Goal: Task Accomplishment & Management: Use online tool/utility

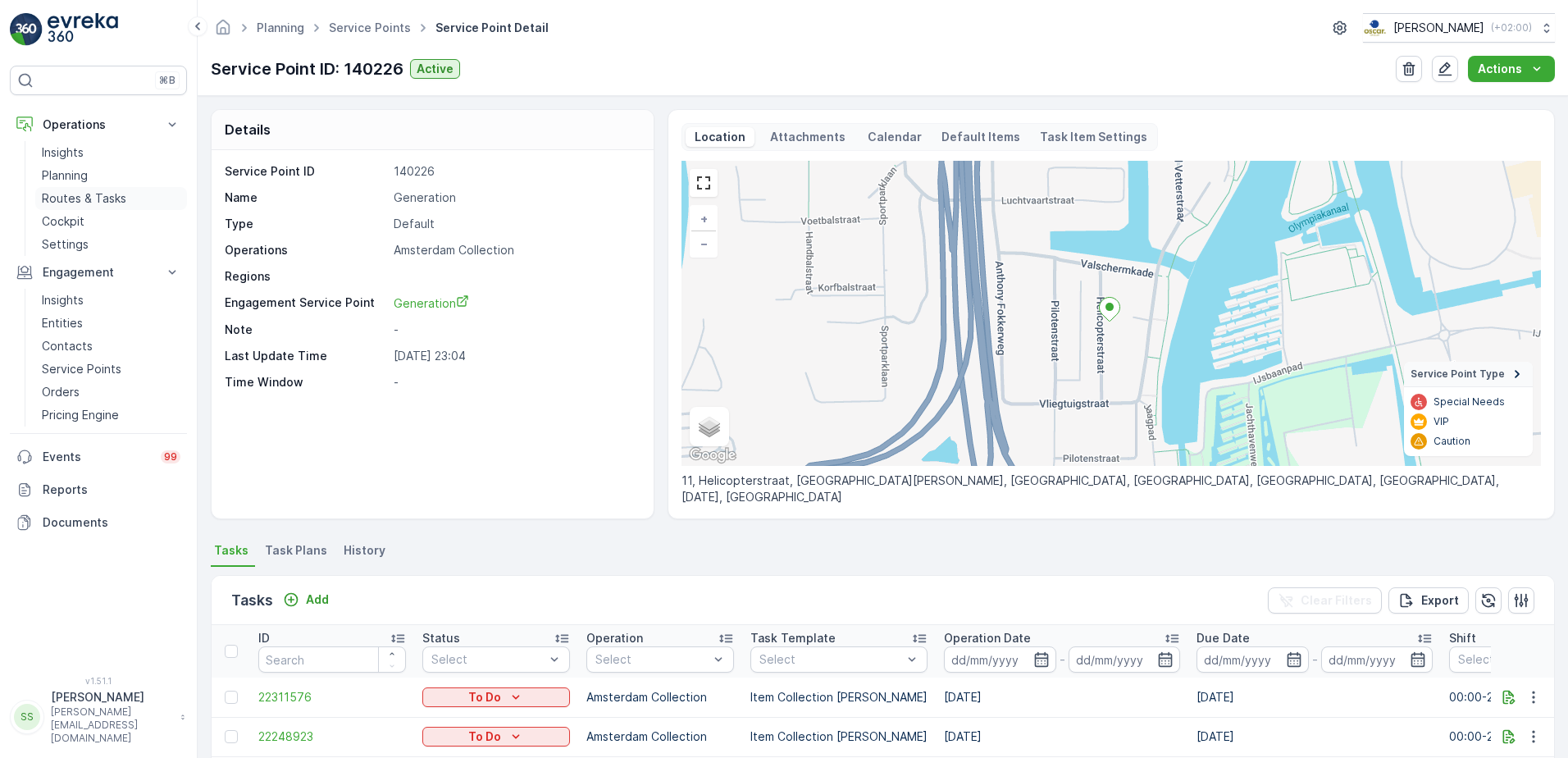
click at [77, 196] on p "Routes & Tasks" at bounding box center [84, 198] width 85 height 17
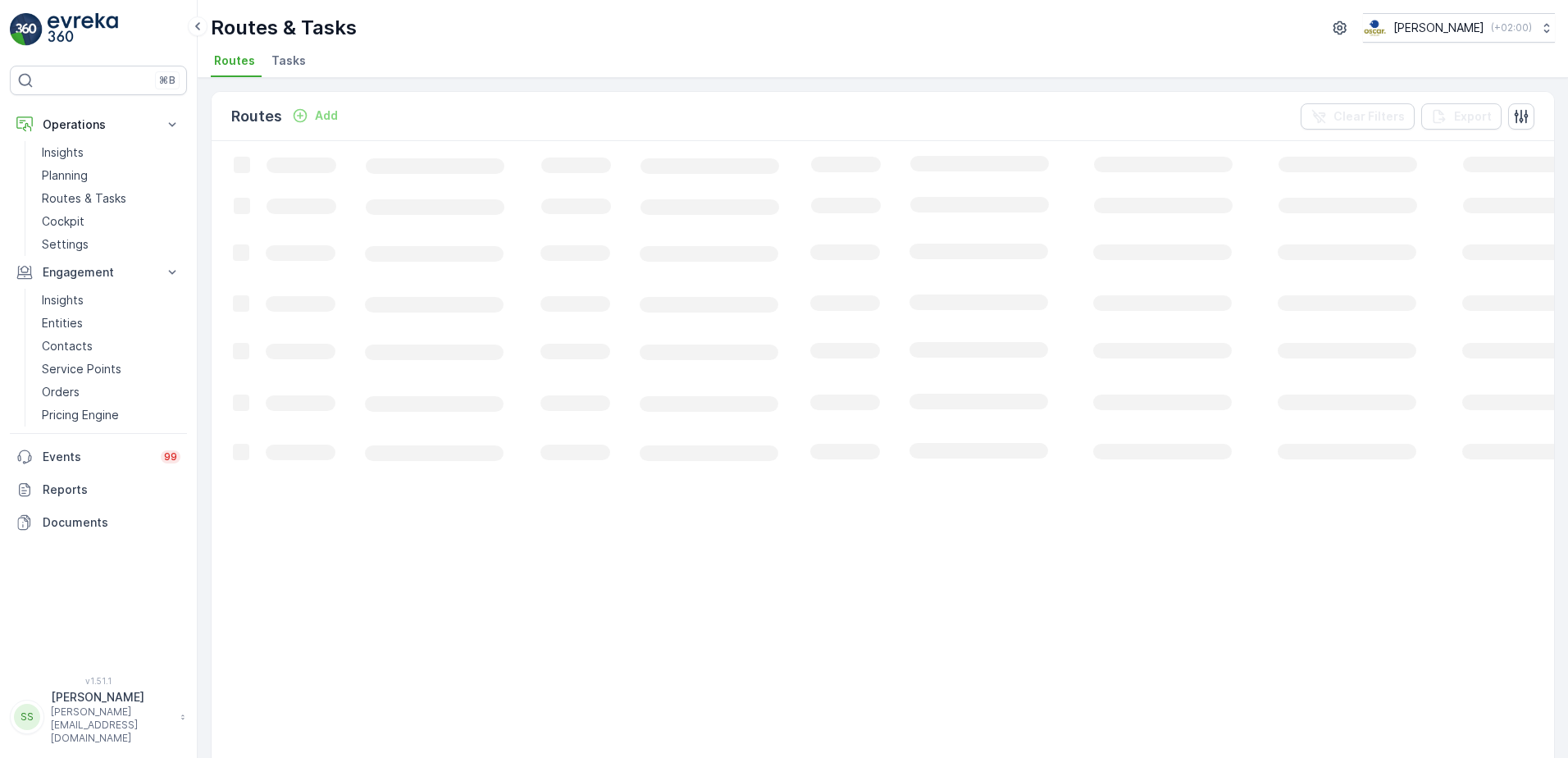
click at [411, 42] on div "Routes & Tasks [PERSON_NAME] ( +02:00 ) Routes Tasks" at bounding box center [882, 39] width 1370 height 78
click at [289, 56] on span "Tasks" at bounding box center [289, 61] width 35 height 17
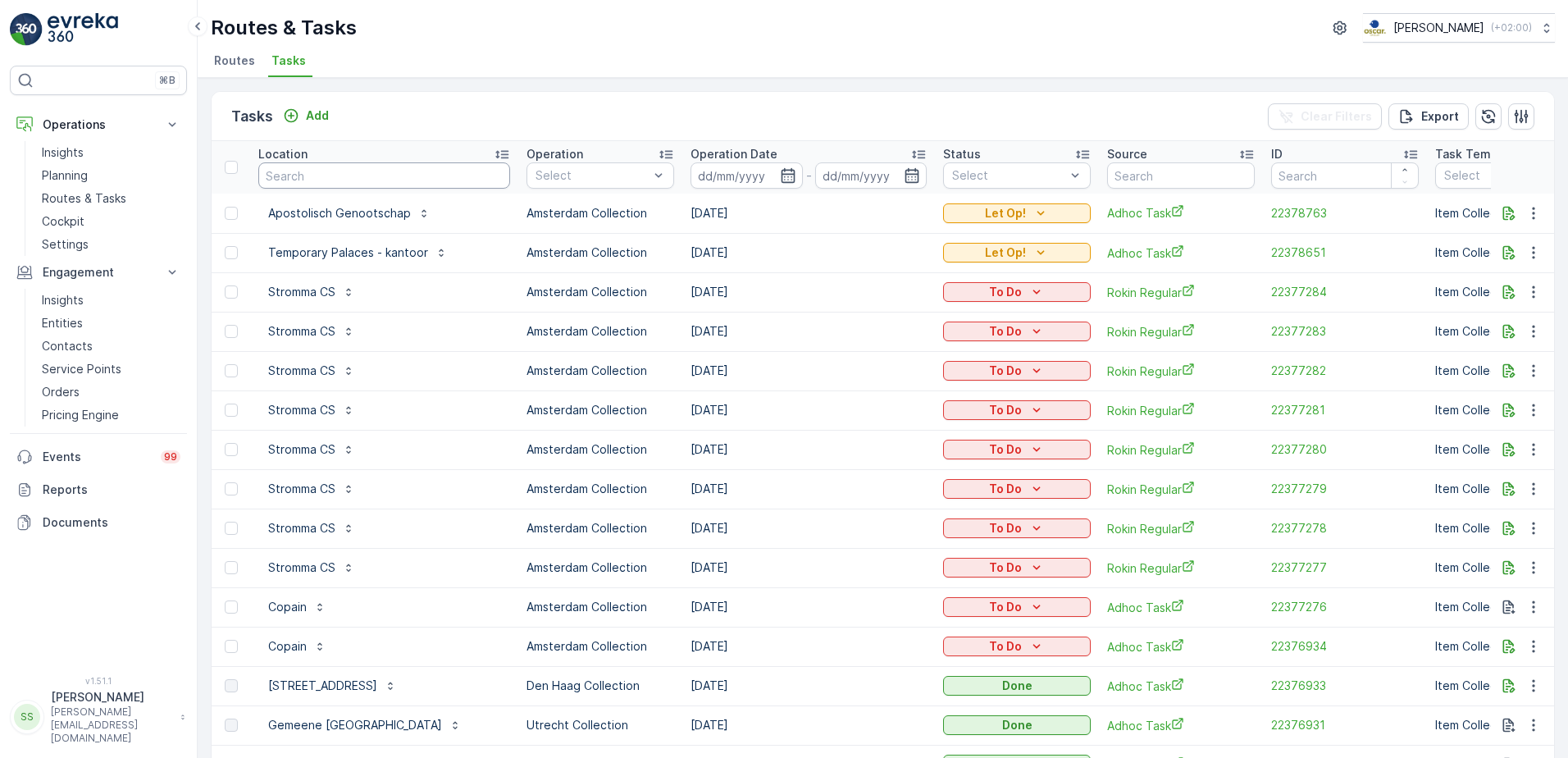
click at [307, 172] on input "text" at bounding box center [384, 176] width 252 height 27
type input "consc"
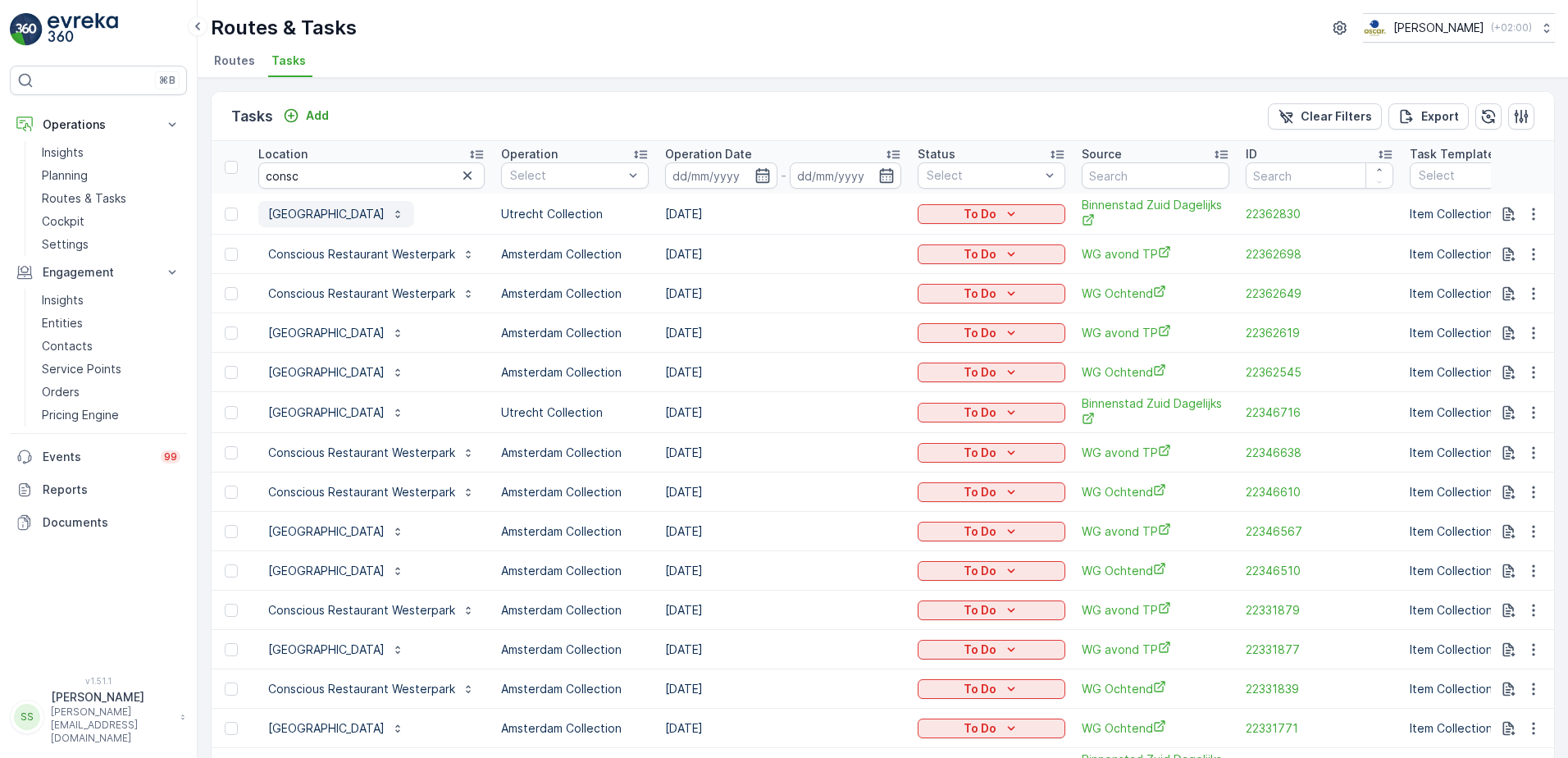
click at [305, 211] on p "[GEOGRAPHIC_DATA]" at bounding box center [326, 214] width 116 height 17
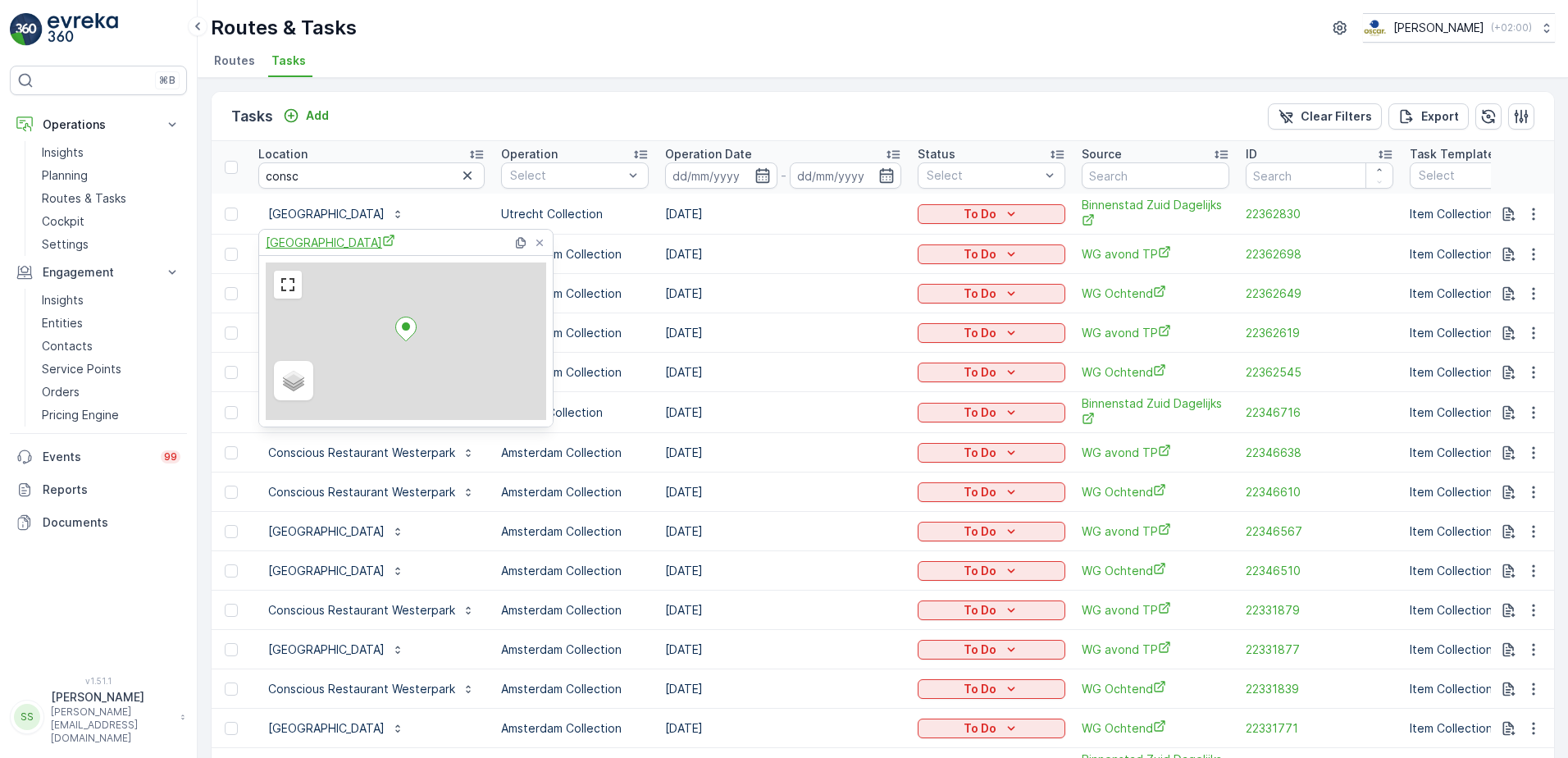
click at [278, 245] on span "[GEOGRAPHIC_DATA]" at bounding box center [330, 242] width 129 height 17
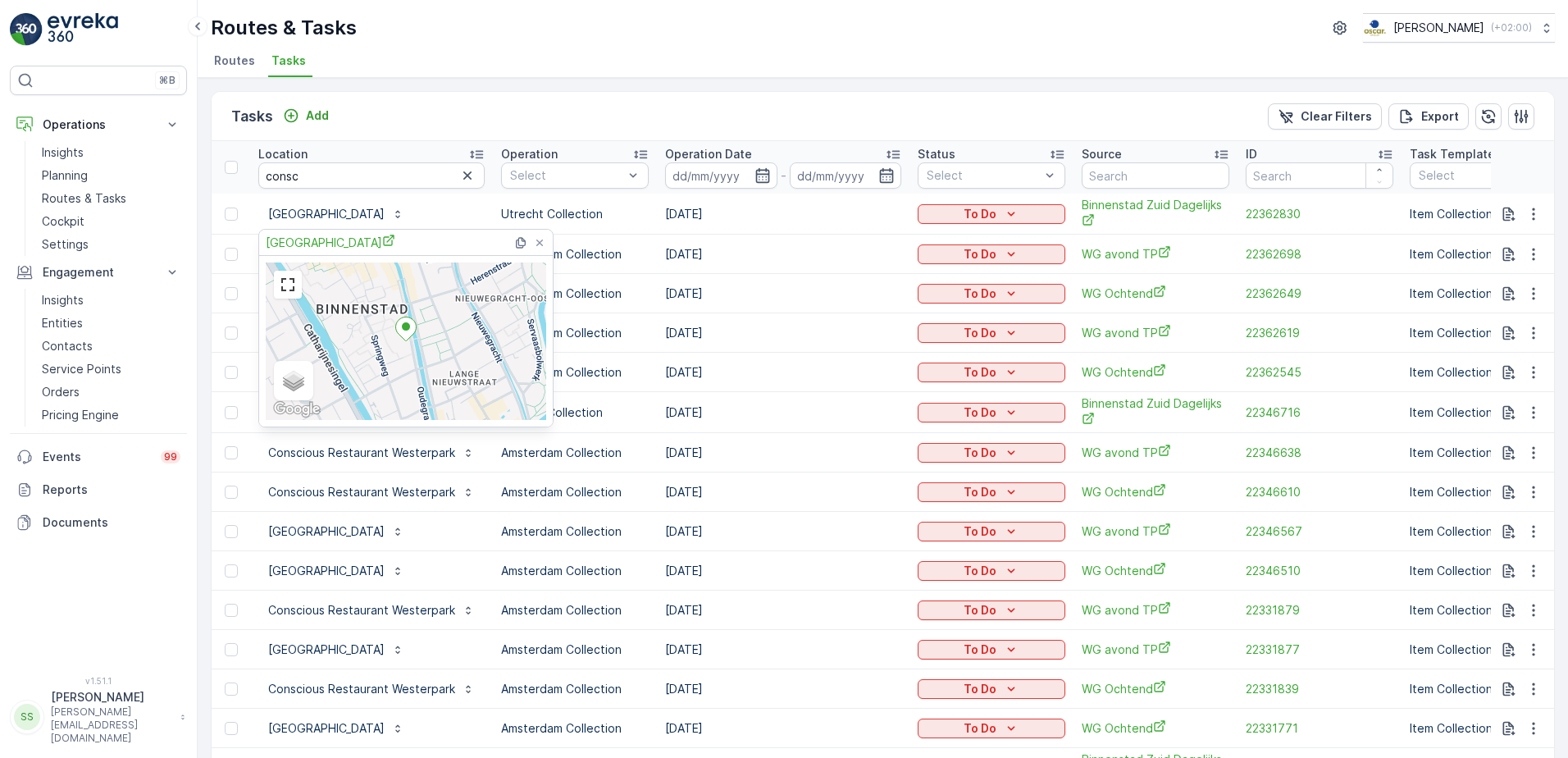
click at [559, 85] on div "Tasks Add Clear Filters Export Location consc Operation Select Operation Date -…" at bounding box center [882, 418] width 1370 height 680
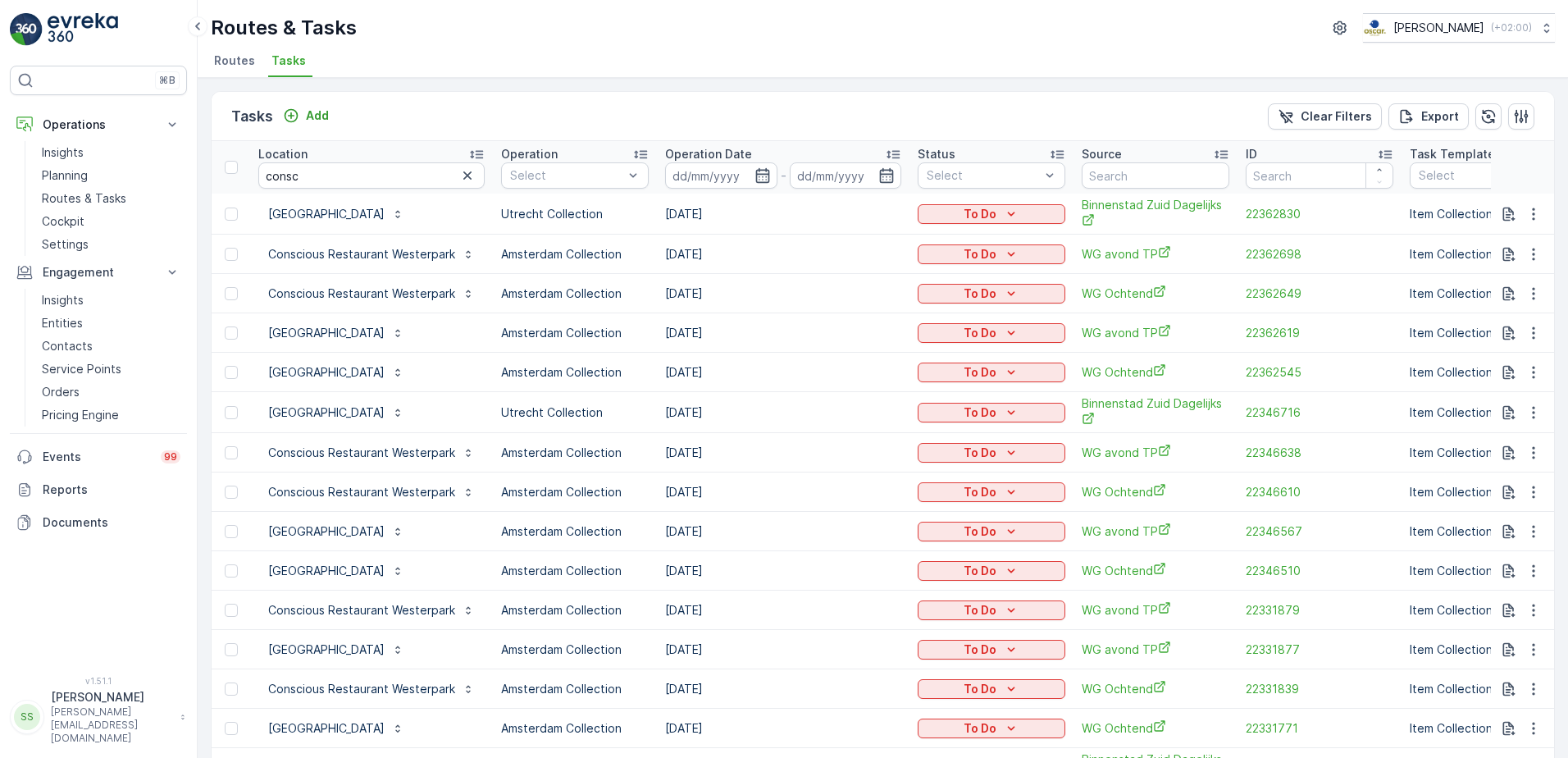
click at [609, 107] on div "Tasks Add Clear Filters Export" at bounding box center [882, 116] width 1342 height 49
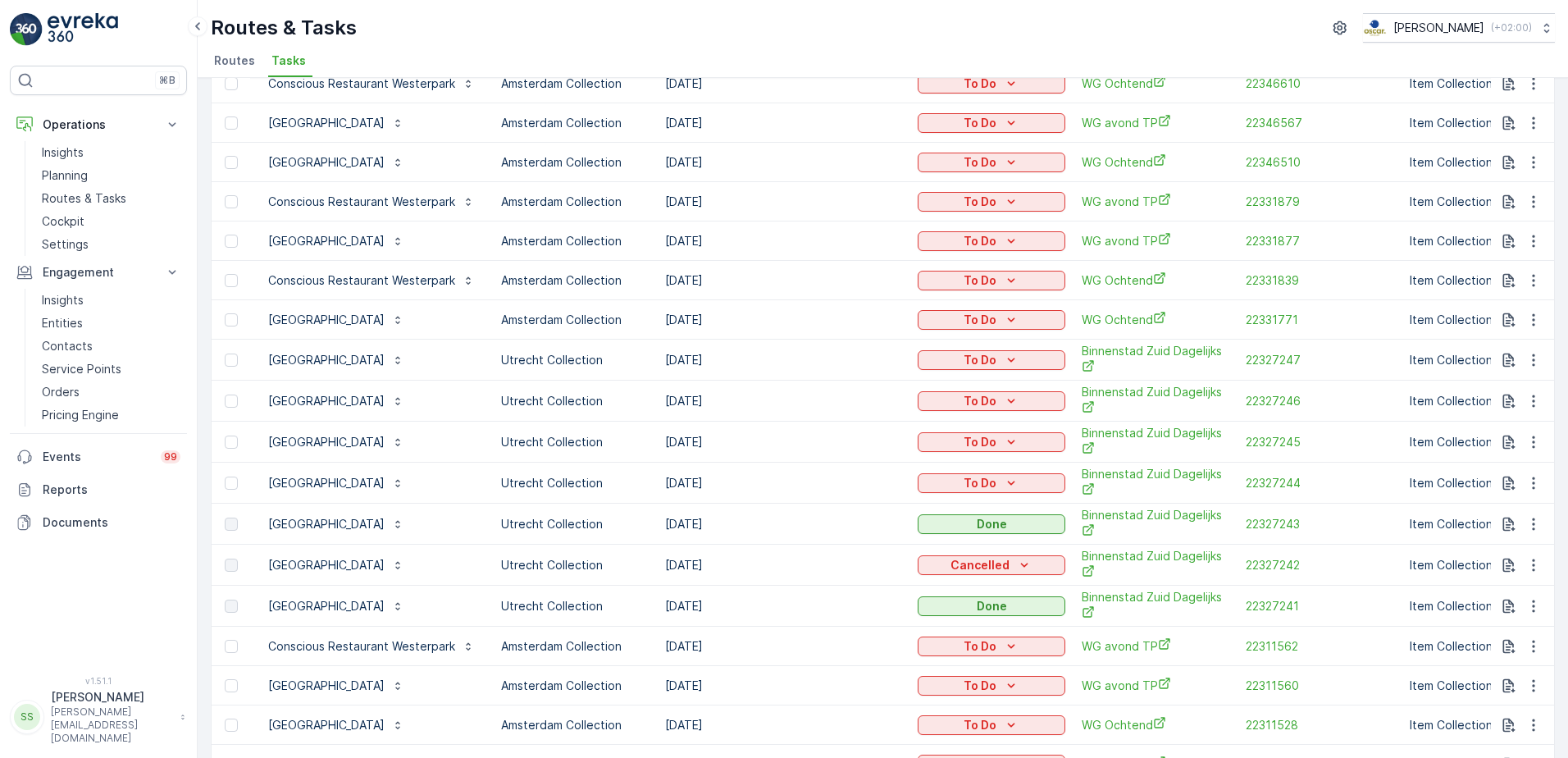
scroll to position [410, 0]
click at [1275, 522] on span "22327243" at bounding box center [1319, 522] width 148 height 17
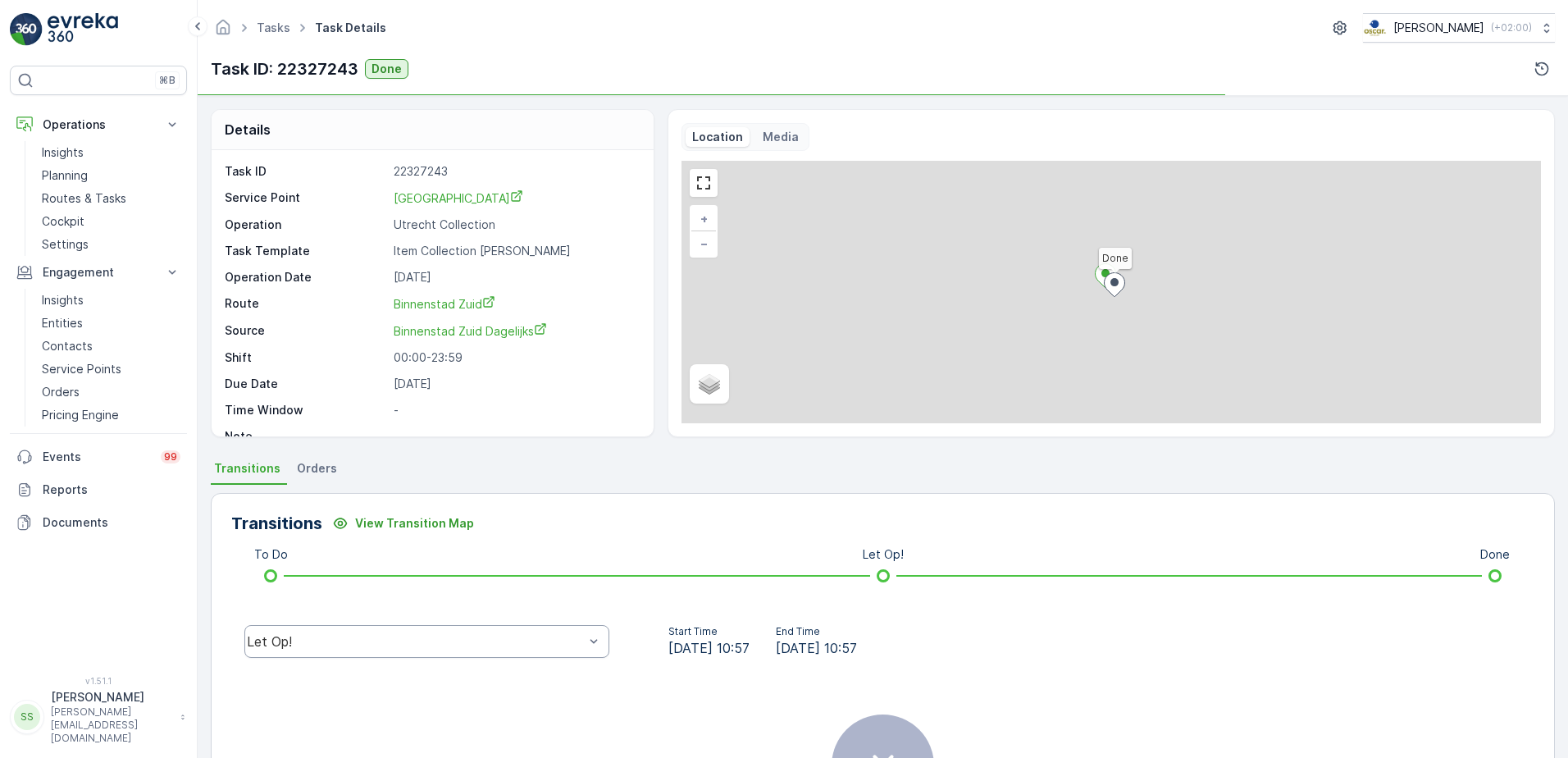
click at [312, 631] on div "Let Op!" at bounding box center [427, 641] width 365 height 33
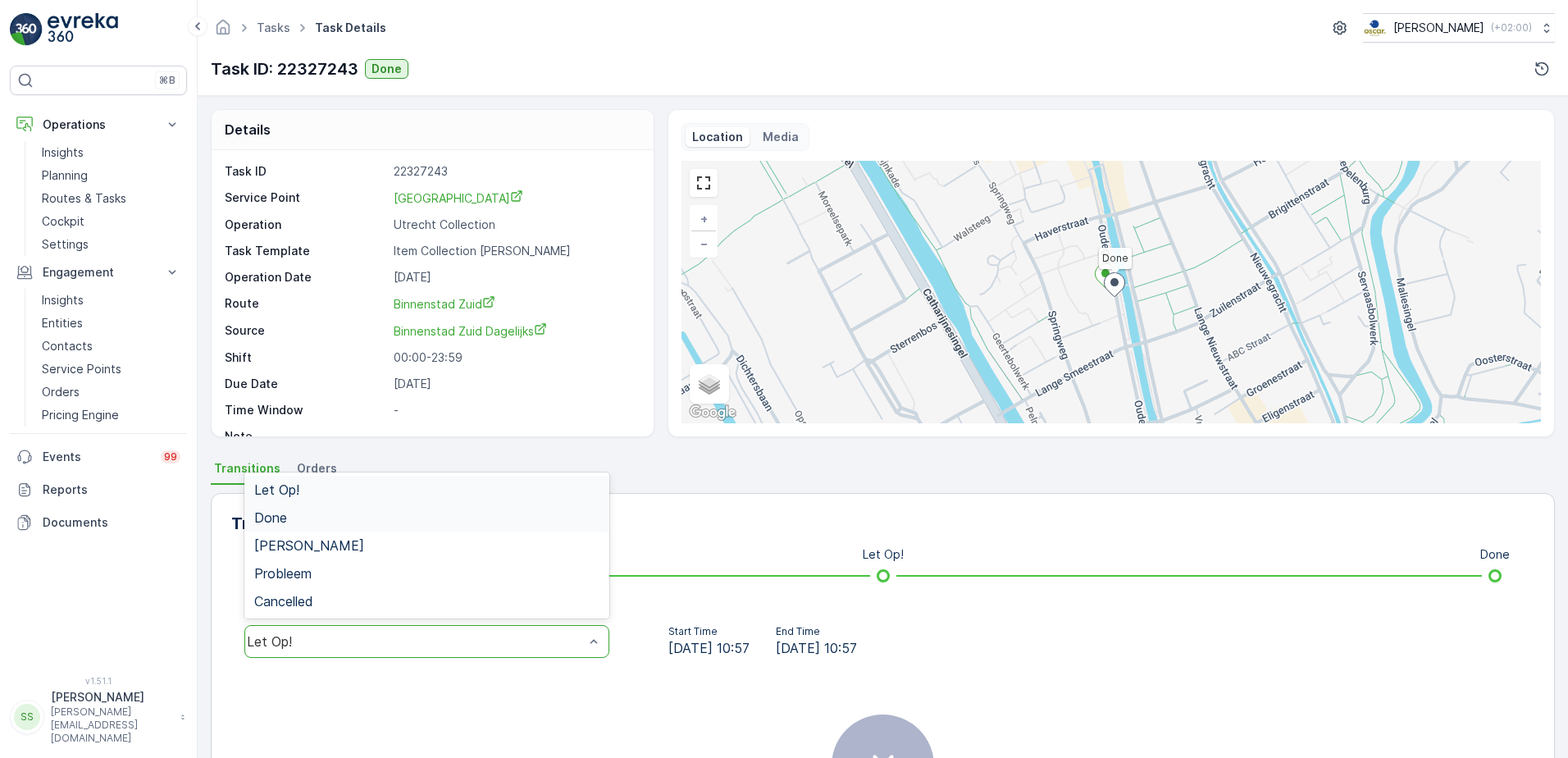
click at [285, 510] on span "Done" at bounding box center [271, 517] width 33 height 15
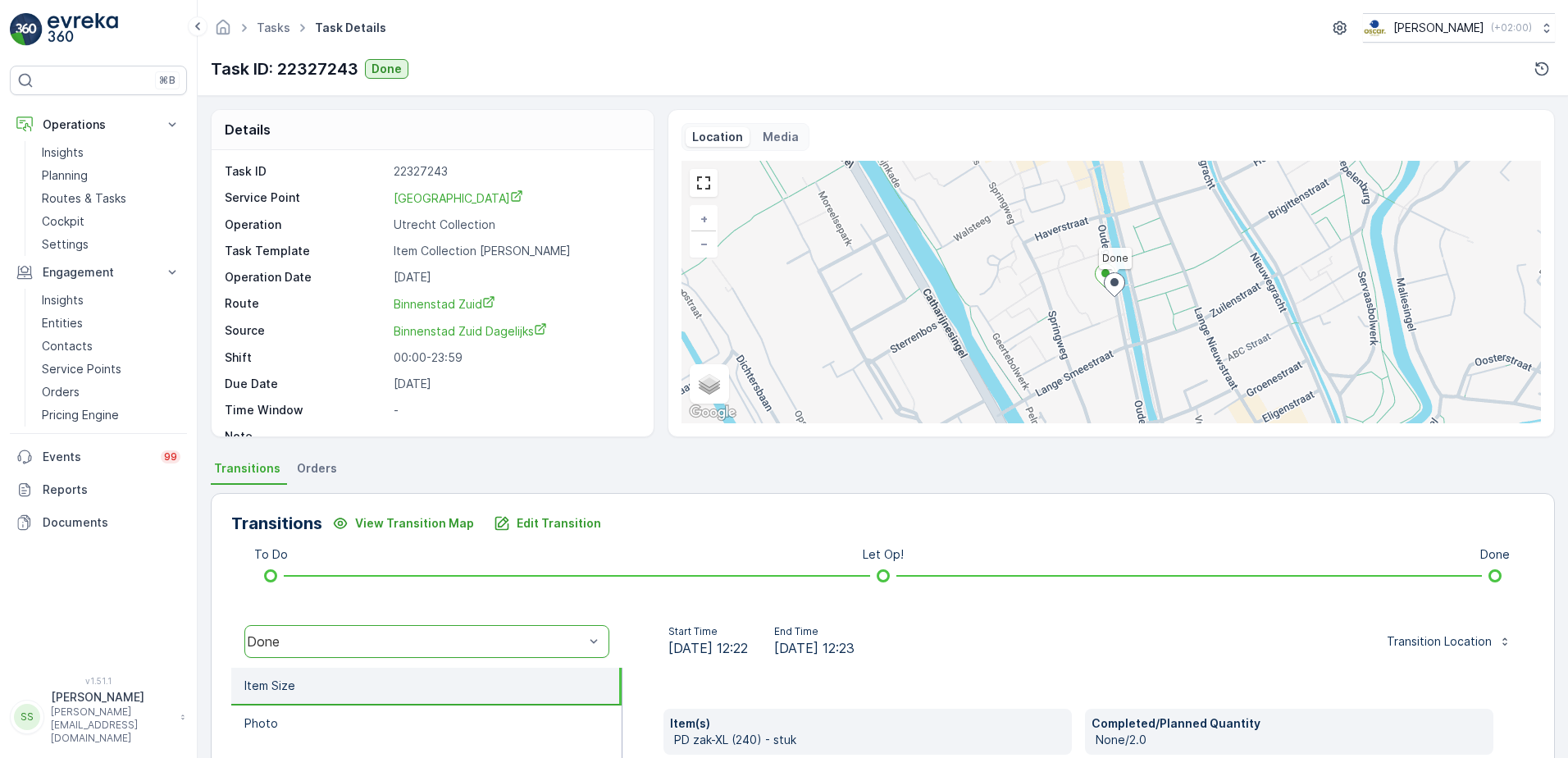
drag, startPoint x: 493, startPoint y: 455, endPoint x: 416, endPoint y: 427, distance: 81.9
click at [488, 455] on div "Details Task ID 22327243 Service Point Conscious Hotel [GEOGRAPHIC_DATA] Operat…" at bounding box center [882, 427] width 1370 height 662
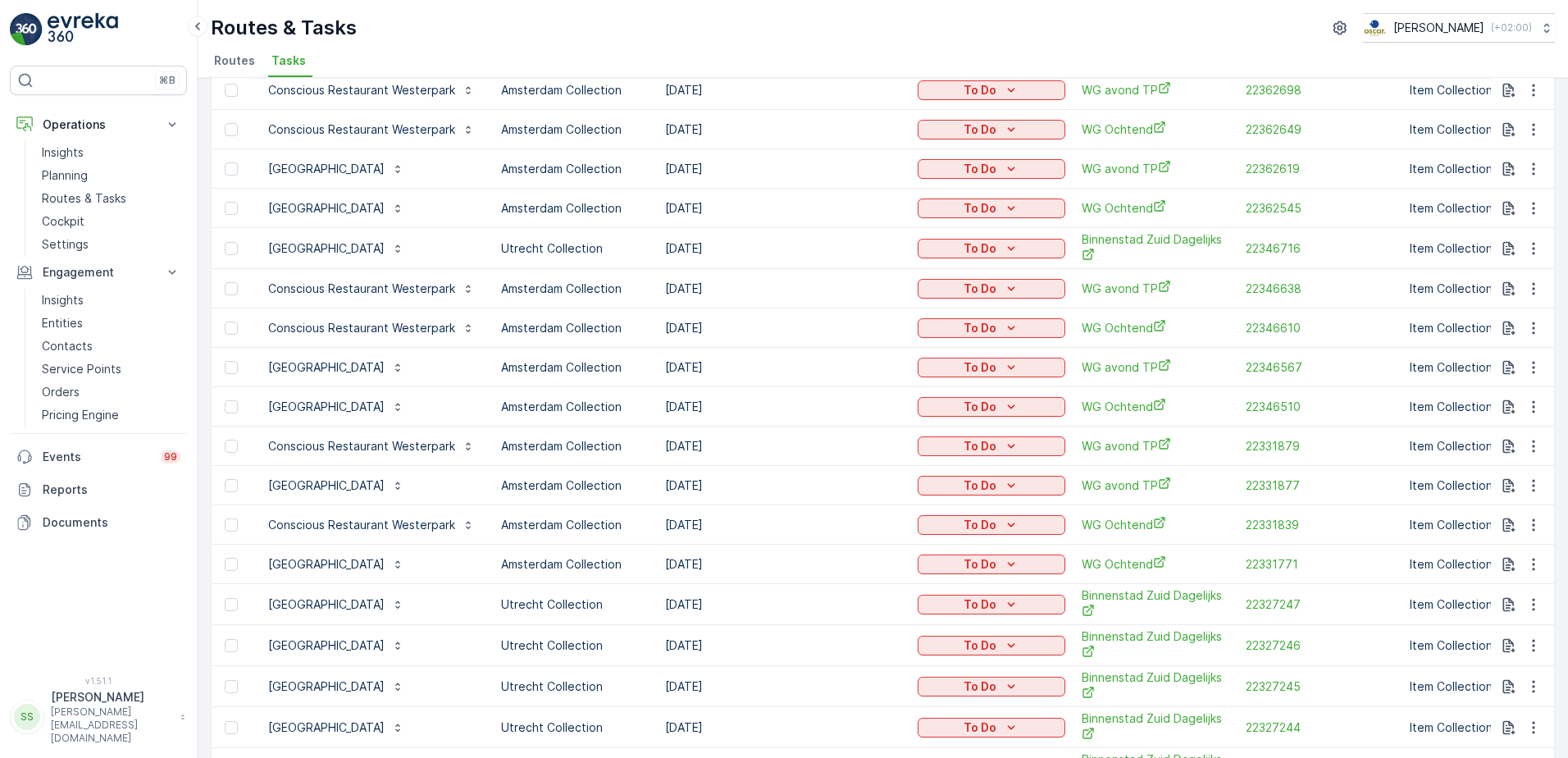
scroll to position [328, 0]
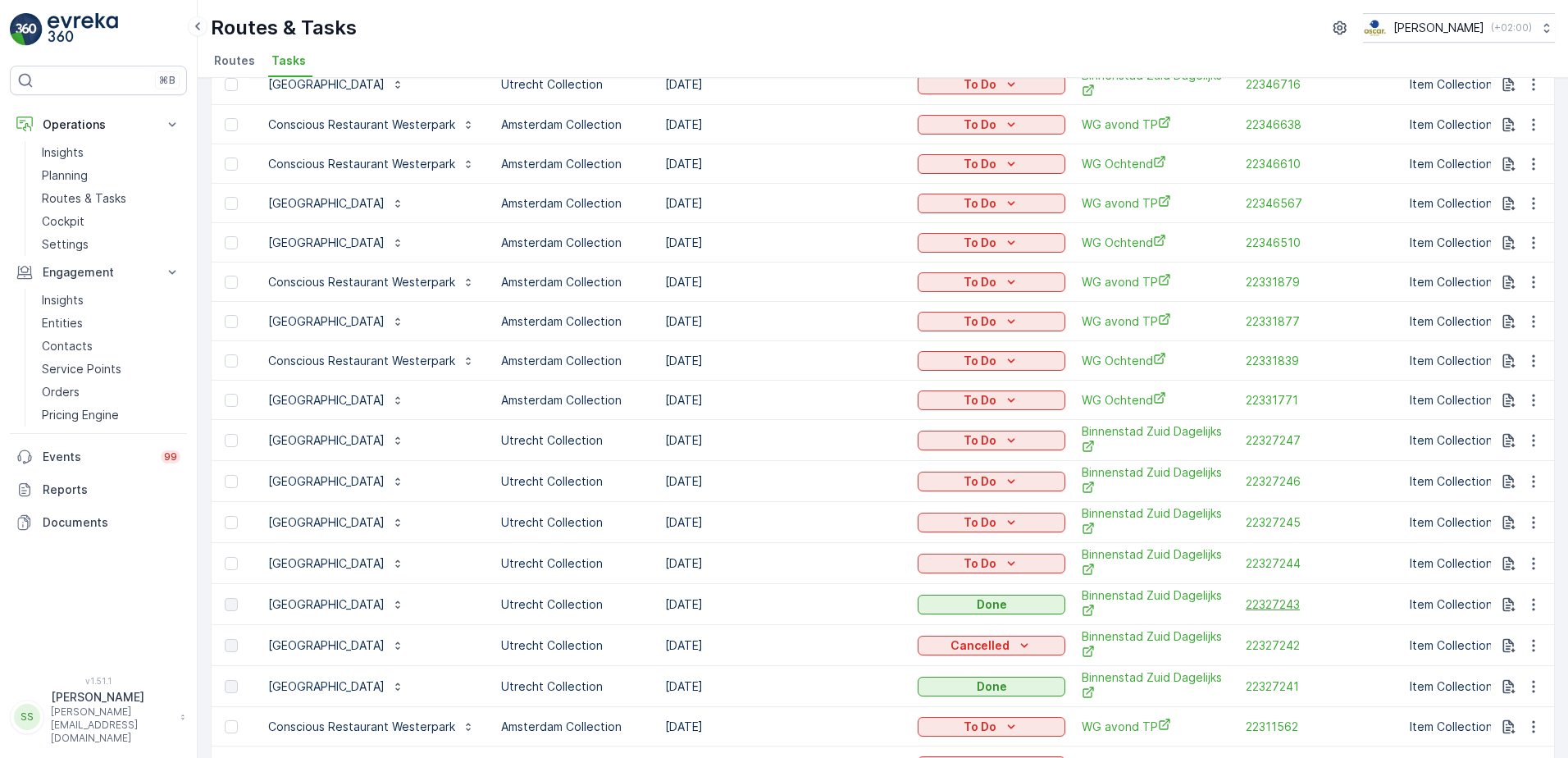
click at [1270, 604] on span "22327243" at bounding box center [1319, 605] width 148 height 17
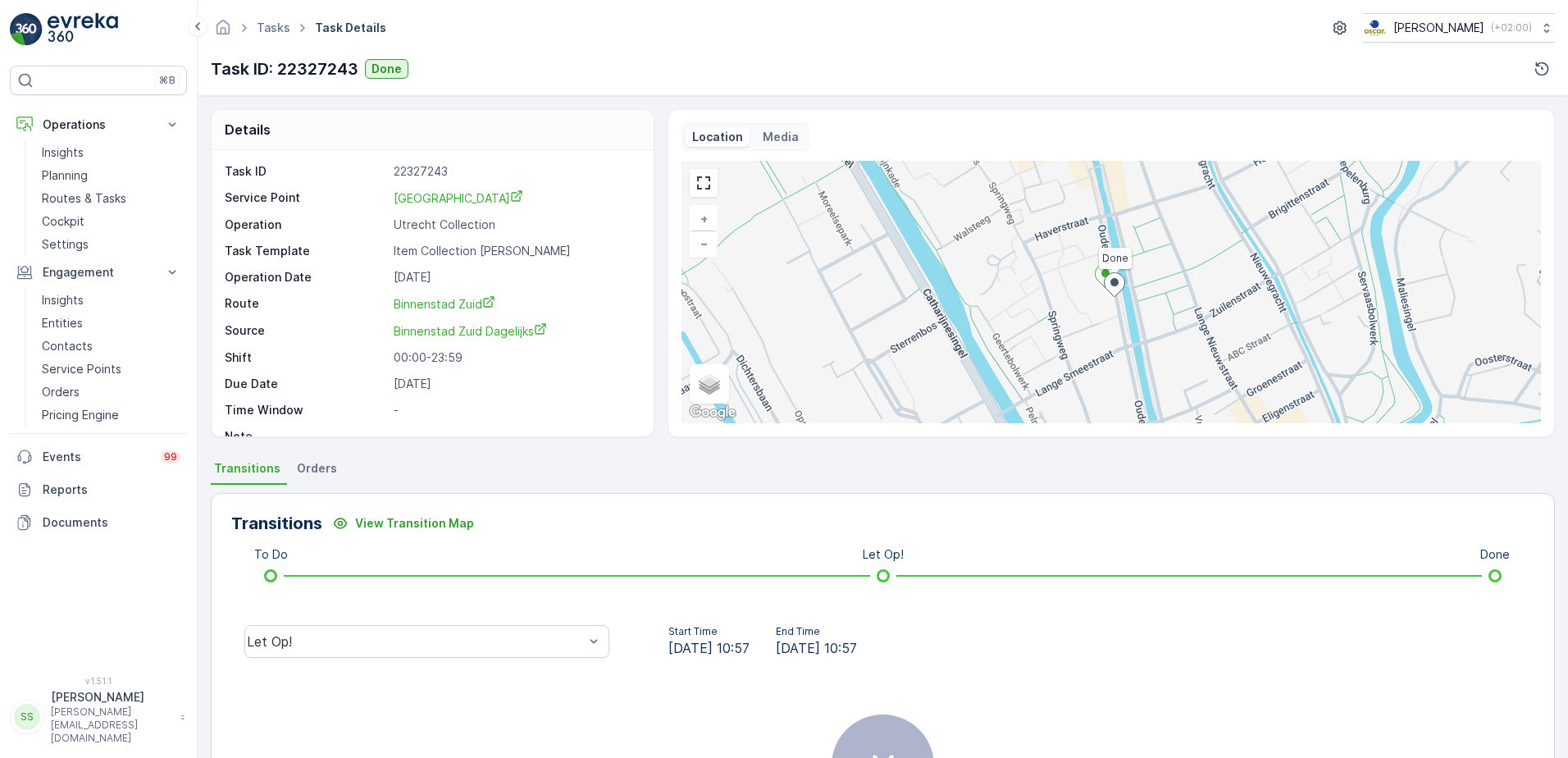
click at [314, 473] on span "Orders" at bounding box center [317, 469] width 40 height 17
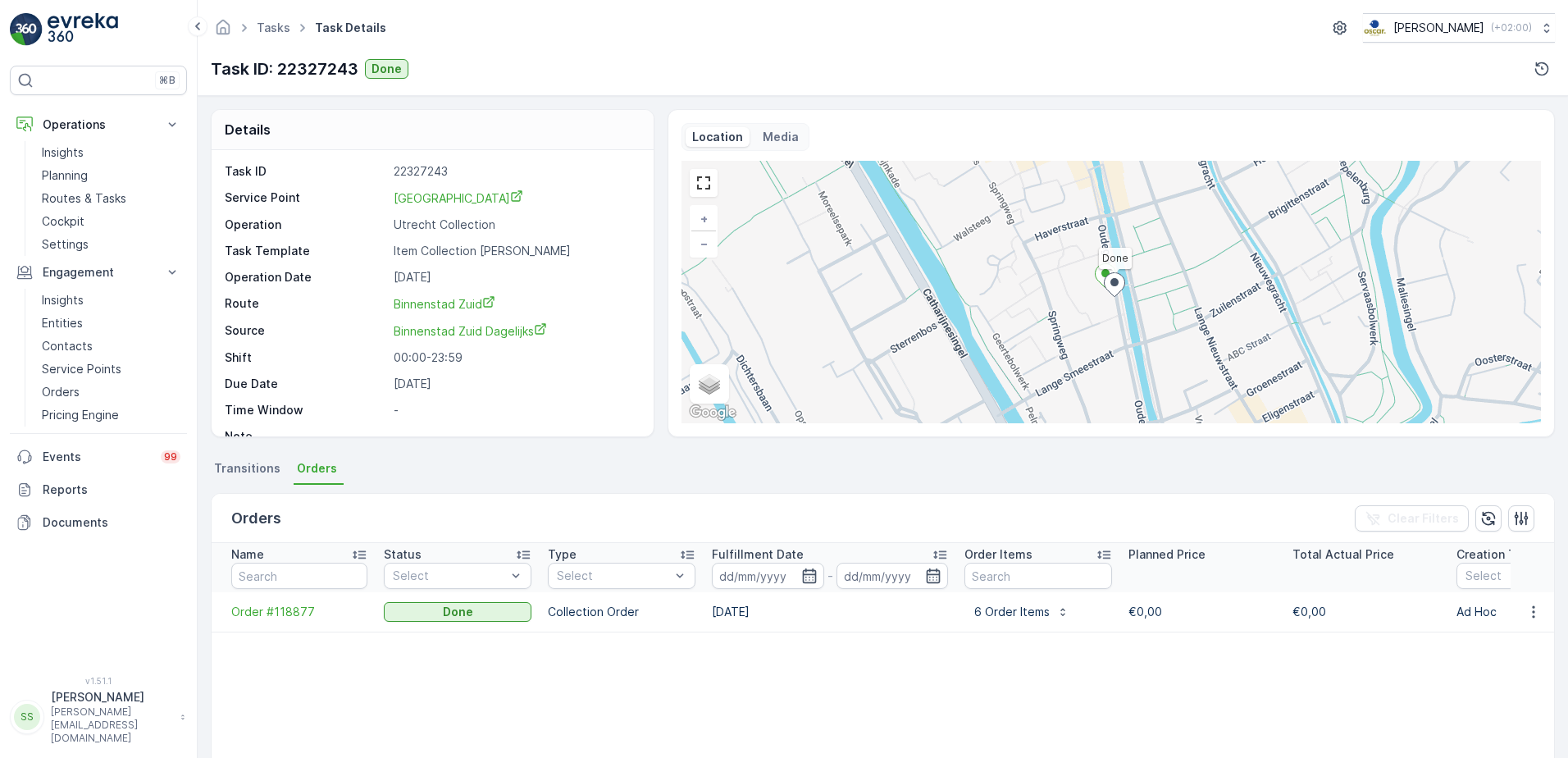
click at [236, 469] on span "Transitions" at bounding box center [247, 469] width 66 height 17
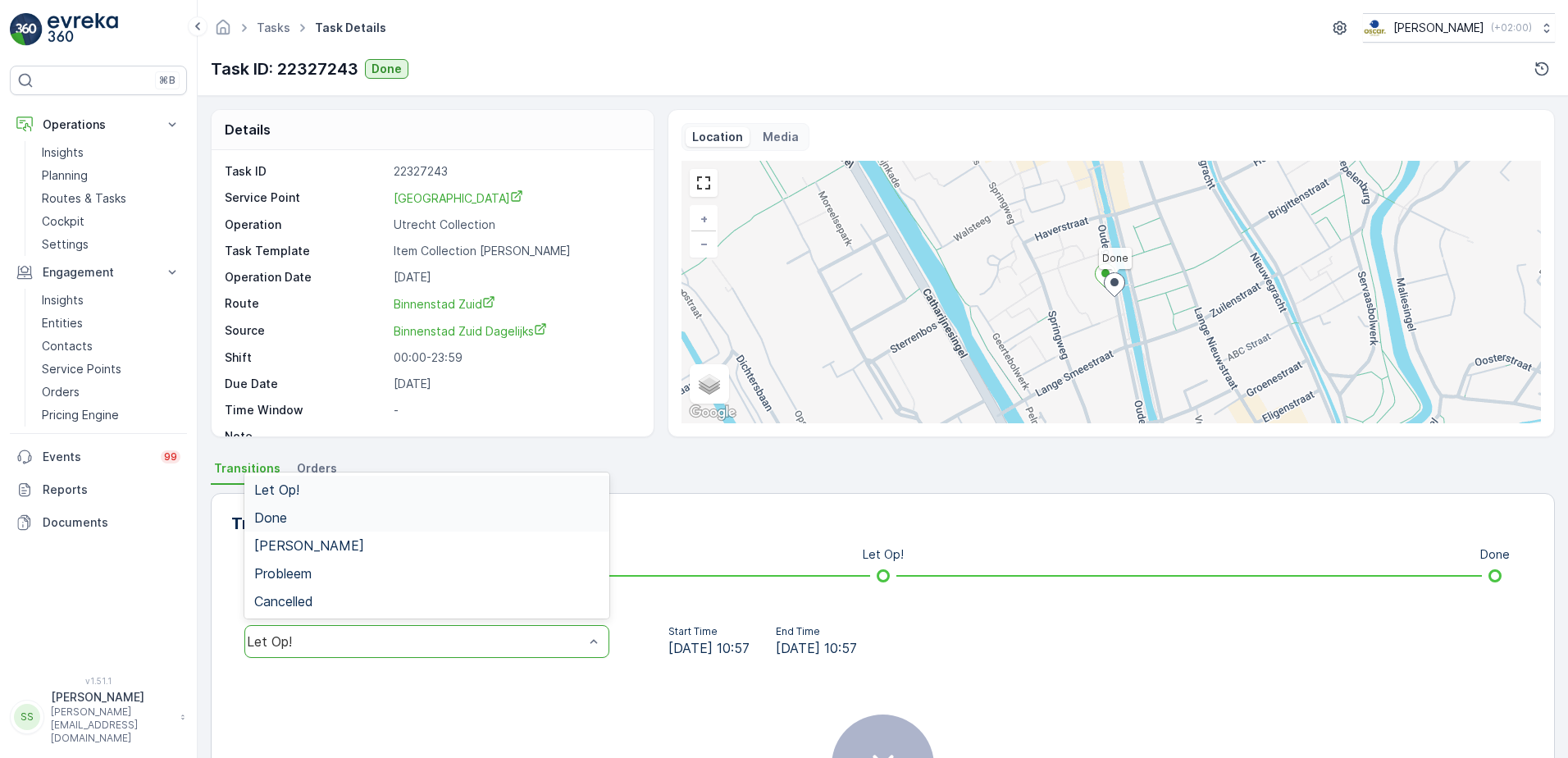
click at [282, 513] on span "Done" at bounding box center [271, 517] width 33 height 15
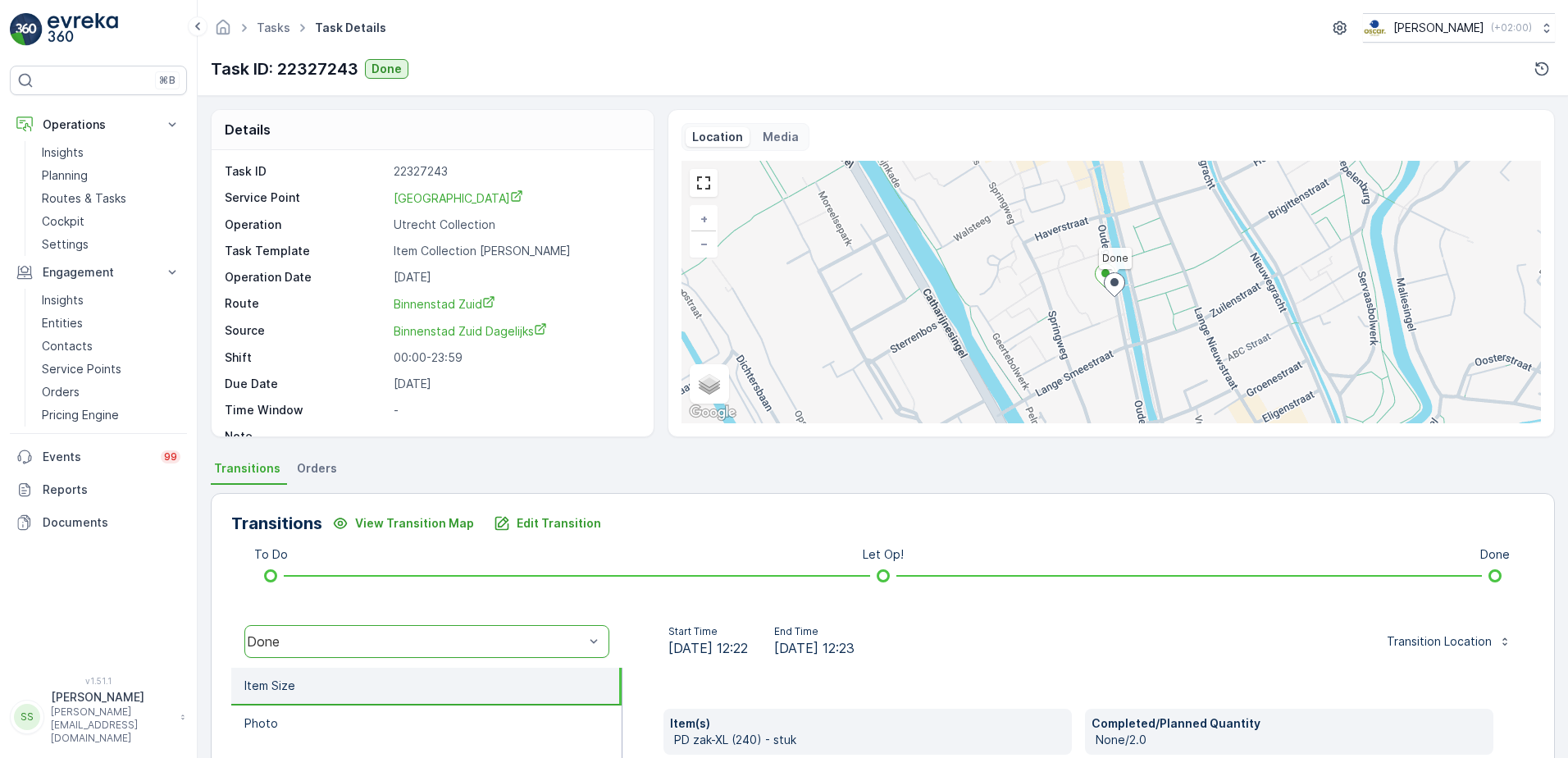
click at [420, 449] on div "Details Task ID 22327243 Service Point Conscious Hotel [GEOGRAPHIC_DATA] Operat…" at bounding box center [882, 427] width 1370 height 662
click at [532, 521] on p "Edit Transition" at bounding box center [559, 523] width 85 height 17
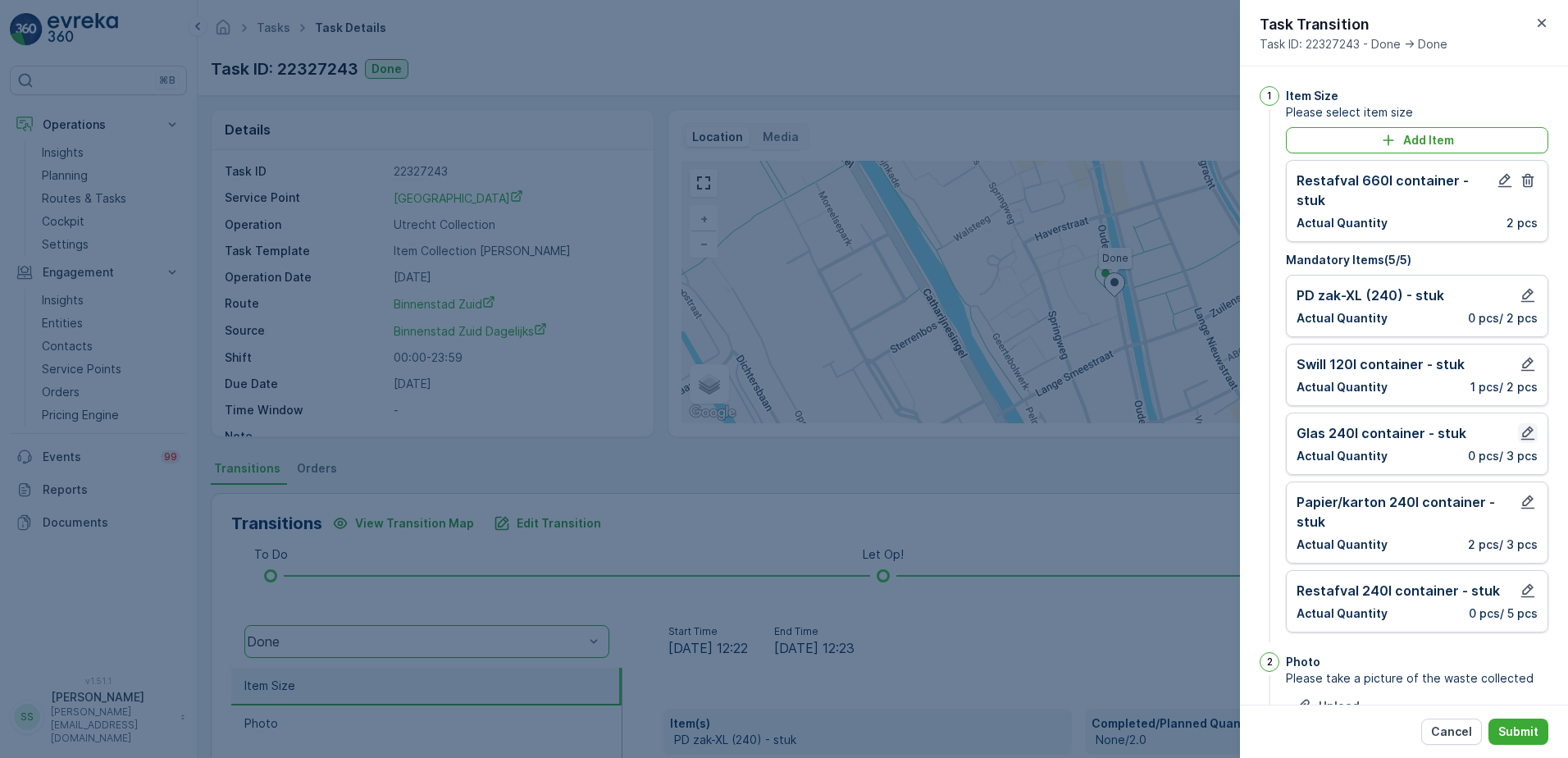
click at [1522, 429] on icon "button" at bounding box center [1527, 433] width 14 height 14
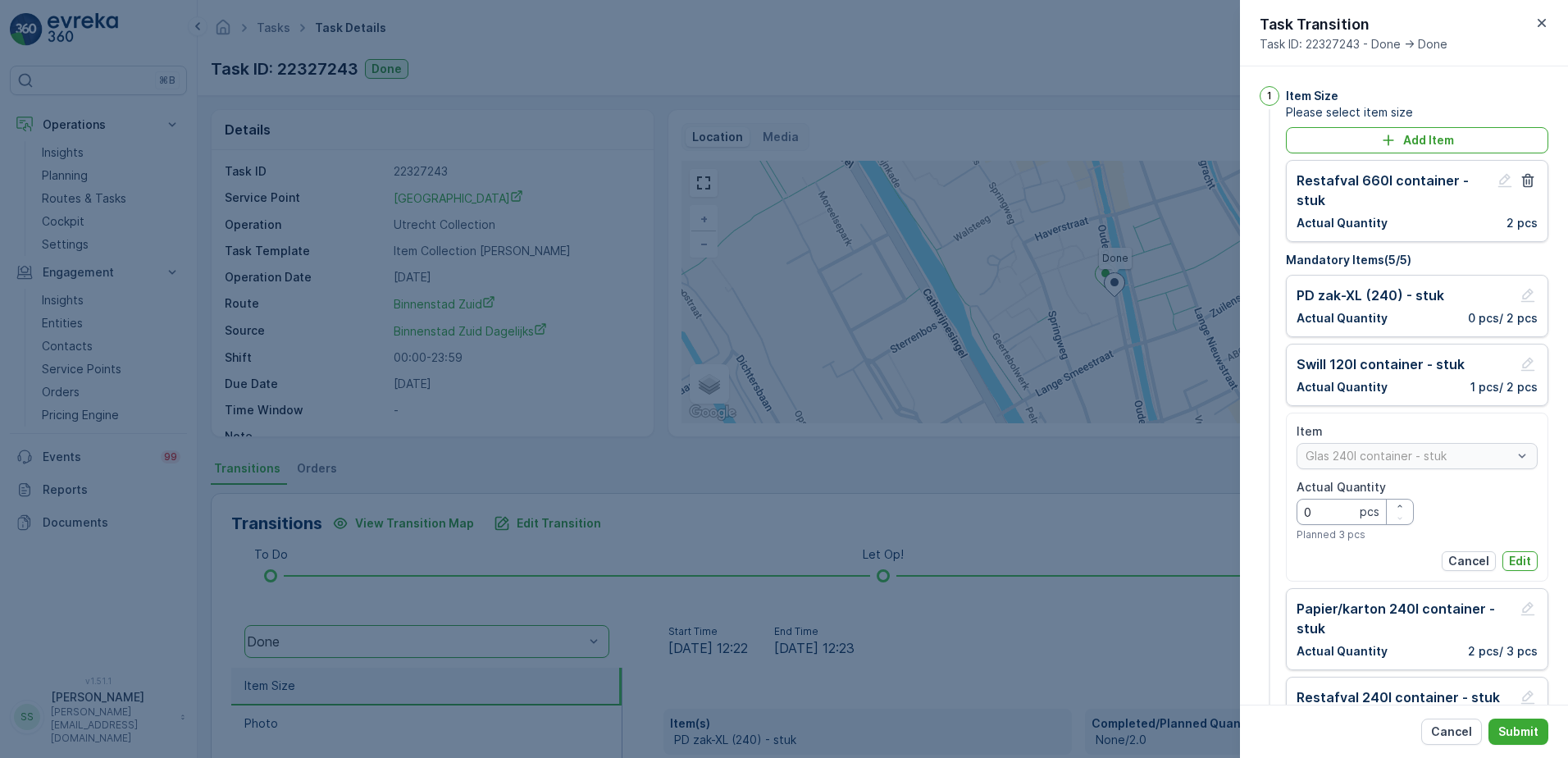
drag, startPoint x: 1328, startPoint y: 511, endPoint x: 1238, endPoint y: 511, distance: 90.0
click at [1238, 511] on div "Tasks Task Details [PERSON_NAME] ( +02:00 ) Task ID: 22327243 Done Details Task…" at bounding box center [882, 379] width 1370 height 758
type Quantity "3"
click at [1523, 554] on p "Edit" at bounding box center [1519, 561] width 22 height 17
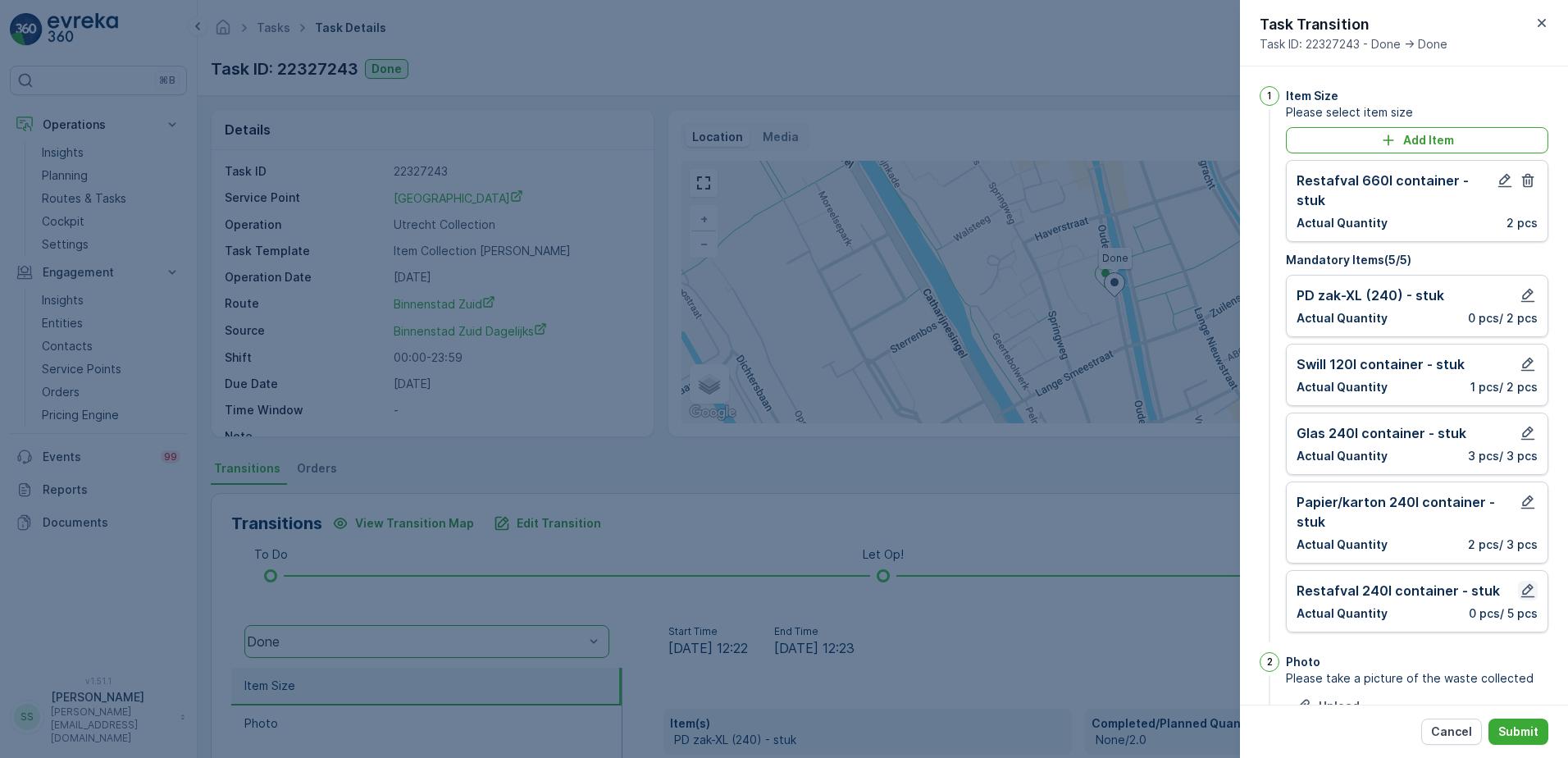
click at [1519, 586] on icon "button" at bounding box center [1527, 590] width 17 height 17
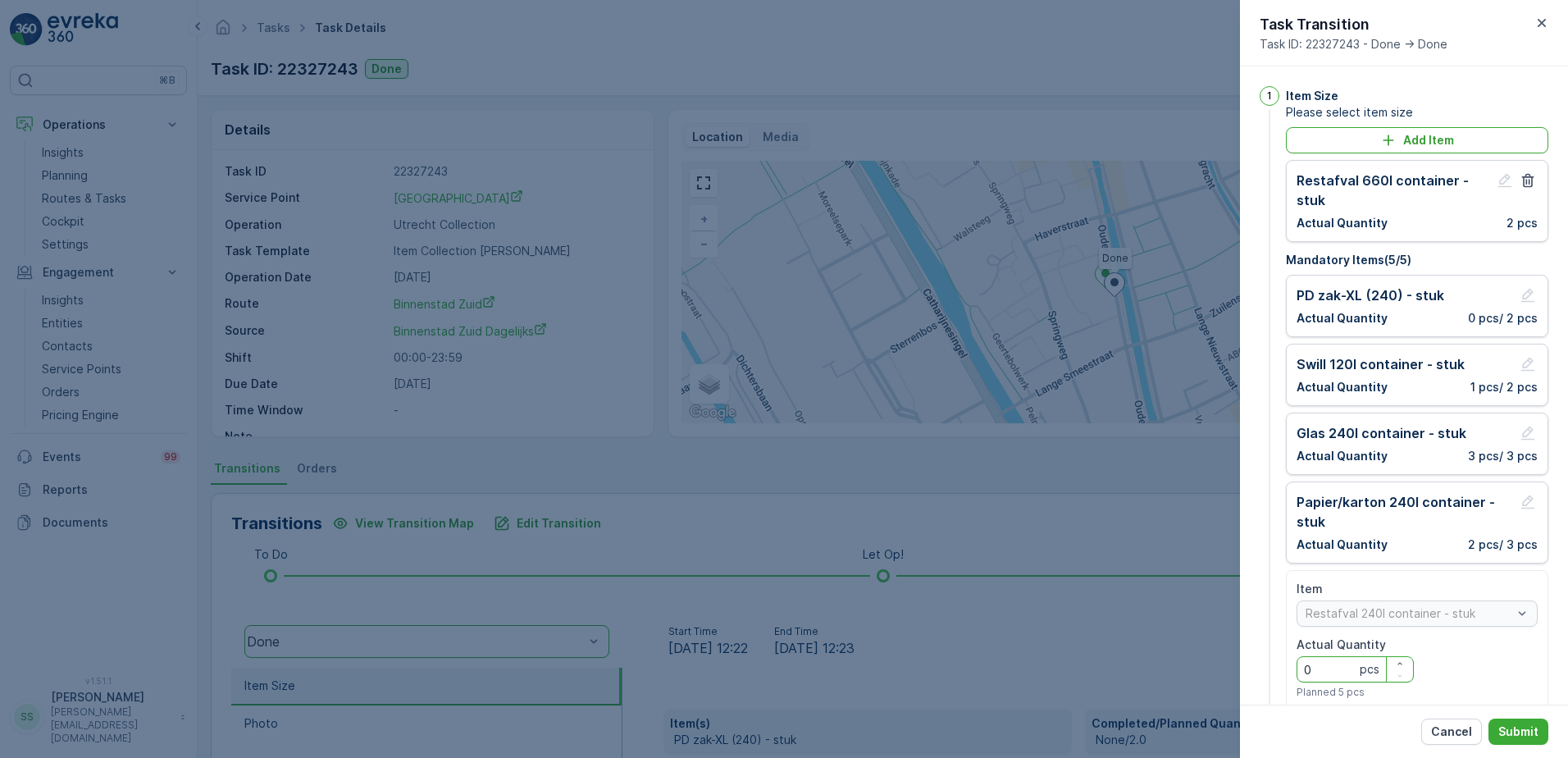
drag, startPoint x: 1304, startPoint y: 673, endPoint x: 1276, endPoint y: 673, distance: 28.0
click at [1273, 673] on div "1 Item Size Please select item size Add Item Restafval 660l container - stuk Ac…" at bounding box center [1404, 419] width 289 height 666
type Quantity "2"
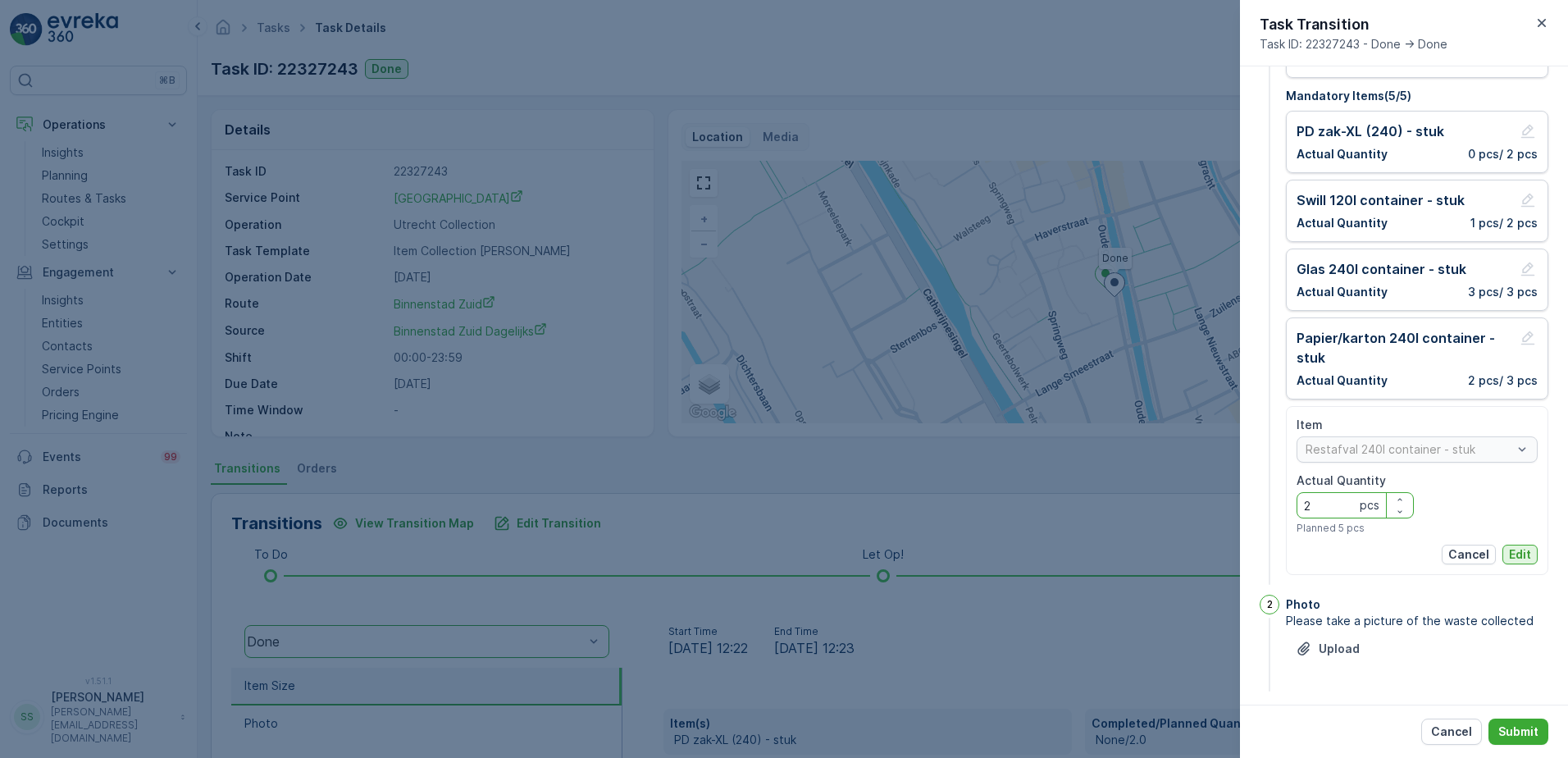
click at [1509, 559] on p "Edit" at bounding box center [1519, 555] width 22 height 17
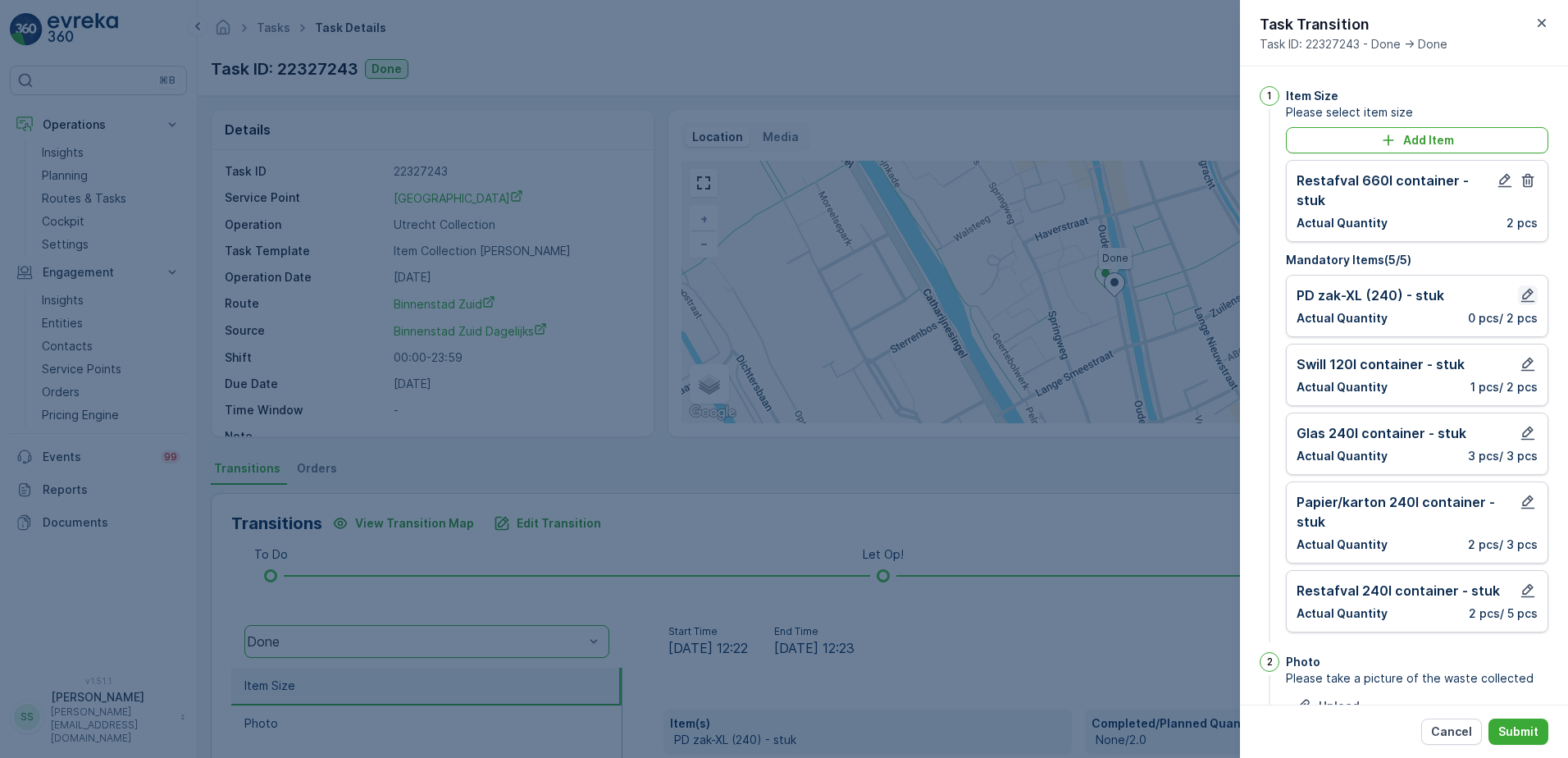
click at [1526, 290] on icon "button" at bounding box center [1527, 295] width 14 height 14
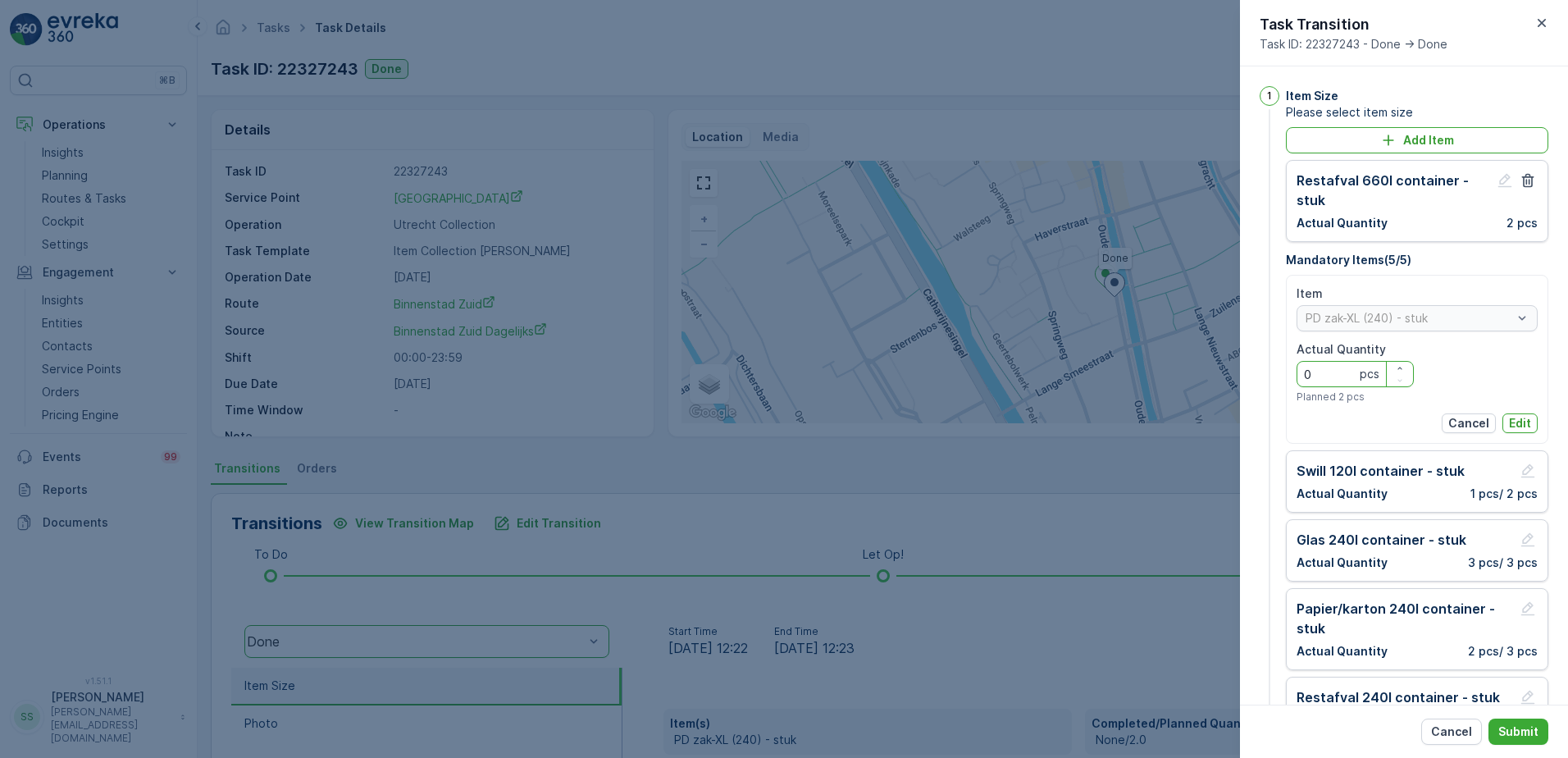
drag, startPoint x: 1268, startPoint y: 375, endPoint x: 1258, endPoint y: 373, distance: 10.2
click at [1260, 373] on div "1 Item Size Please select item size Add Item Restafval 660l container - stuk Ac…" at bounding box center [1404, 419] width 289 height 666
type Quantity "1"
click at [1515, 420] on p "Edit" at bounding box center [1519, 423] width 22 height 17
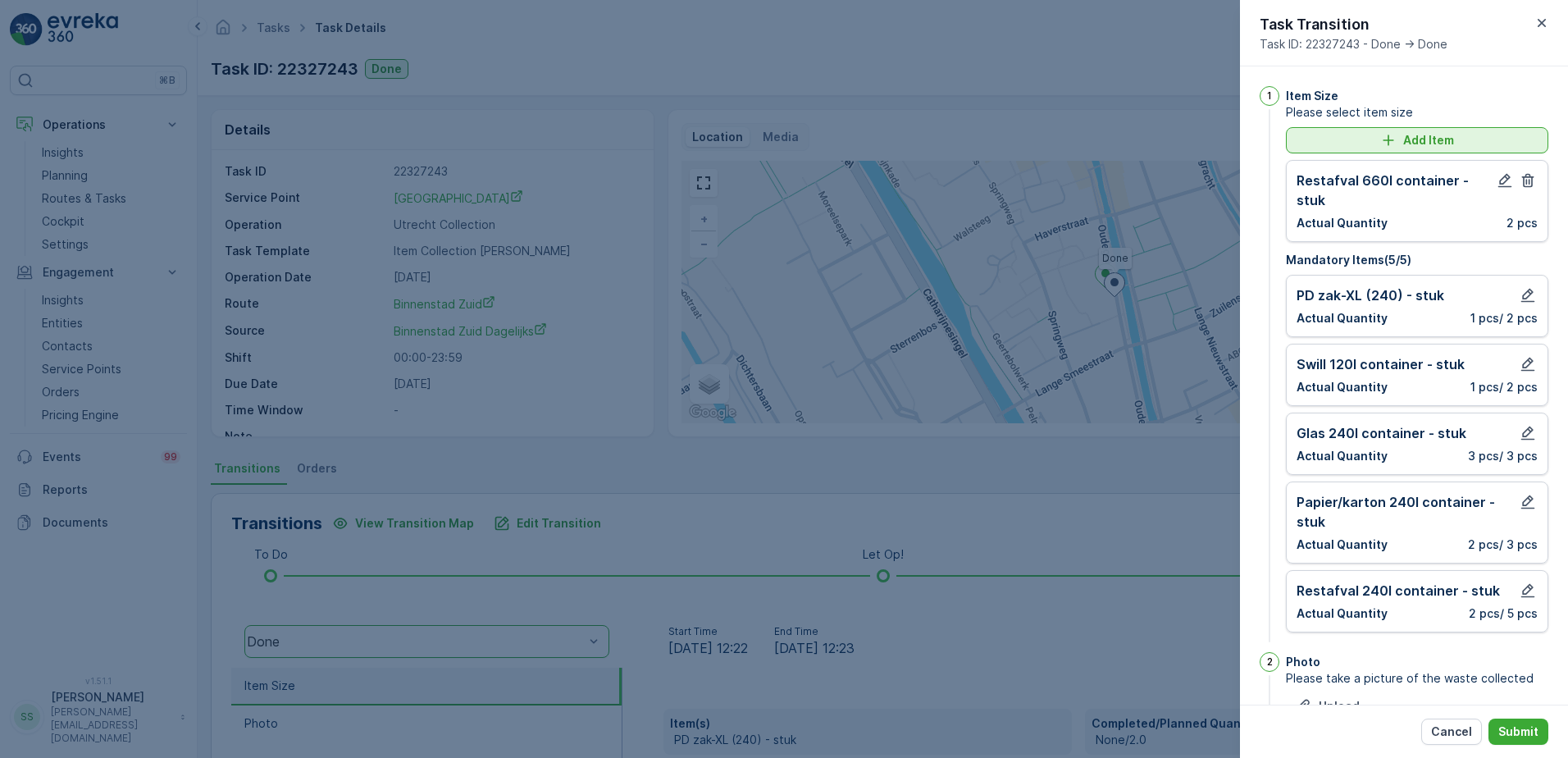
click at [1393, 141] on icon "Add Item" at bounding box center [1388, 140] width 17 height 17
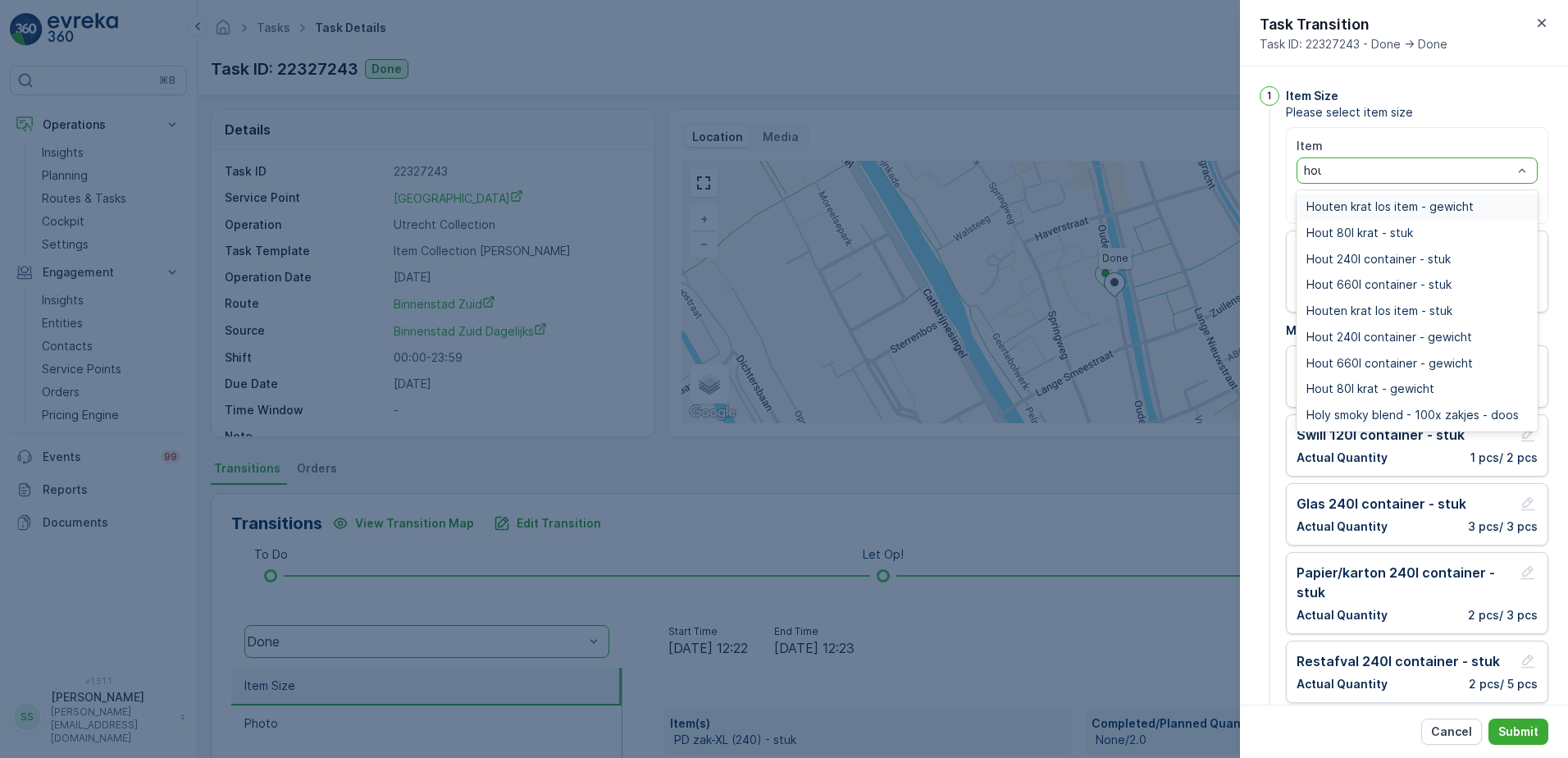
type input "hout"
click at [1367, 260] on span "Hout 240l container - stuk" at bounding box center [1378, 260] width 144 height 13
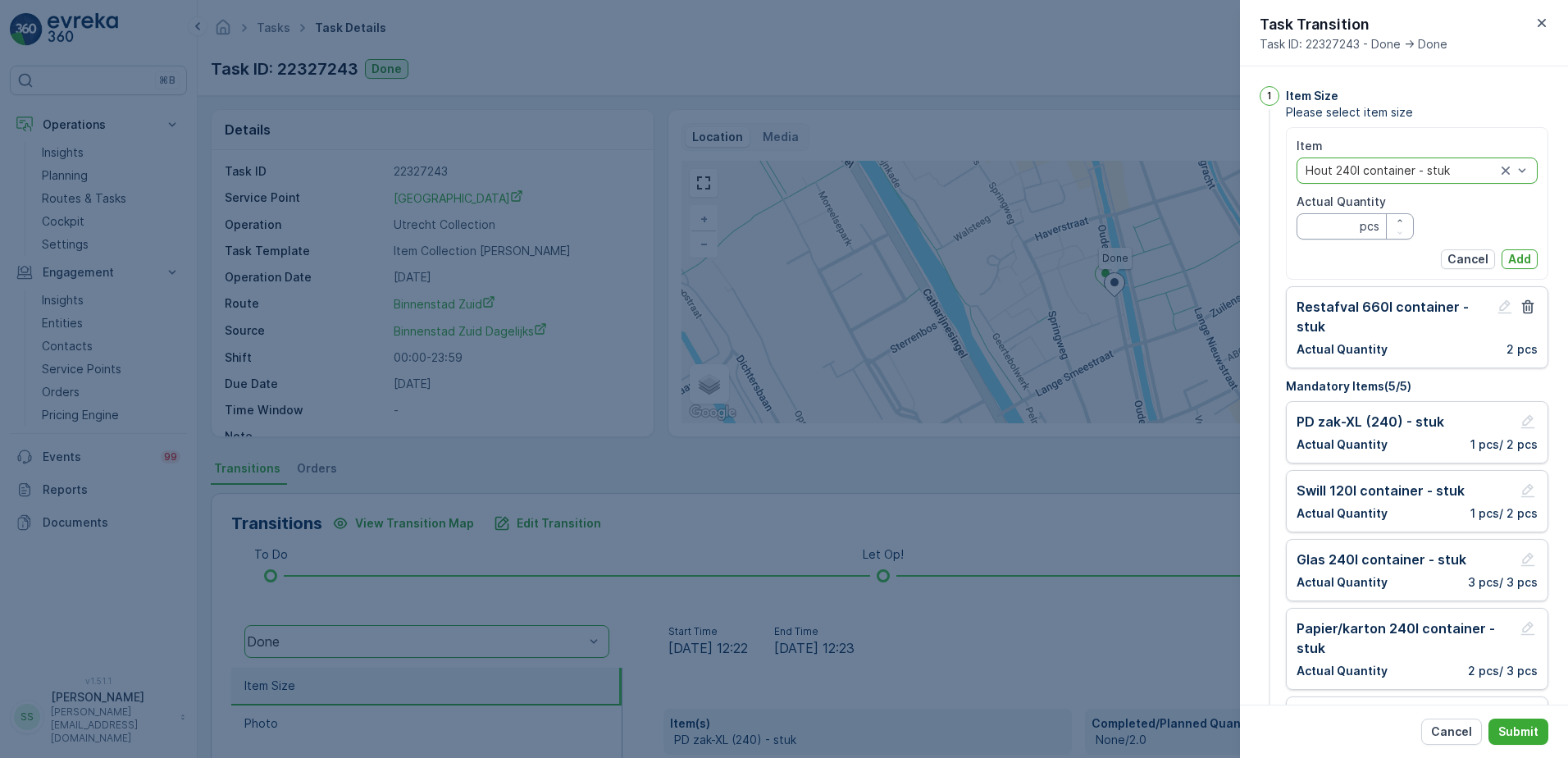
drag, startPoint x: 1339, startPoint y: 228, endPoint x: 1359, endPoint y: 234, distance: 20.9
click at [1339, 229] on Quantity "Actual Quantity" at bounding box center [1354, 226] width 117 height 27
type Quantity "1"
click at [1509, 257] on p "Add" at bounding box center [1519, 260] width 23 height 17
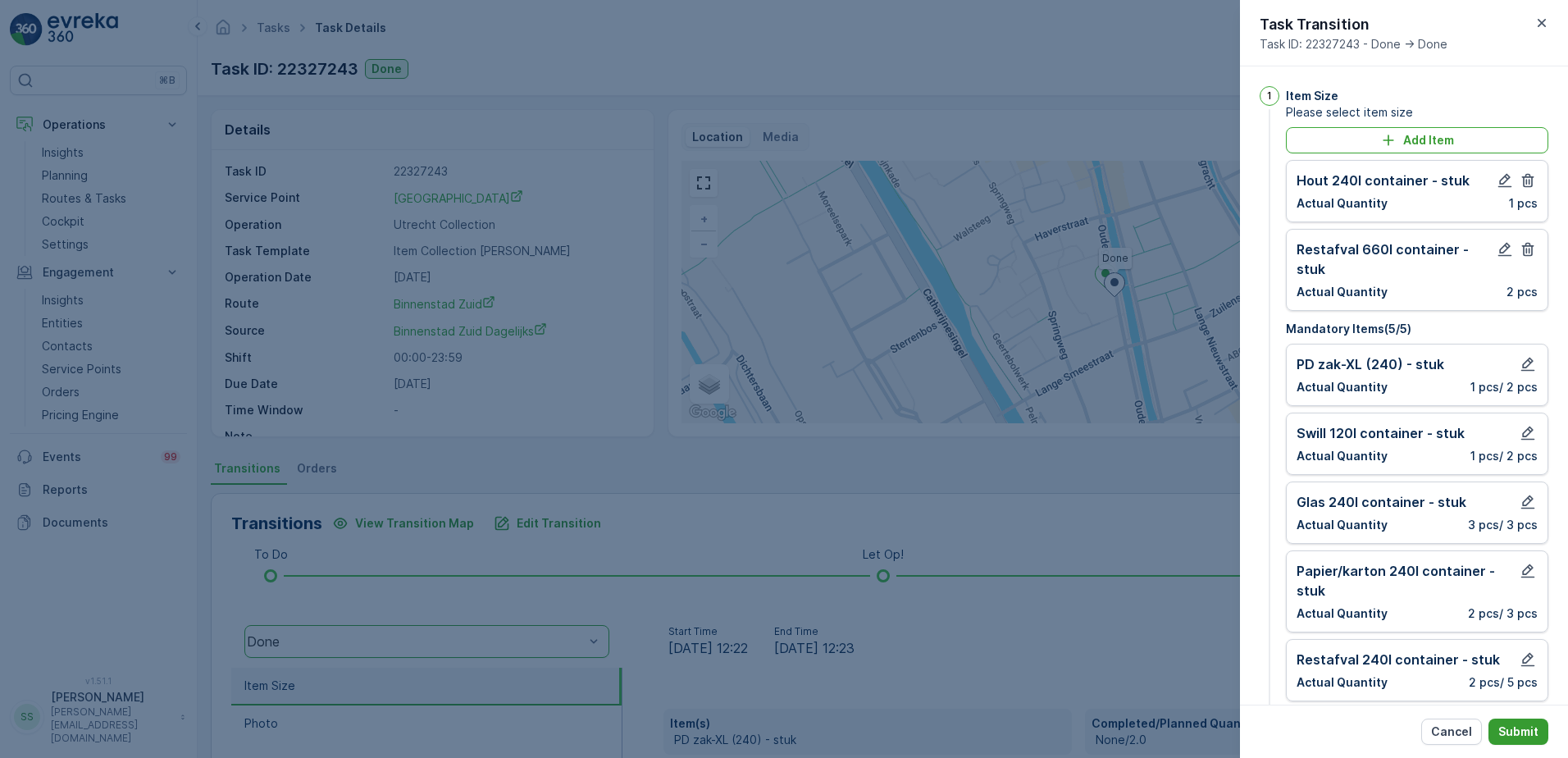
click at [1529, 729] on p "Submit" at bounding box center [1518, 731] width 40 height 17
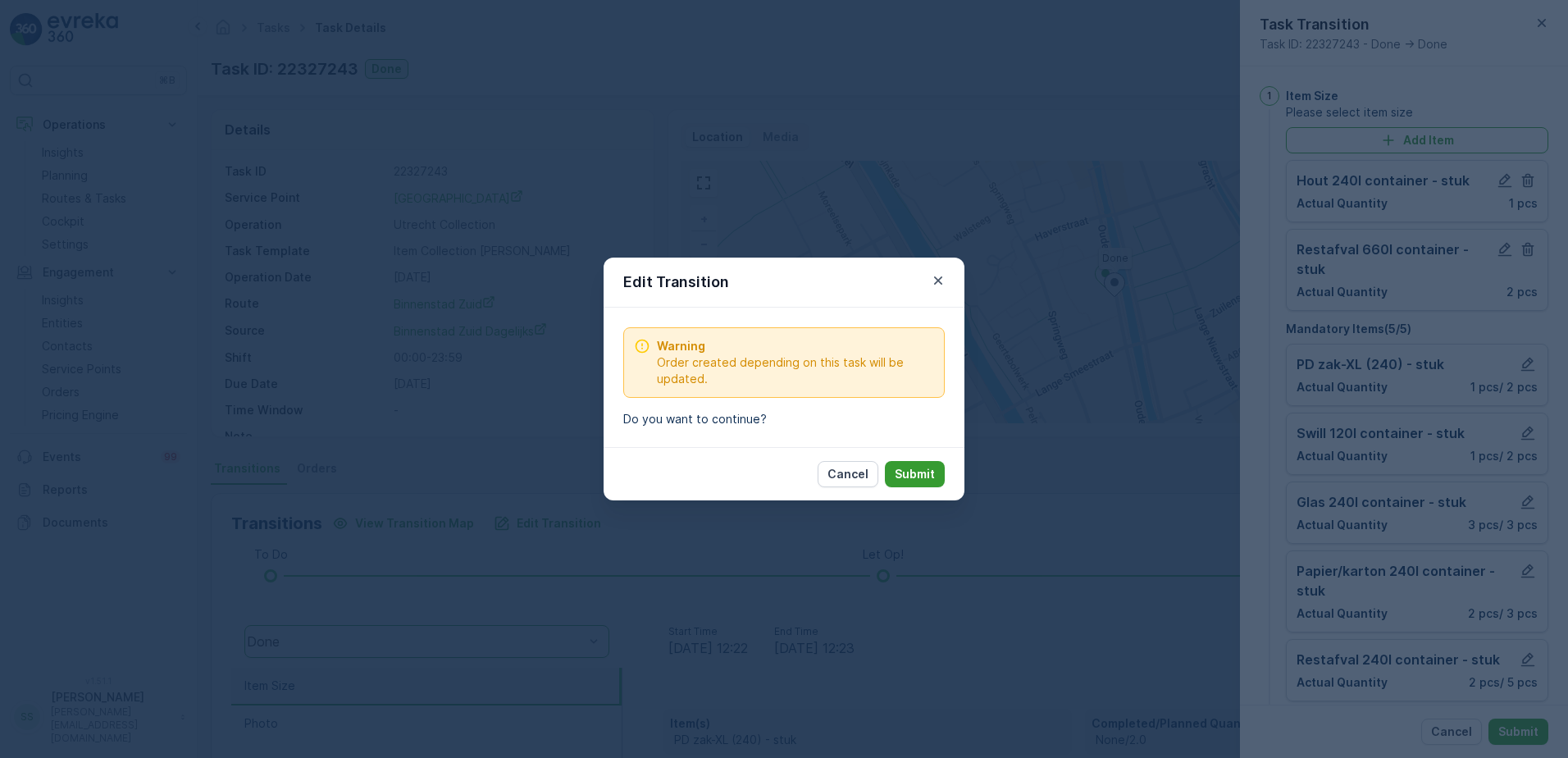
click at [917, 471] on p "Submit" at bounding box center [915, 474] width 40 height 17
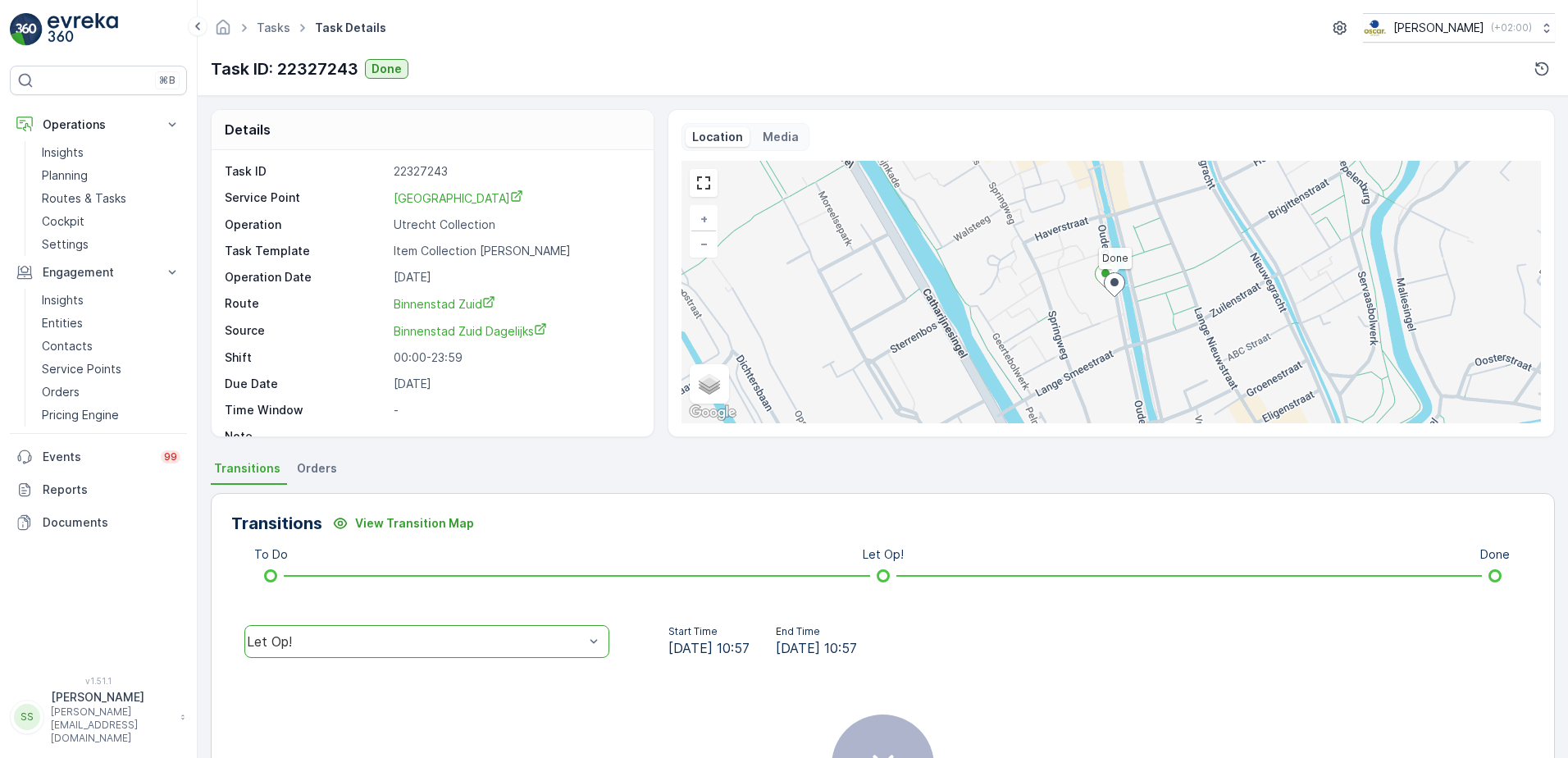
click at [333, 125] on div "Details" at bounding box center [432, 129] width 442 height 40
click at [77, 195] on p "Routes & Tasks" at bounding box center [84, 198] width 85 height 17
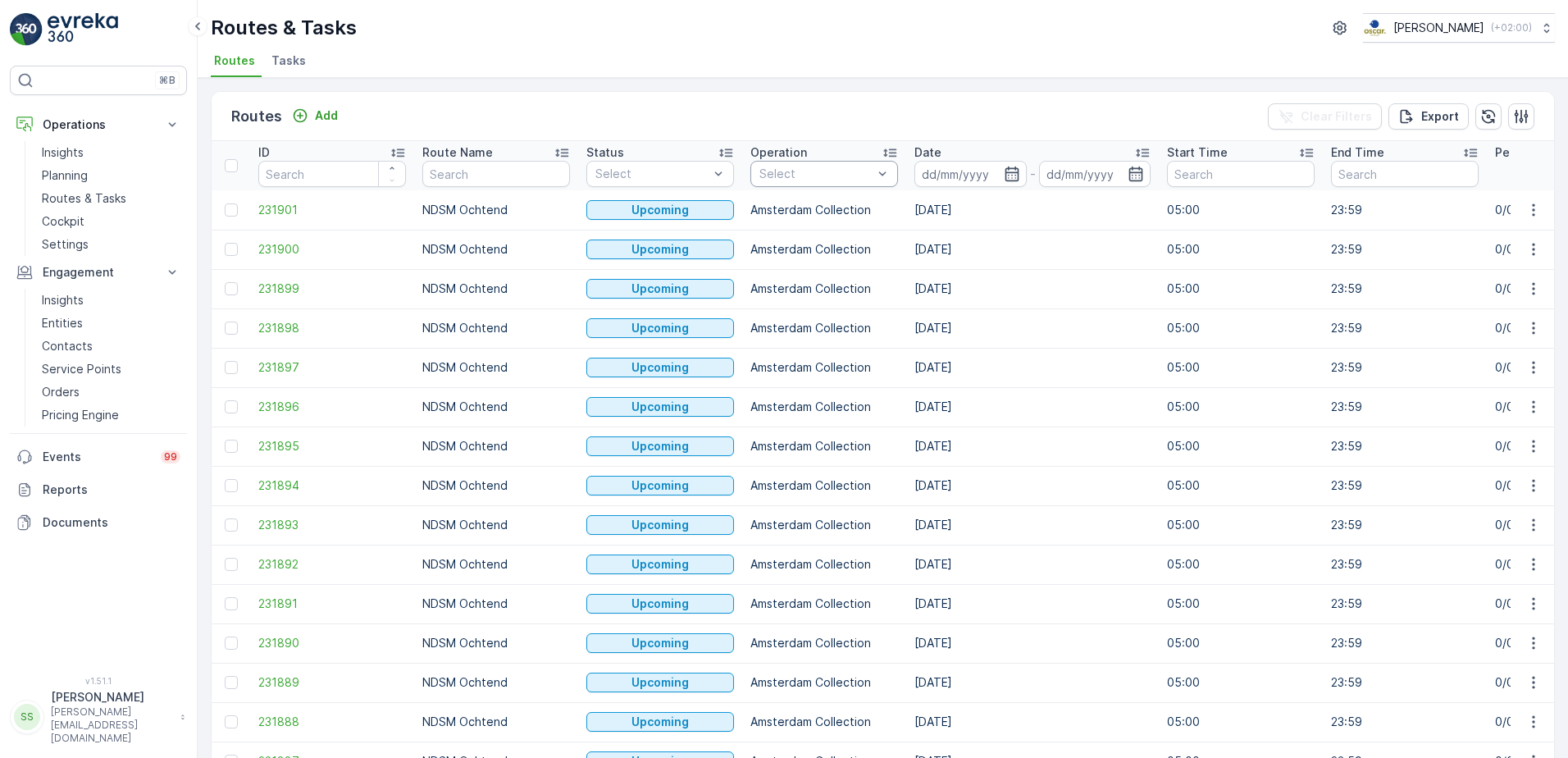
click at [808, 162] on div "Select" at bounding box center [824, 174] width 148 height 27
click at [765, 303] on div at bounding box center [767, 304] width 13 height 13
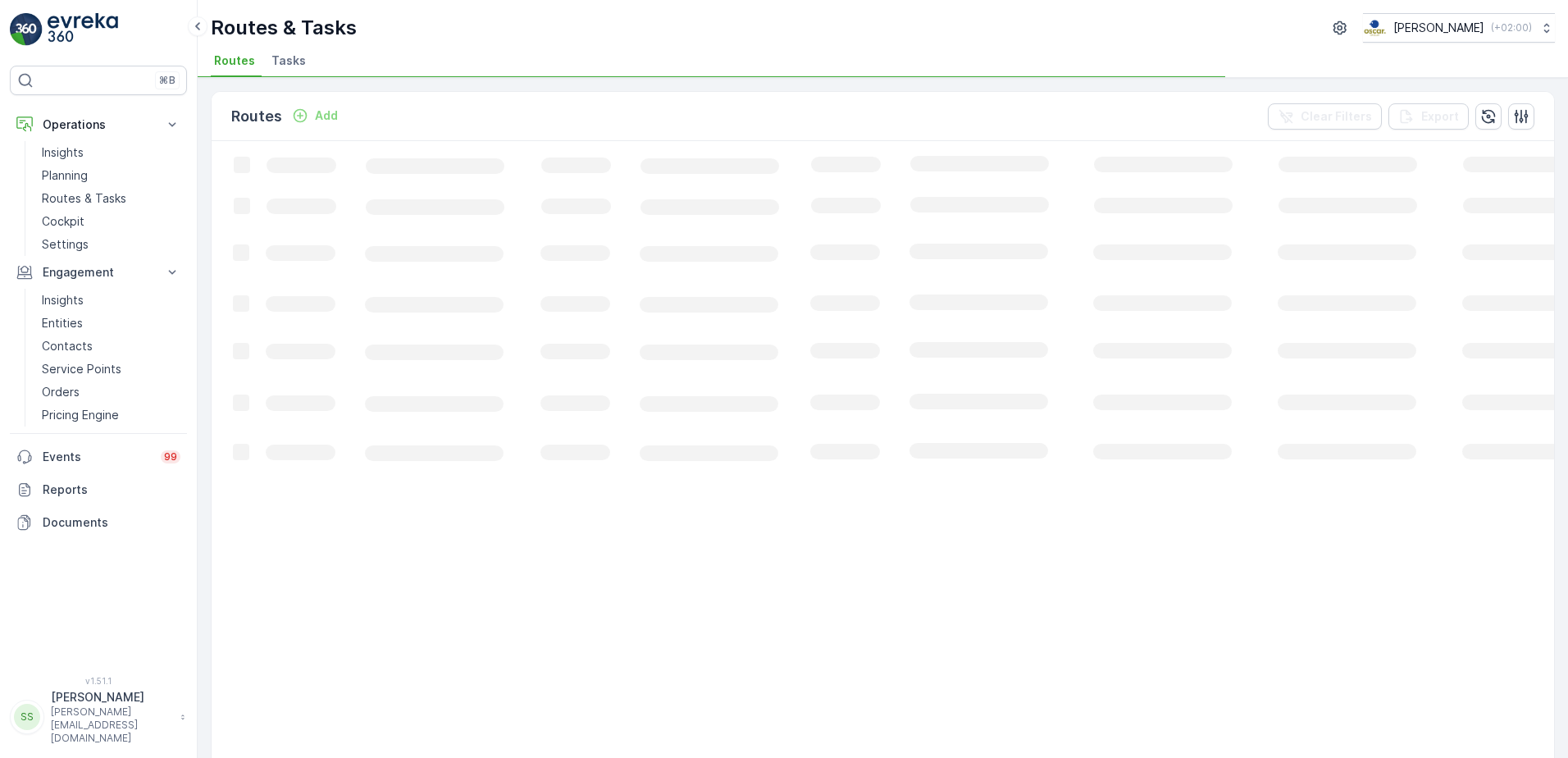
click at [968, 121] on div "Routes Add Clear Filters Export" at bounding box center [882, 116] width 1342 height 49
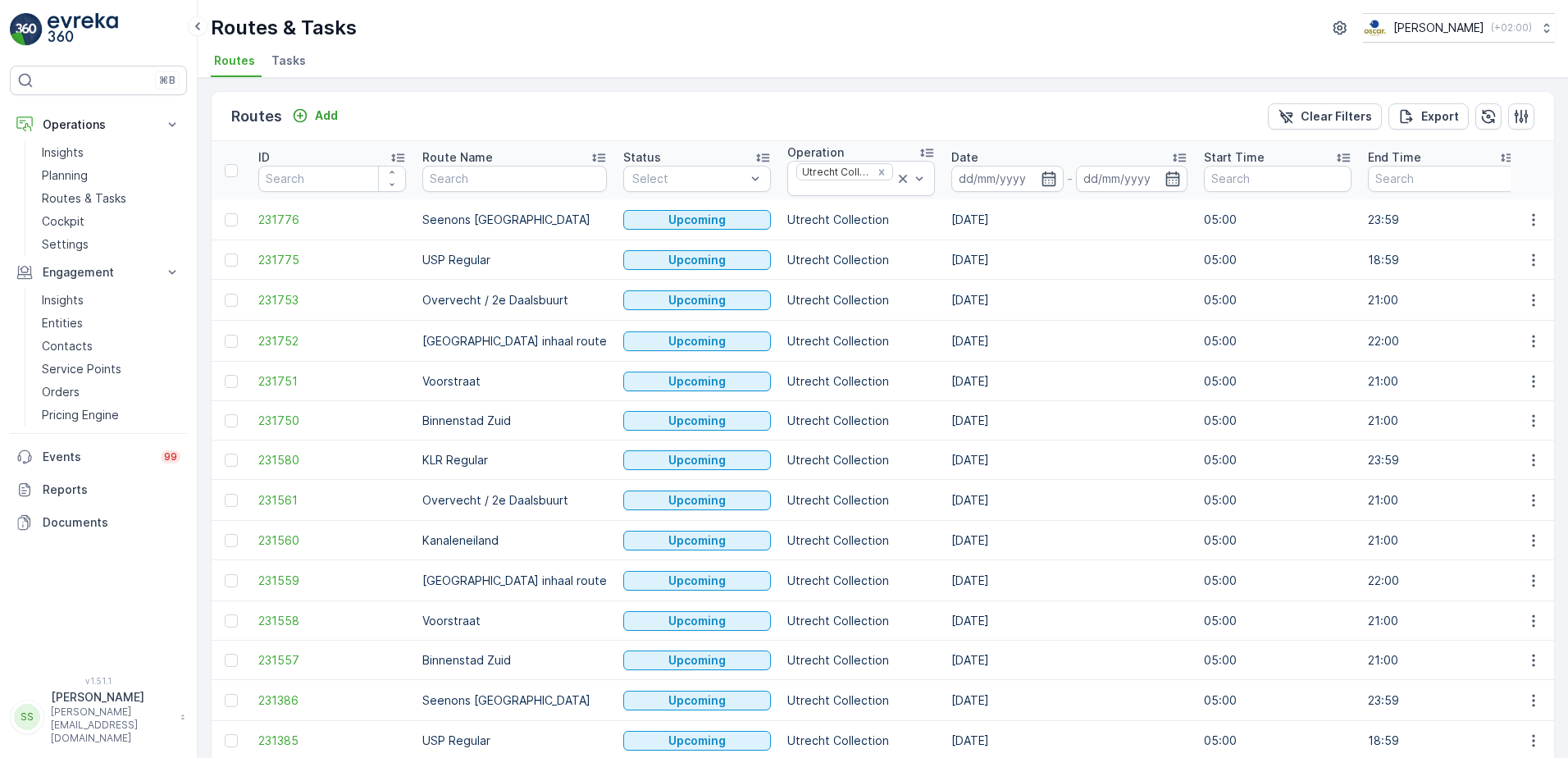
click at [987, 181] on input at bounding box center [1007, 179] width 112 height 27
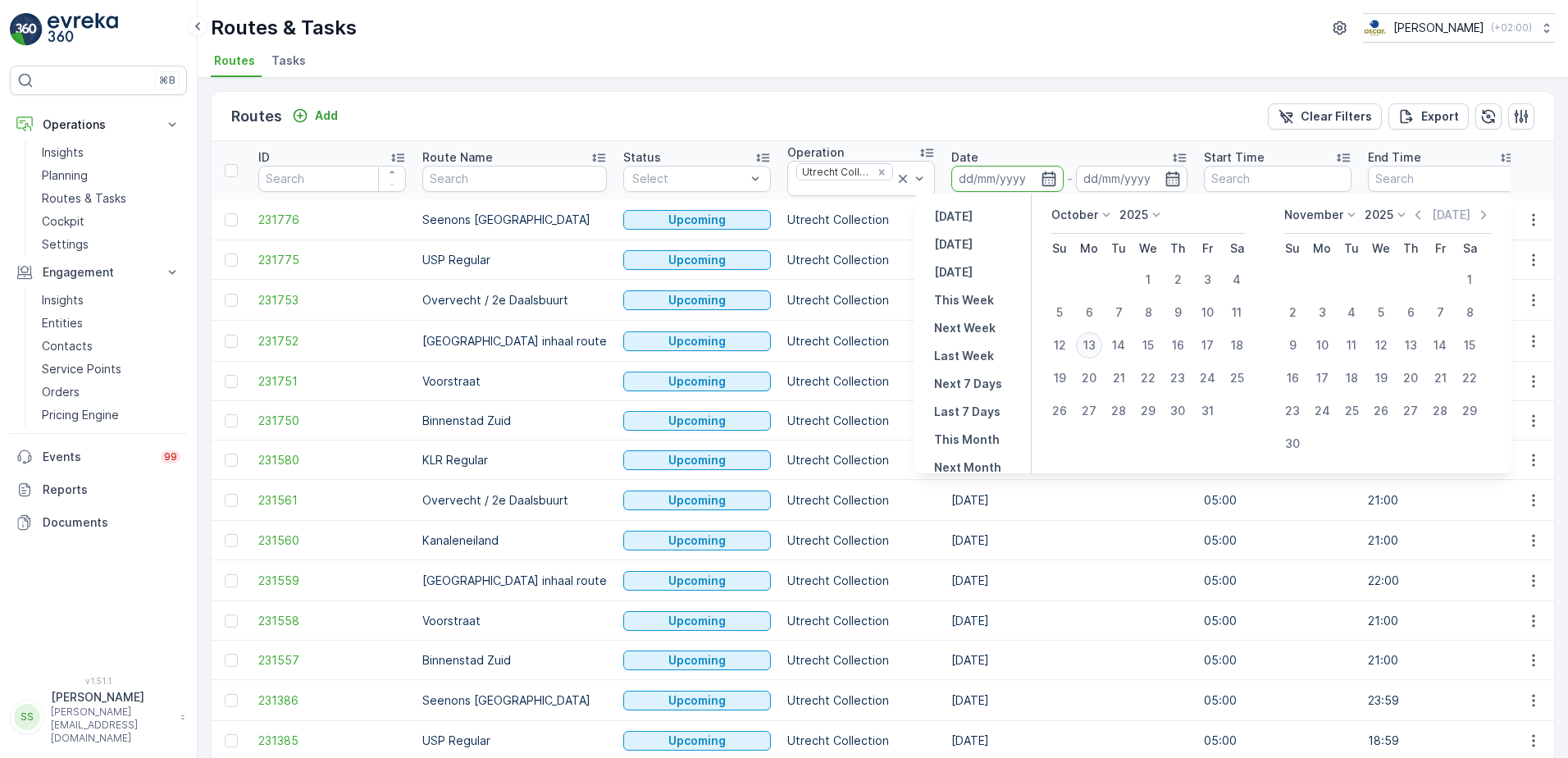
click at [1090, 346] on div "13" at bounding box center [1089, 345] width 27 height 27
type input "[DATE]"
click at [953, 106] on div "Routes Add Clear Filters Export" at bounding box center [882, 116] width 1342 height 49
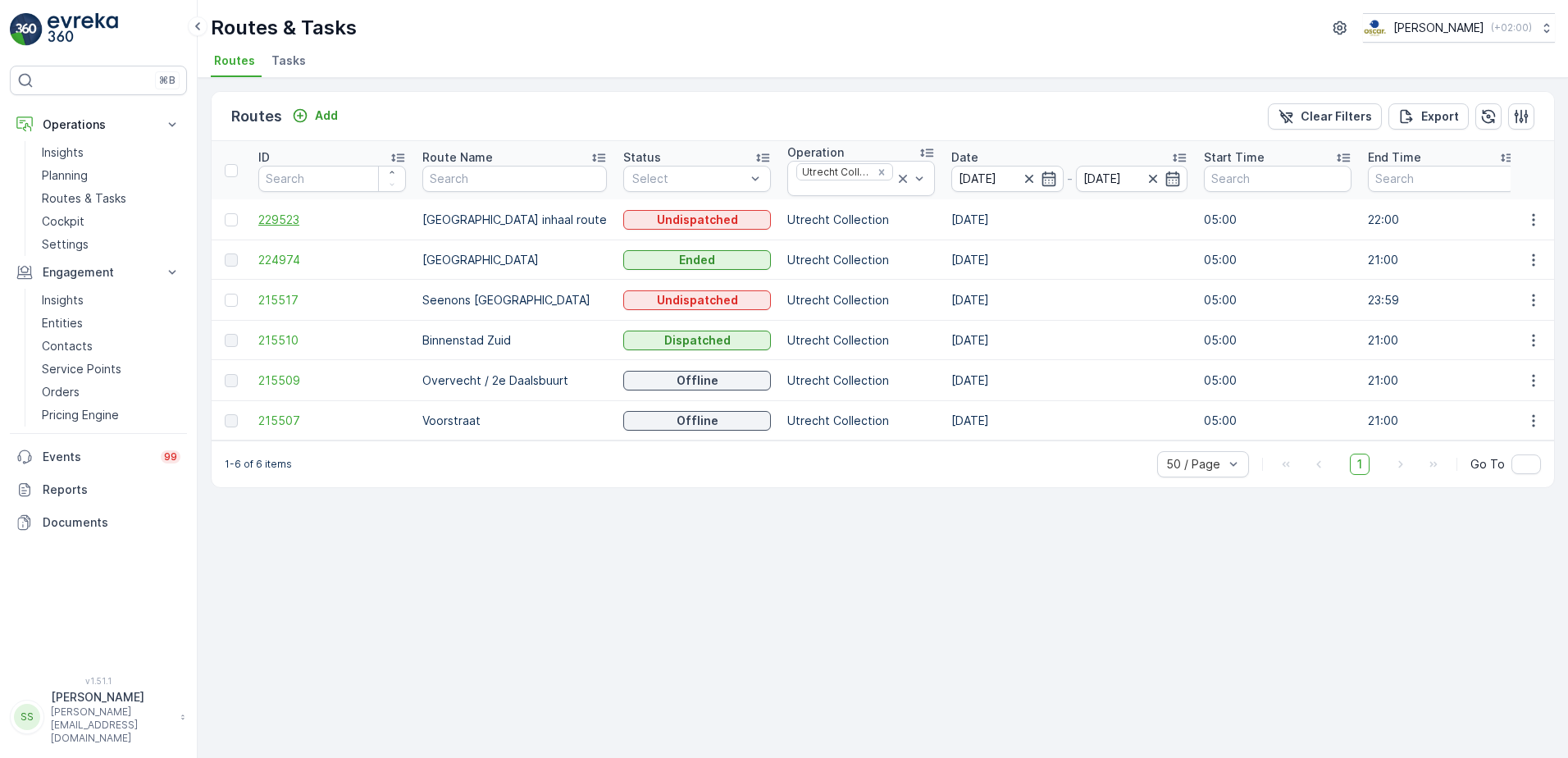
click at [288, 220] on span "229523" at bounding box center [332, 220] width 148 height 17
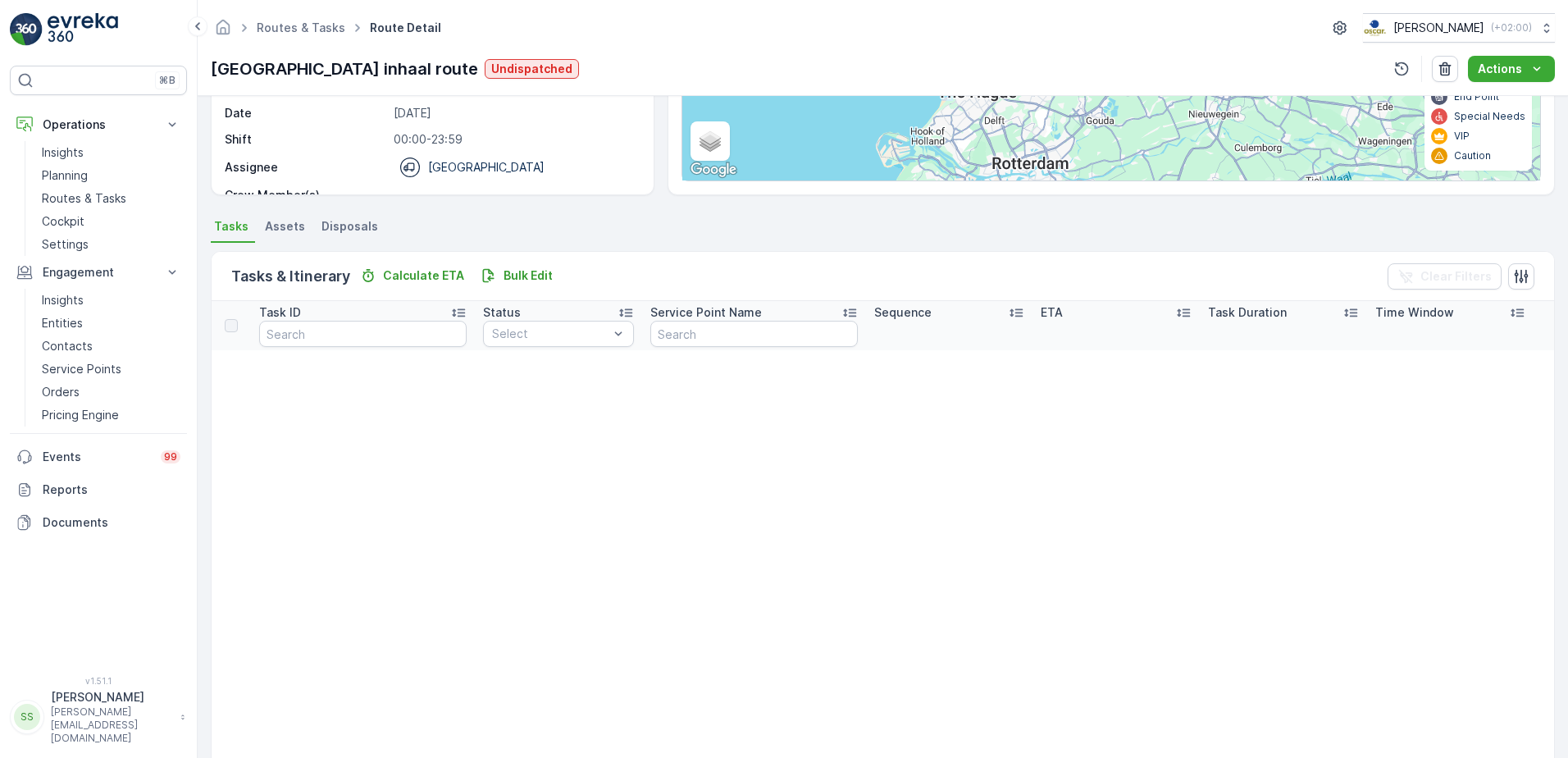
scroll to position [246, 0]
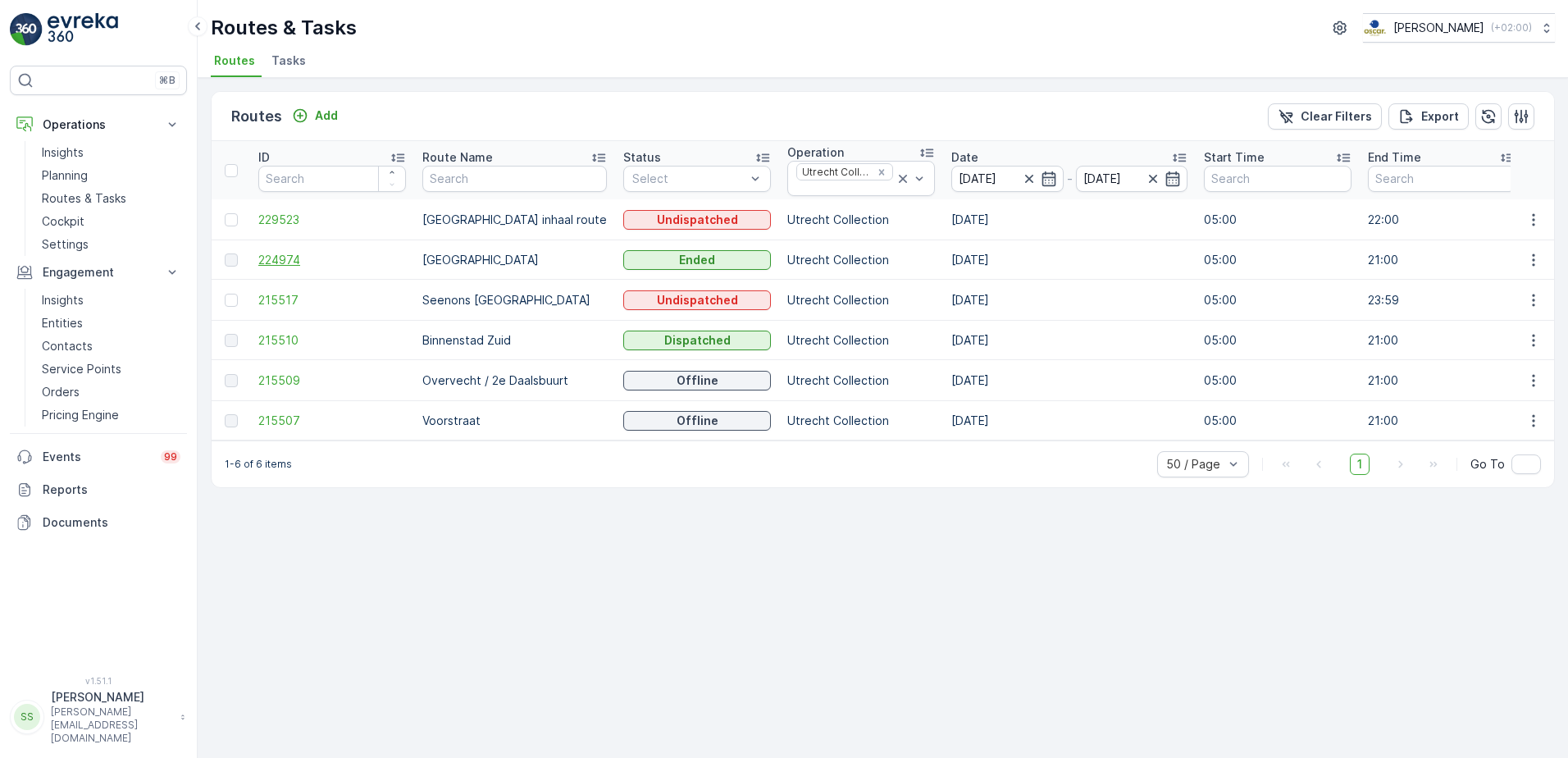
click at [279, 256] on span "224974" at bounding box center [332, 260] width 148 height 17
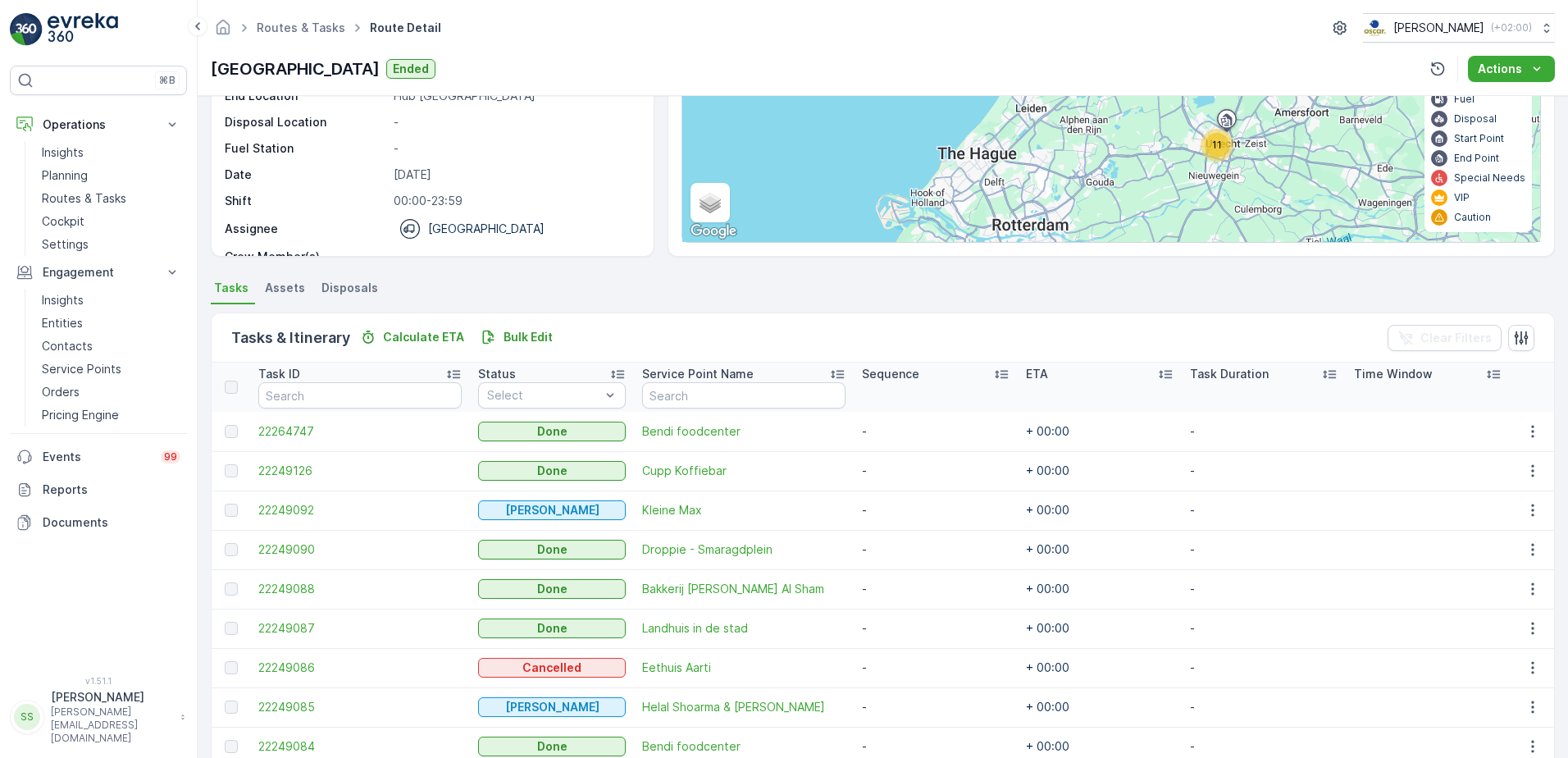
scroll to position [337, 0]
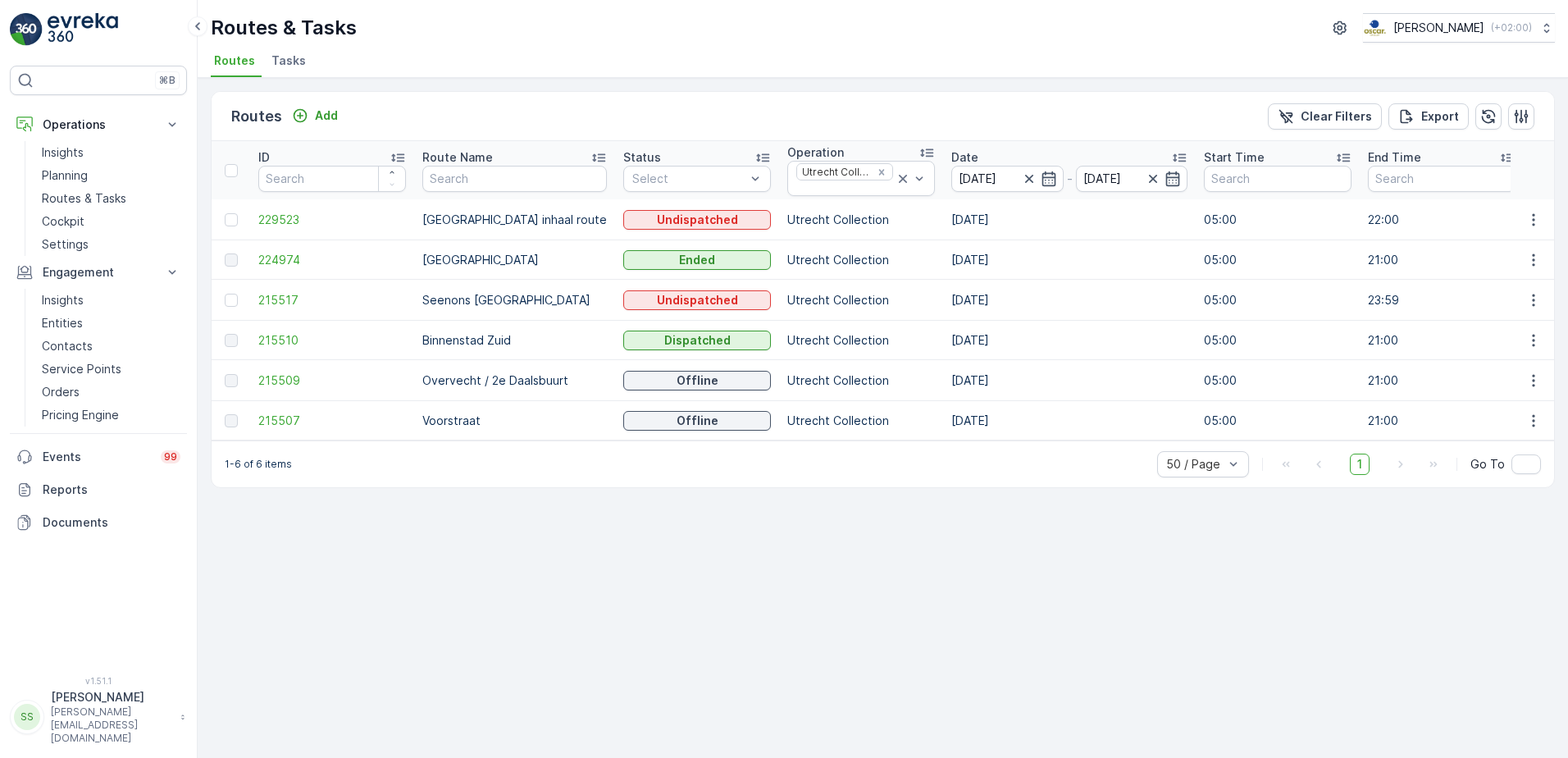
click at [1032, 680] on div "Routes Add Clear Filters Export ID Route Name Status Select Operation Utrecht C…" at bounding box center [882, 418] width 1370 height 680
click at [282, 335] on span "215510" at bounding box center [332, 340] width 148 height 17
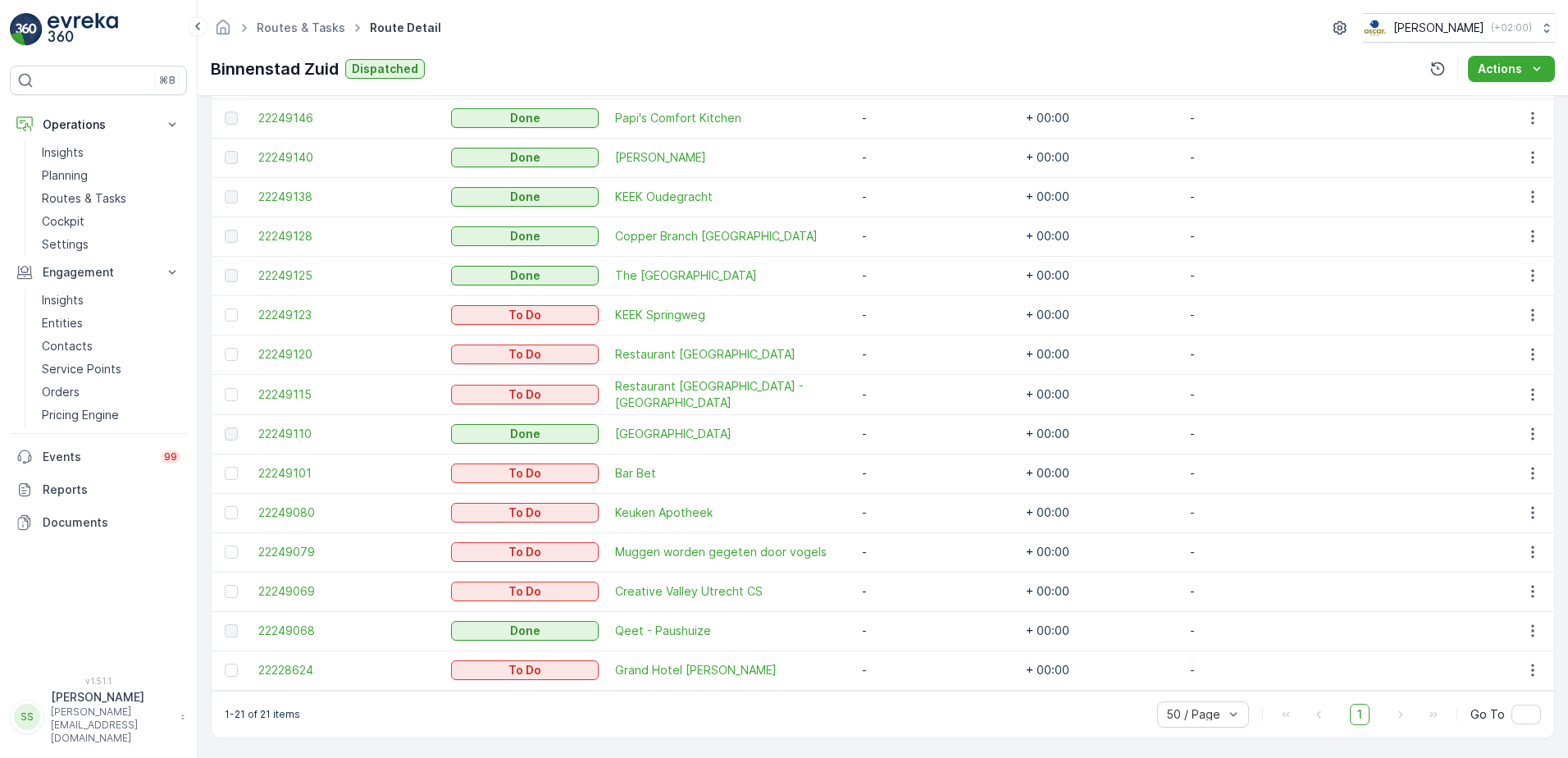
scroll to position [731, 0]
click at [656, 61] on div "Binnenstad Zuid Dispatched Actions" at bounding box center [882, 69] width 1344 height 27
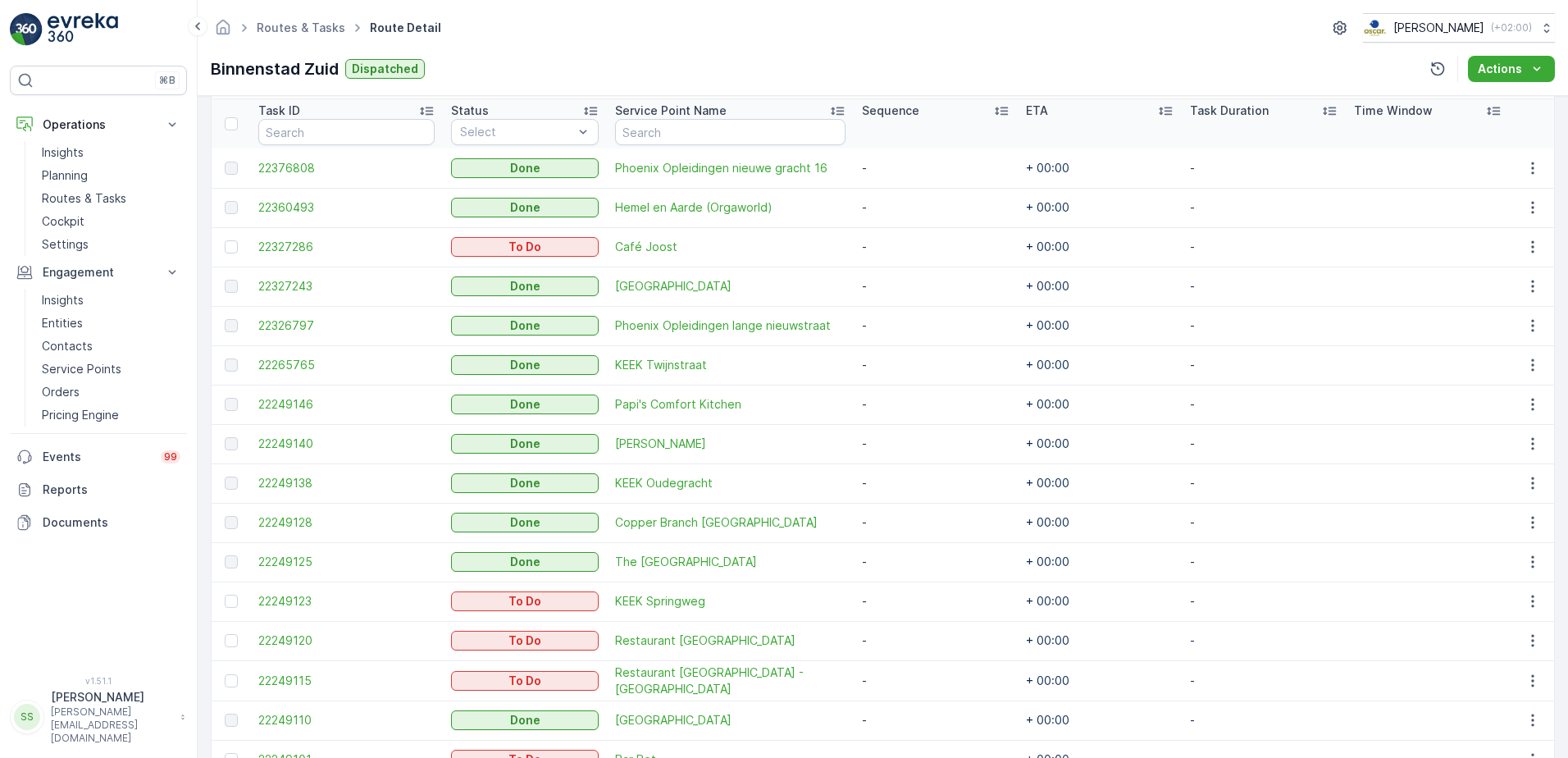
scroll to position [321, 0]
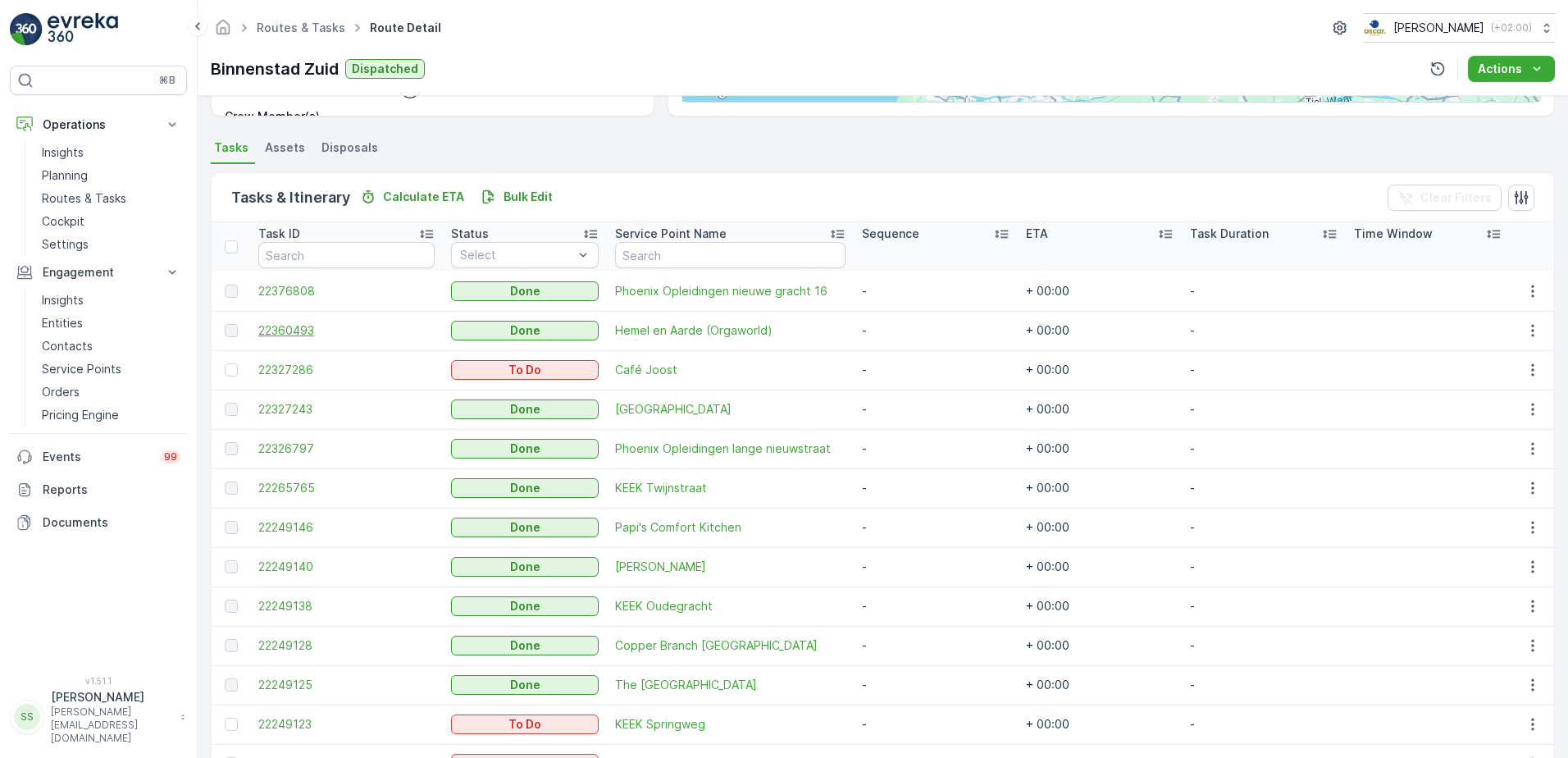
click at [293, 328] on span "22360493" at bounding box center [346, 331] width 177 height 17
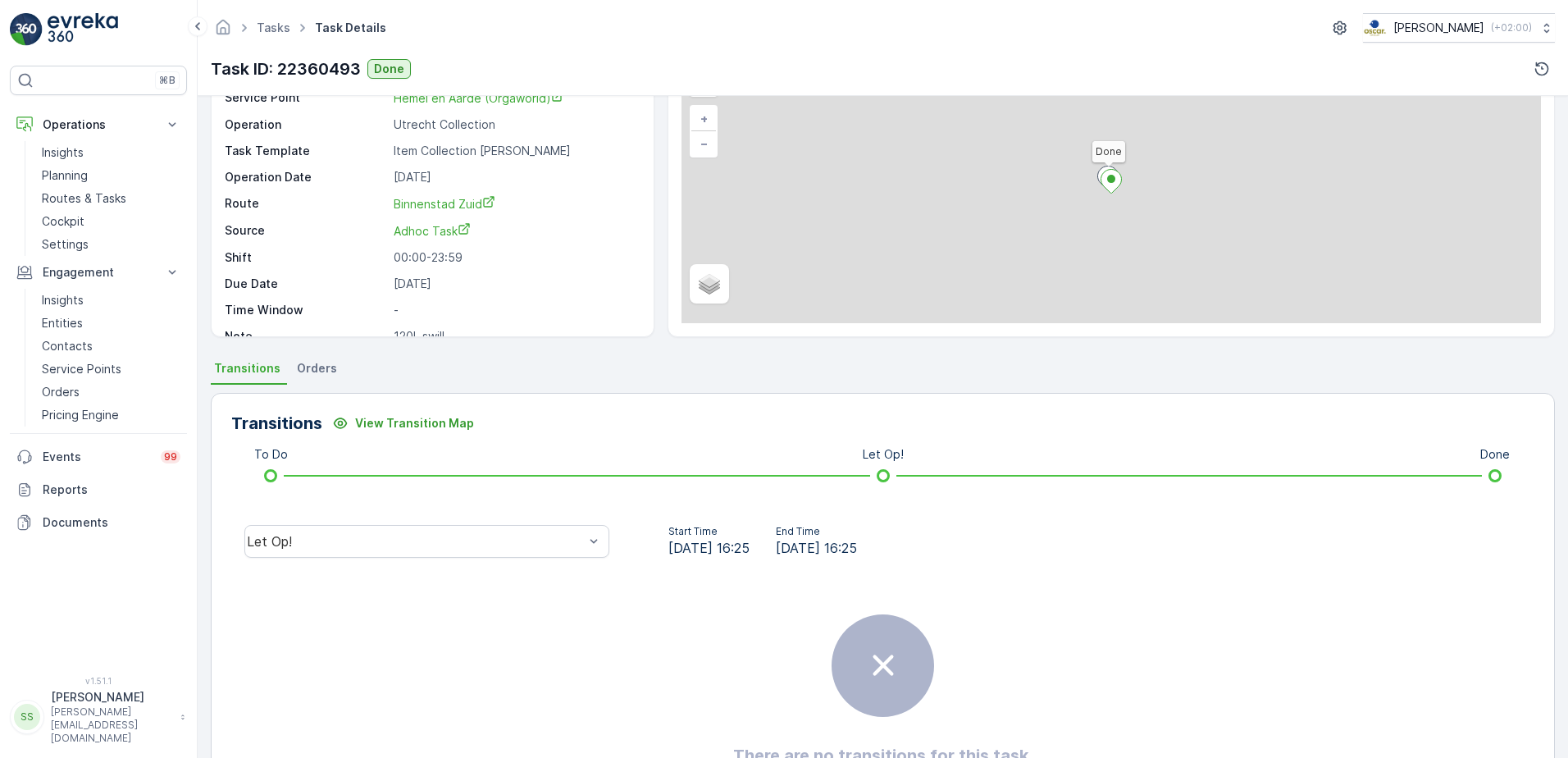
scroll to position [194, 0]
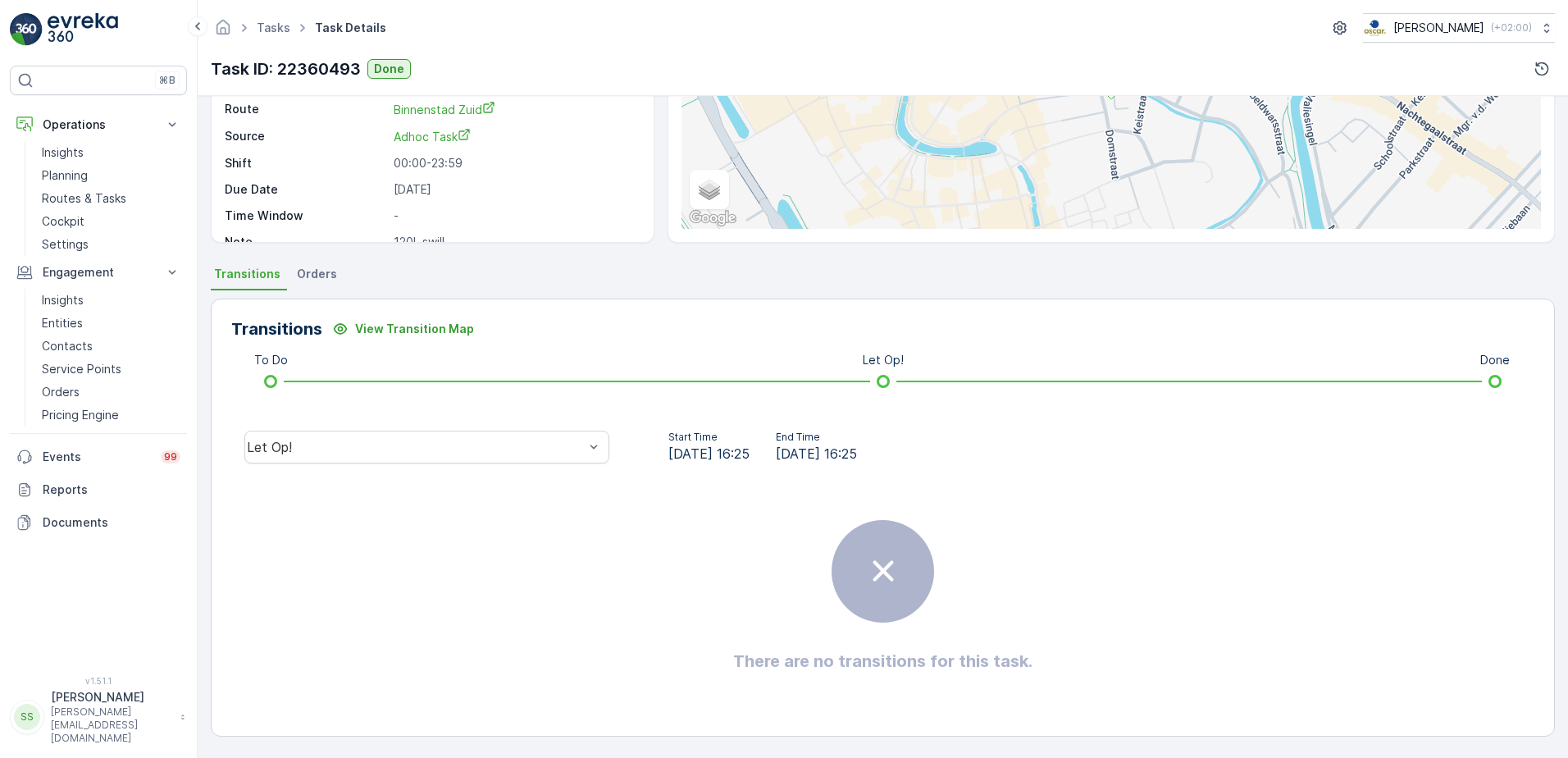
click at [378, 425] on div "Let Op!" at bounding box center [427, 446] width 391 height 52
click at [356, 438] on div "Let Op!" at bounding box center [427, 447] width 365 height 33
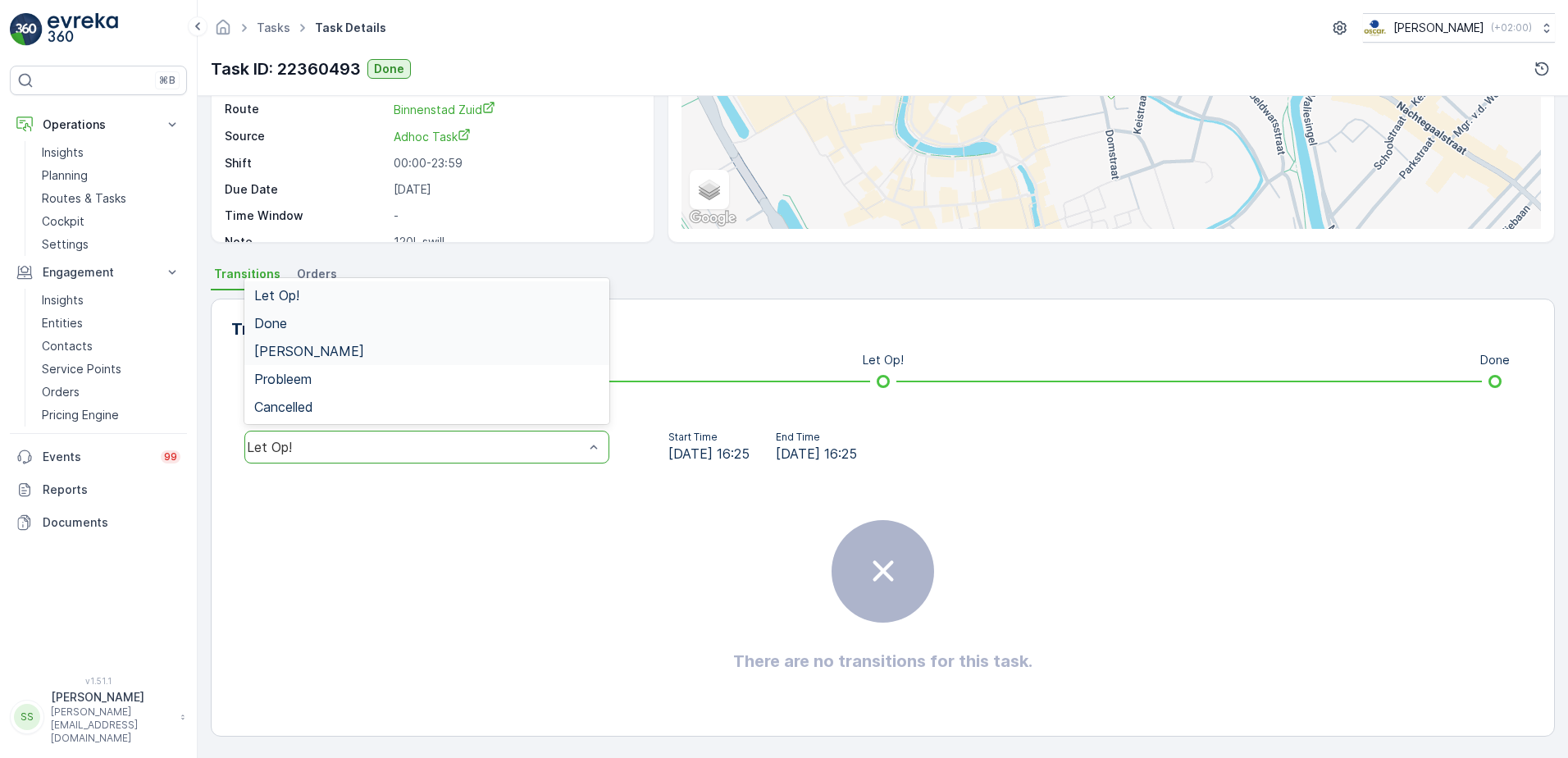
click at [280, 333] on div "Done" at bounding box center [427, 323] width 365 height 28
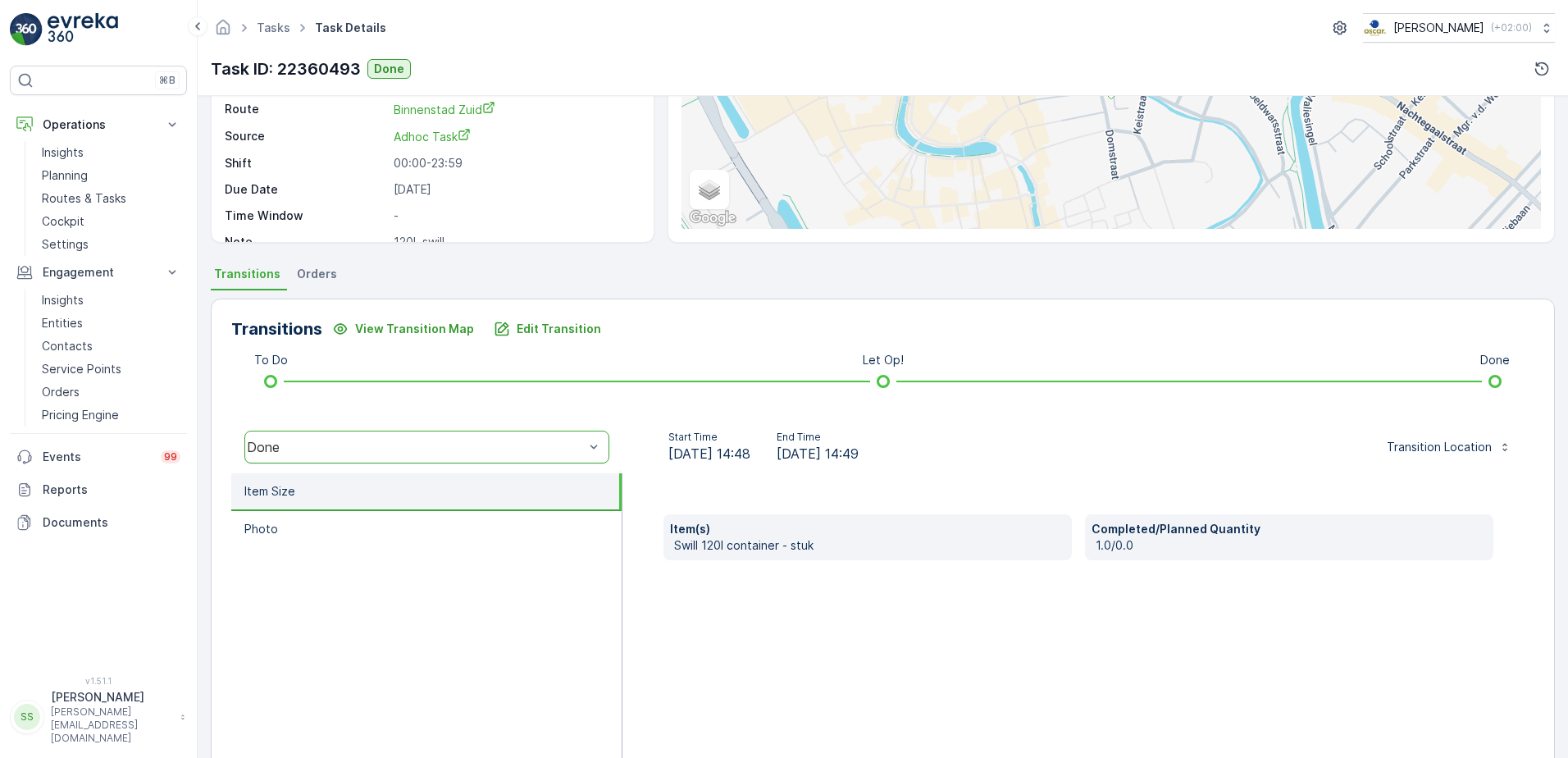
click at [225, 387] on div "Transitions View Transition Map Edit Transition To Do Let Op! Done option Done,…" at bounding box center [882, 558] width 1344 height 520
click at [198, 329] on div "Details Task ID 22360493 Service Point Hemel en Aarde (Orgaworld) Operation Utr…" at bounding box center [882, 427] width 1370 height 662
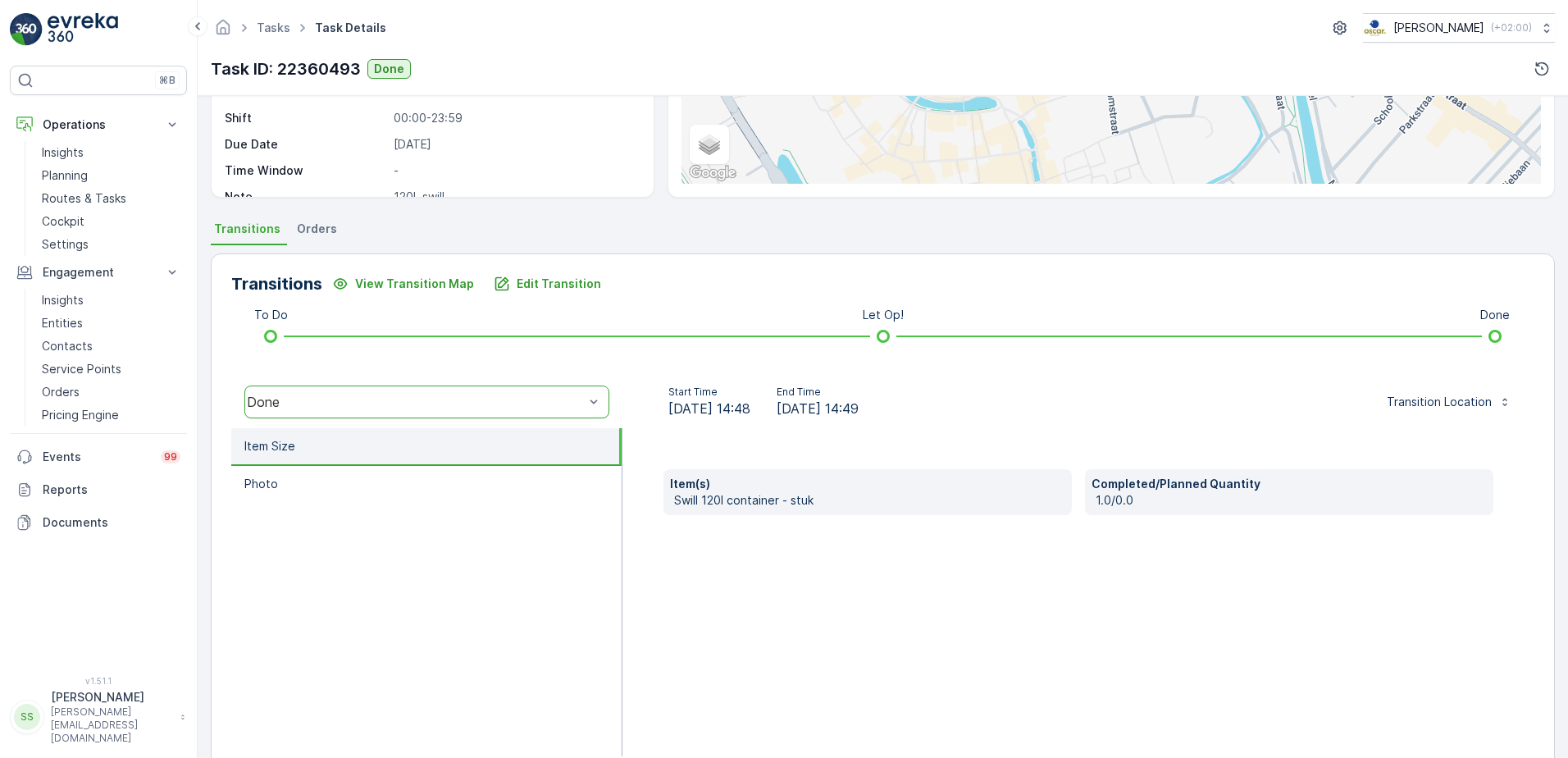
scroll to position [276, 0]
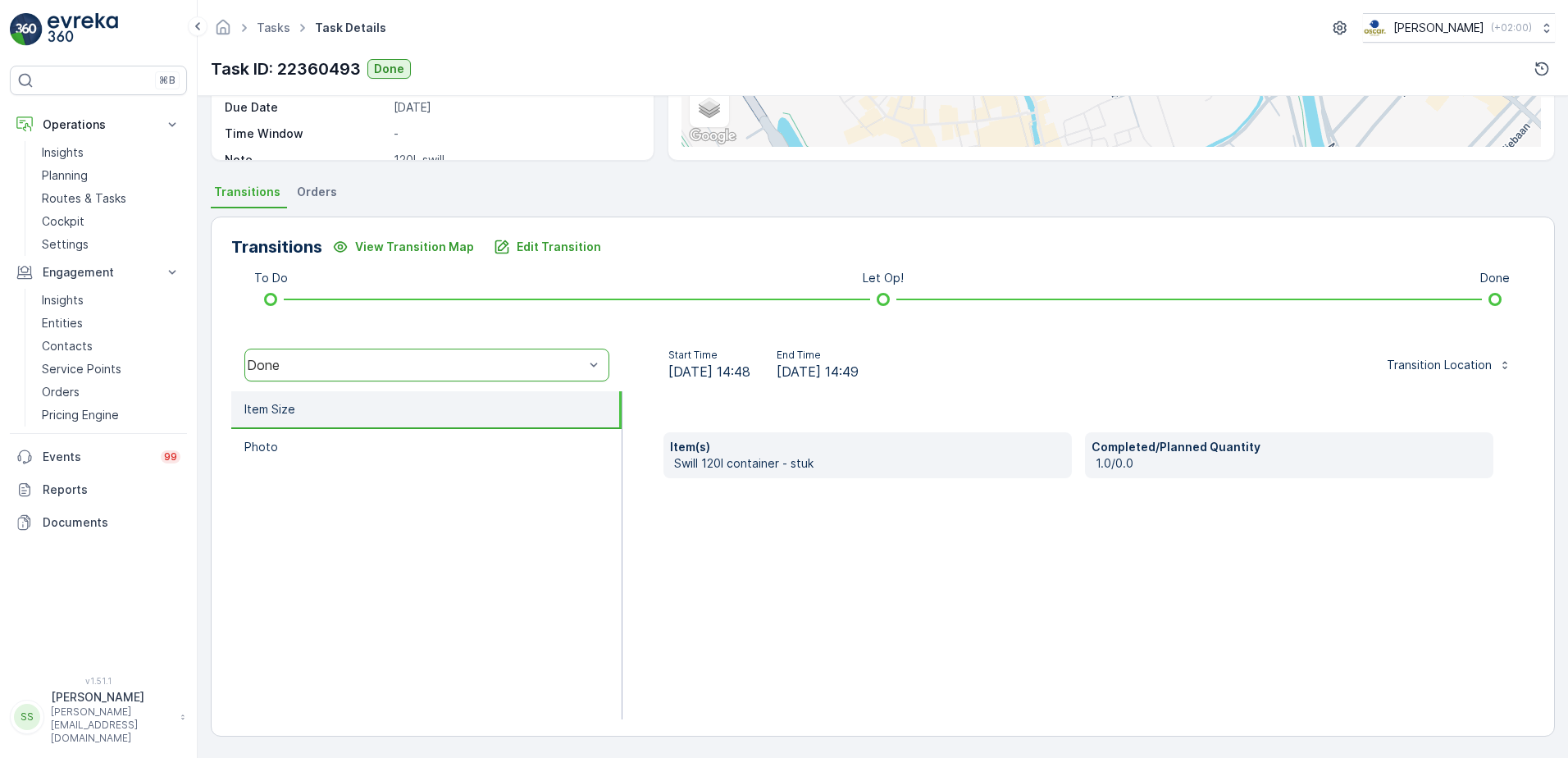
click at [198, 329] on div "Details Task ID 22360493 Service Point Hemel en Aarde (Orgaworld) Operation Utr…" at bounding box center [882, 427] width 1370 height 662
click at [374, 356] on div "Done" at bounding box center [427, 365] width 365 height 33
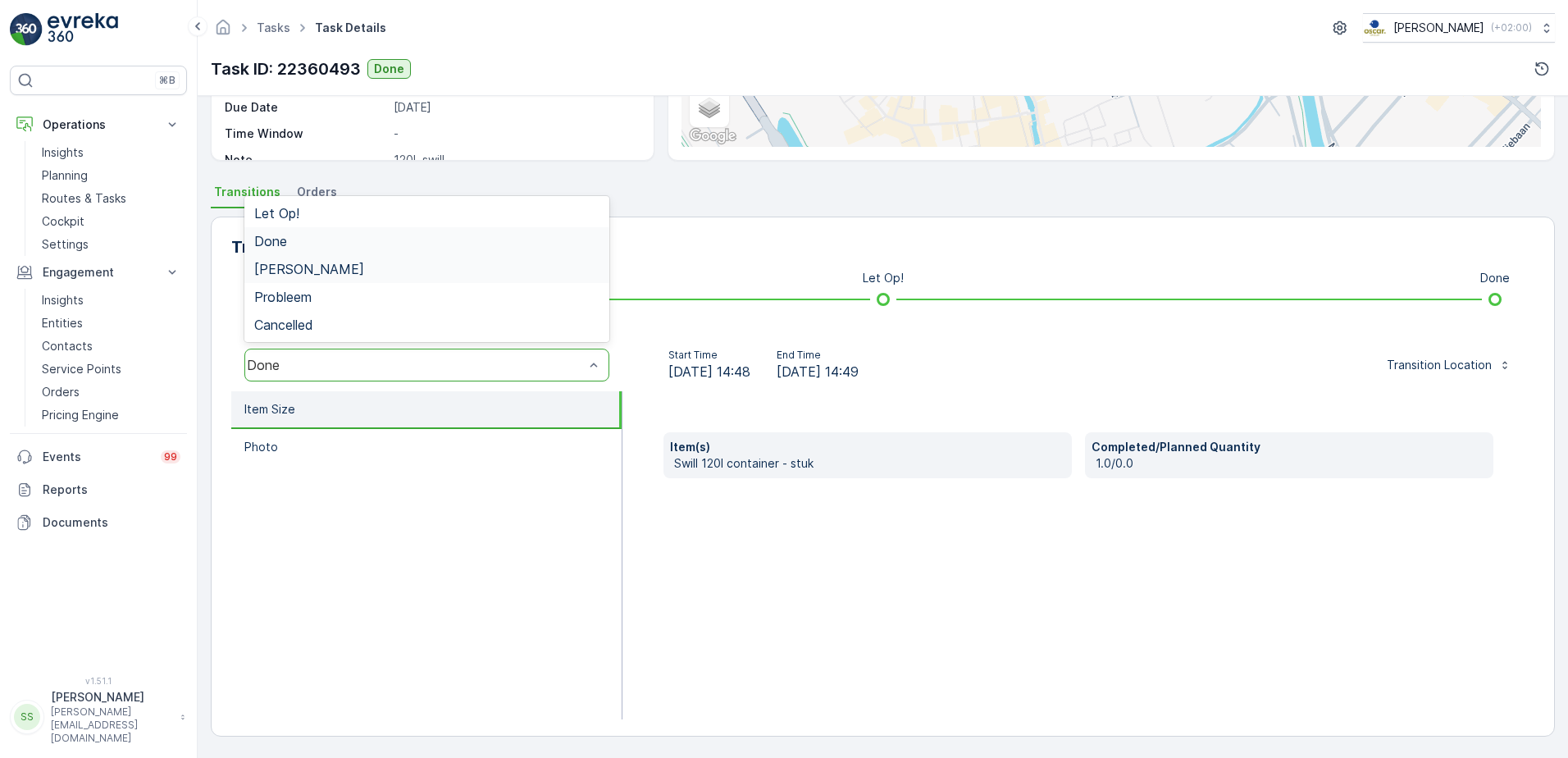
click at [428, 513] on ul "Item Size Photo" at bounding box center [427, 556] width 391 height 328
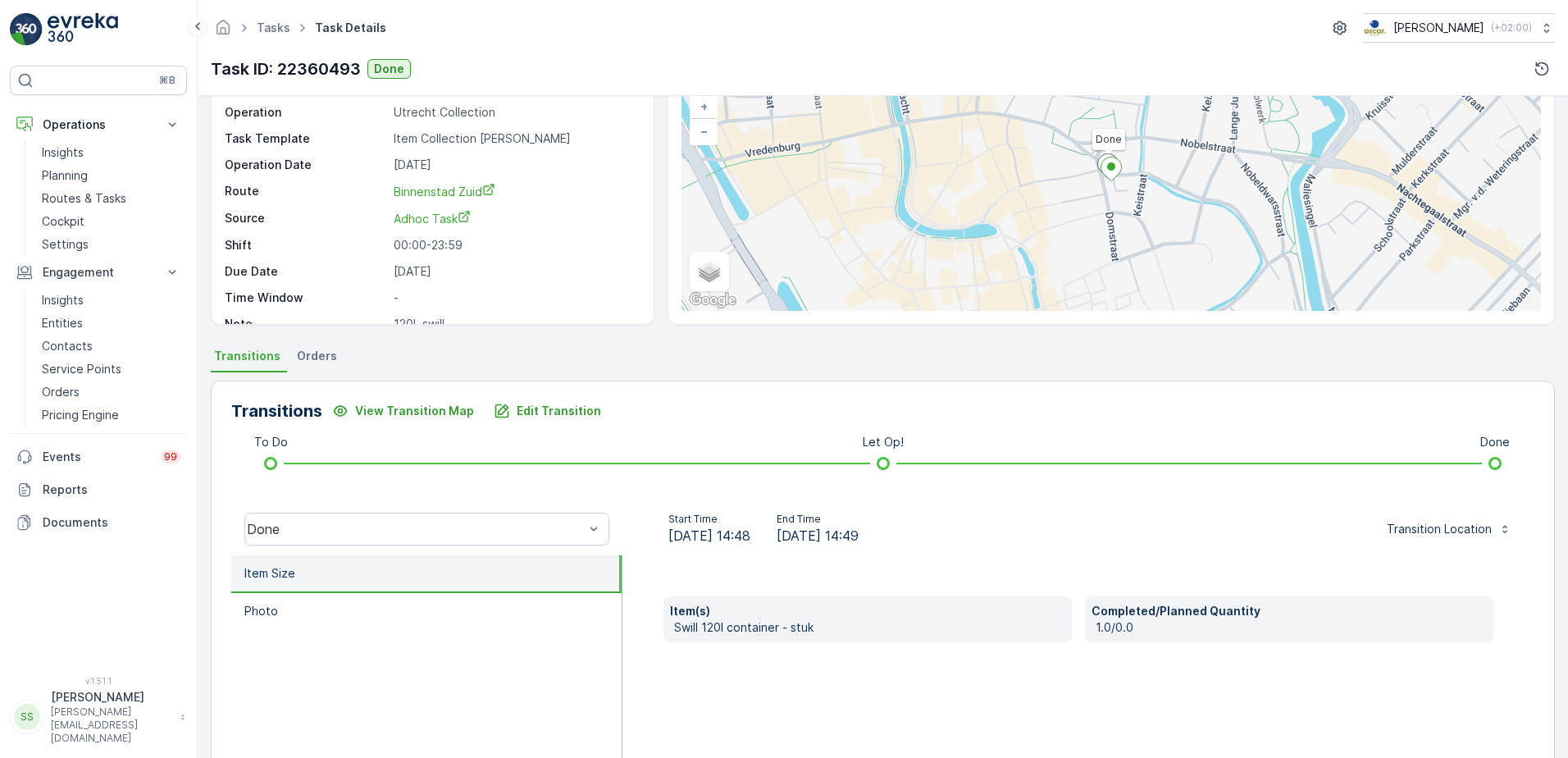
scroll to position [0, 0]
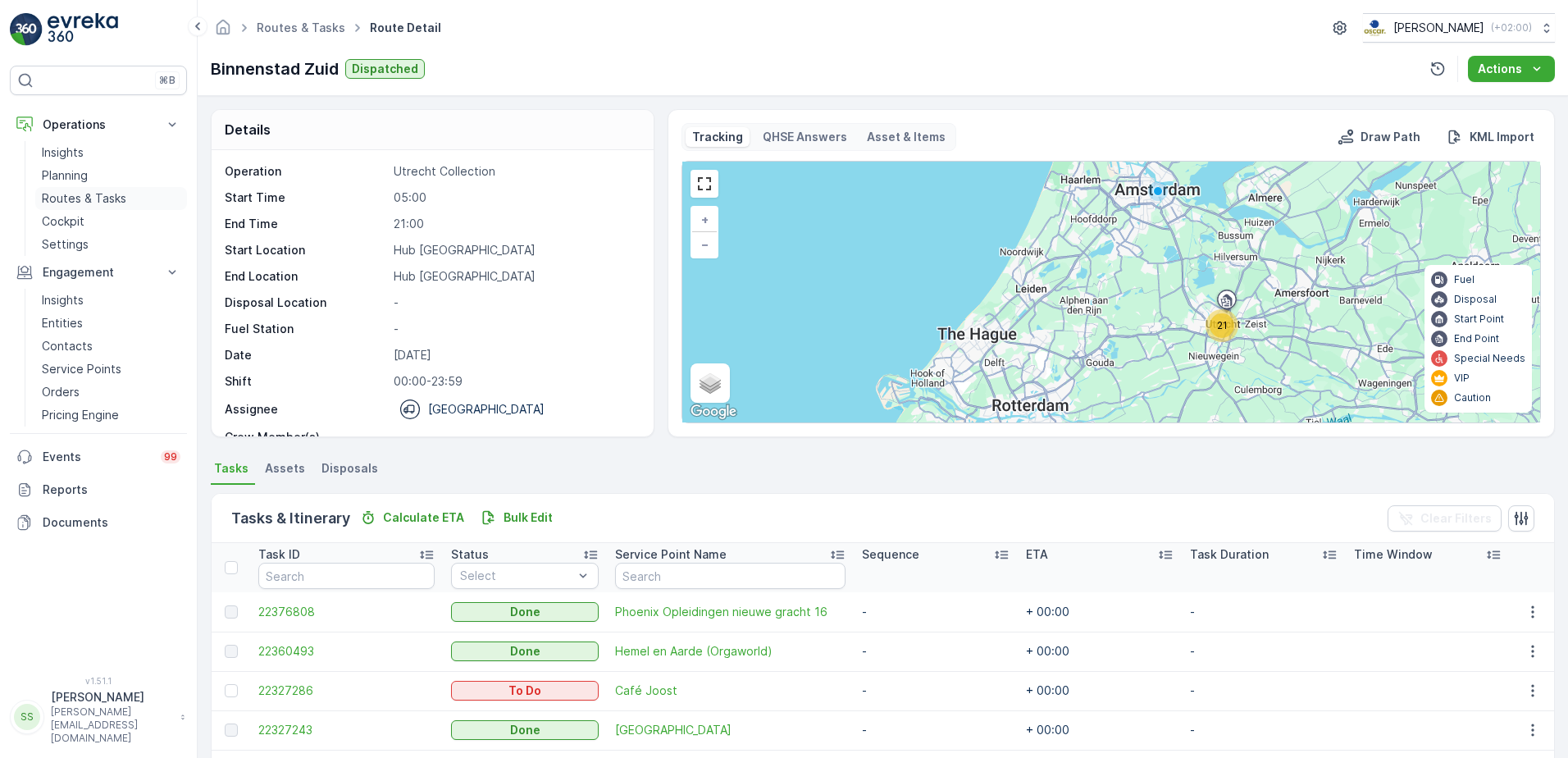
drag, startPoint x: 82, startPoint y: 198, endPoint x: 161, endPoint y: 207, distance: 79.5
click at [82, 198] on p "Routes & Tasks" at bounding box center [84, 198] width 85 height 17
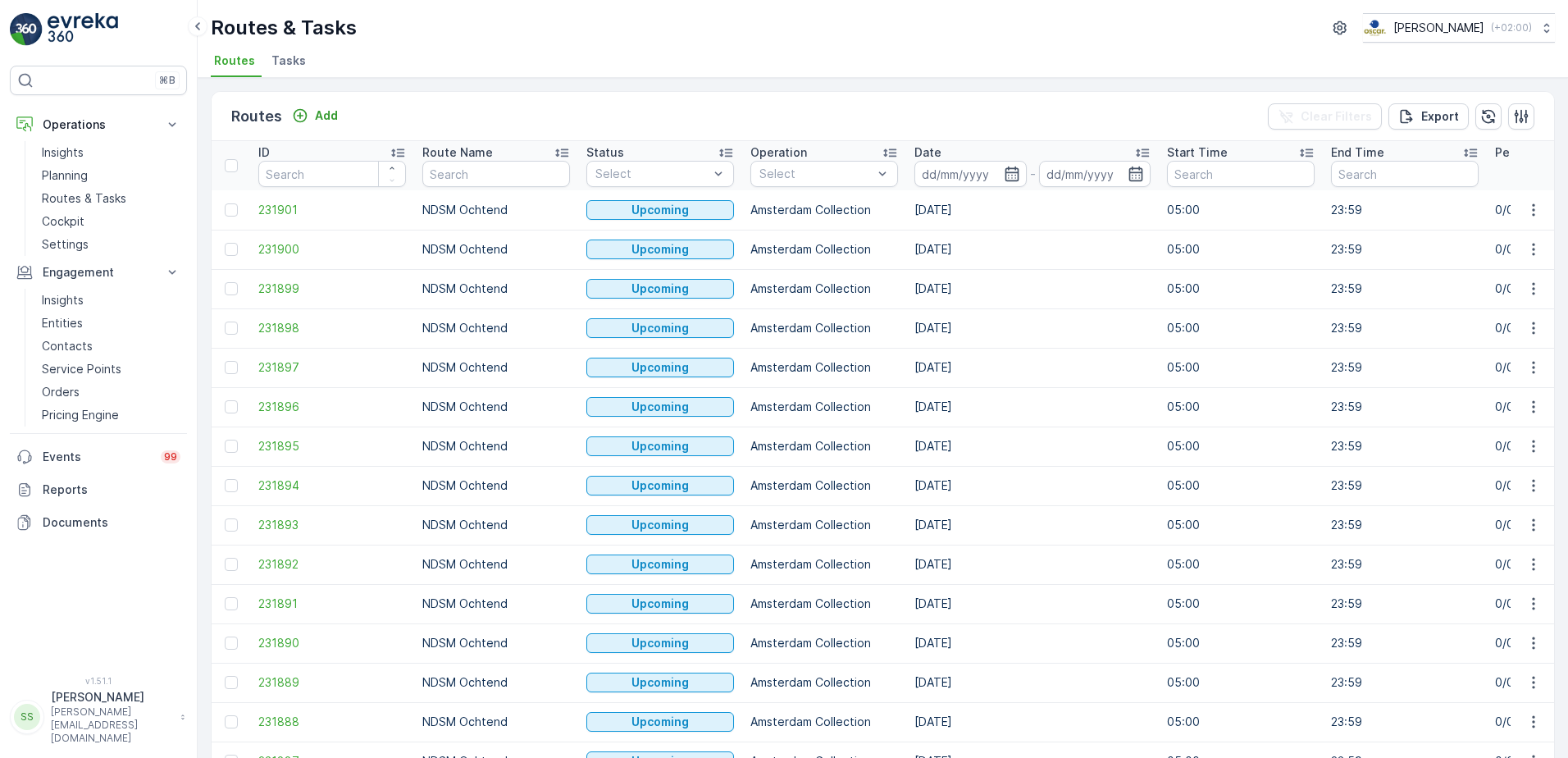
click at [288, 65] on span "Tasks" at bounding box center [289, 61] width 35 height 17
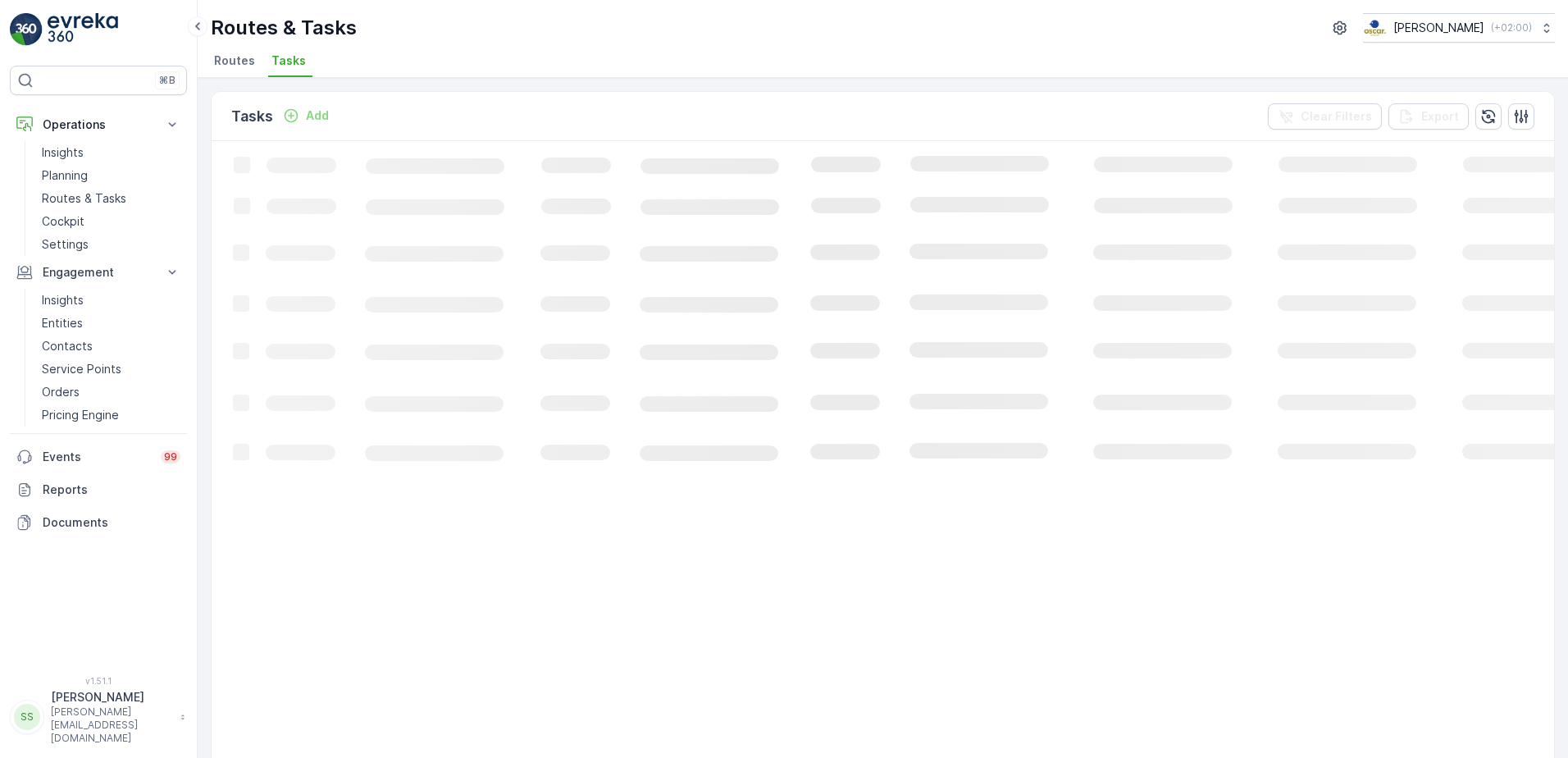
click at [397, 48] on div "Routes & Tasks [PERSON_NAME] ( +02:00 ) Routes Tasks" at bounding box center [882, 39] width 1370 height 78
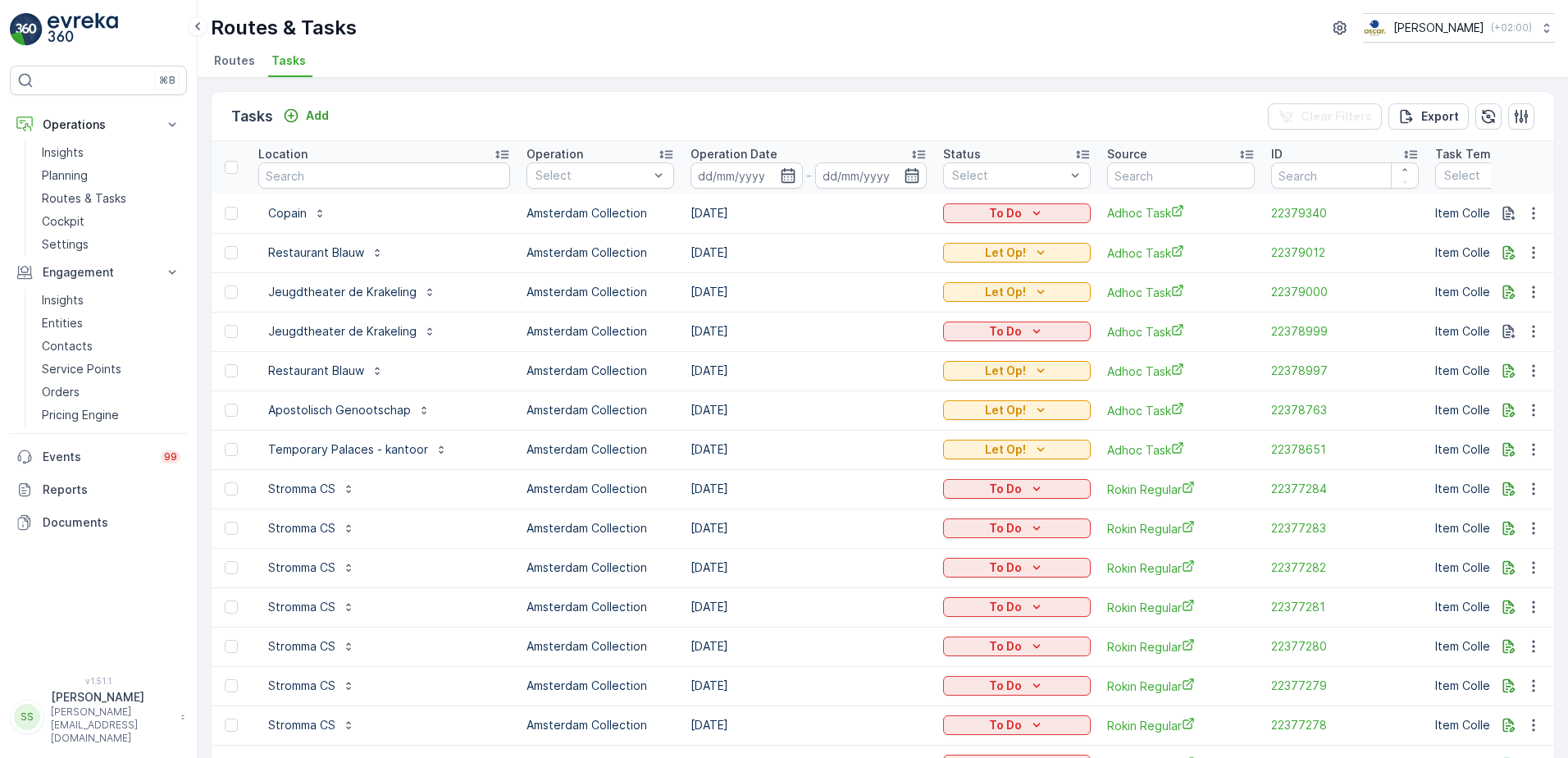
click at [224, 66] on span "Routes" at bounding box center [234, 61] width 41 height 17
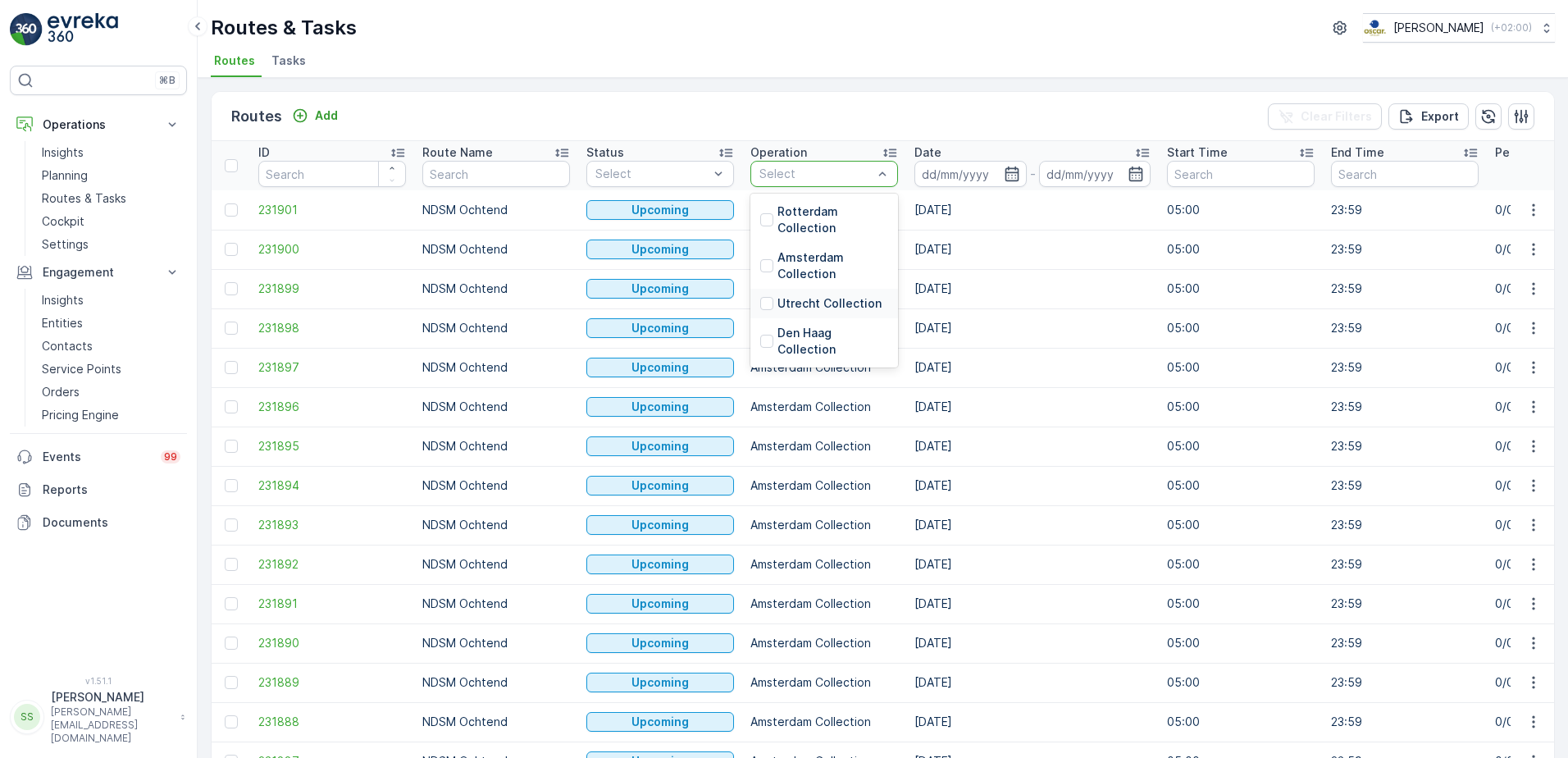
click at [764, 295] on div "Utrecht Collection" at bounding box center [821, 304] width 121 height 17
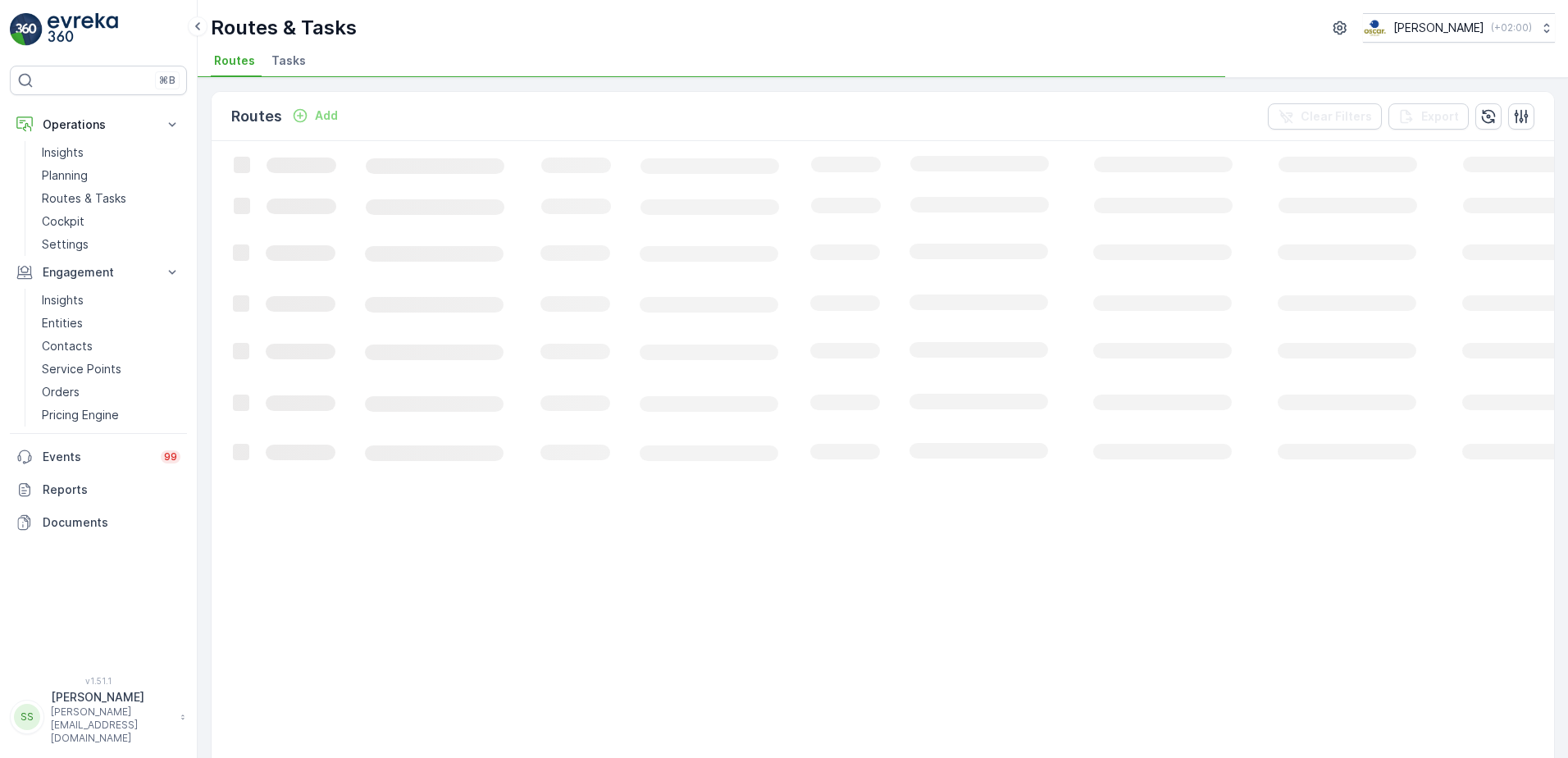
click at [862, 118] on div "Routes Add Clear Filters Export" at bounding box center [882, 116] width 1342 height 49
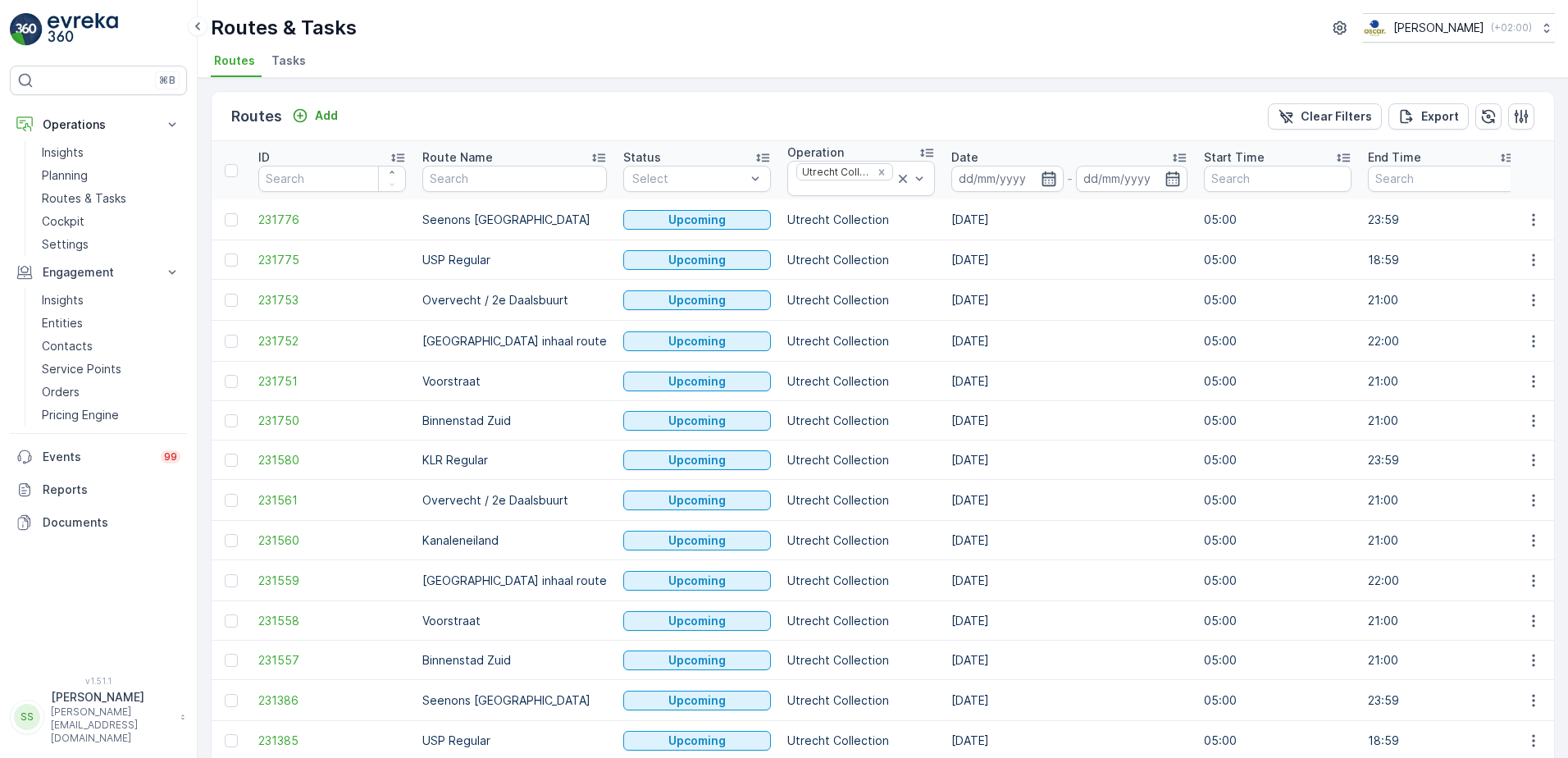
click at [1041, 182] on icon "button" at bounding box center [1049, 179] width 17 height 17
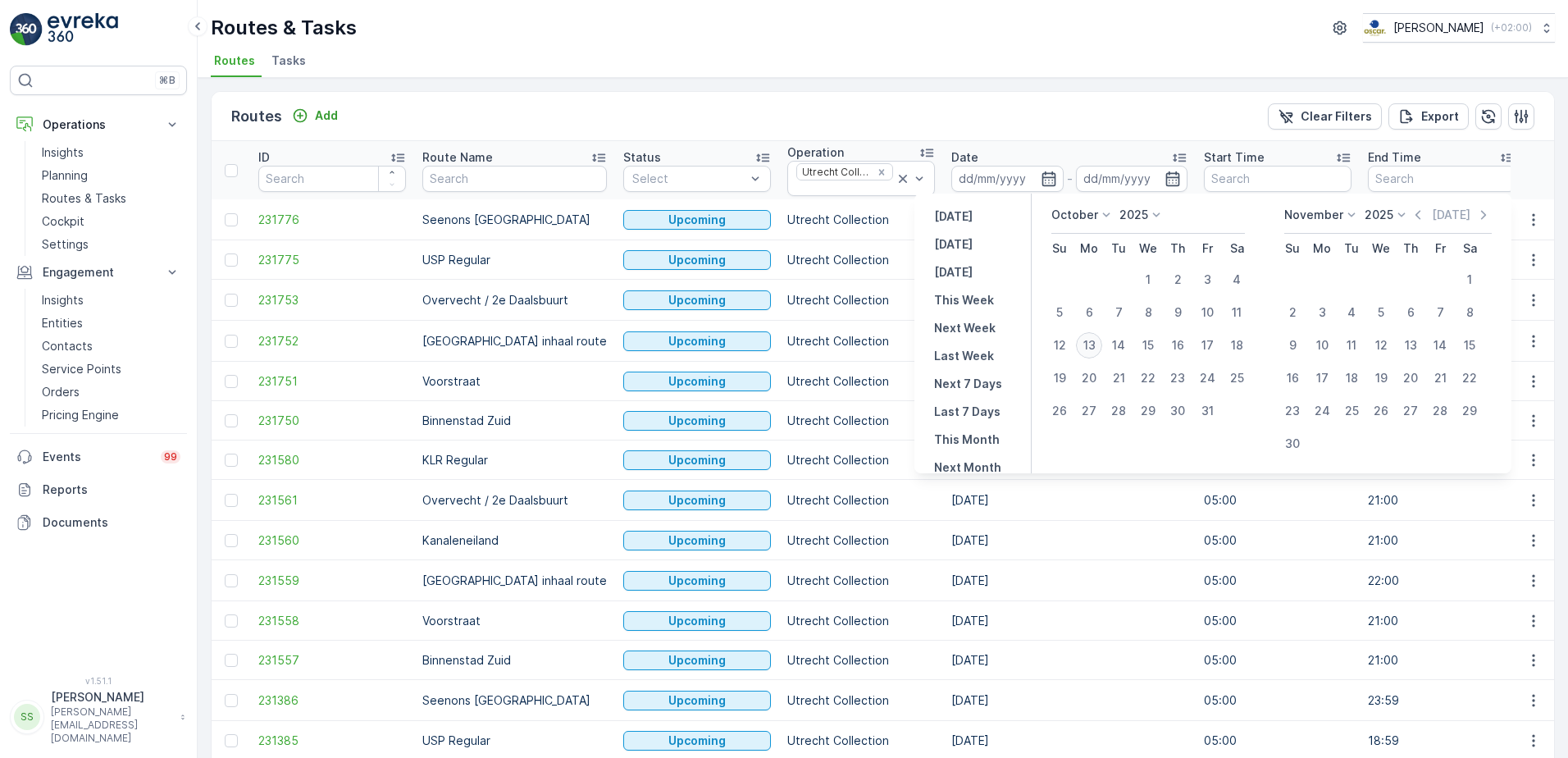
click at [1095, 342] on div "13" at bounding box center [1089, 345] width 27 height 27
type input "[DATE]"
click at [973, 111] on div "Routes Add Clear Filters Export" at bounding box center [882, 116] width 1342 height 49
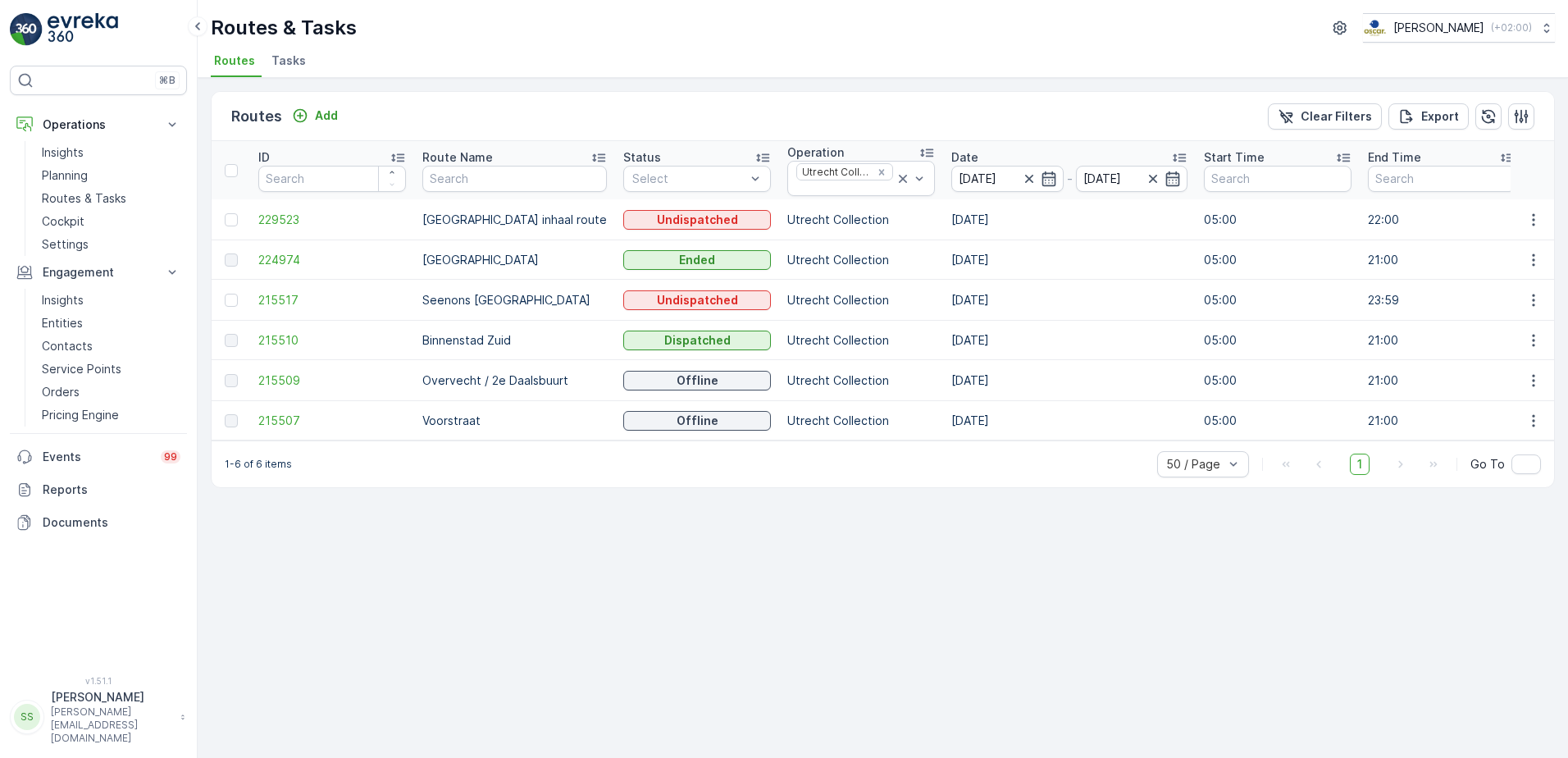
click at [410, 119] on div "Routes Add Clear Filters Export" at bounding box center [882, 116] width 1342 height 49
click at [268, 376] on span "215509" at bounding box center [332, 381] width 148 height 17
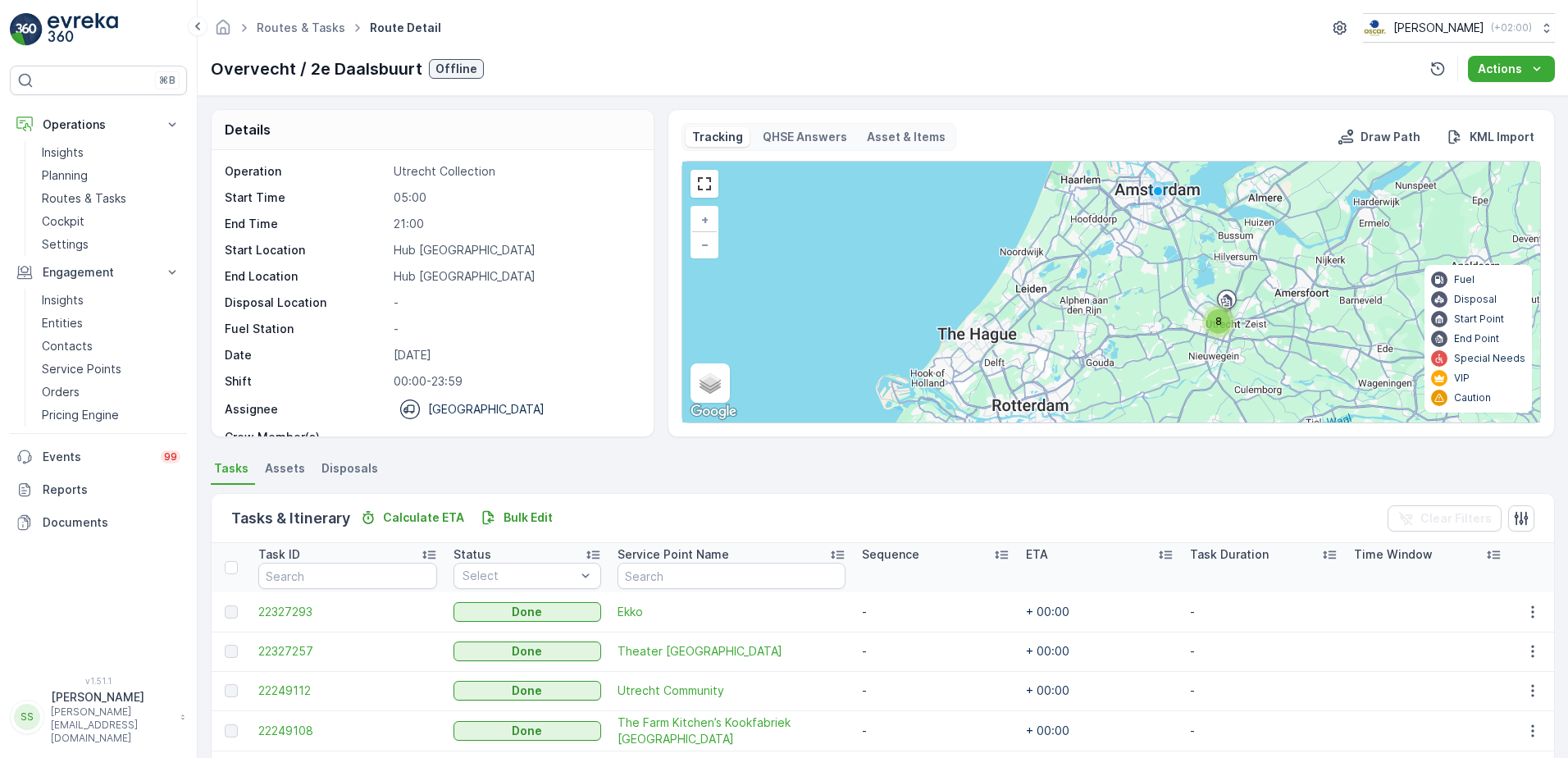
scroll to position [219, 0]
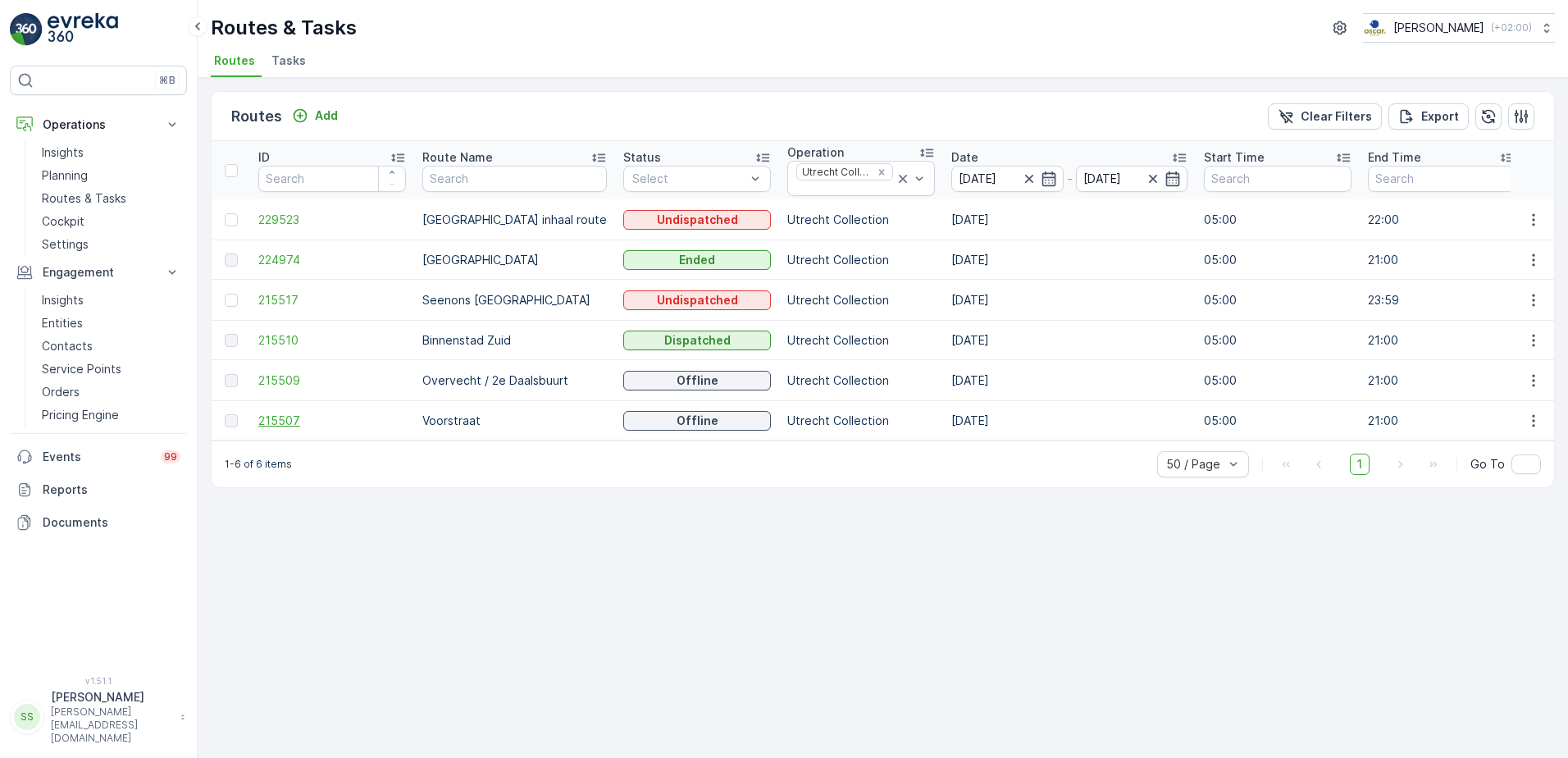
click at [280, 413] on span "215507" at bounding box center [332, 420] width 148 height 17
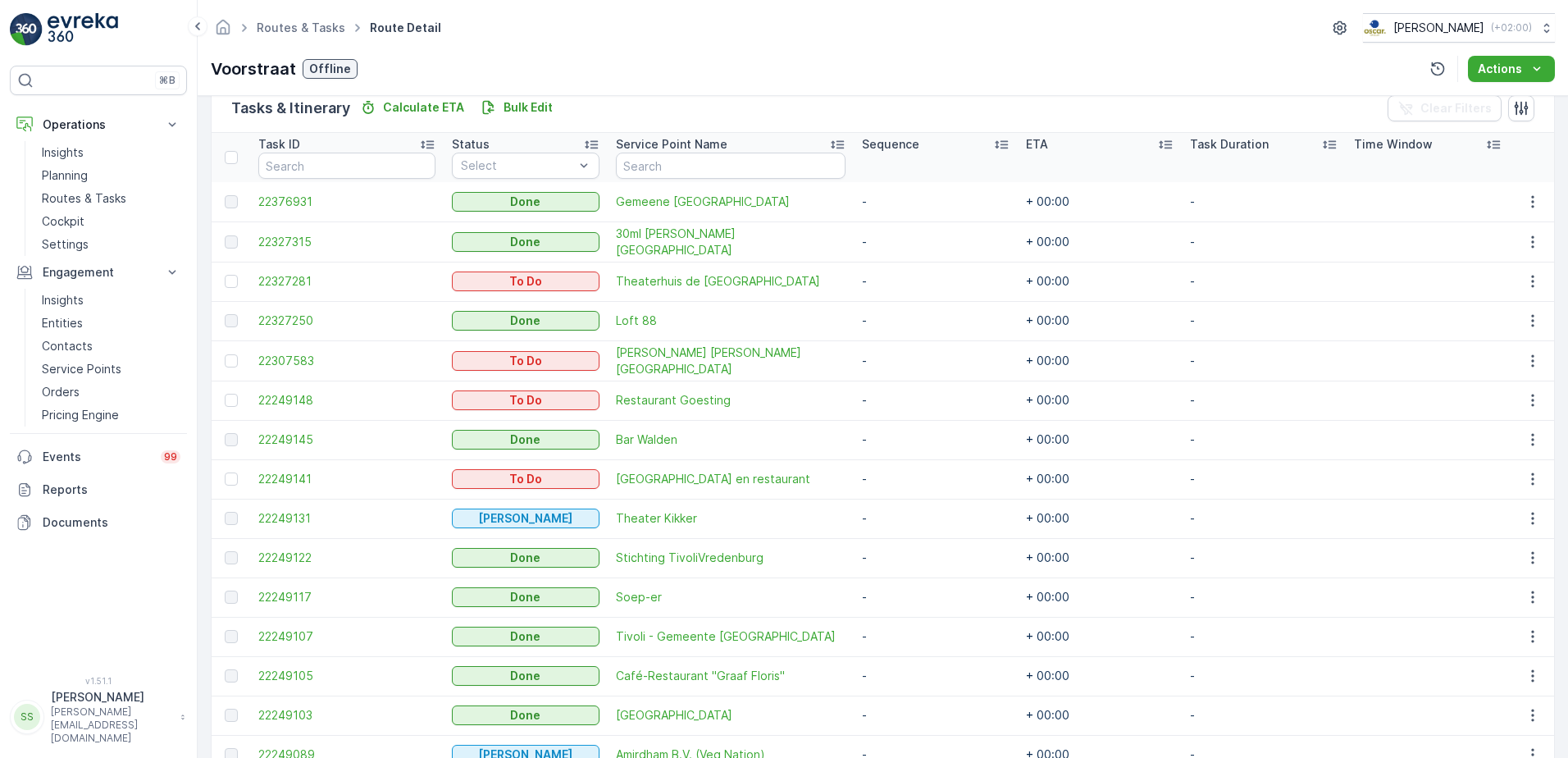
scroll to position [573, 0]
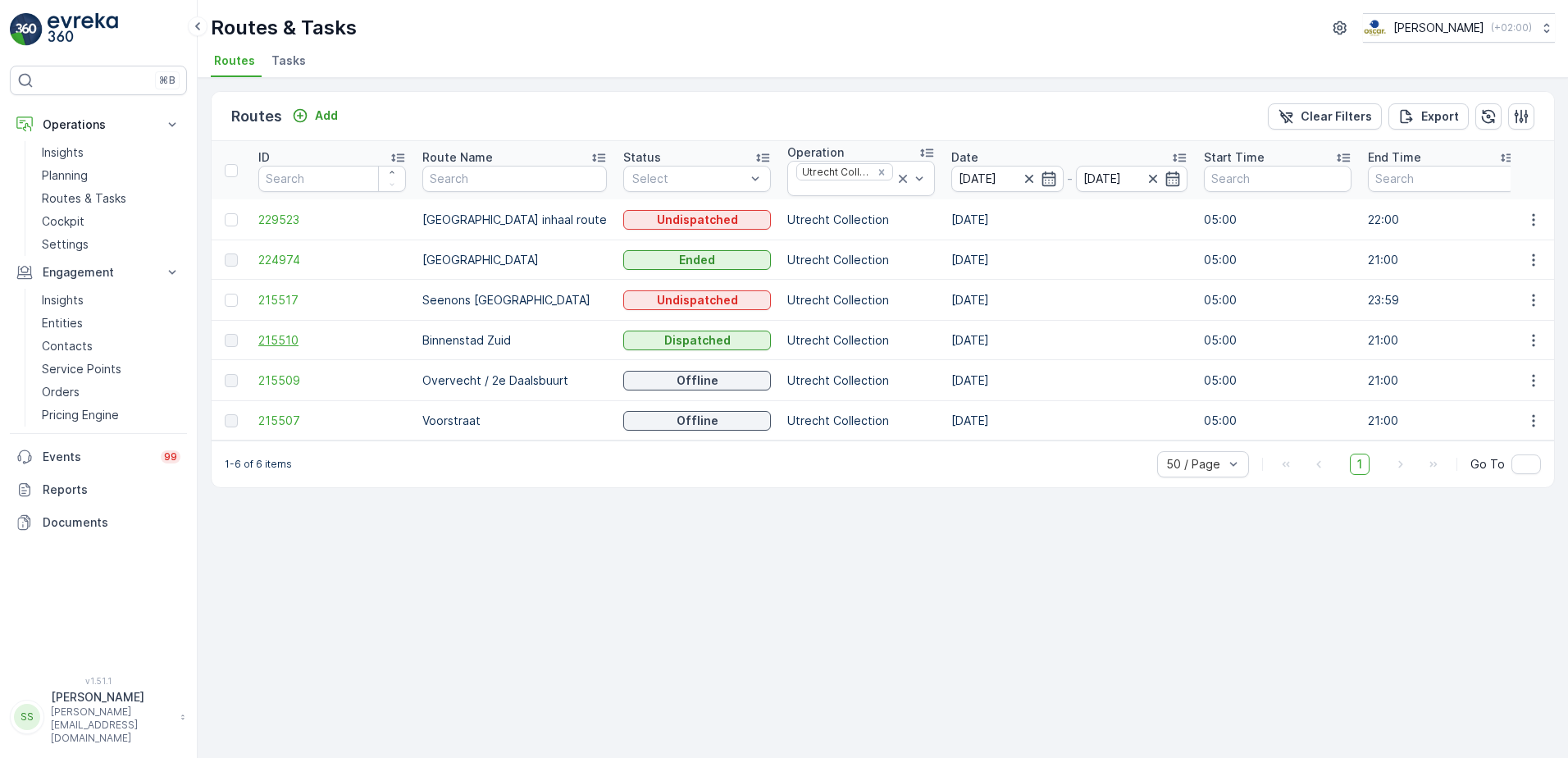
click at [265, 336] on span "215510" at bounding box center [332, 340] width 148 height 17
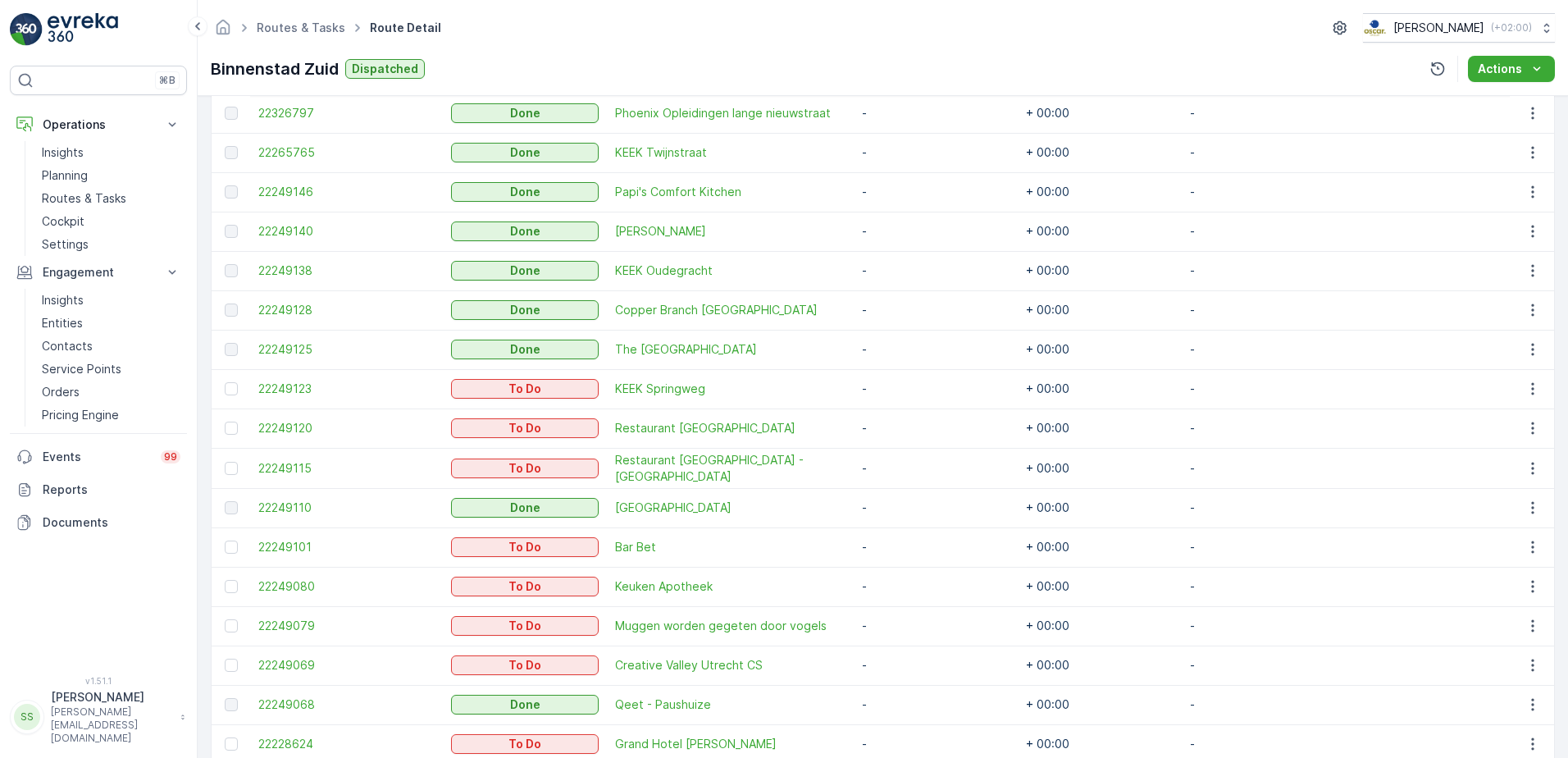
scroll to position [731, 0]
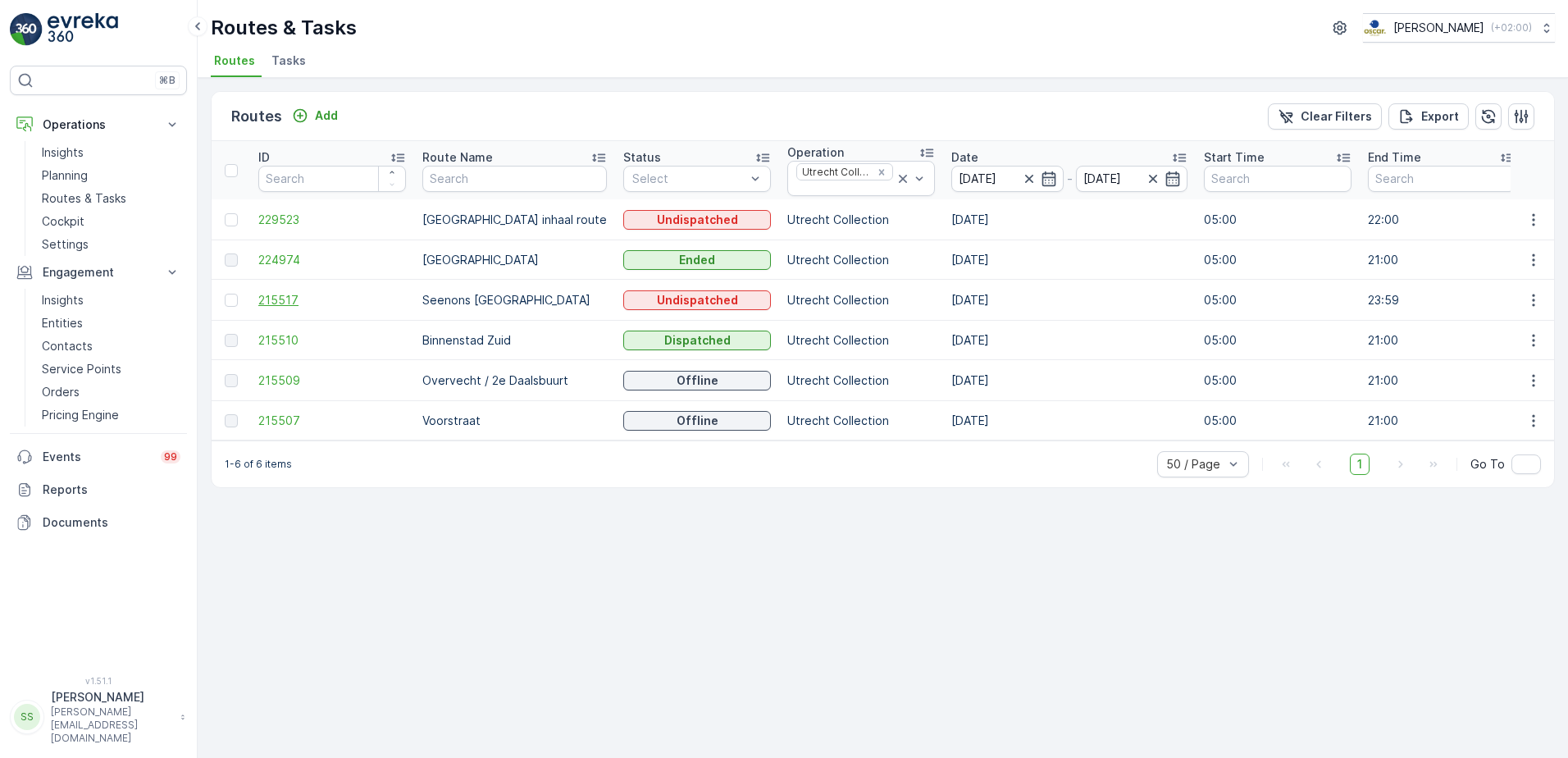
click at [281, 295] on span "215517" at bounding box center [332, 300] width 148 height 17
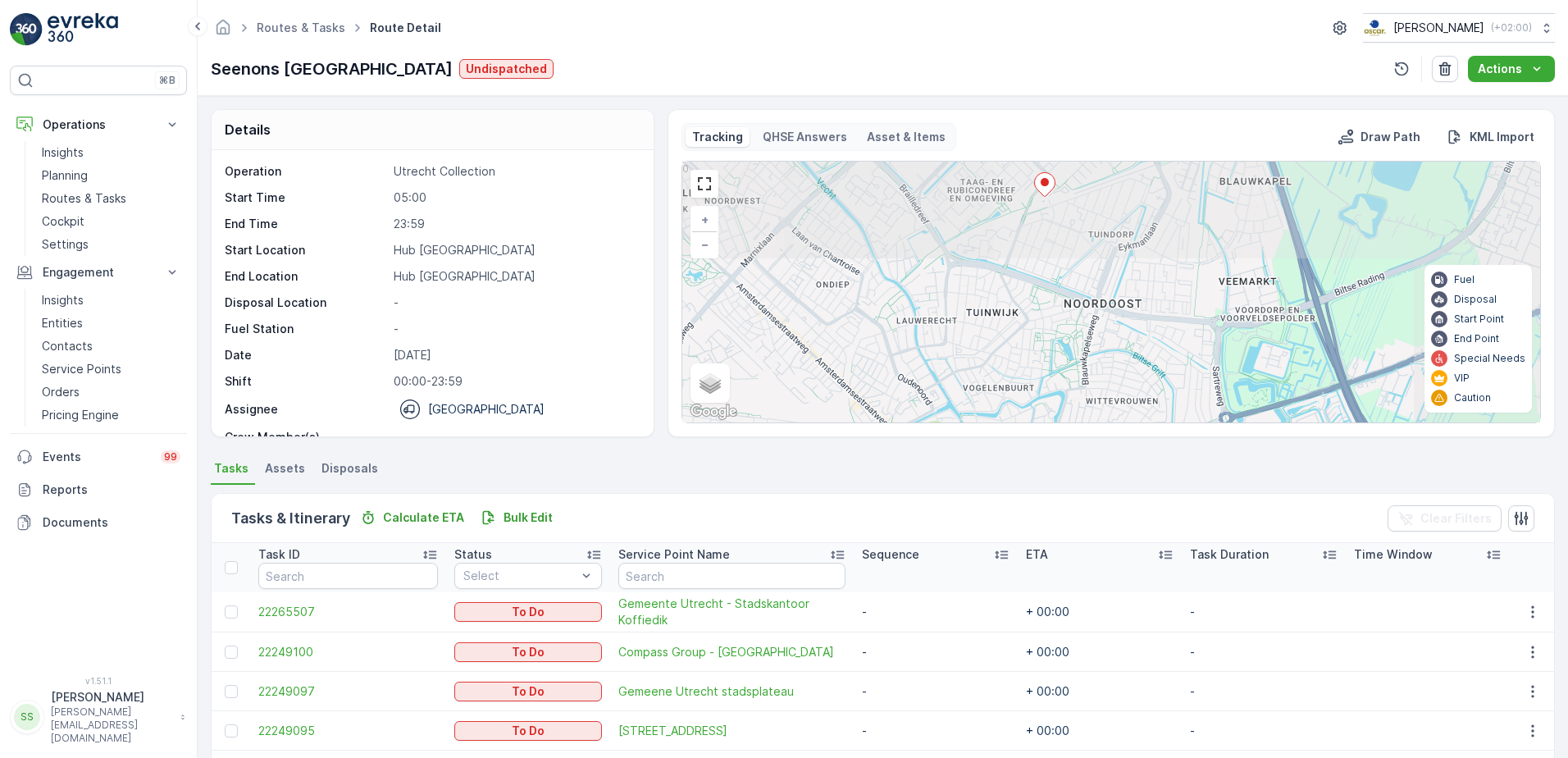
drag, startPoint x: 1267, startPoint y: 236, endPoint x: 1023, endPoint y: 446, distance: 321.9
click at [1023, 446] on div "Details Operation Utrecht Collection Start Time 05:00 End Time 23:59 Start Loca…" at bounding box center [882, 427] width 1370 height 662
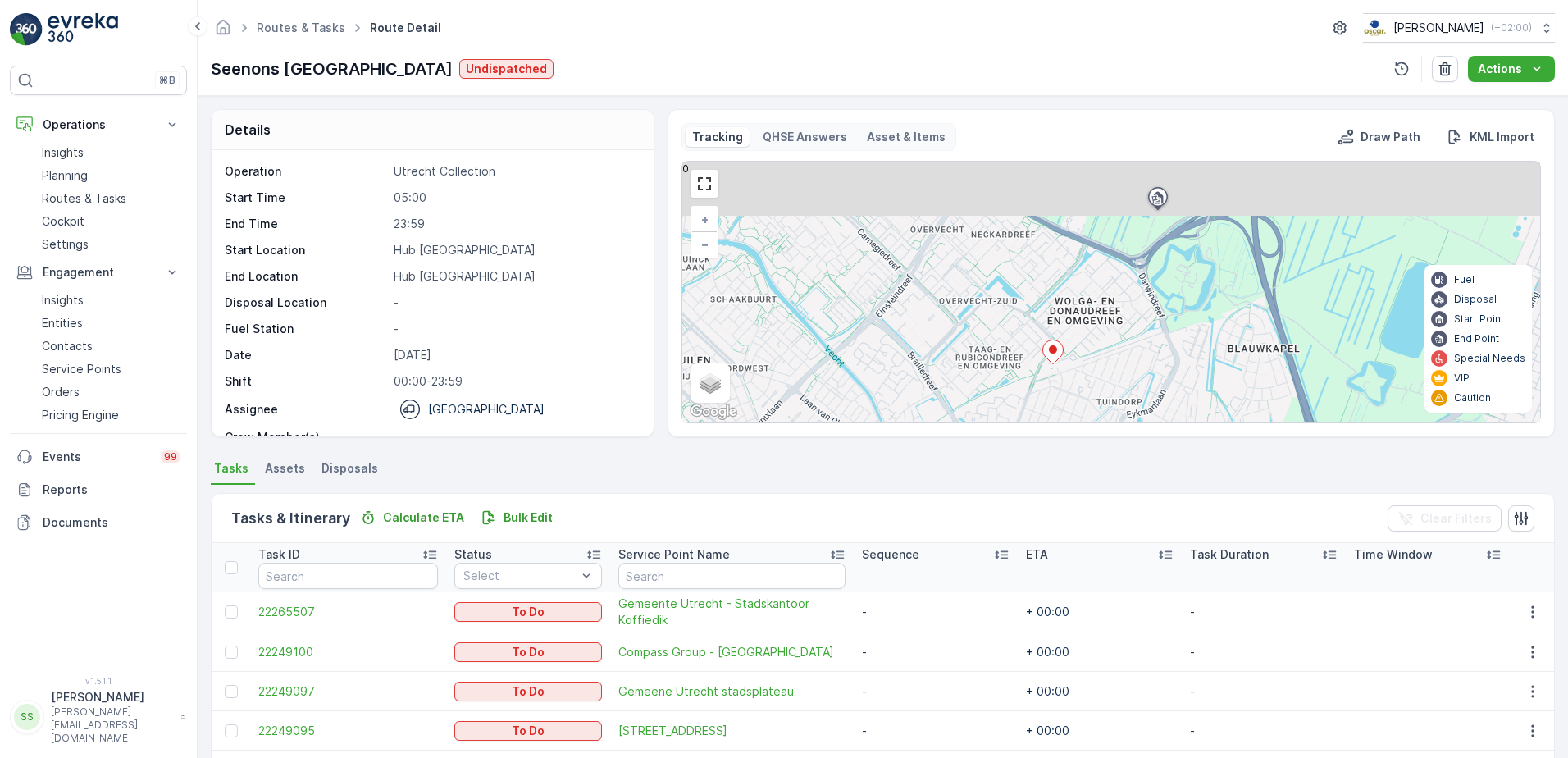
drag, startPoint x: 1036, startPoint y: 298, endPoint x: 1056, endPoint y: 400, distance: 103.9
click at [1044, 458] on div "Details Operation Utrecht Collection Start Time 05:00 End Time 23:59 Start Loca…" at bounding box center [882, 427] width 1370 height 662
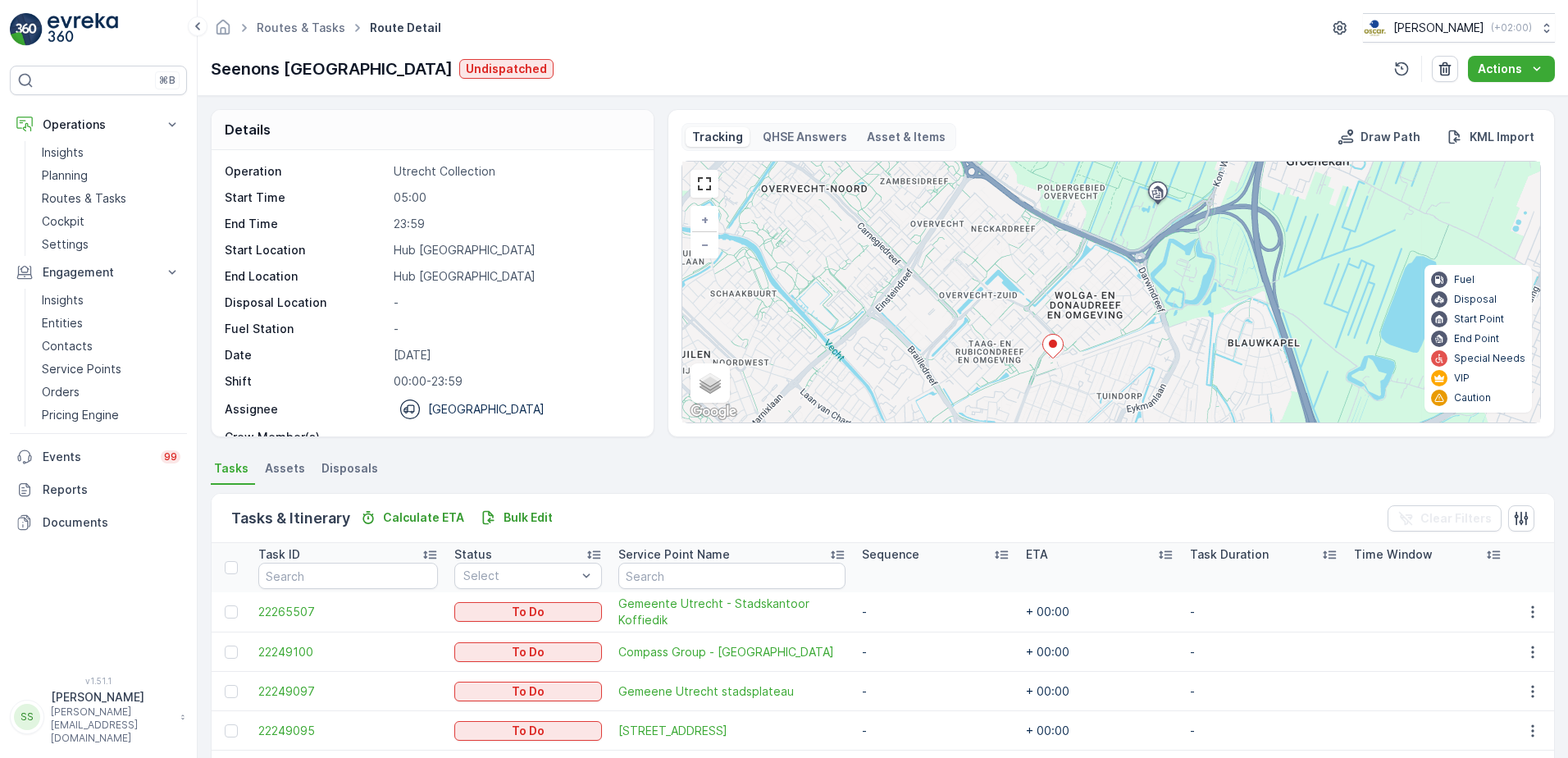
click at [1054, 349] on icon at bounding box center [1052, 346] width 21 height 24
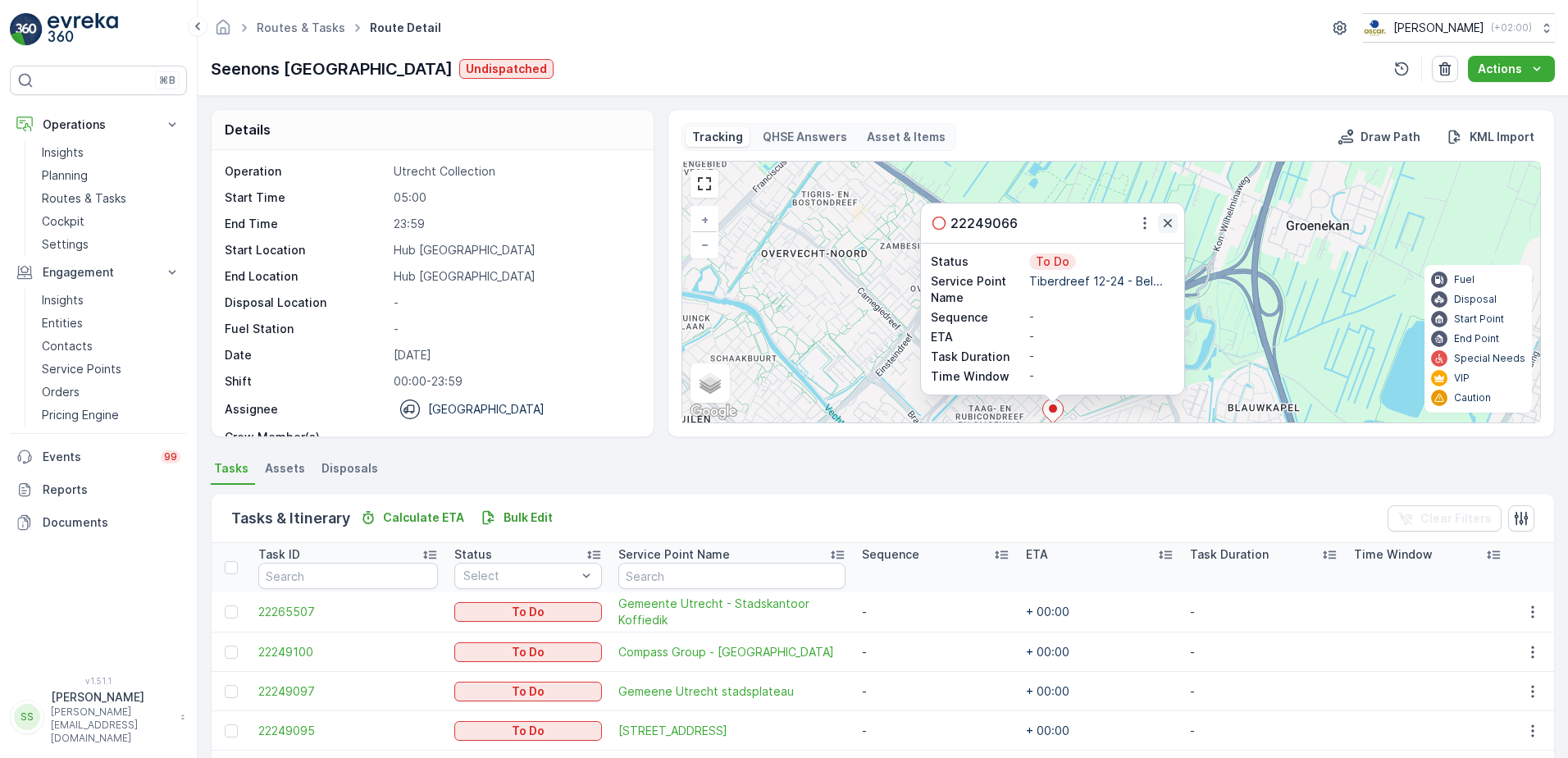
click at [1163, 223] on icon "button" at bounding box center [1168, 223] width 17 height 17
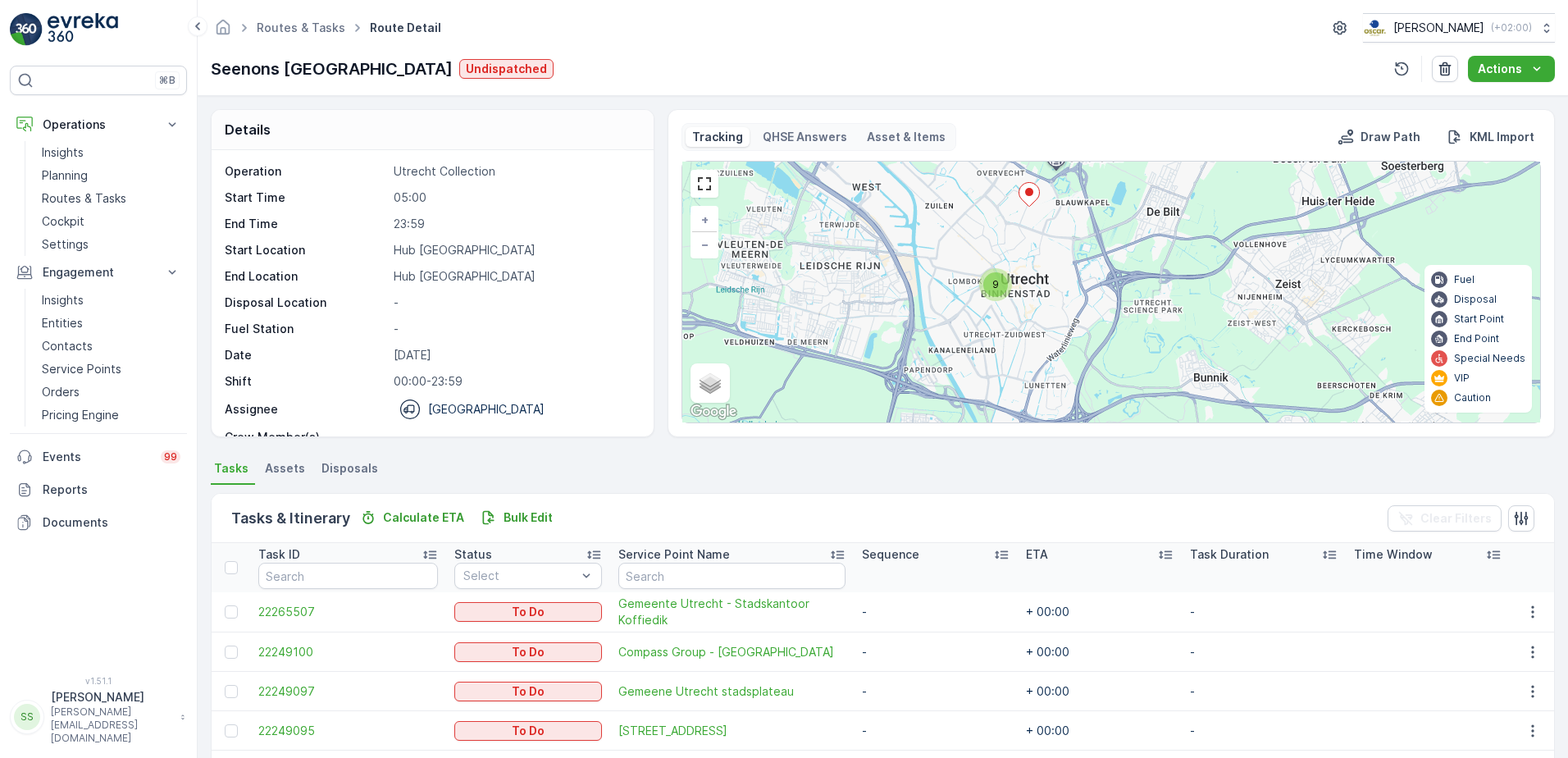
drag, startPoint x: 1107, startPoint y: 356, endPoint x: 1085, endPoint y: 221, distance: 136.8
click at [1085, 221] on div "9 + − Satellite Roadmap Terrain Hybrid Leaflet Keyboard shortcuts Map Data Map …" at bounding box center [1111, 292] width 857 height 260
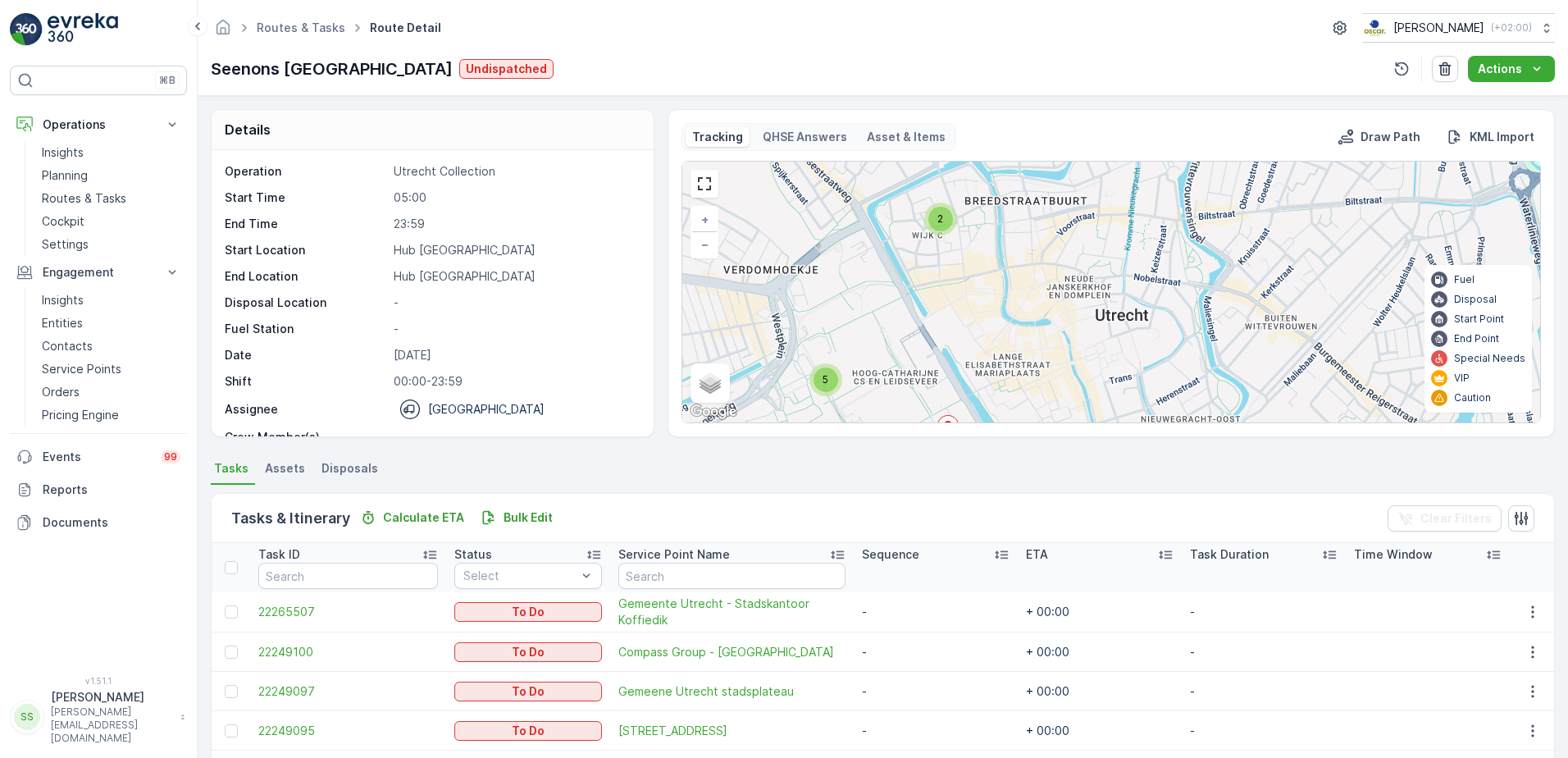
drag, startPoint x: 875, startPoint y: 255, endPoint x: 862, endPoint y: 343, distance: 89.0
click at [858, 343] on div "2 5 + − Satellite Roadmap Terrain Hybrid Leaflet Keyboard shortcuts Map Data Ma…" at bounding box center [1111, 292] width 857 height 260
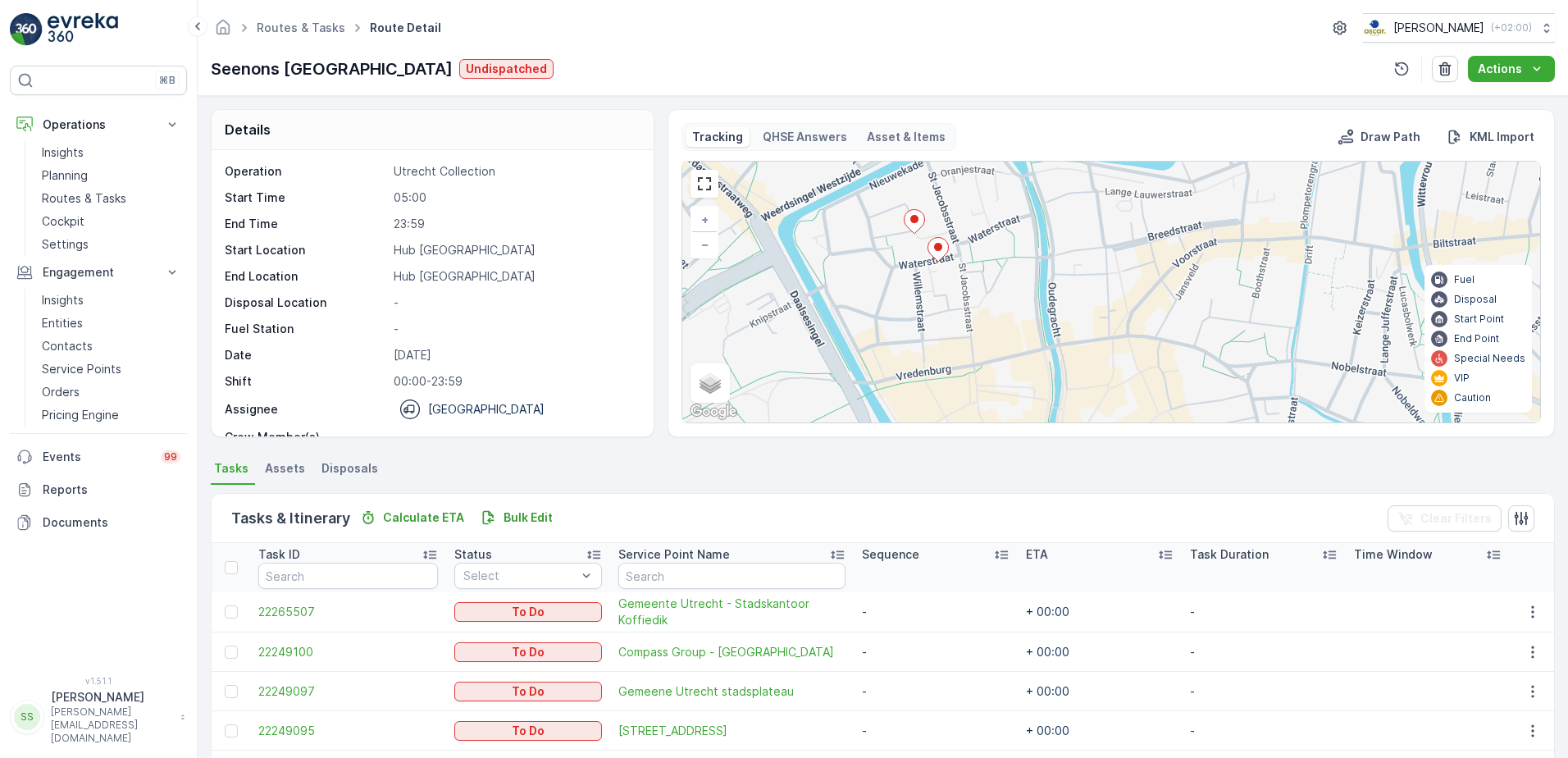
click at [910, 226] on icon at bounding box center [914, 221] width 21 height 24
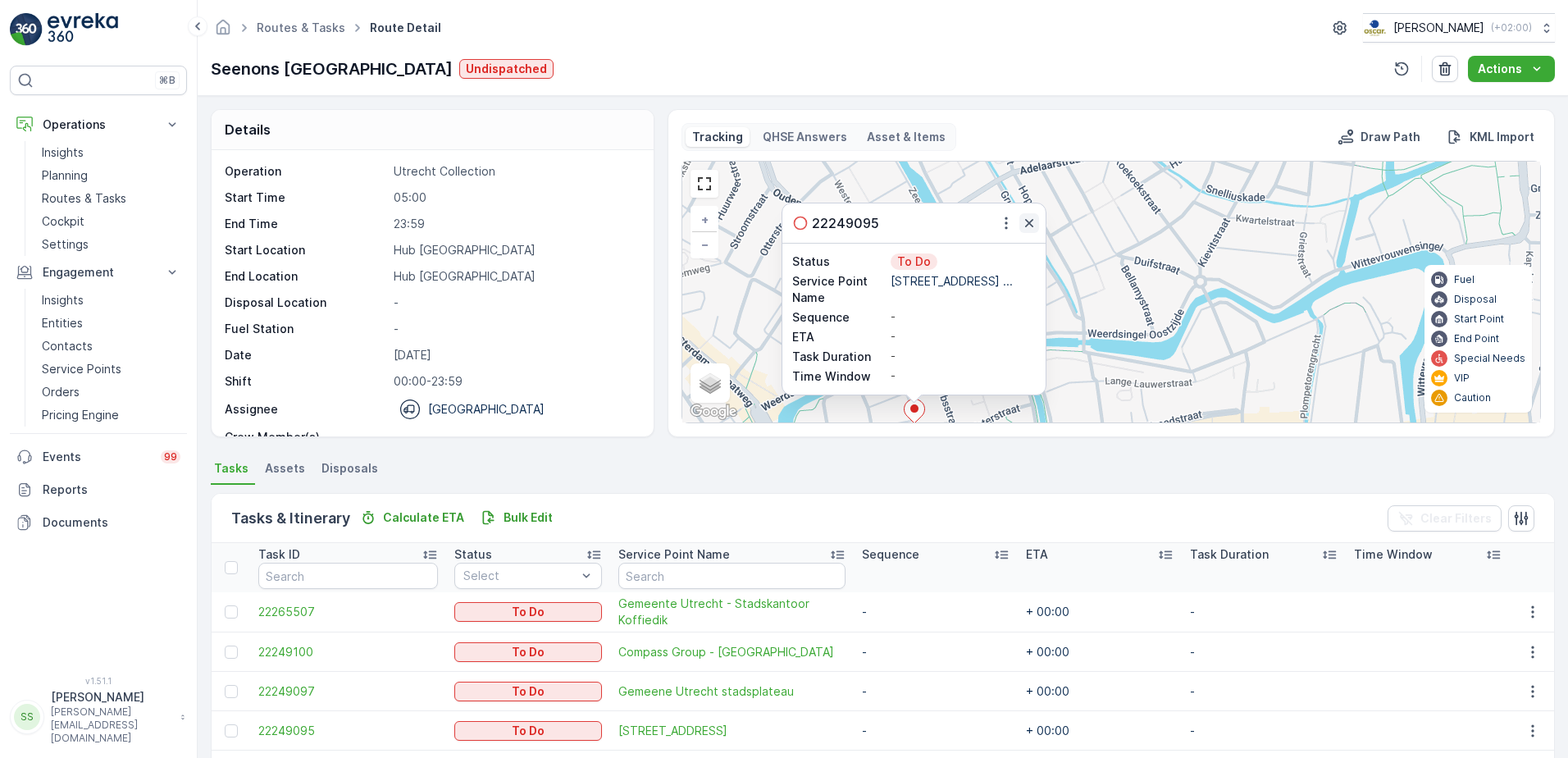
click at [1025, 225] on icon "button" at bounding box center [1029, 223] width 17 height 17
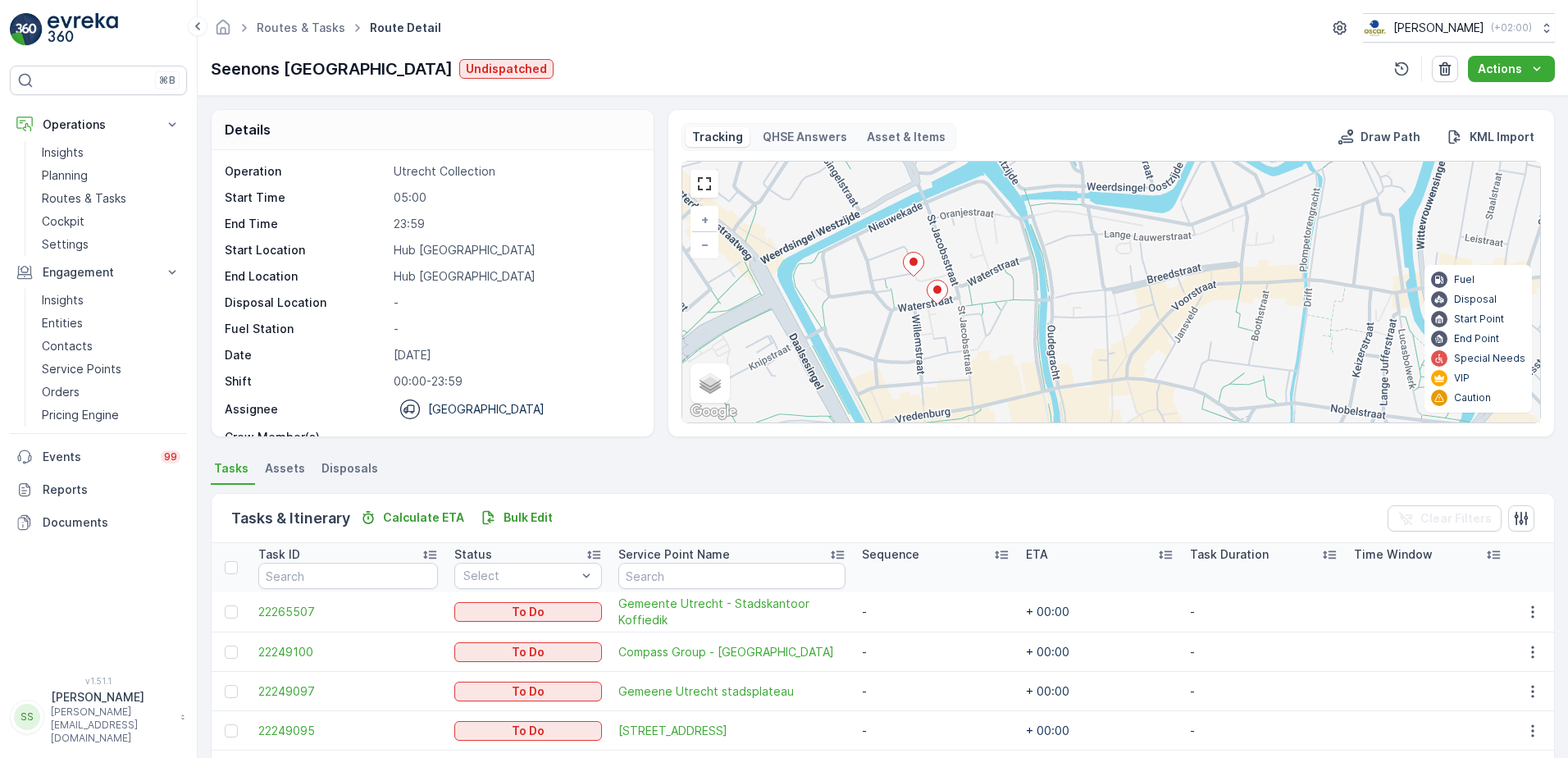
drag, startPoint x: 1025, startPoint y: 362, endPoint x: 1024, endPoint y: 216, distance: 146.0
click at [1024, 216] on div "5 + − Satellite Roadmap Terrain Hybrid Leaflet Keyboard shortcuts Map Data Map …" at bounding box center [1111, 292] width 857 height 260
click at [938, 296] on icon at bounding box center [937, 292] width 21 height 24
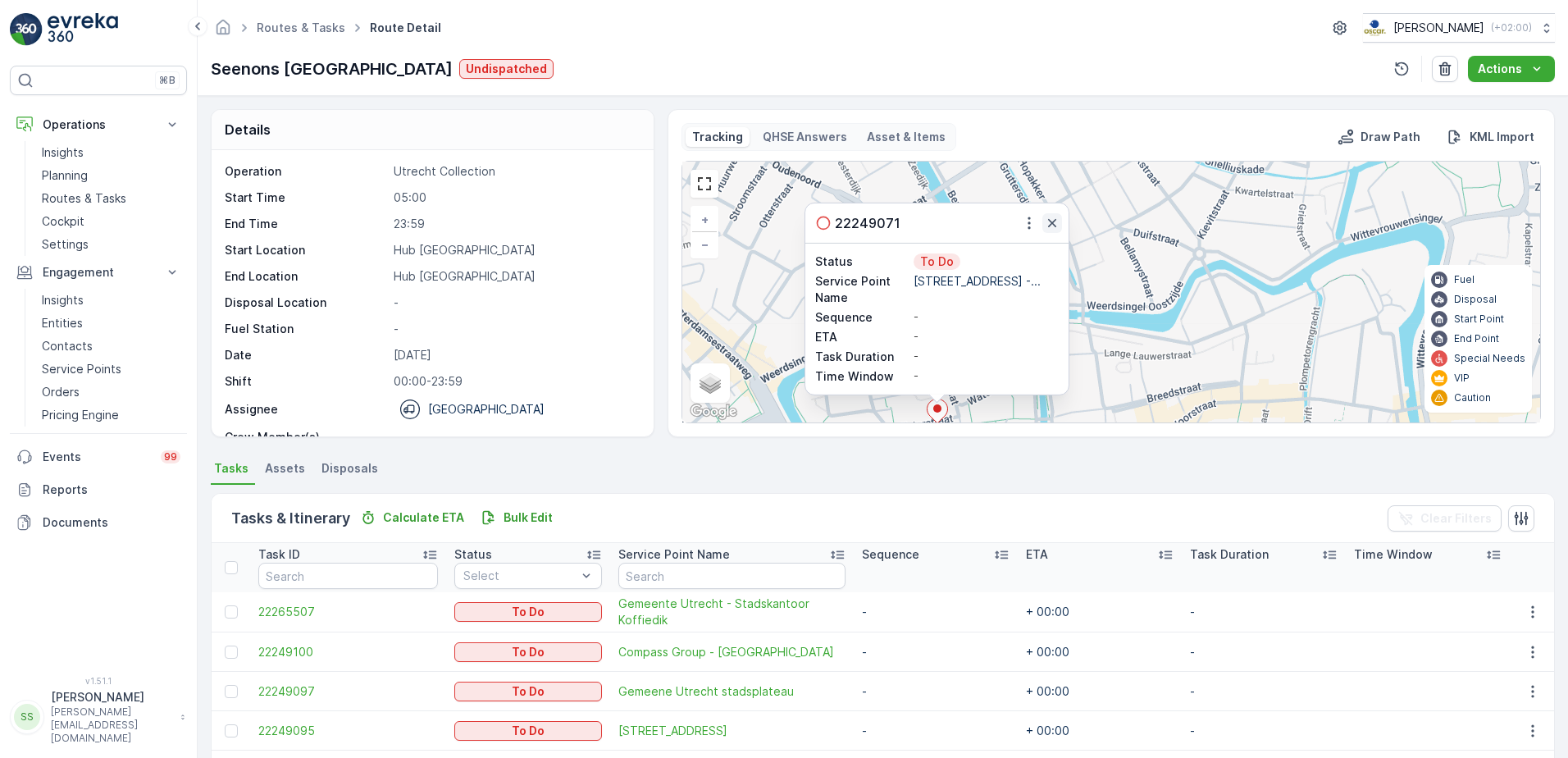
click at [1048, 217] on icon "button" at bounding box center [1052, 223] width 17 height 17
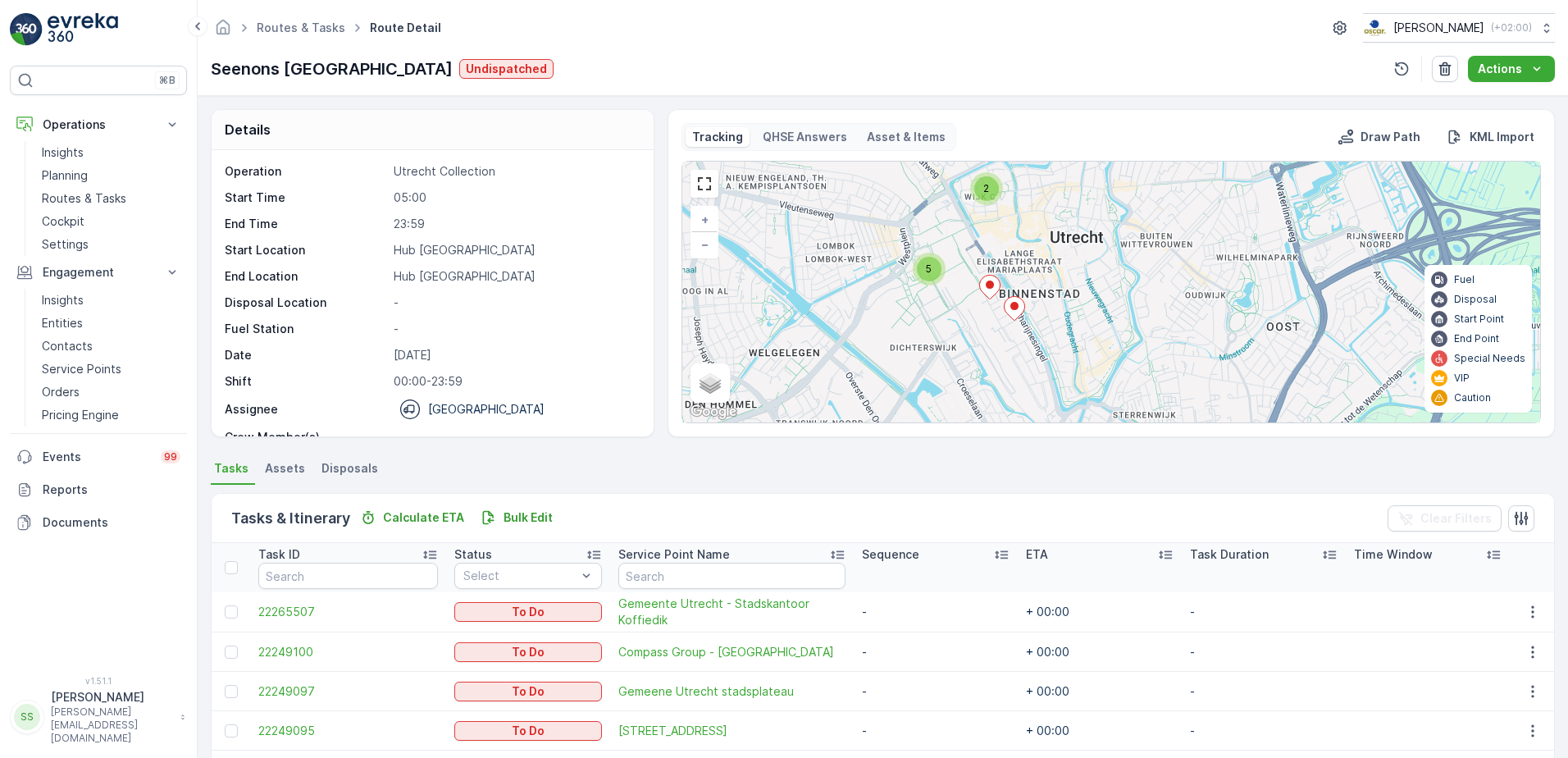
drag, startPoint x: 1042, startPoint y: 309, endPoint x: 1038, endPoint y: 204, distance: 105.1
click at [1038, 204] on div "2 5 + − Satellite Roadmap Terrain Hybrid Leaflet Keyboard shortcuts Map Data Ma…" at bounding box center [1111, 292] width 857 height 260
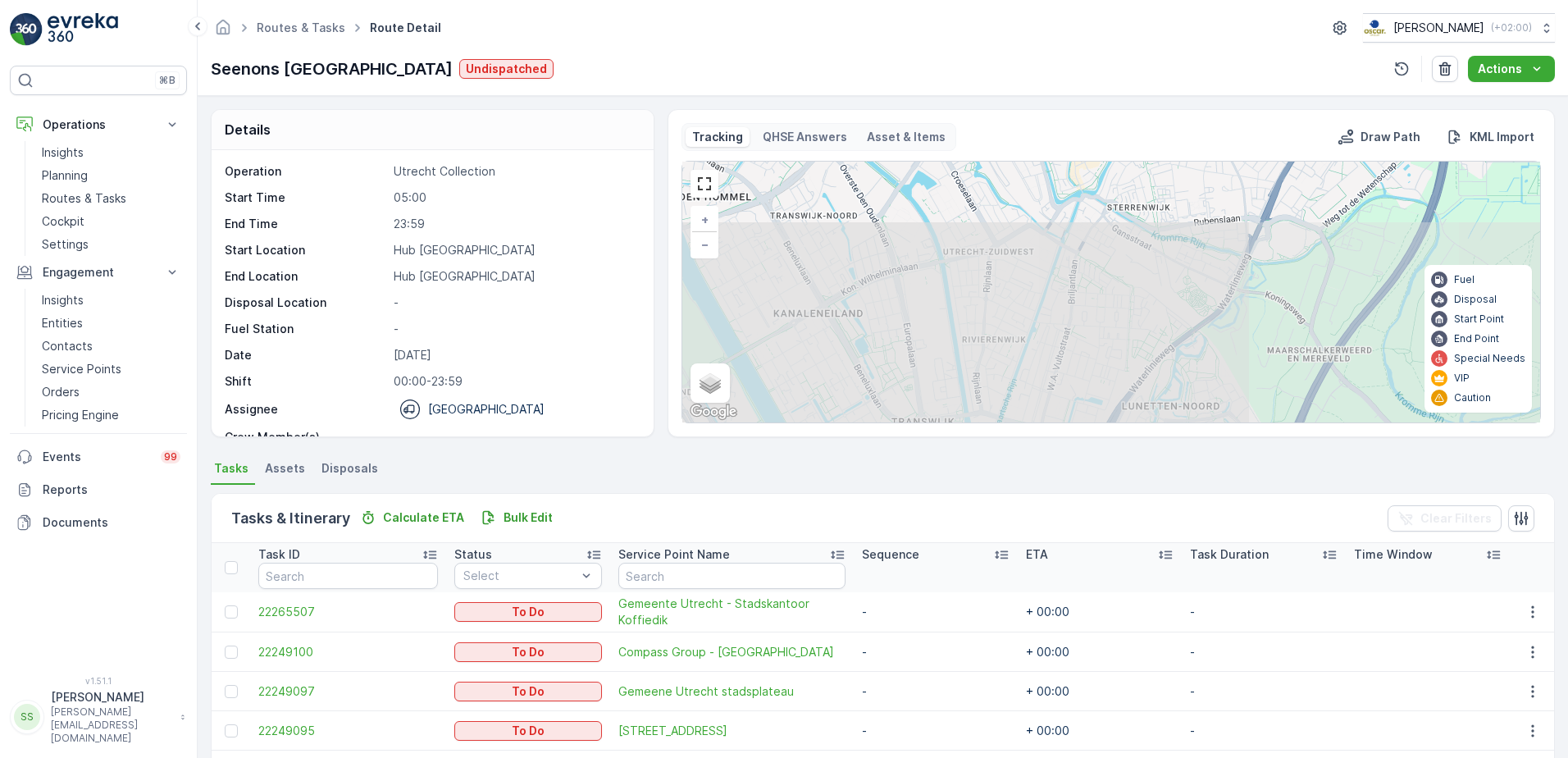
drag, startPoint x: 1024, startPoint y: 307, endPoint x: 1017, endPoint y: 100, distance: 207.1
click at [1017, 100] on div "Details Operation Utrecht Collection Start Time 05:00 End Time 23:59 Start Loca…" at bounding box center [882, 427] width 1370 height 662
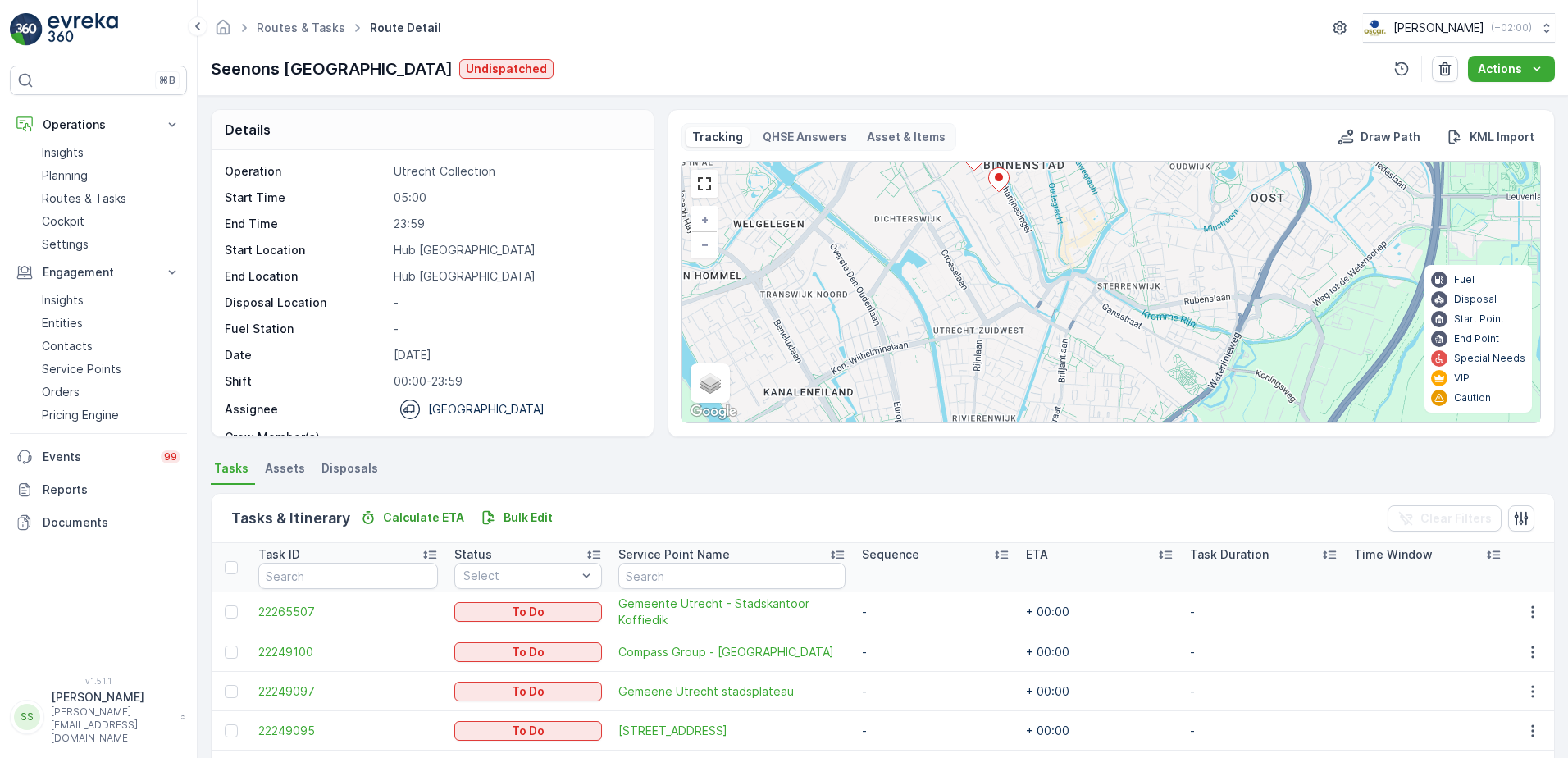
drag, startPoint x: 1068, startPoint y: 268, endPoint x: 914, endPoint y: 593, distance: 359.6
click at [1059, 350] on div "2 5 + − Satellite Roadmap Terrain Hybrid Leaflet Keyboard shortcuts Map Data Ma…" at bounding box center [1111, 292] width 857 height 260
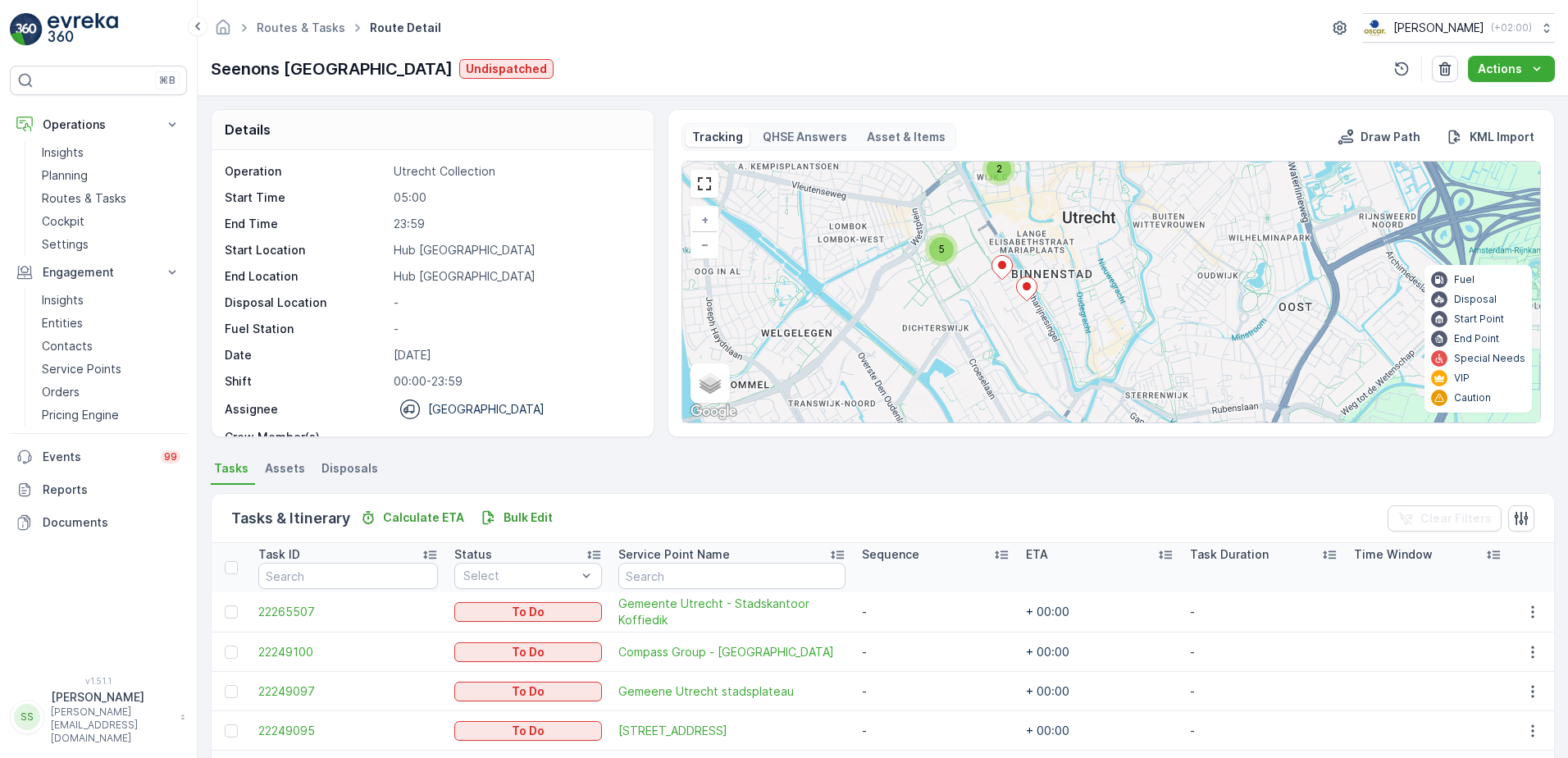
drag, startPoint x: 1013, startPoint y: 299, endPoint x: 1032, endPoint y: 459, distance: 161.1
click at [1035, 465] on div "Details Operation Utrecht Collection Start Time 05:00 End Time 23:59 Start Loca…" at bounding box center [882, 427] width 1370 height 662
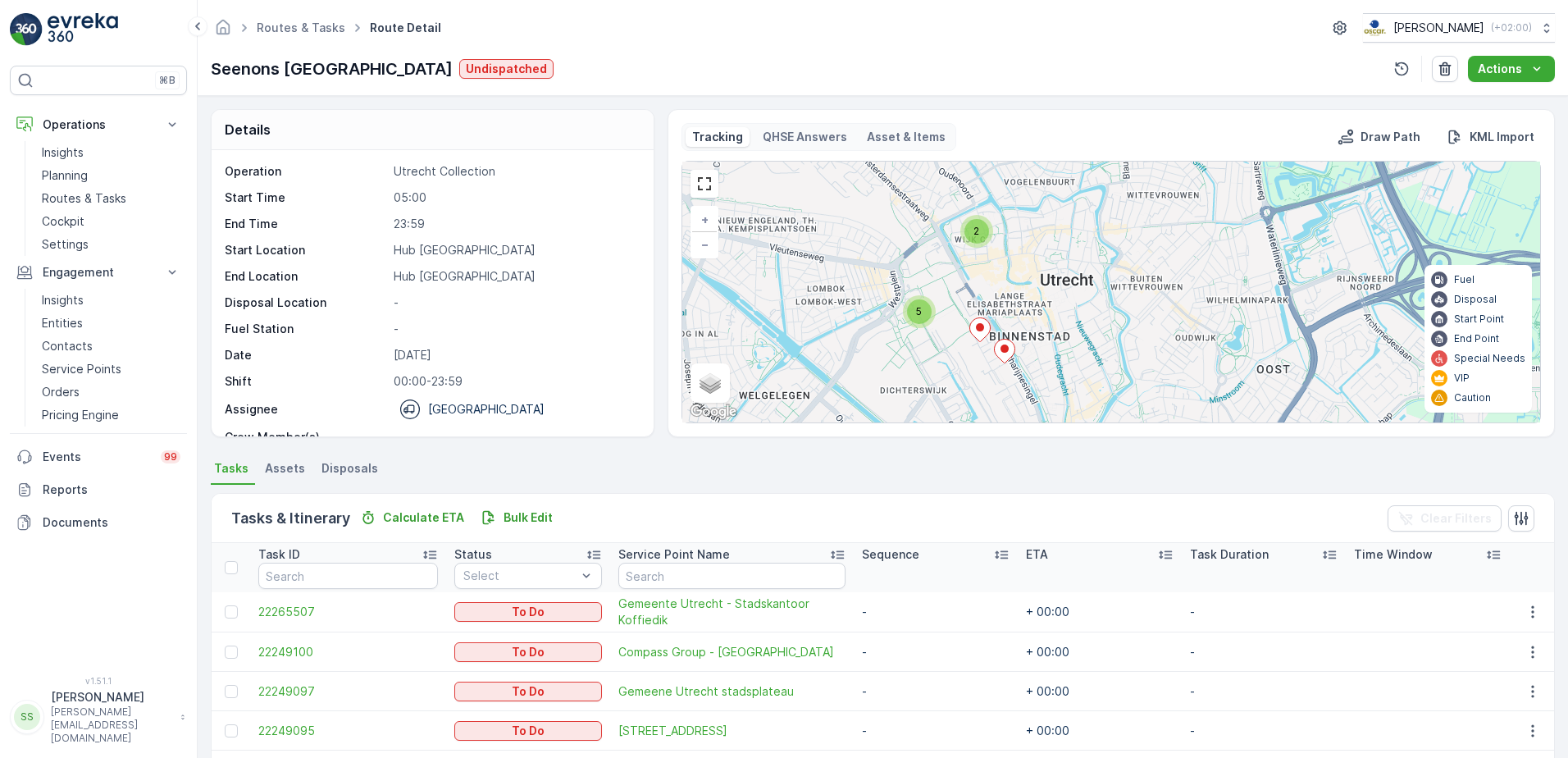
drag, startPoint x: 994, startPoint y: 350, endPoint x: 950, endPoint y: 302, distance: 65.1
click at [958, 296] on div "2 5 + − Satellite Roadmap Terrain Hybrid Leaflet Keyboard shortcuts Map Data Ma…" at bounding box center [1111, 292] width 857 height 260
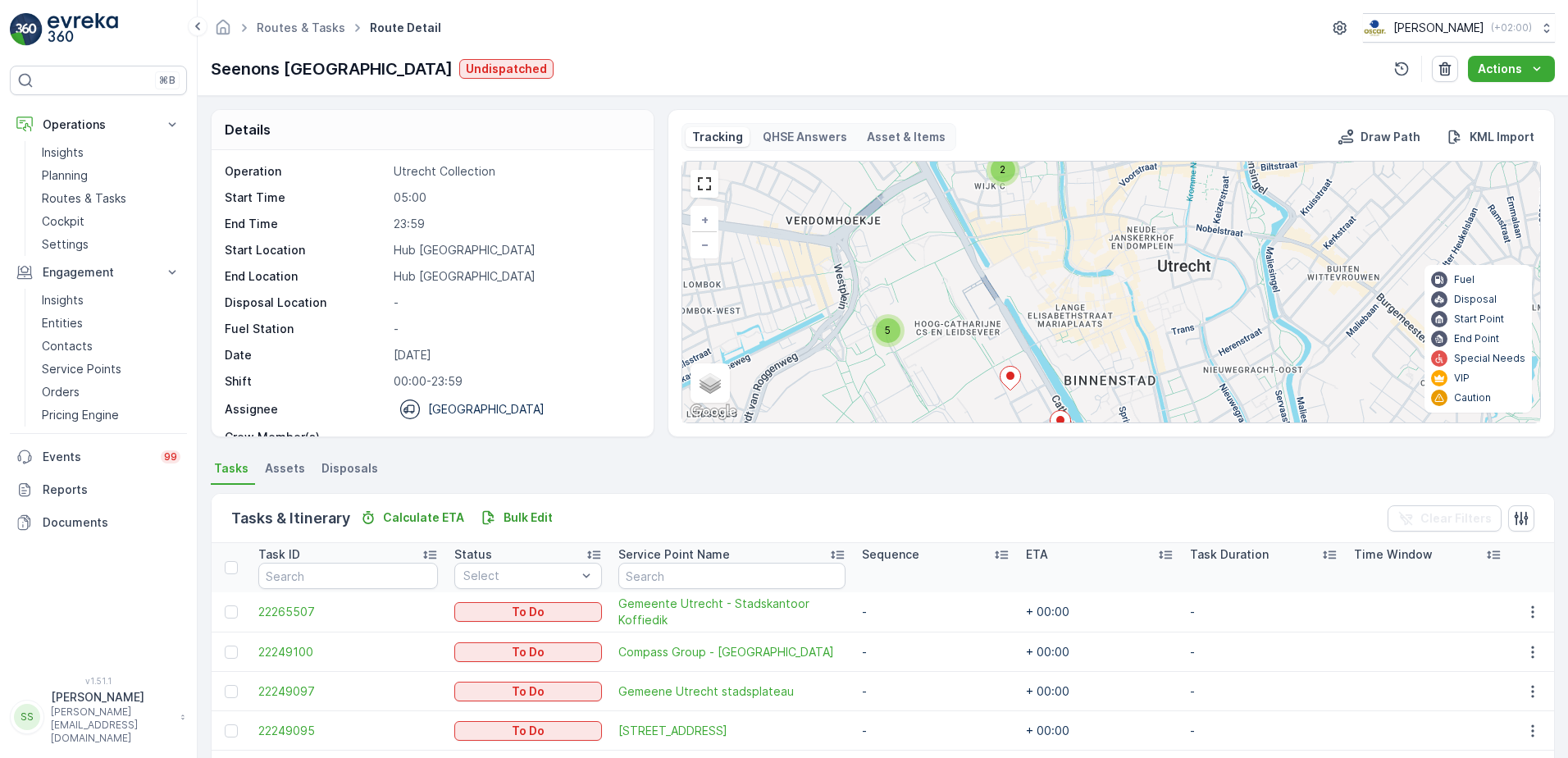
drag, startPoint x: 994, startPoint y: 260, endPoint x: 997, endPoint y: 412, distance: 152.0
click at [997, 414] on div "2 5 + − Satellite Roadmap Terrain Hybrid Leaflet Keyboard shortcuts Map Data Ma…" at bounding box center [1111, 292] width 857 height 260
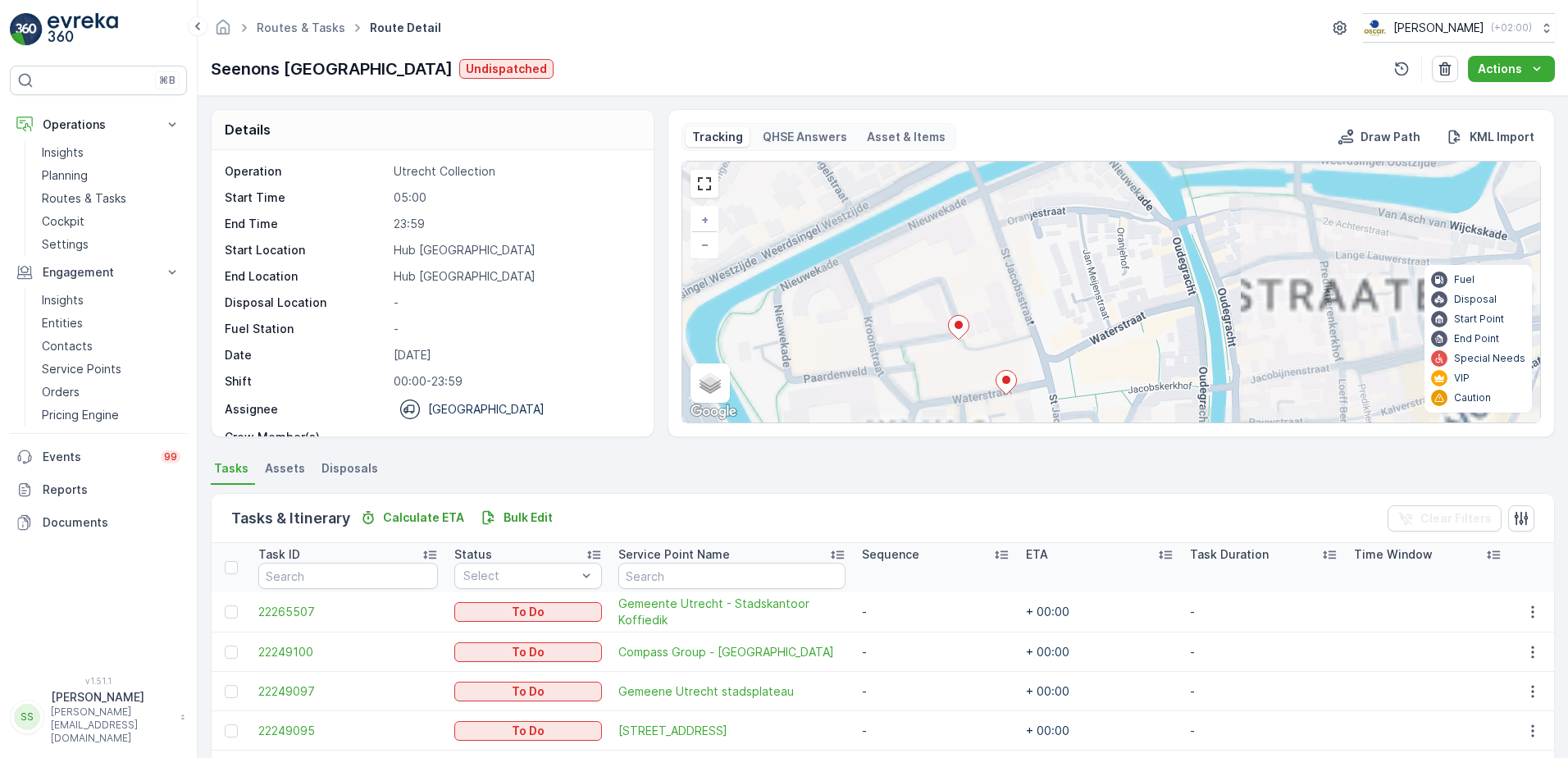
drag, startPoint x: 1000, startPoint y: 368, endPoint x: 998, endPoint y: 310, distance: 58.0
click at [998, 310] on div "2 2 + − Satellite Roadmap Terrain Hybrid Leaflet Keyboard shortcuts Map Data Ma…" at bounding box center [1111, 292] width 857 height 260
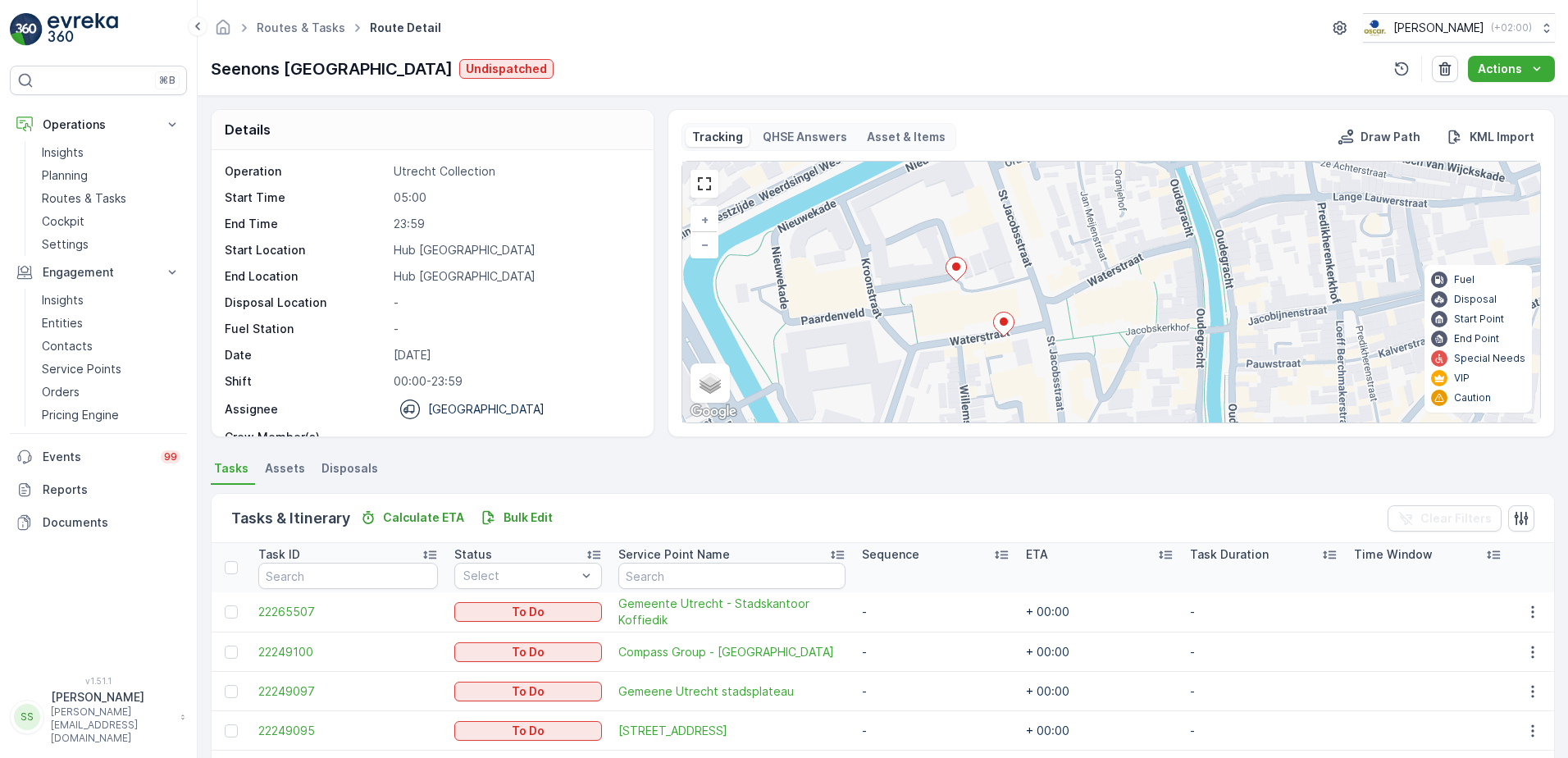
click at [1002, 322] on ellipse at bounding box center [1003, 322] width 8 height 8
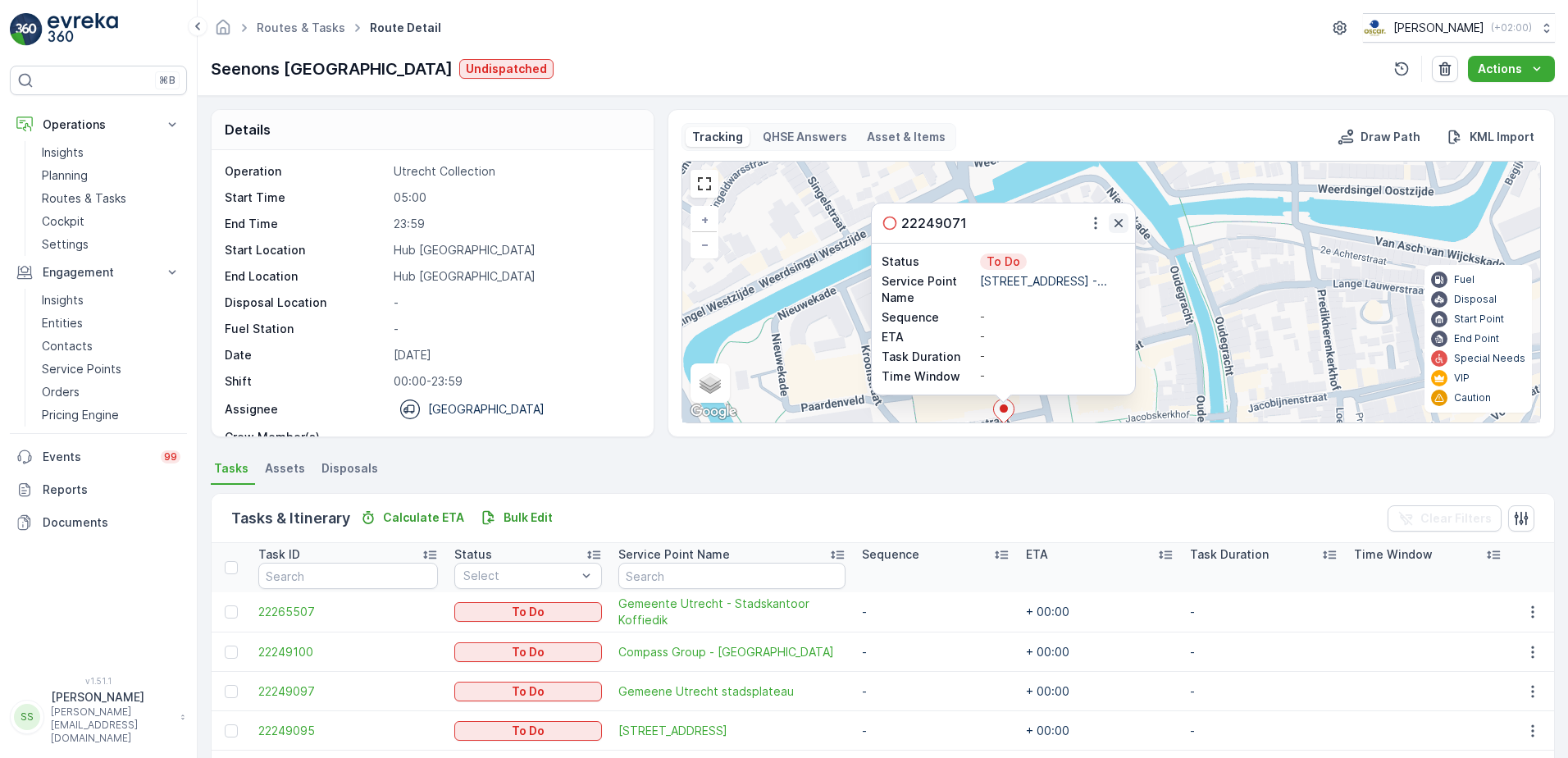
click at [1115, 222] on icon "button" at bounding box center [1119, 223] width 17 height 17
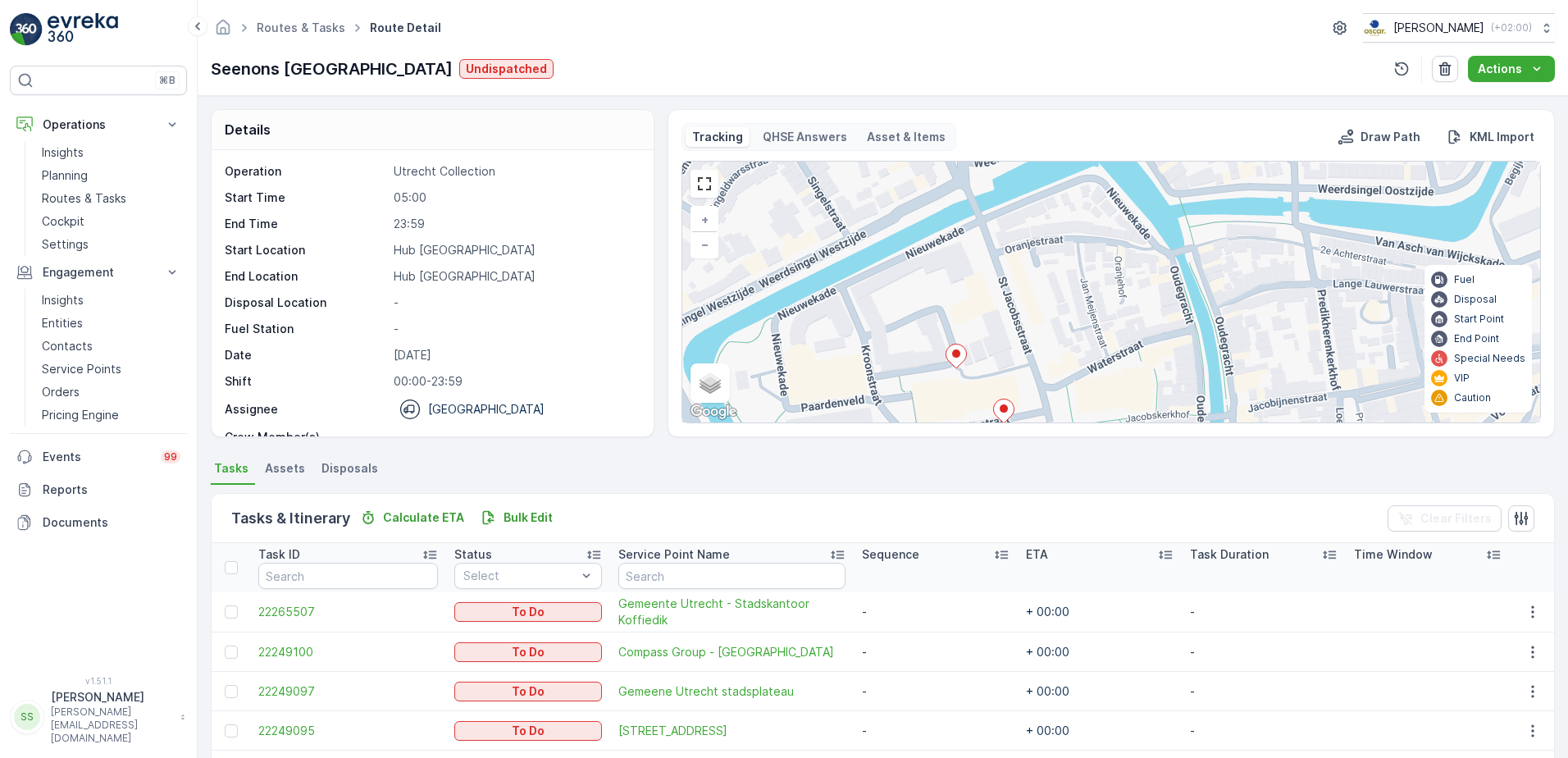
click at [955, 357] on ellipse at bounding box center [956, 353] width 8 height 8
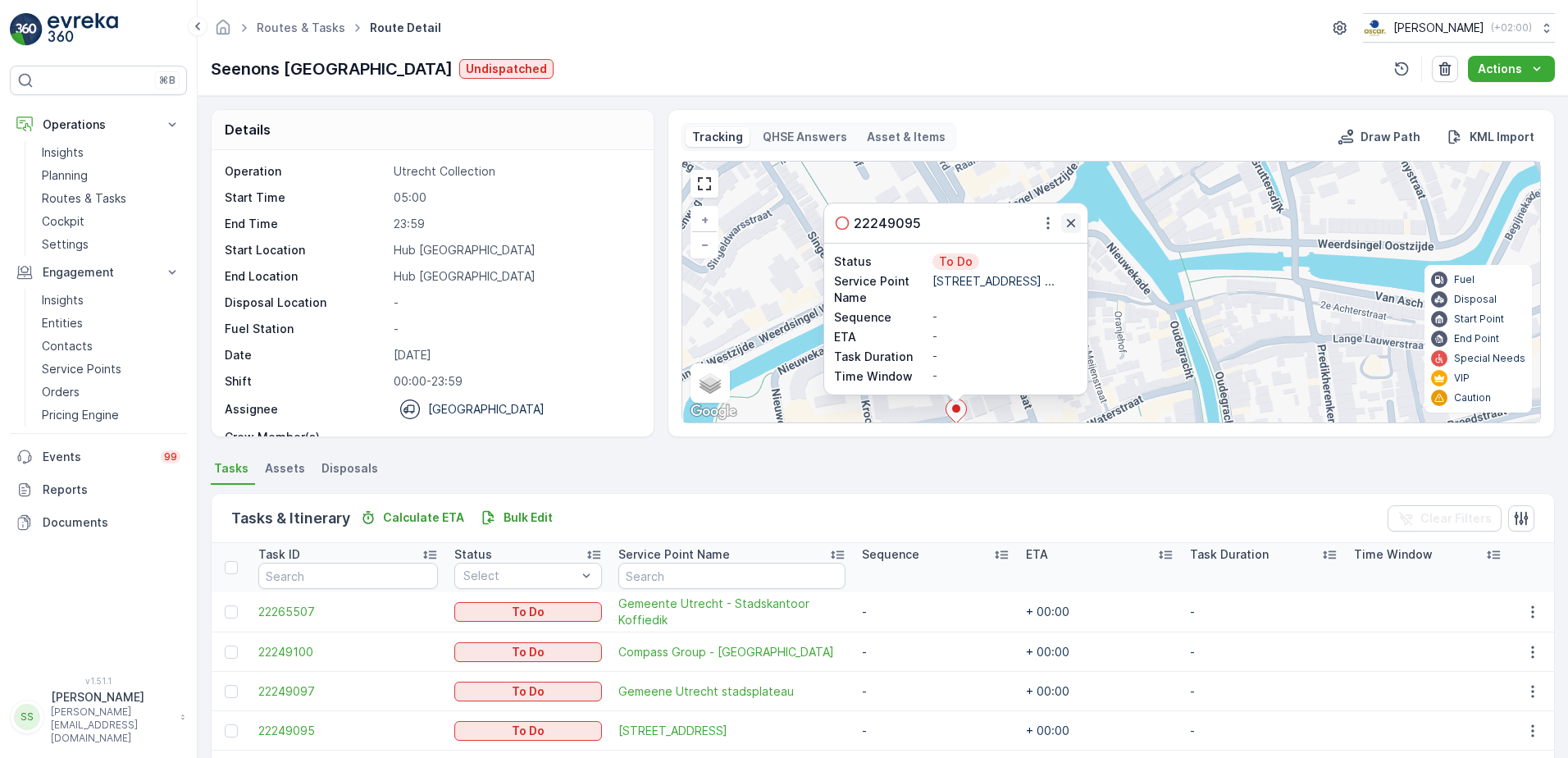
click at [1068, 221] on icon "button" at bounding box center [1070, 223] width 8 height 8
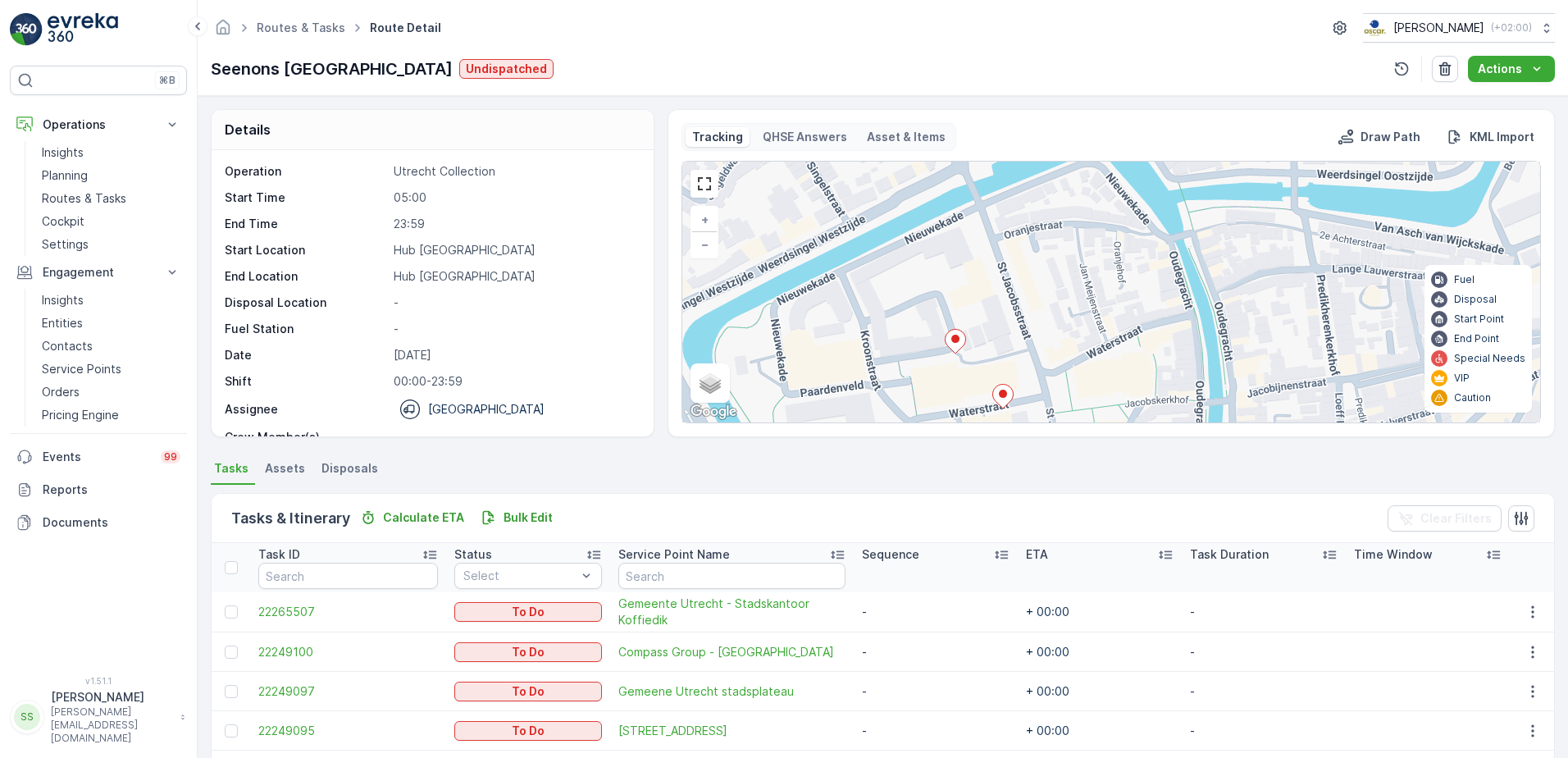
drag, startPoint x: 1056, startPoint y: 300, endPoint x: 1056, endPoint y: 215, distance: 85.0
click at [1056, 216] on div "2 2 + − Satellite Roadmap Terrain Hybrid Leaflet Keyboard shortcuts Map Data Ma…" at bounding box center [1111, 292] width 857 height 260
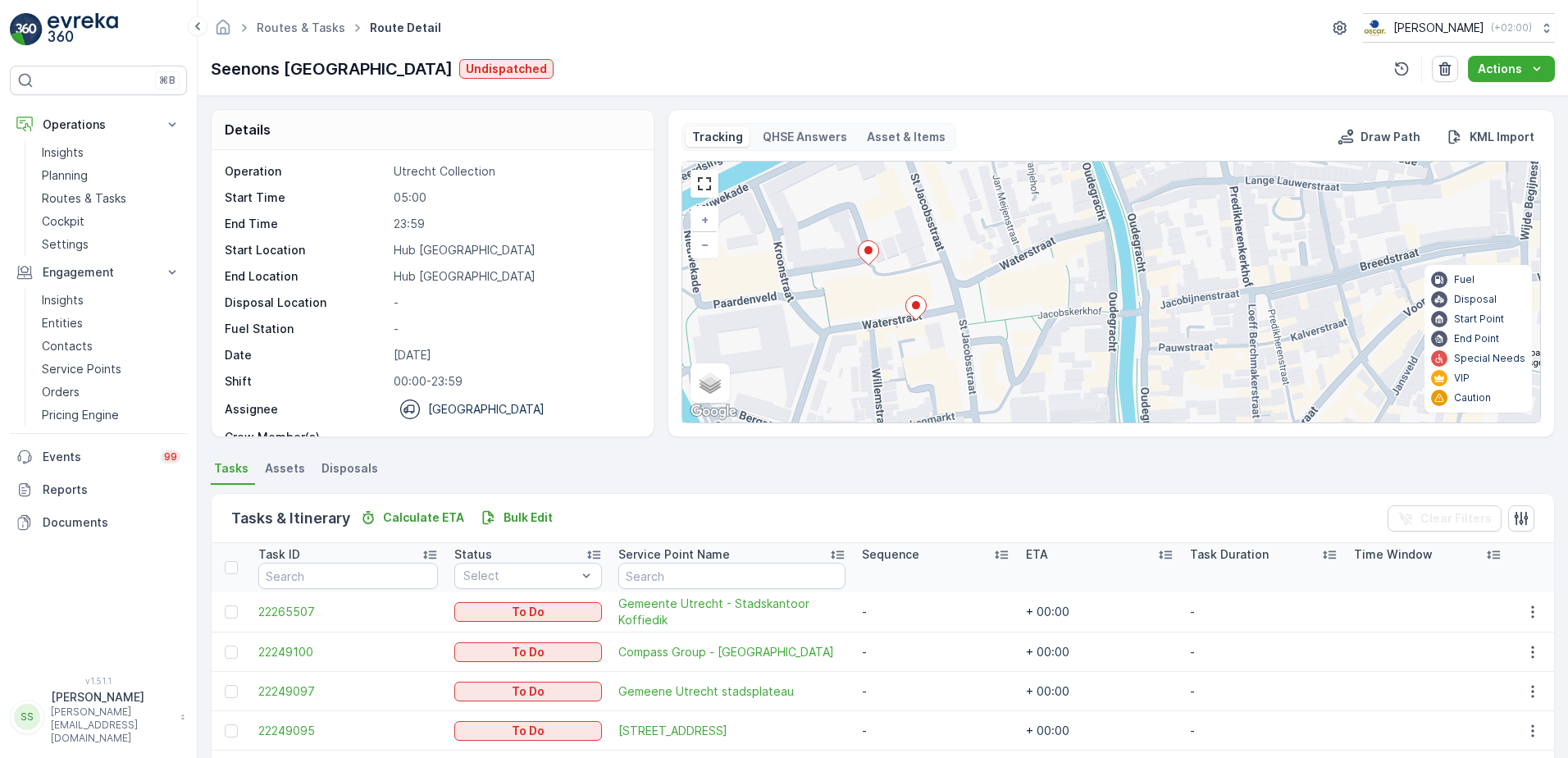
drag, startPoint x: 956, startPoint y: 299, endPoint x: 836, endPoint y: 250, distance: 129.6
click at [832, 253] on div "2 2 + − Satellite Roadmap Terrain Hybrid Leaflet Keyboard shortcuts Map Data Ma…" at bounding box center [1111, 292] width 857 height 260
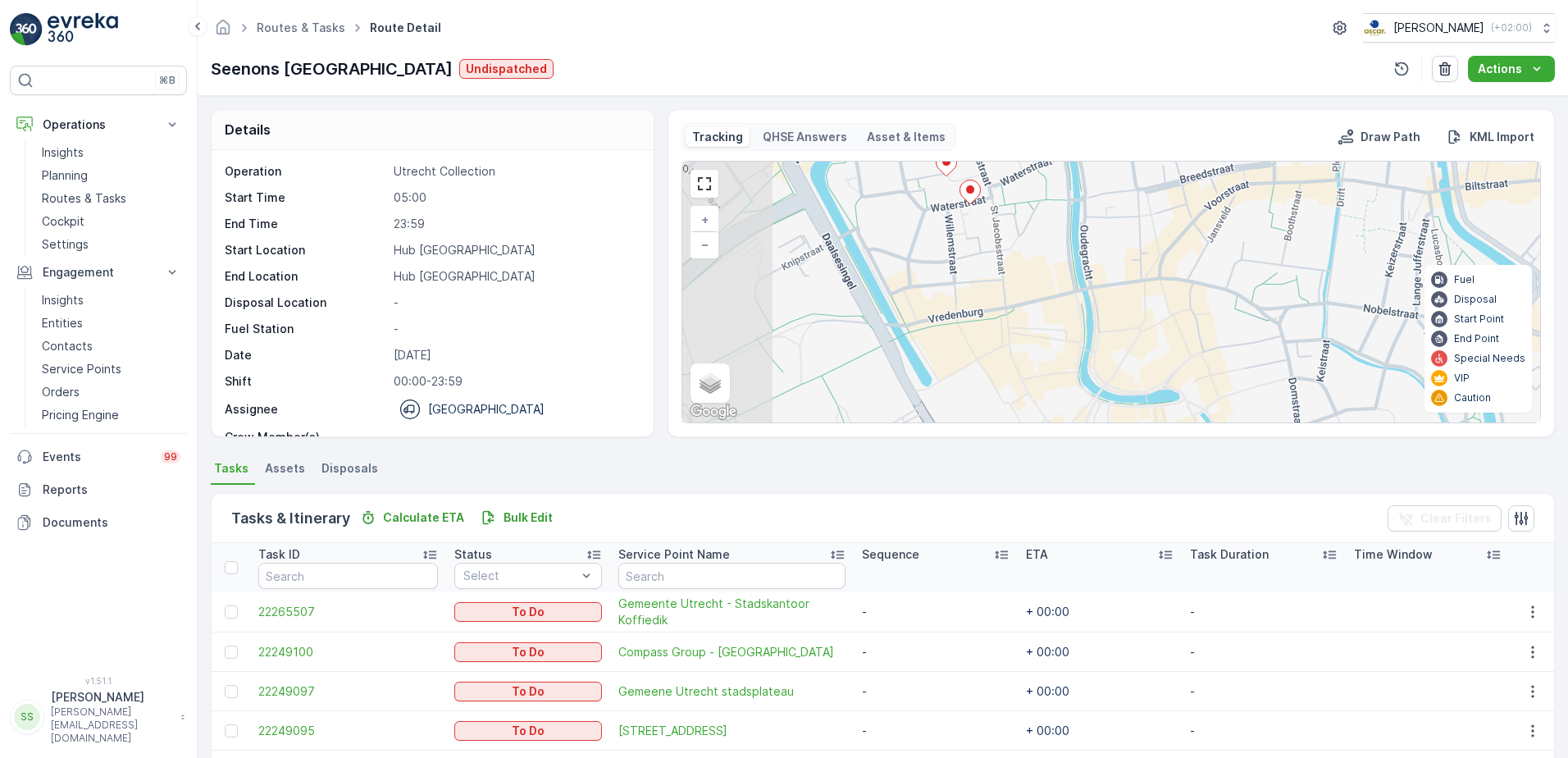
drag, startPoint x: 860, startPoint y: 339, endPoint x: 1008, endPoint y: 231, distance: 183.2
click at [1018, 221] on div "2 2 5 + − Satellite Roadmap Terrain Hybrid Leaflet Keyboard shortcuts Map Data …" at bounding box center [1111, 292] width 857 height 260
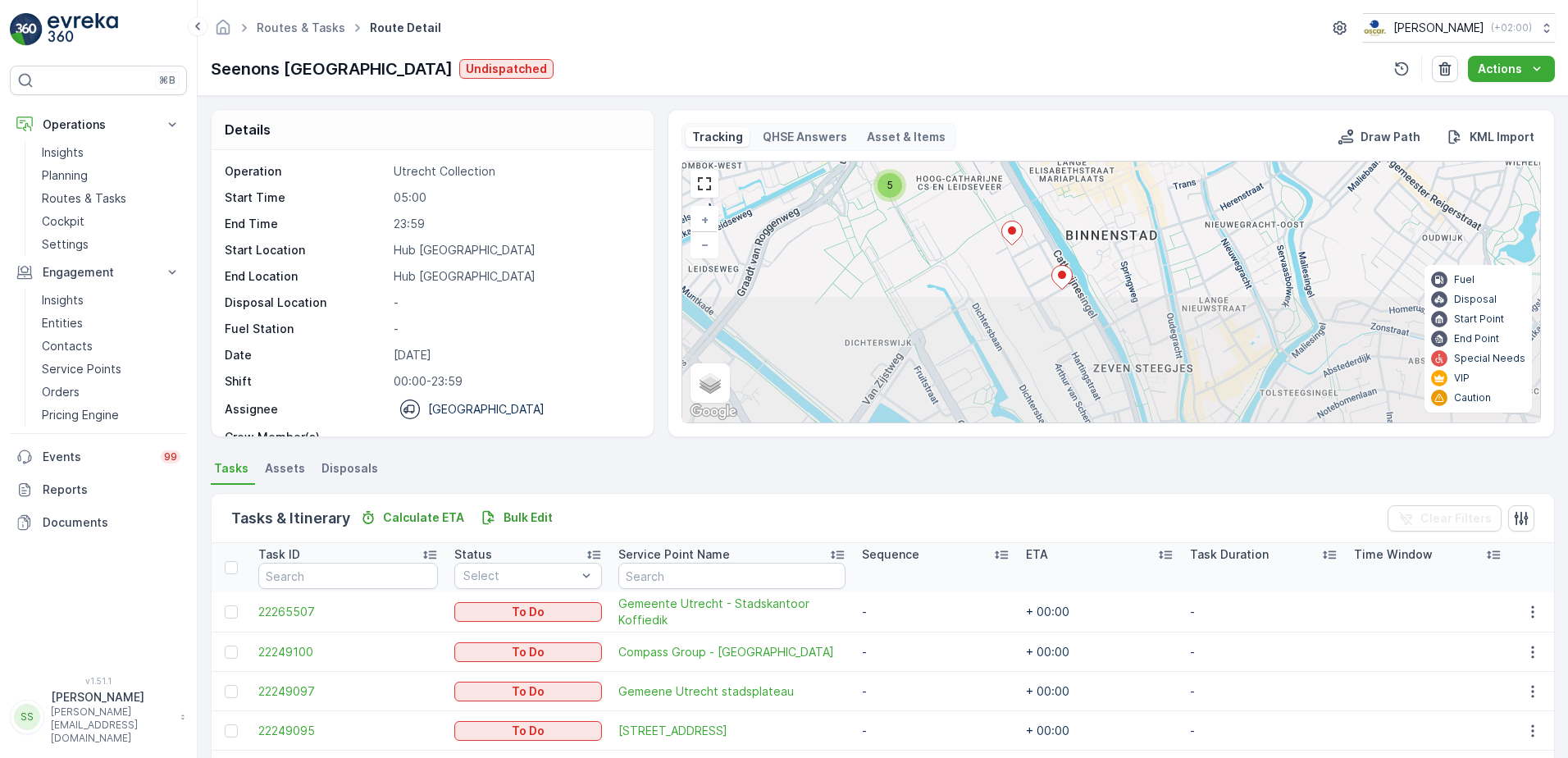
drag, startPoint x: 1019, startPoint y: 330, endPoint x: 1018, endPoint y: 183, distance: 147.0
click at [1018, 183] on div "2 5 + − Satellite Roadmap Terrain Hybrid Leaflet Keyboard shortcuts Map Data Ma…" at bounding box center [1111, 292] width 857 height 260
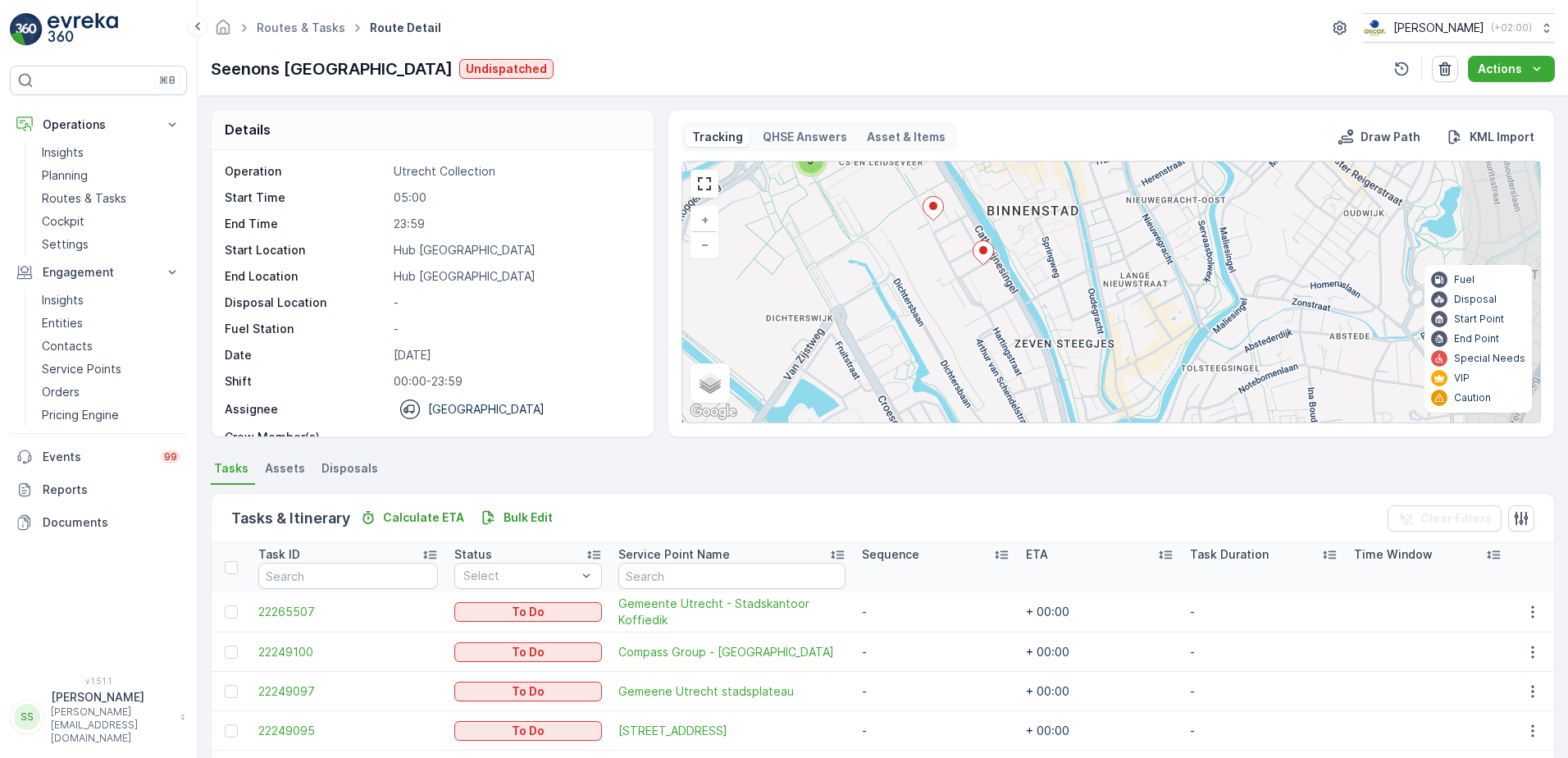
drag, startPoint x: 976, startPoint y: 340, endPoint x: 958, endPoint y: 336, distance: 18.4
click at [958, 336] on div "2 5 + − Satellite Roadmap Terrain Hybrid Leaflet Keyboard shortcuts Map Data Ma…" at bounding box center [1111, 292] width 857 height 260
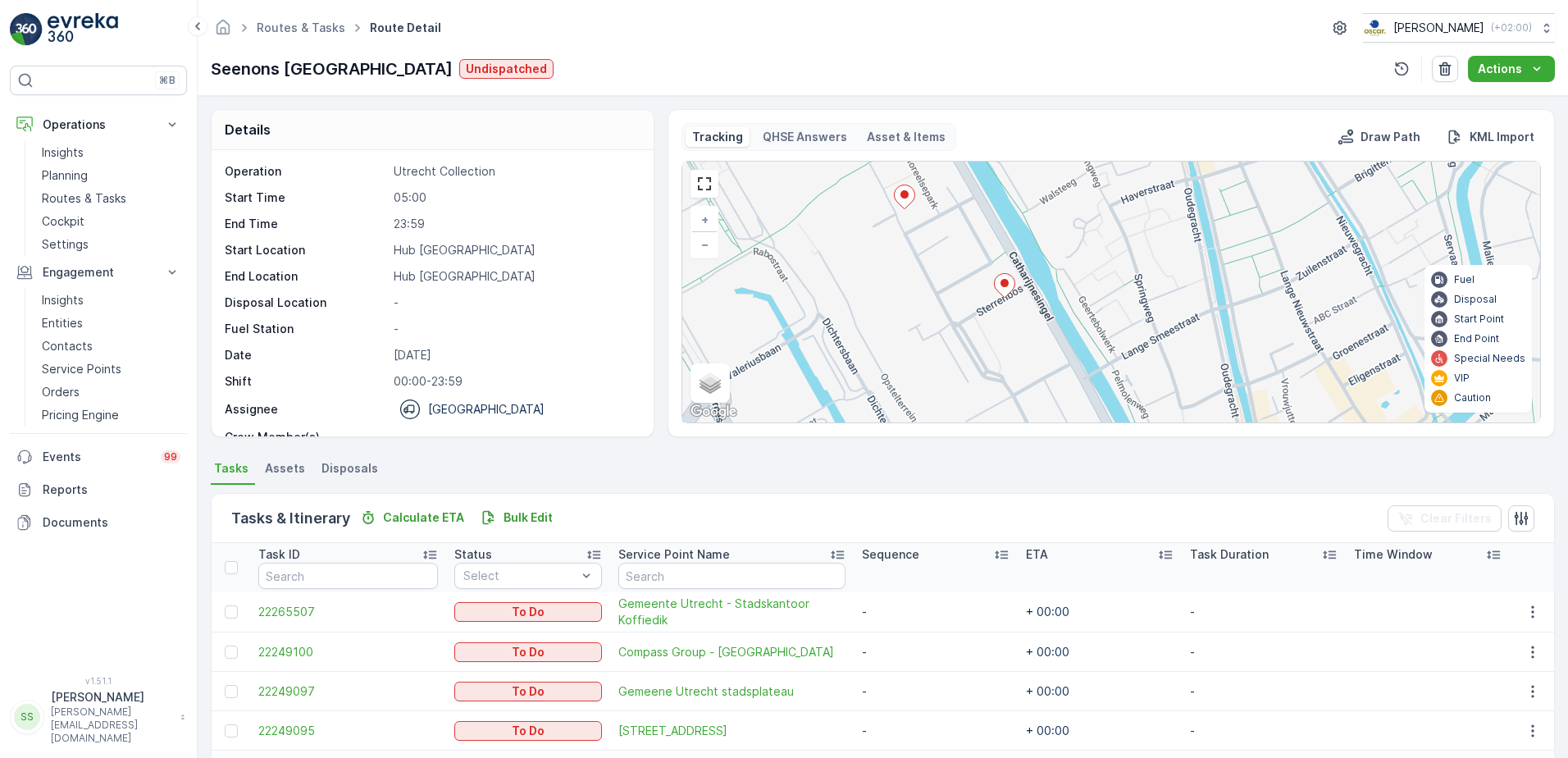
click at [998, 290] on icon at bounding box center [1003, 285] width 21 height 24
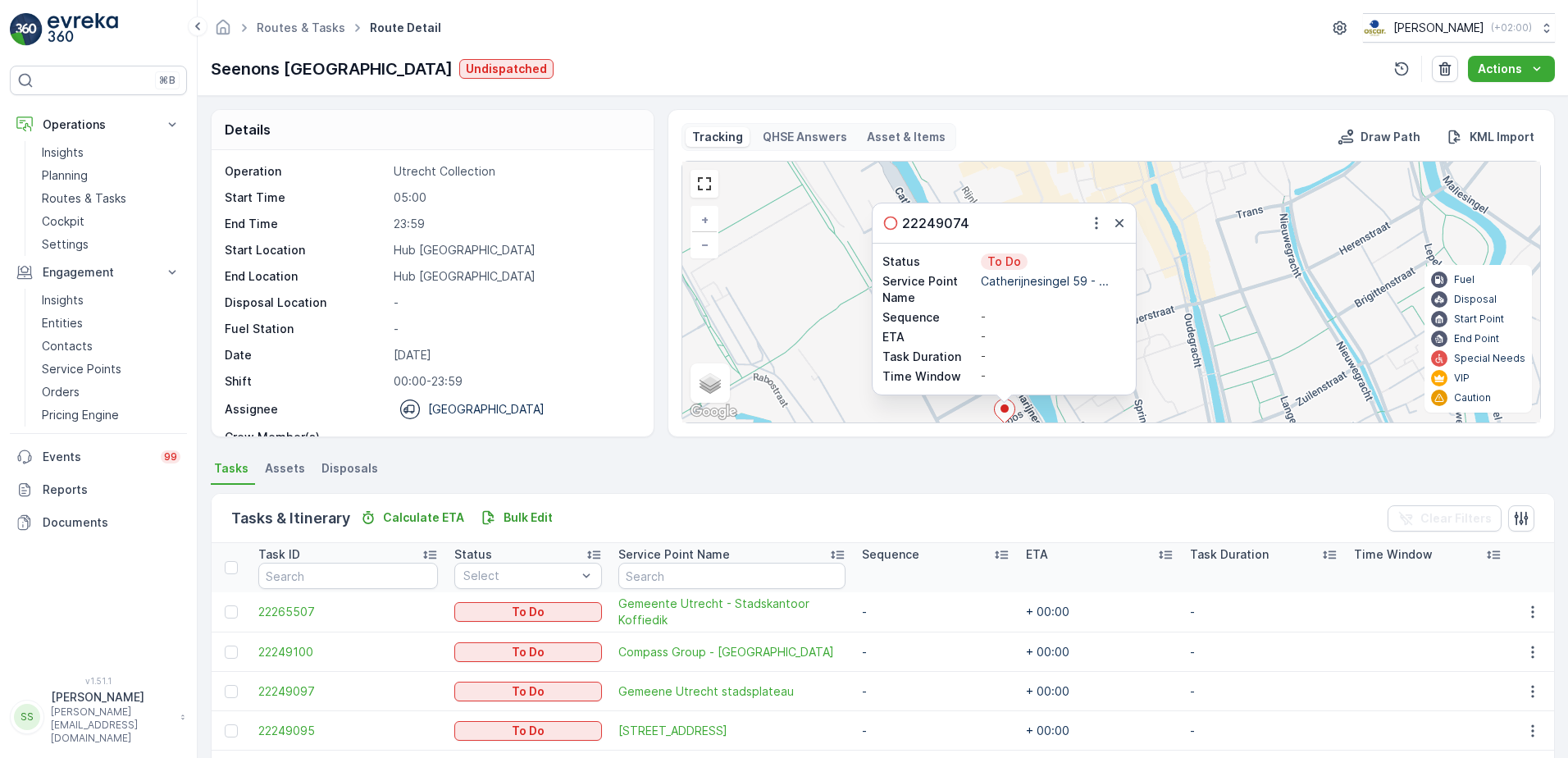
click at [1116, 226] on icon "button" at bounding box center [1119, 223] width 17 height 17
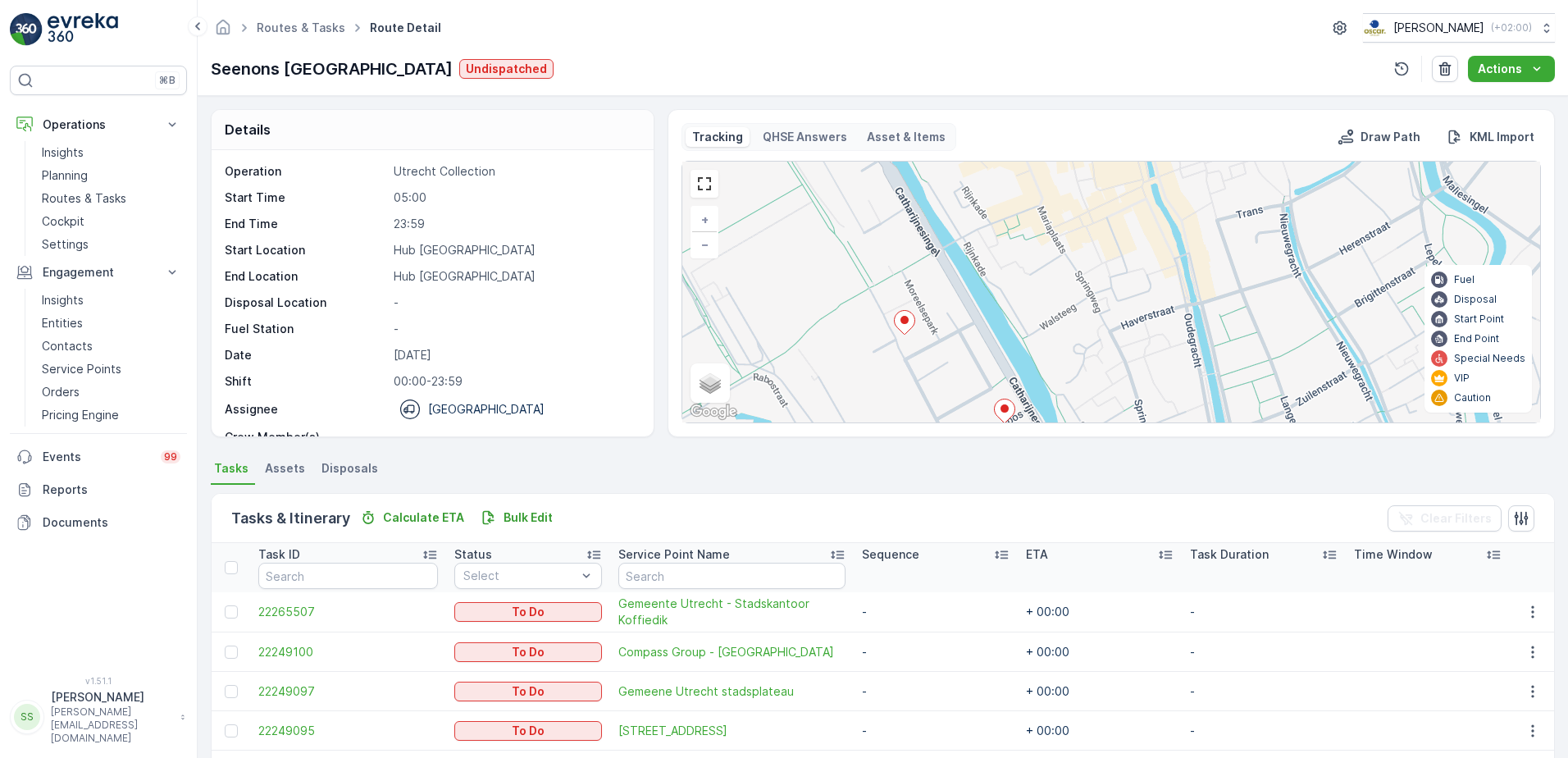
click at [901, 330] on icon at bounding box center [905, 323] width 21 height 24
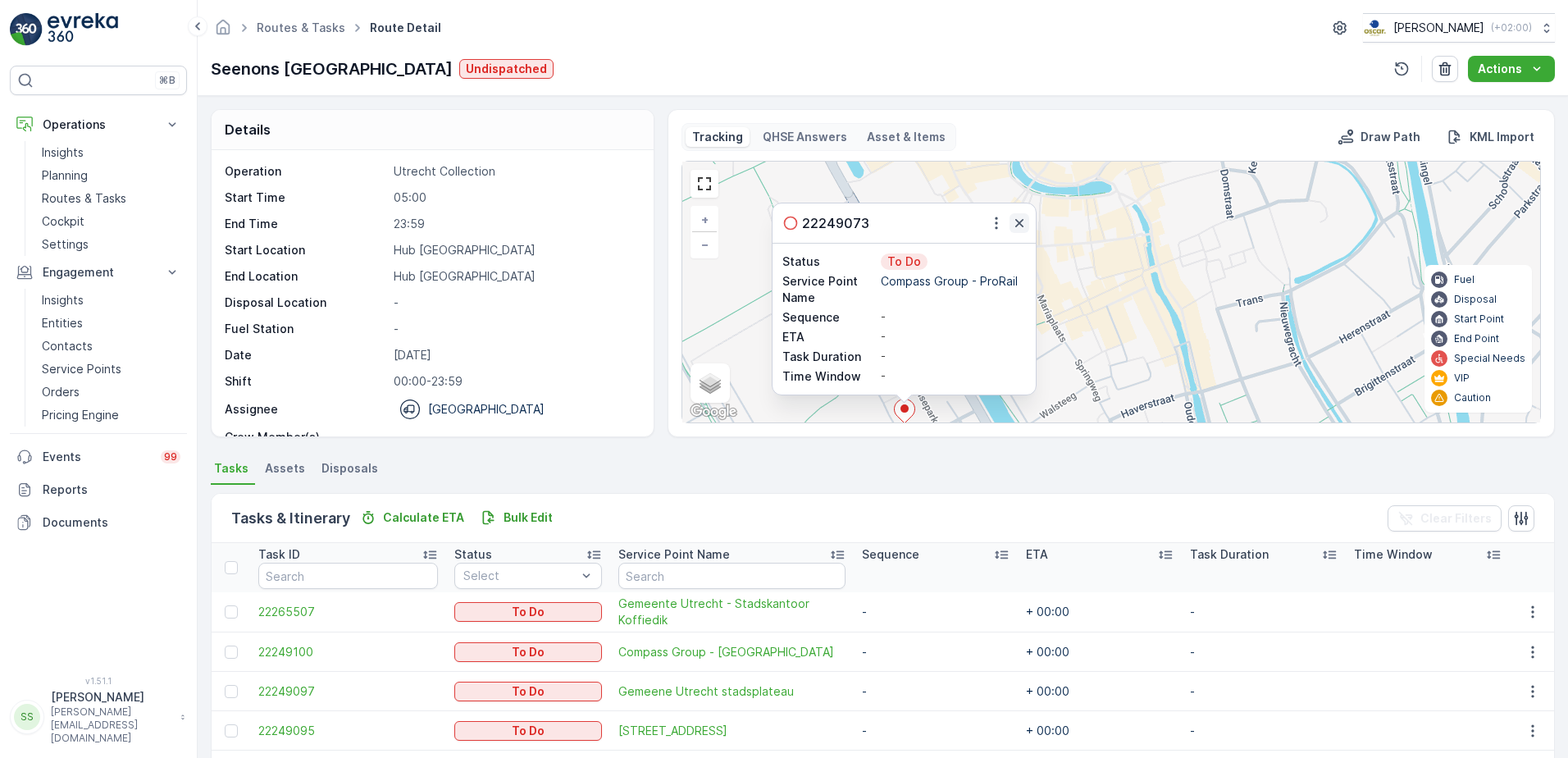
click at [1015, 215] on icon "button" at bounding box center [1019, 223] width 17 height 17
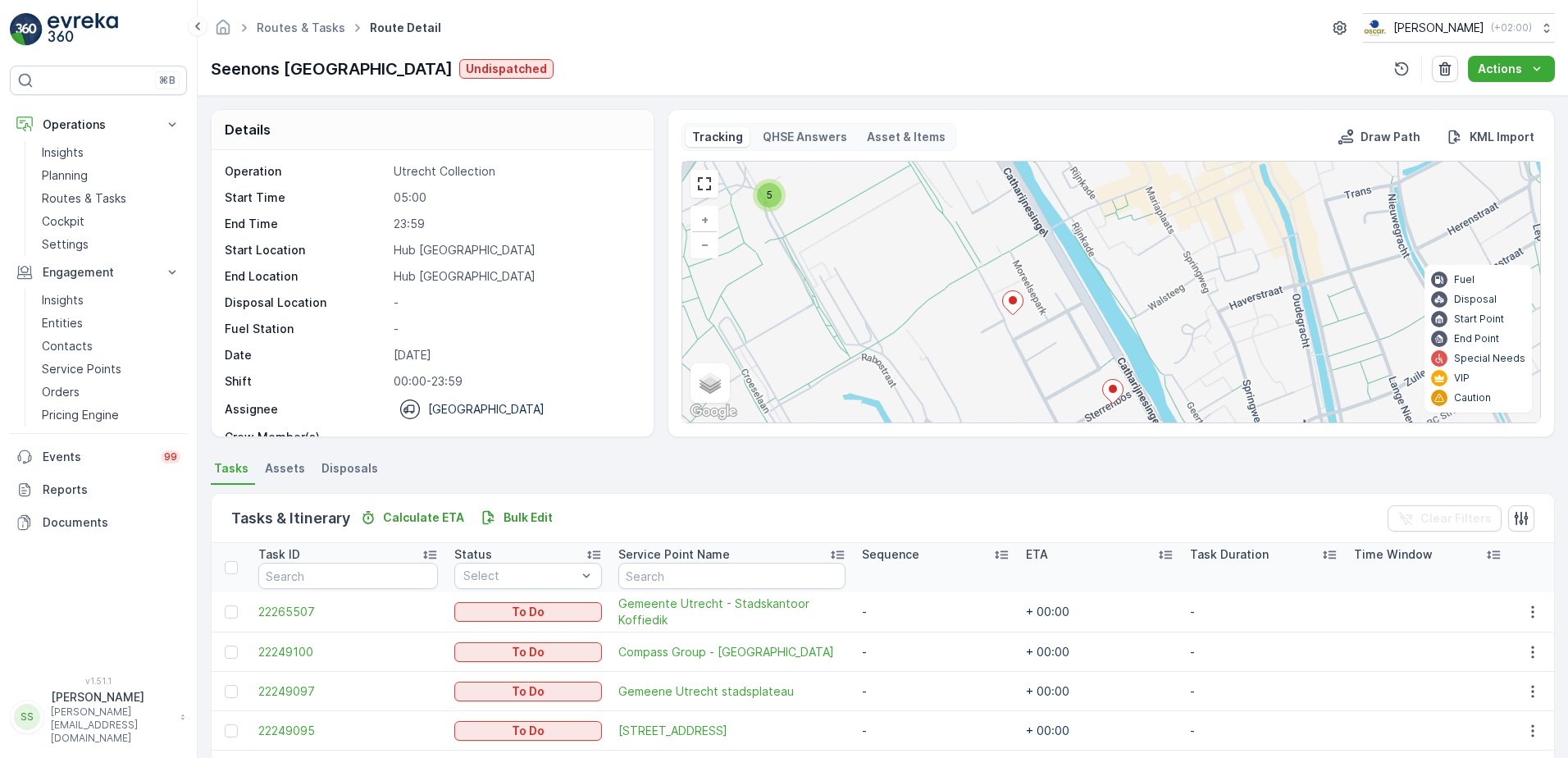
drag, startPoint x: 867, startPoint y: 308, endPoint x: 964, endPoint y: 202, distance: 143.7
click at [964, 202] on div "5 + − Satellite Roadmap Terrain Hybrid Leaflet Keyboard shortcuts Map Data Map …" at bounding box center [1111, 292] width 857 height 260
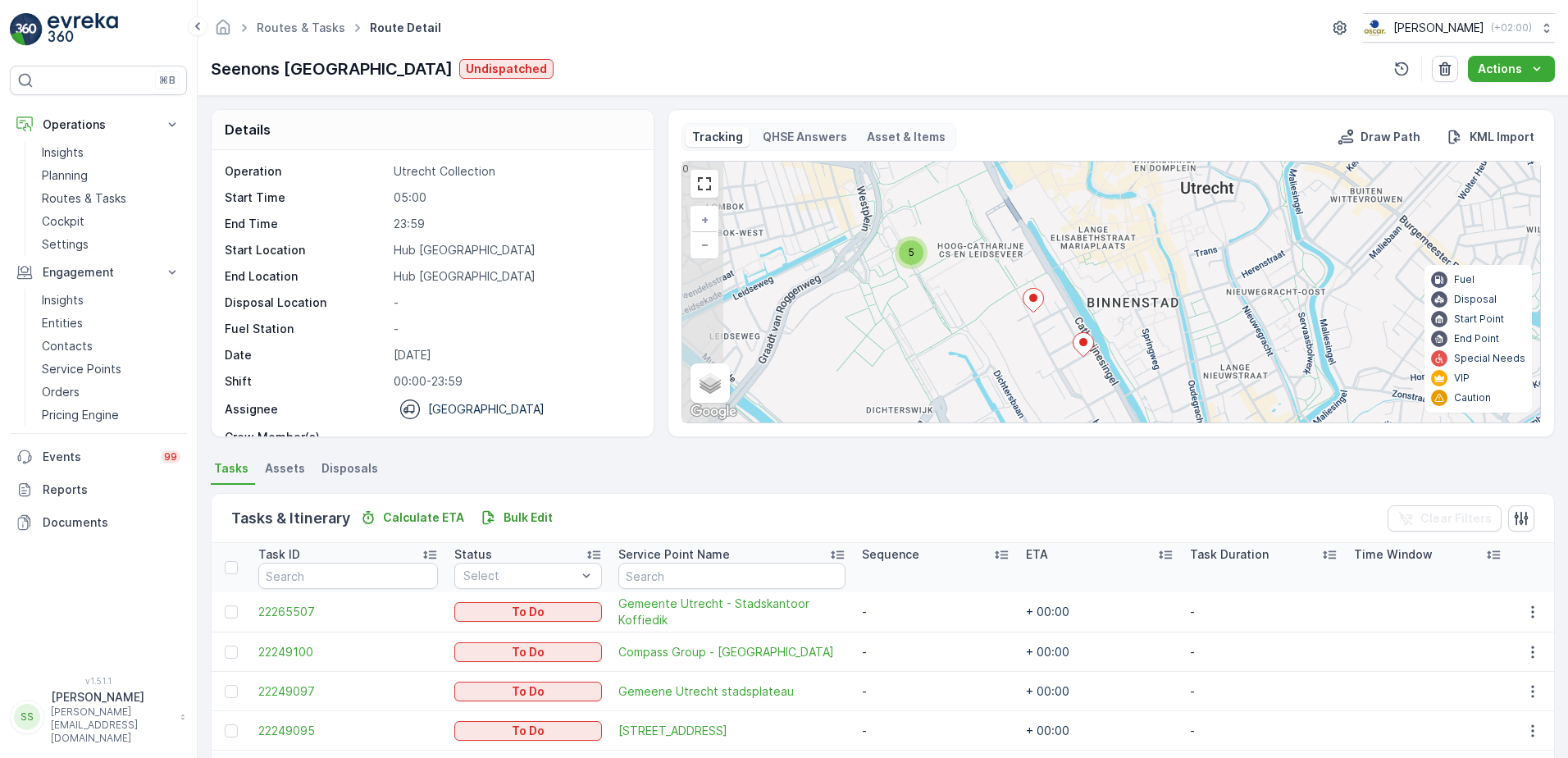
drag, startPoint x: 932, startPoint y: 236, endPoint x: 1008, endPoint y: 309, distance: 105.4
click at [1008, 309] on div "2 5 + − Satellite Roadmap Terrain Hybrid Leaflet Keyboard shortcuts Map Data Ma…" at bounding box center [1111, 292] width 857 height 260
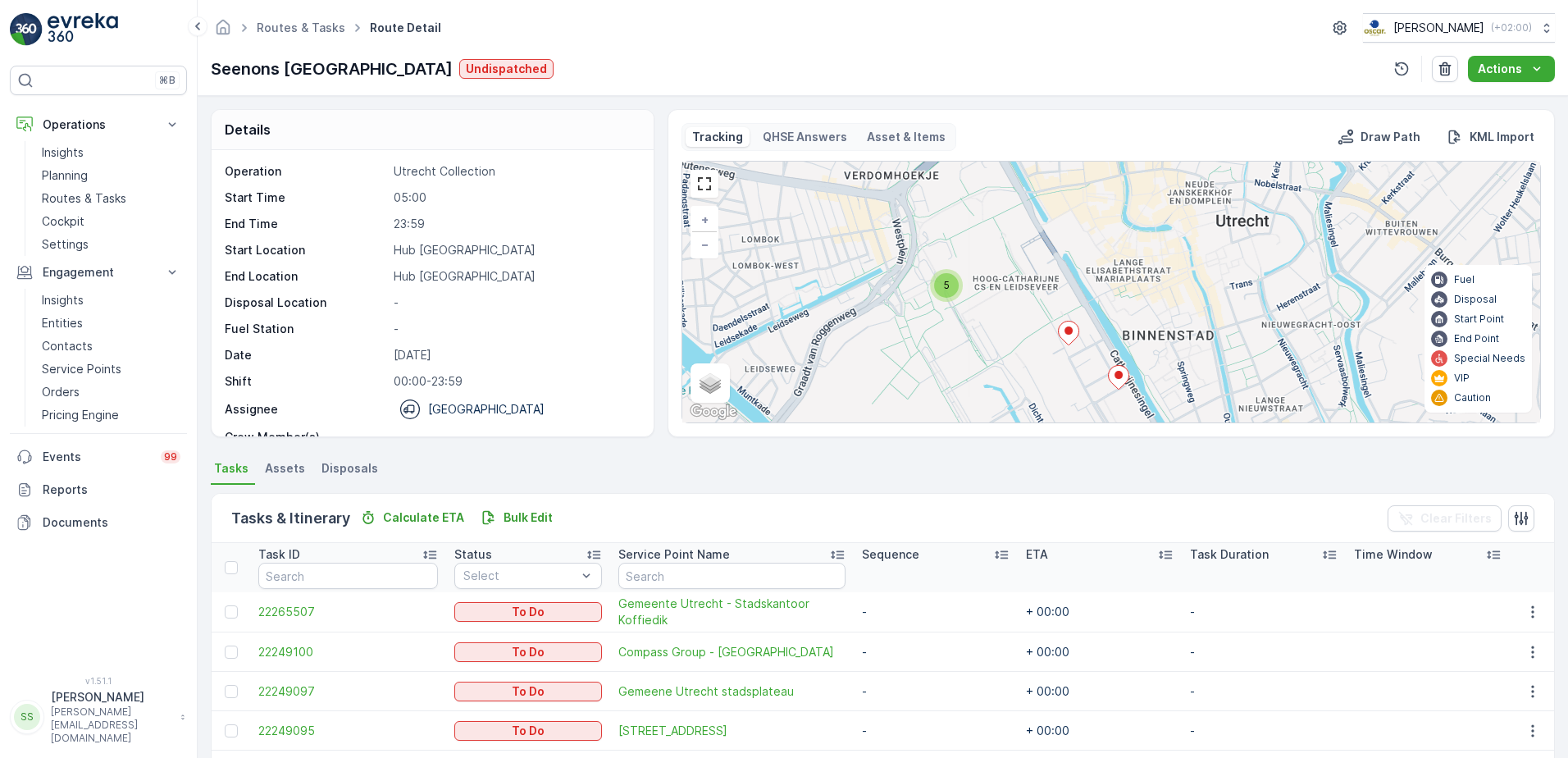
click at [944, 289] on span "5" at bounding box center [946, 284] width 6 height 12
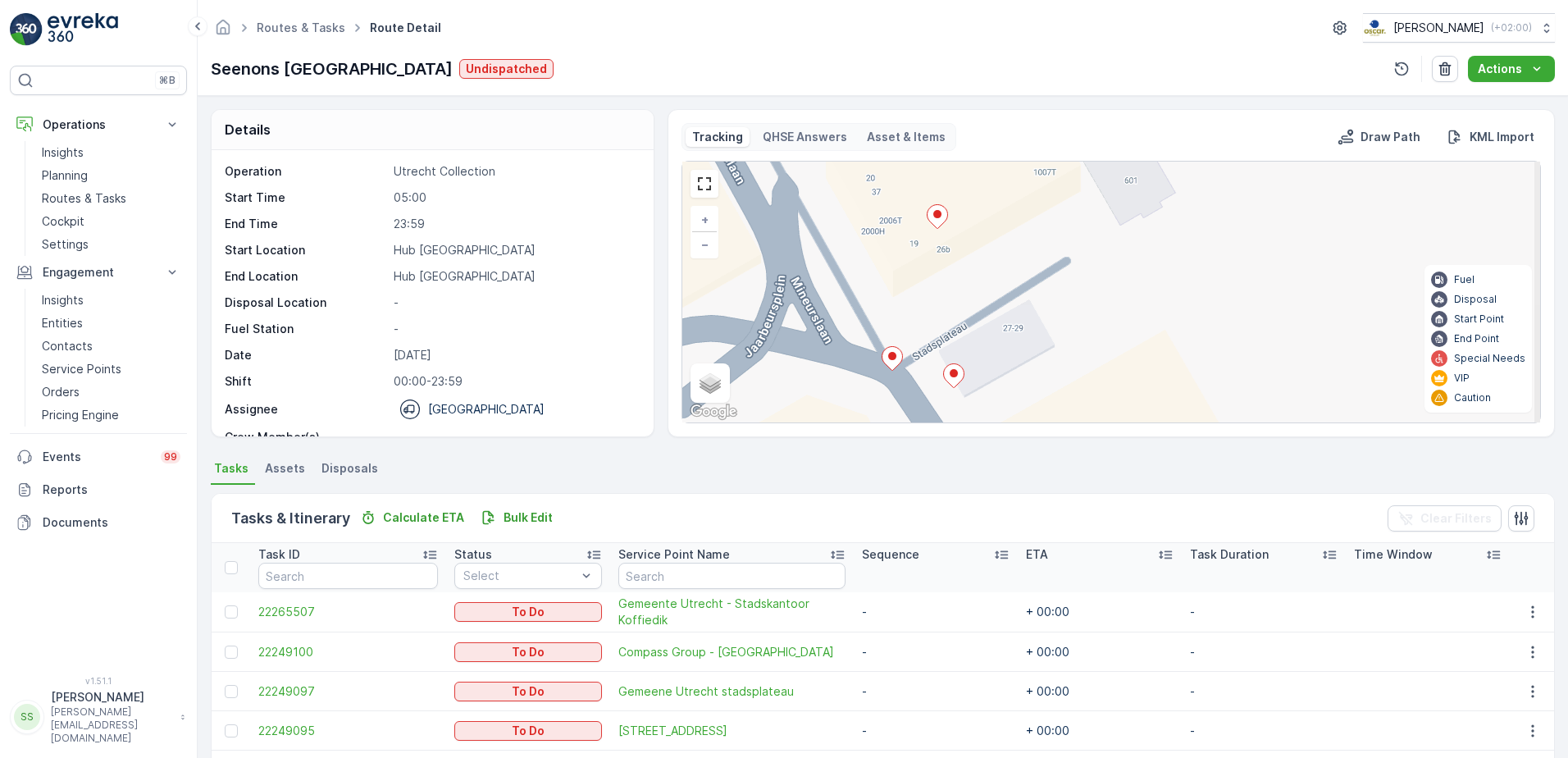
drag, startPoint x: 1087, startPoint y: 318, endPoint x: 1034, endPoint y: 420, distance: 114.9
click at [1034, 420] on div "2 + − Satellite Roadmap Terrain Hybrid Leaflet Keyboard shortcuts Map Data Map …" at bounding box center [1111, 292] width 857 height 260
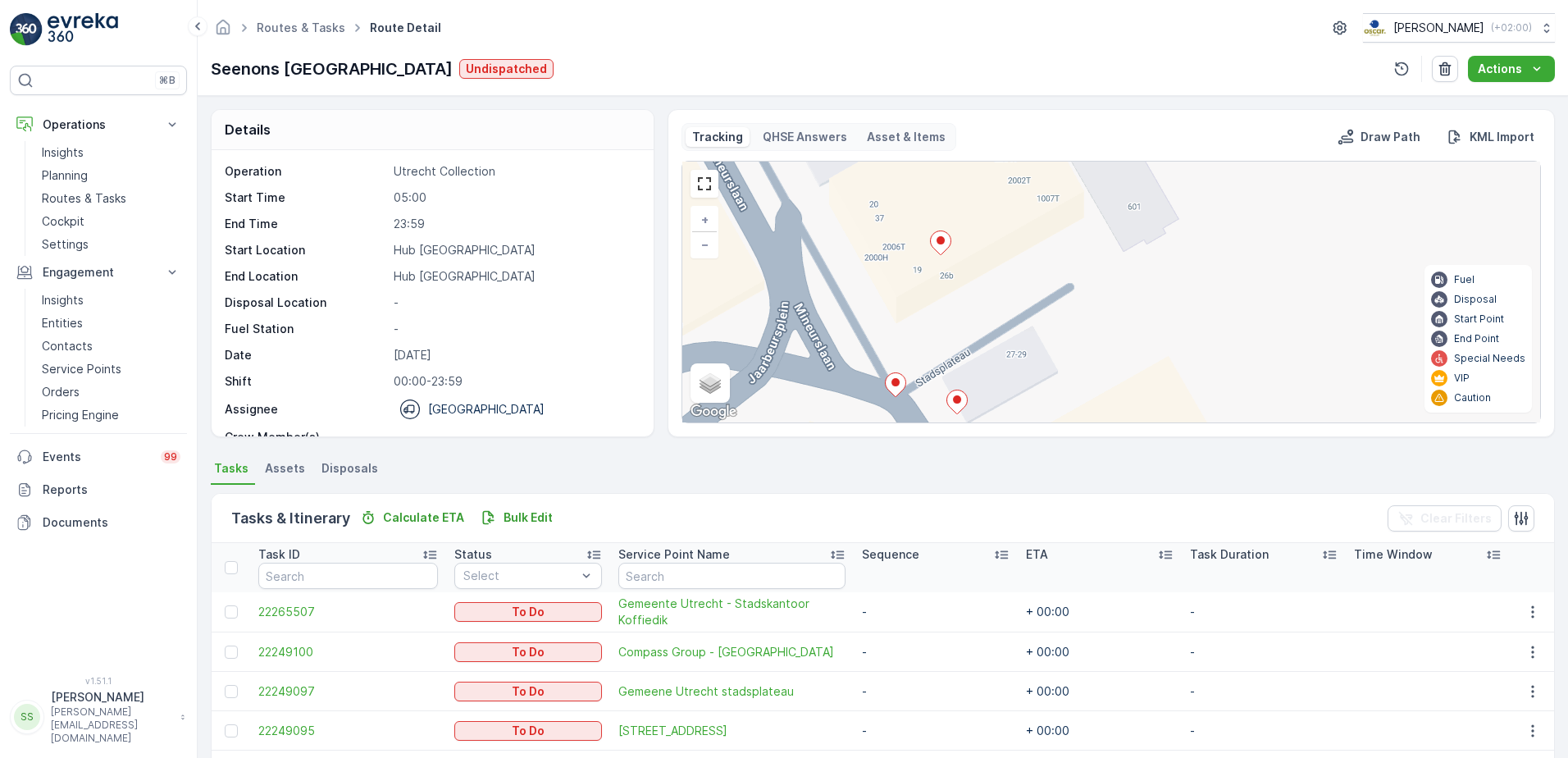
click at [940, 241] on ellipse at bounding box center [940, 241] width 8 height 8
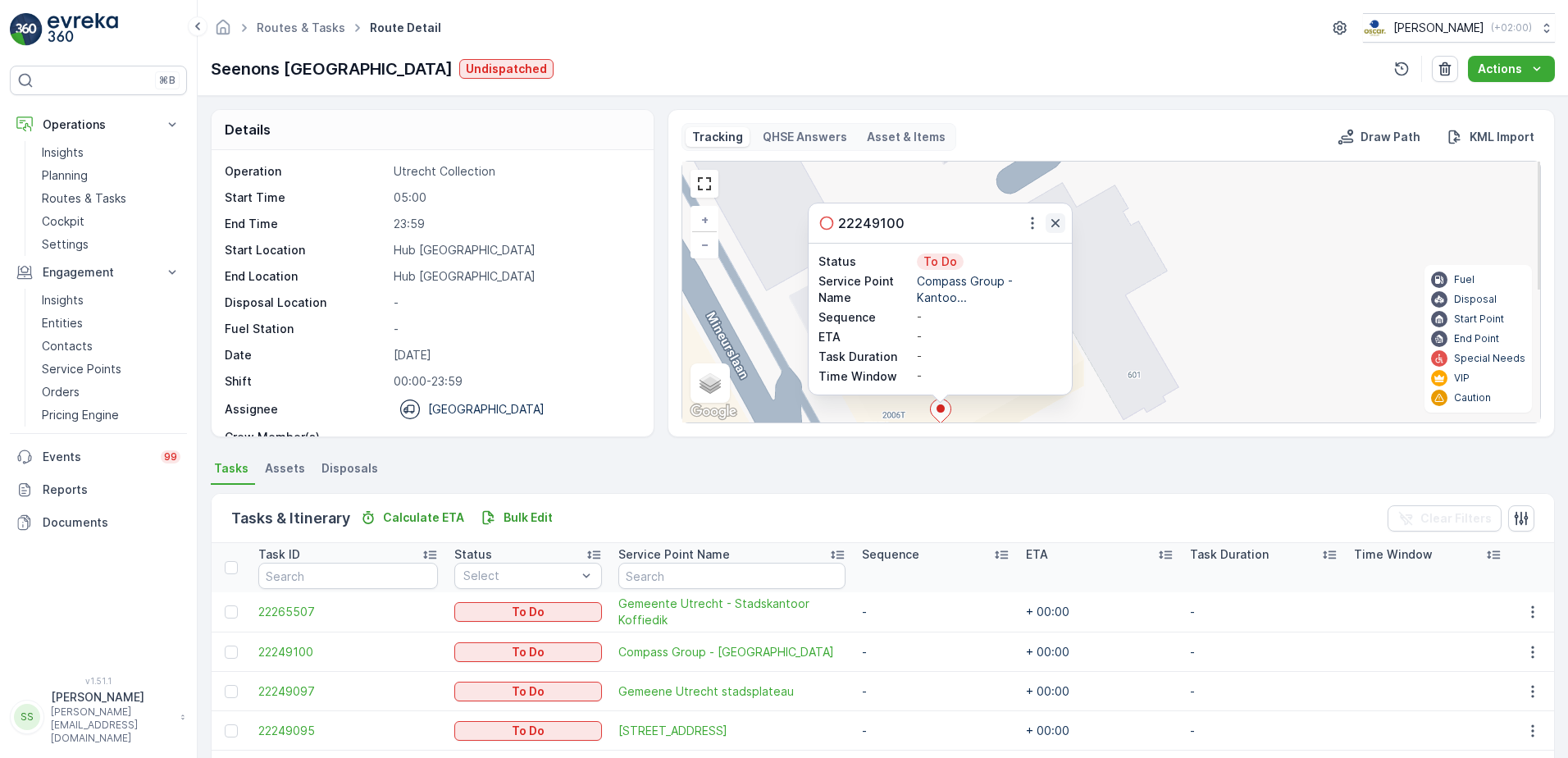
click at [1057, 218] on icon "button" at bounding box center [1056, 223] width 17 height 17
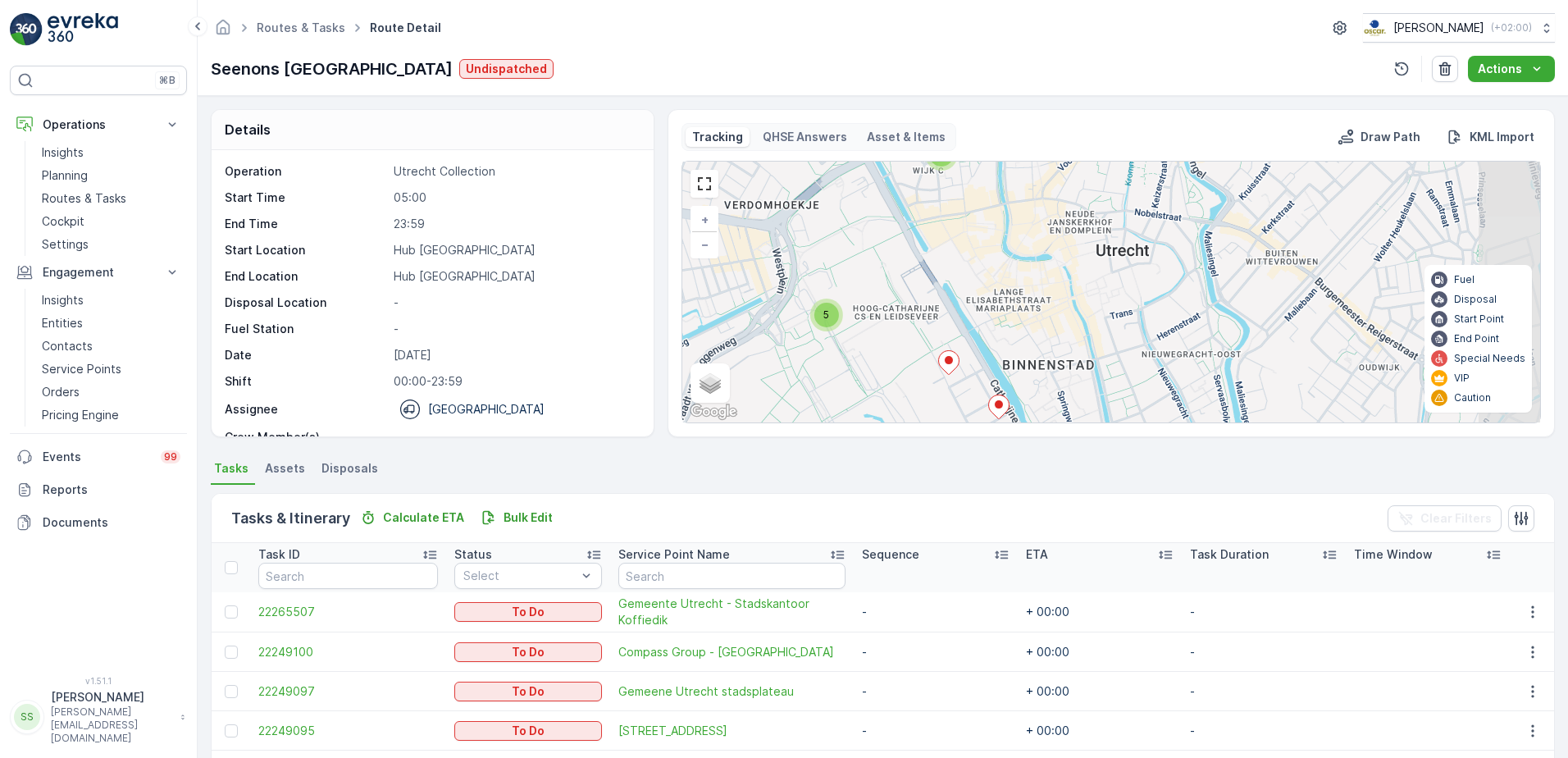
drag, startPoint x: 1144, startPoint y: 363, endPoint x: 857, endPoint y: 309, distance: 292.0
click at [939, 300] on div "2 5 + − Satellite Roadmap Terrain Hybrid Leaflet Keyboard shortcuts Map Data Ma…" at bounding box center [1111, 292] width 857 height 260
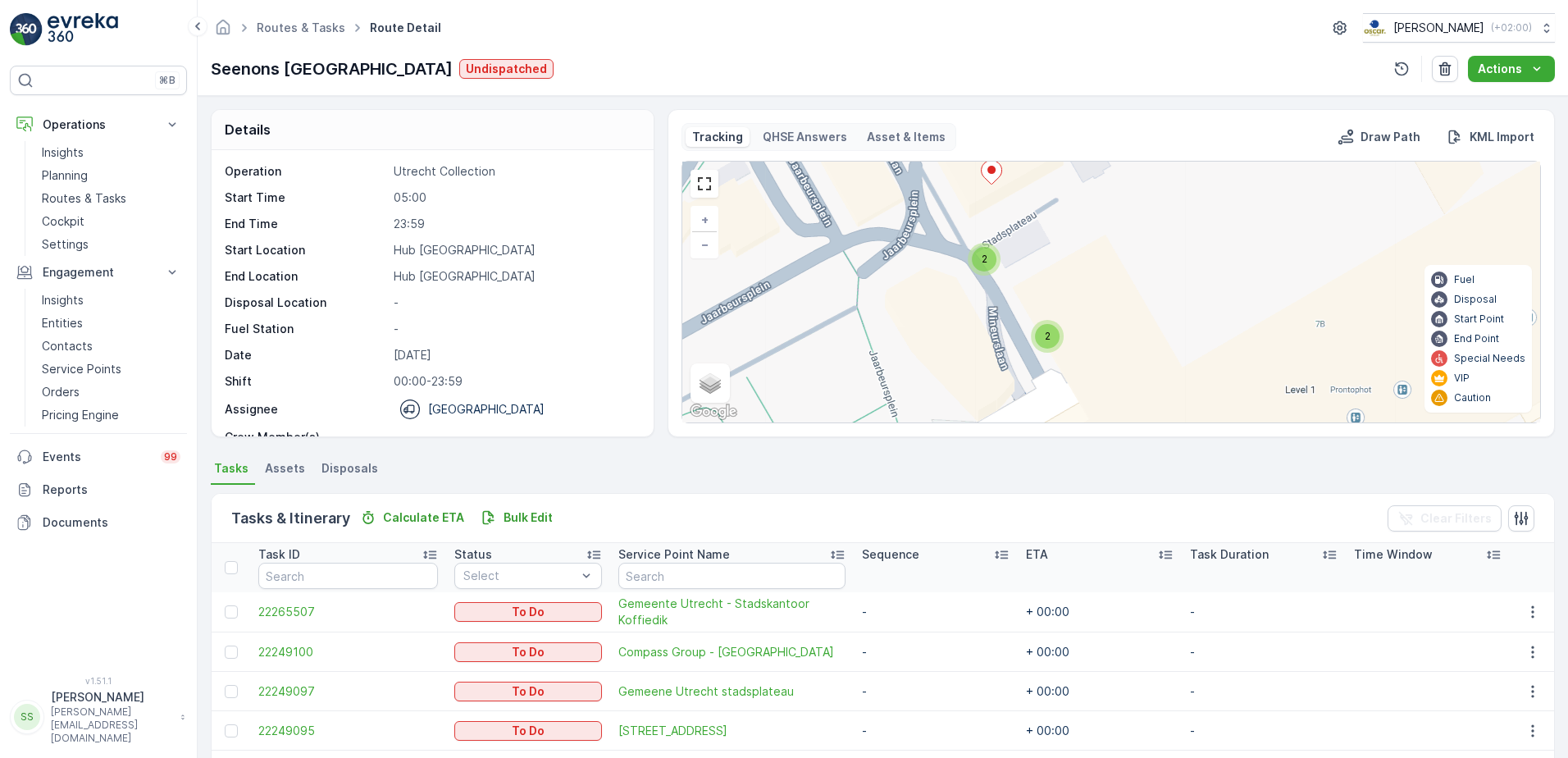
drag, startPoint x: 774, startPoint y: 293, endPoint x: 1022, endPoint y: 273, distance: 248.8
click at [1022, 273] on div "2 2 + − Satellite Roadmap Terrain Hybrid Leaflet Keyboard shortcuts Map Data Ma…" at bounding box center [1111, 292] width 857 height 260
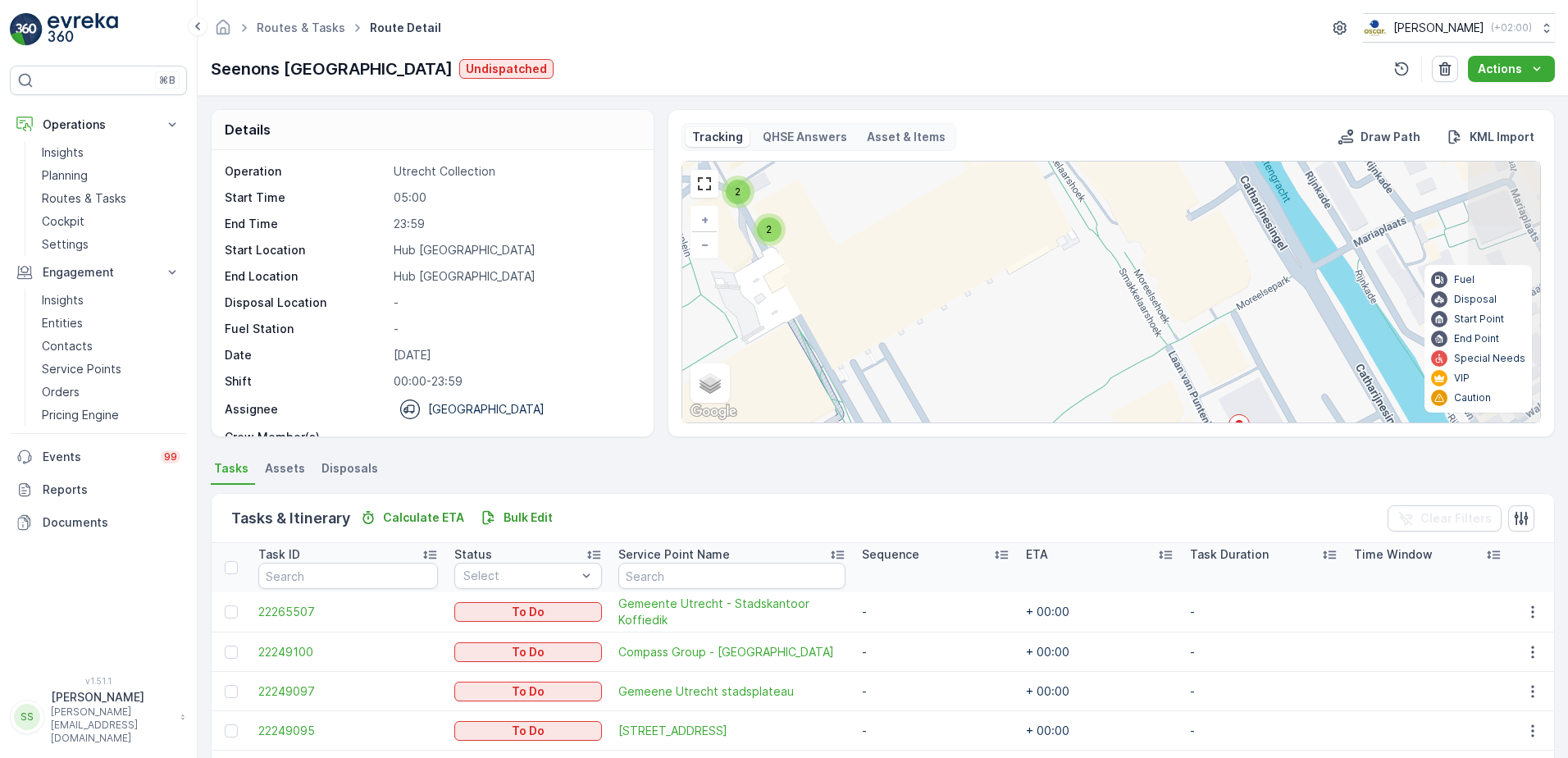
drag, startPoint x: 1159, startPoint y: 338, endPoint x: 980, endPoint y: 238, distance: 205.0
click at [980, 238] on div "2 2 + − Satellite Roadmap Terrain Hybrid Leaflet Keyboard shortcuts Map Data Ma…" at bounding box center [1111, 292] width 857 height 260
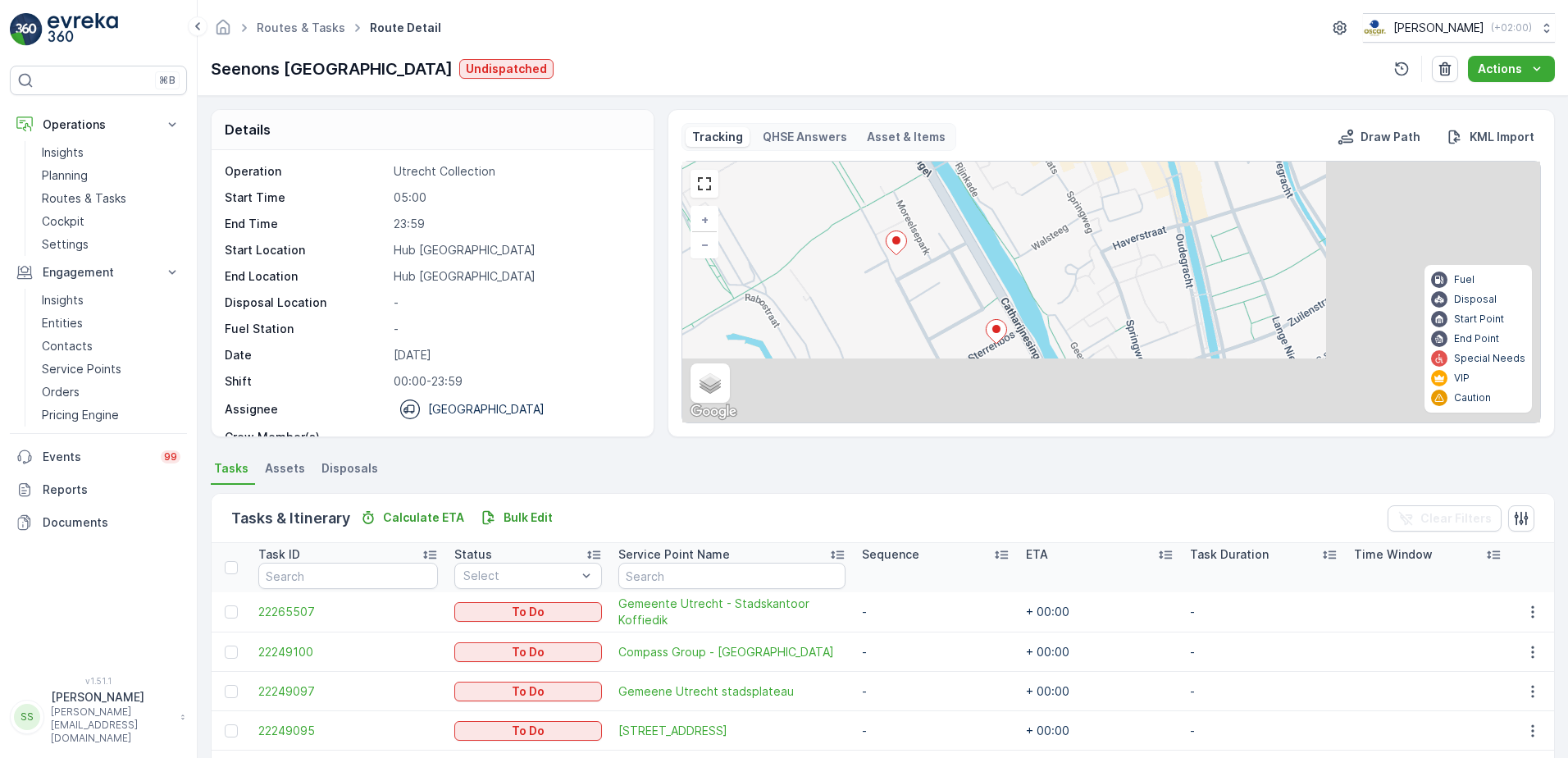
drag, startPoint x: 1027, startPoint y: 297, endPoint x: 918, endPoint y: 257, distance: 116.1
click at [901, 248] on div "5 + − Satellite Roadmap Terrain Hybrid Leaflet Keyboard shortcuts Map Data Map …" at bounding box center [1111, 292] width 857 height 260
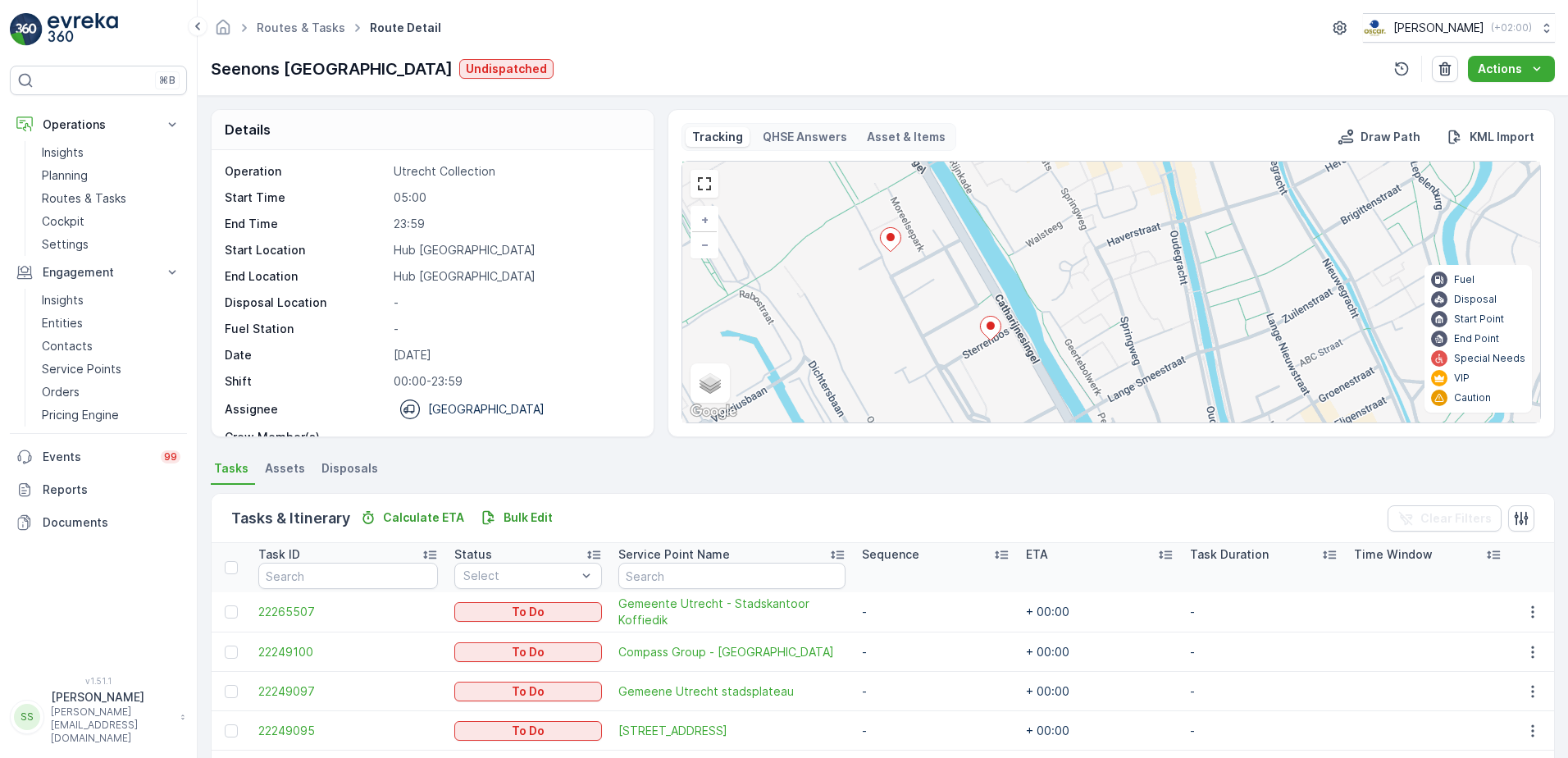
click at [654, 241] on div "Details Operation Utrecht Collection Start Time 05:00 End Time 23:59 Start Loca…" at bounding box center [882, 274] width 1344 height 328
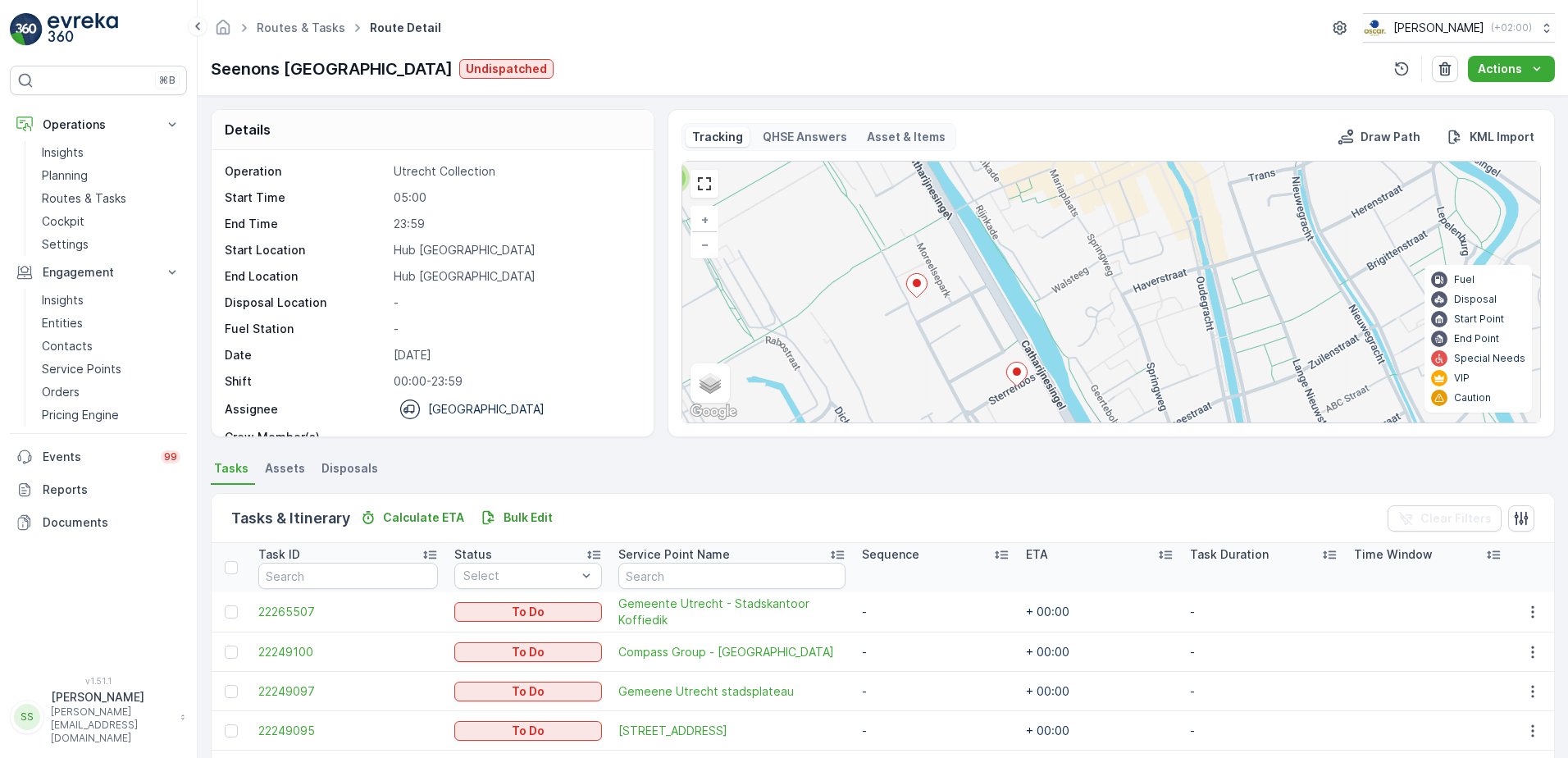
drag, startPoint x: 912, startPoint y: 284, endPoint x: 948, endPoint y: 320, distance: 50.9
click at [938, 329] on div "5 + − Satellite Roadmap Terrain Hybrid Leaflet Keyboard shortcuts Map Data Map …" at bounding box center [1111, 292] width 857 height 260
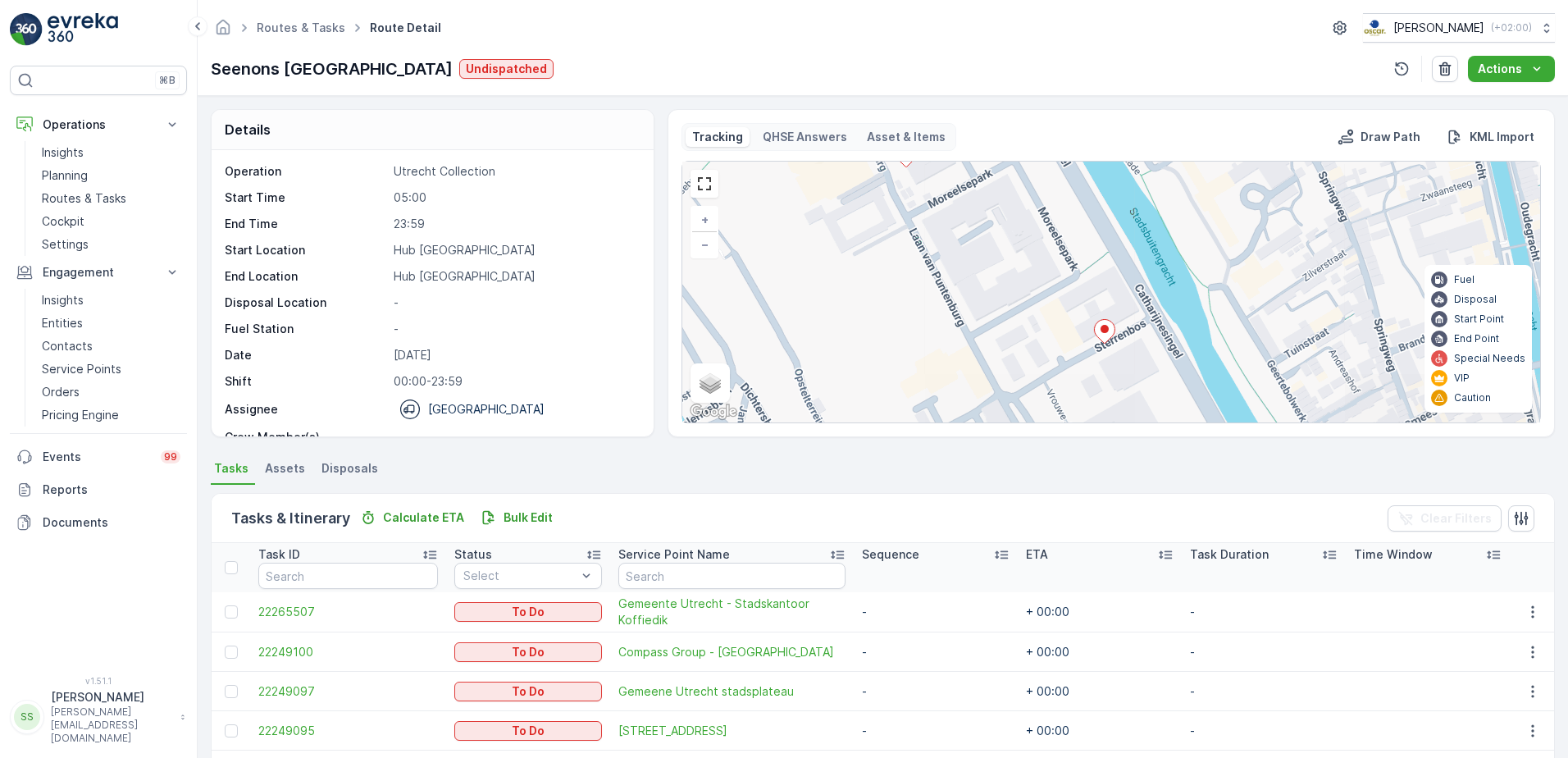
drag, startPoint x: 949, startPoint y: 363, endPoint x: 972, endPoint y: 233, distance: 132.0
click at [972, 233] on div "2 2 + − Satellite Roadmap Terrain Hybrid Leaflet Keyboard shortcuts Map Data Ma…" at bounding box center [1111, 292] width 857 height 260
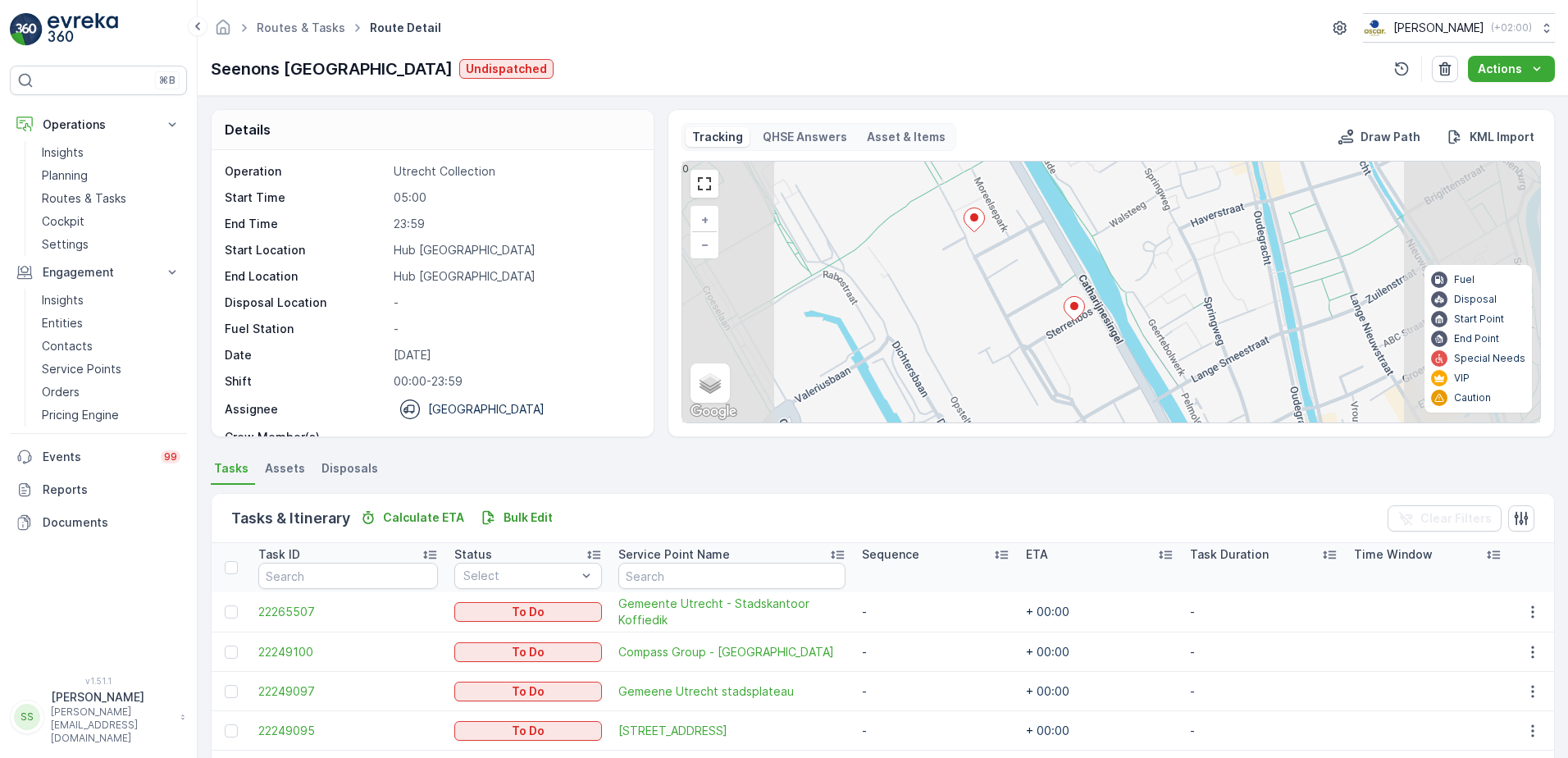
click at [1028, 299] on div "2 2 5 + − Satellite Roadmap Terrain Hybrid Leaflet Keyboard shortcuts Map Data …" at bounding box center [1111, 292] width 857 height 260
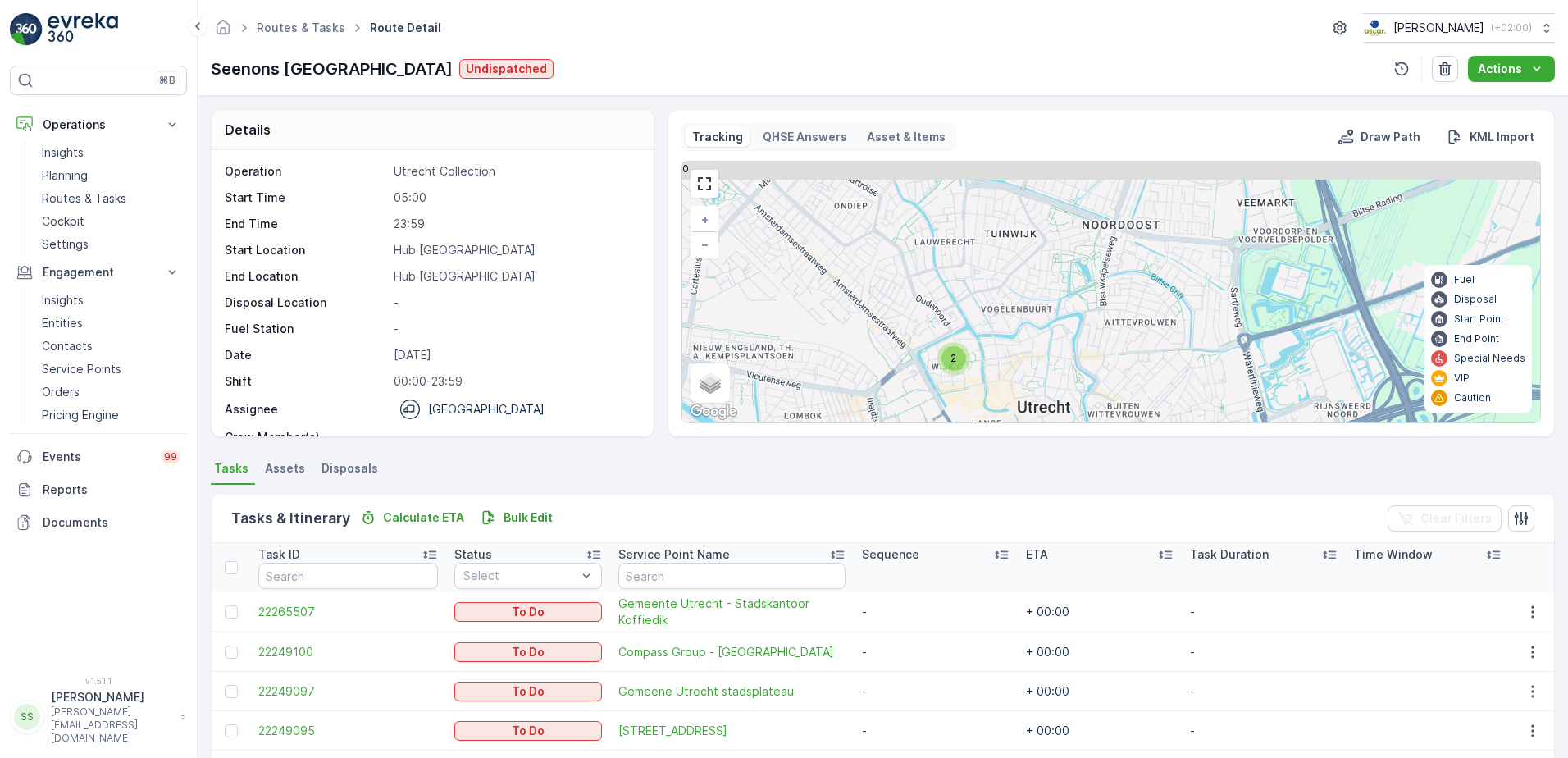
drag, startPoint x: 1114, startPoint y: 207, endPoint x: 1057, endPoint y: 402, distance: 203.2
click at [1057, 402] on div "2 5 + − Satellite Roadmap Terrain Hybrid Leaflet Keyboard shortcuts Map Data Ma…" at bounding box center [1111, 292] width 857 height 260
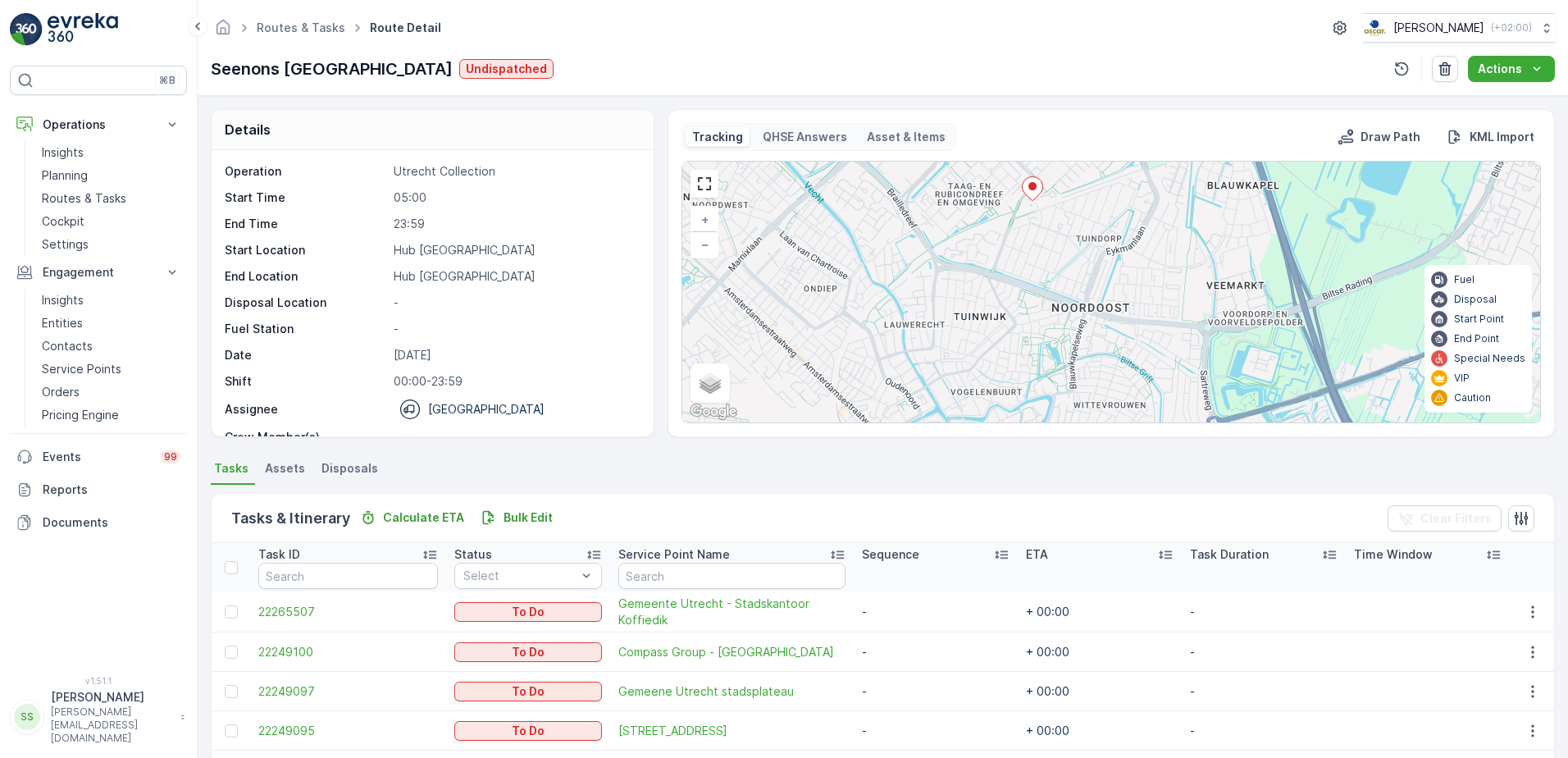
drag, startPoint x: 1072, startPoint y: 339, endPoint x: 1065, endPoint y: 367, distance: 28.9
click at [1065, 367] on div "2 5 + − Satellite Roadmap Terrain Hybrid Leaflet Keyboard shortcuts Map Data Ma…" at bounding box center [1111, 292] width 857 height 260
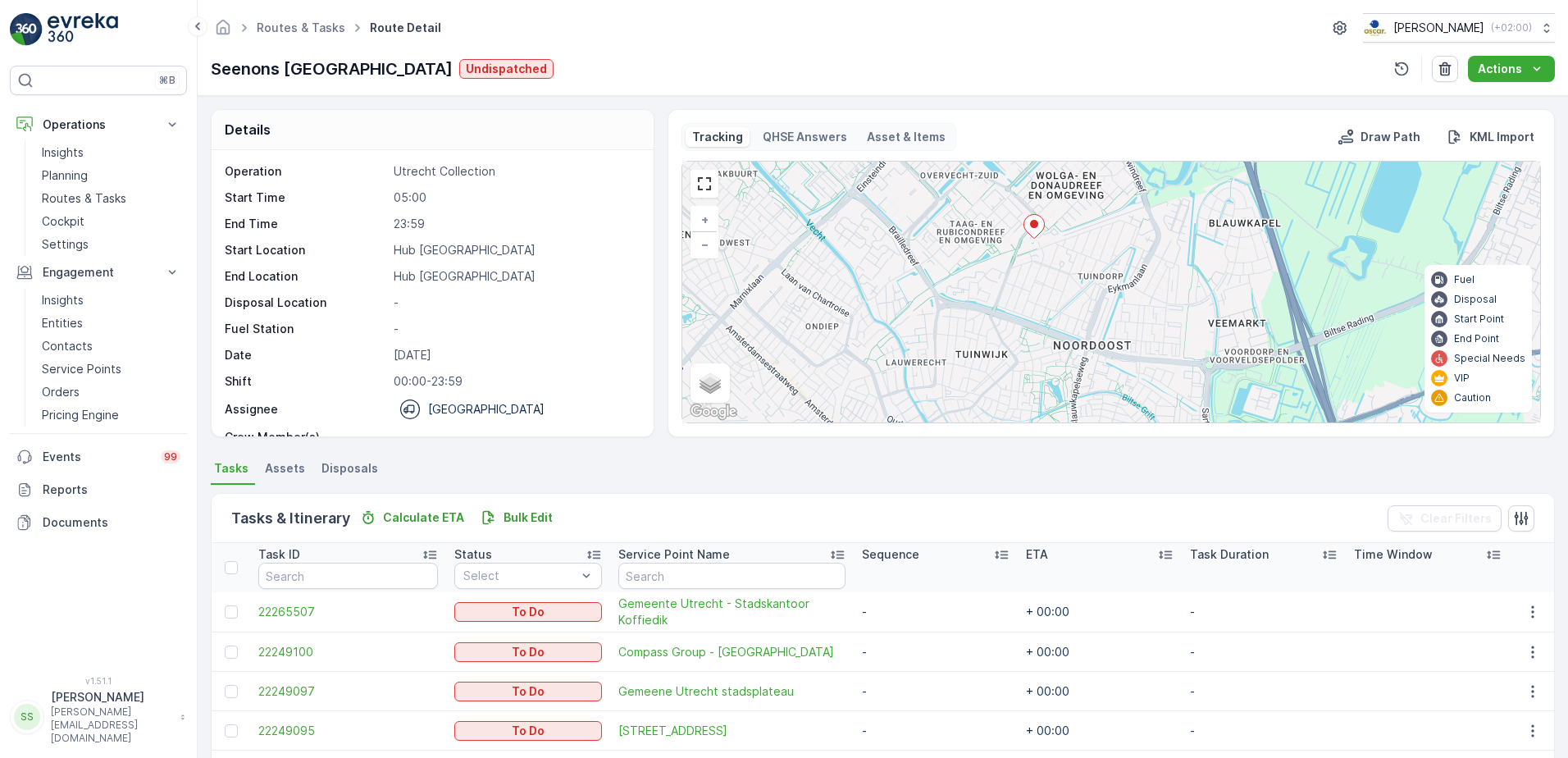
drag, startPoint x: 1070, startPoint y: 277, endPoint x: 1072, endPoint y: 311, distance: 34.1
click at [1072, 311] on div "2 5 + − Satellite Roadmap Terrain Hybrid Leaflet Keyboard shortcuts Map Data Ma…" at bounding box center [1111, 292] width 857 height 260
click at [1035, 230] on icon at bounding box center [1033, 226] width 21 height 24
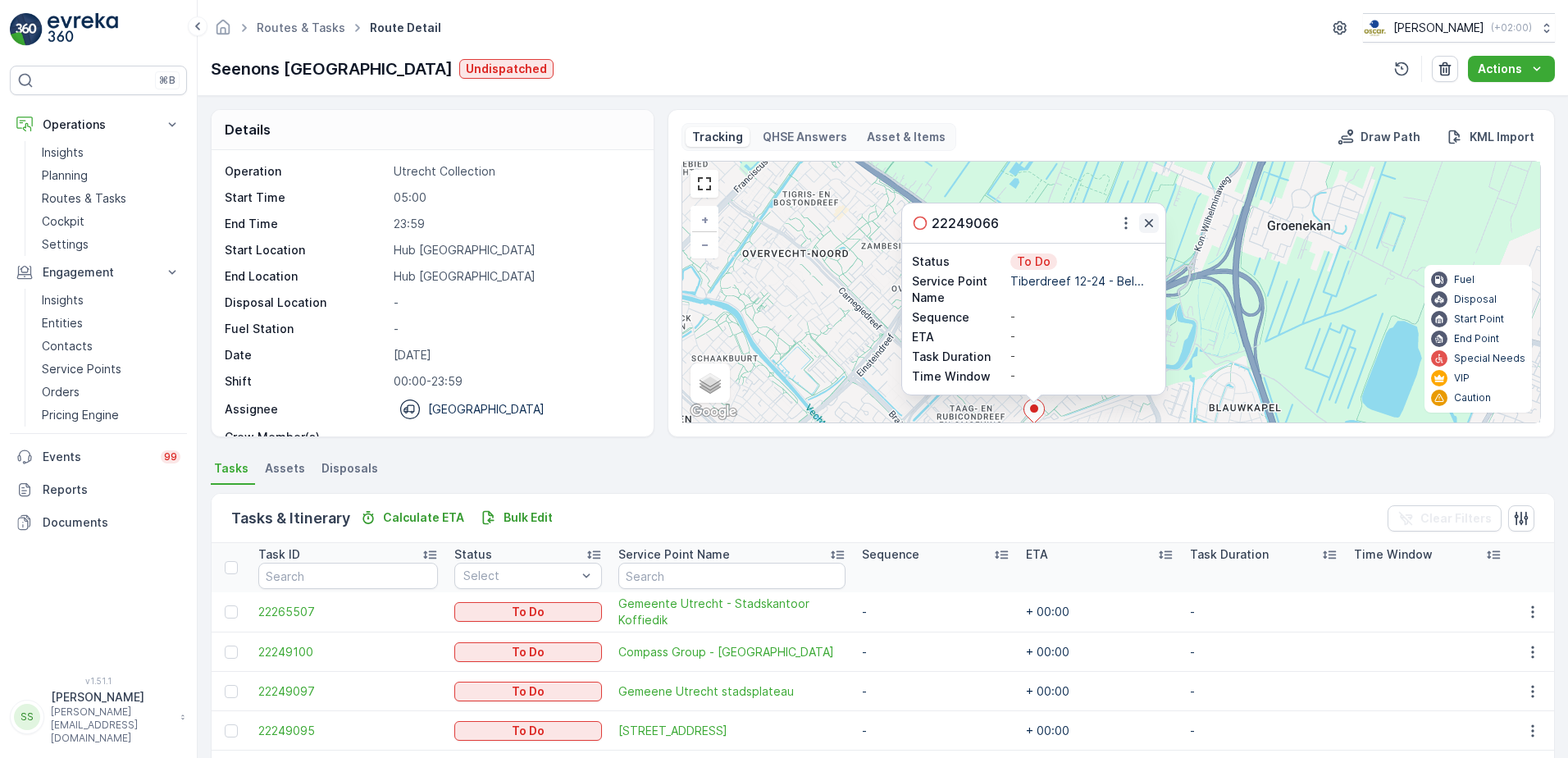
click at [1144, 224] on icon "button" at bounding box center [1148, 223] width 17 height 17
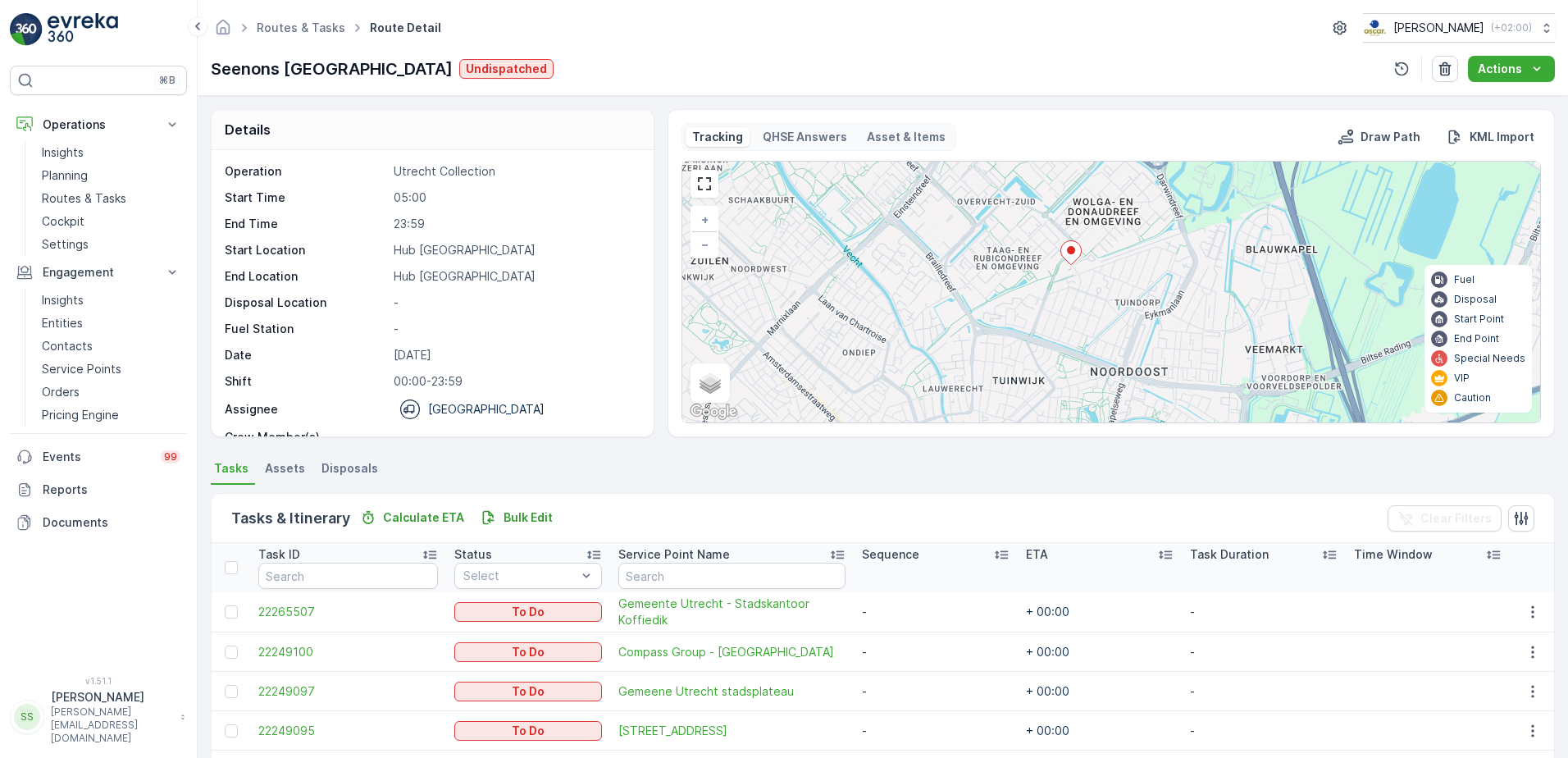
drag, startPoint x: 1134, startPoint y: 241, endPoint x: 1137, endPoint y: 190, distance: 51.1
click at [1138, 191] on div "2 5 + − Satellite Roadmap Terrain Hybrid Leaflet Keyboard shortcuts Map Data Ma…" at bounding box center [1111, 292] width 857 height 260
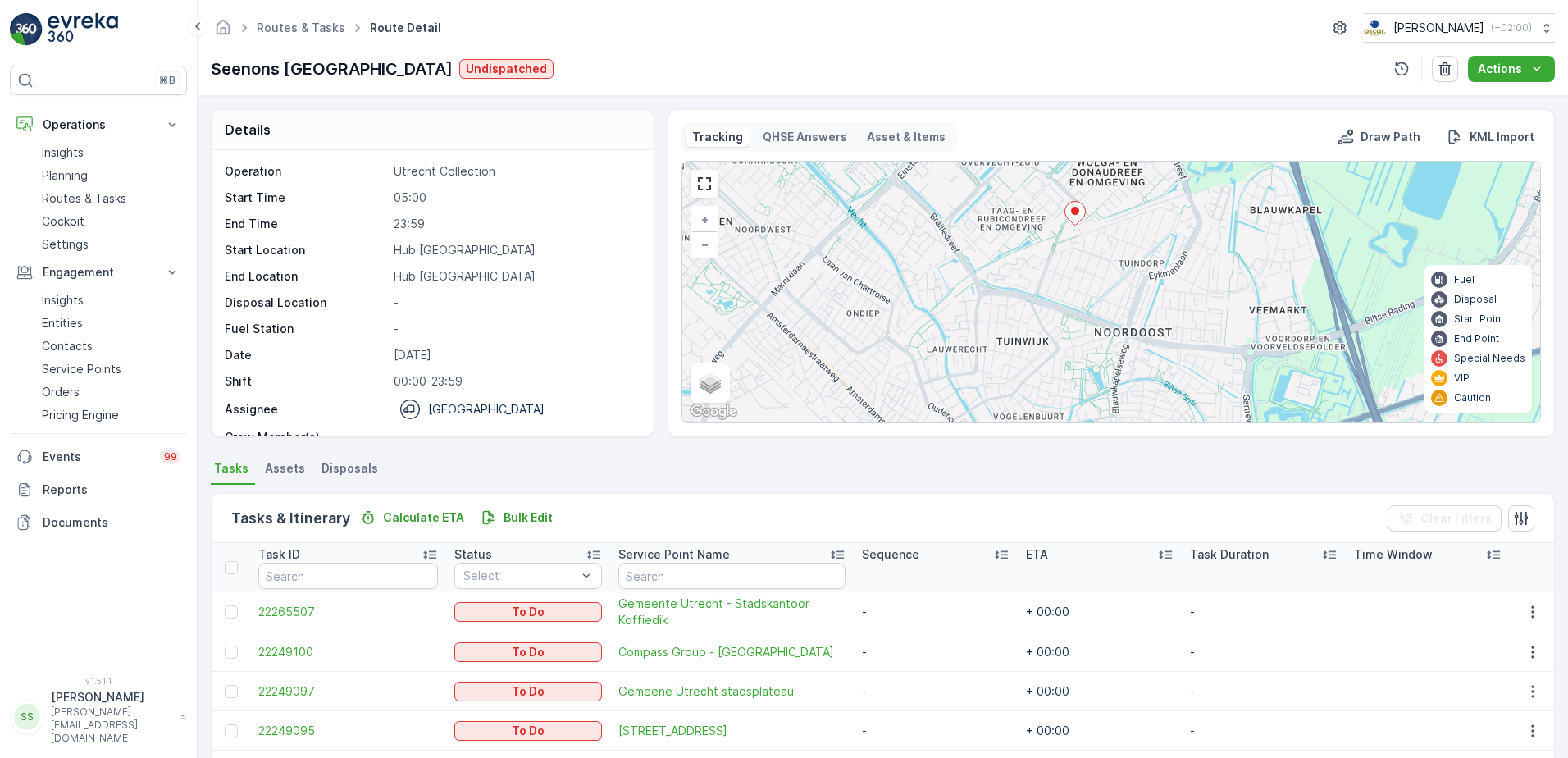
drag, startPoint x: 1174, startPoint y: 218, endPoint x: 1177, endPoint y: 206, distance: 12.4
click at [1177, 208] on div "2 5 + − Satellite Roadmap Terrain Hybrid Leaflet Keyboard shortcuts Map Data Ma…" at bounding box center [1111, 292] width 857 height 260
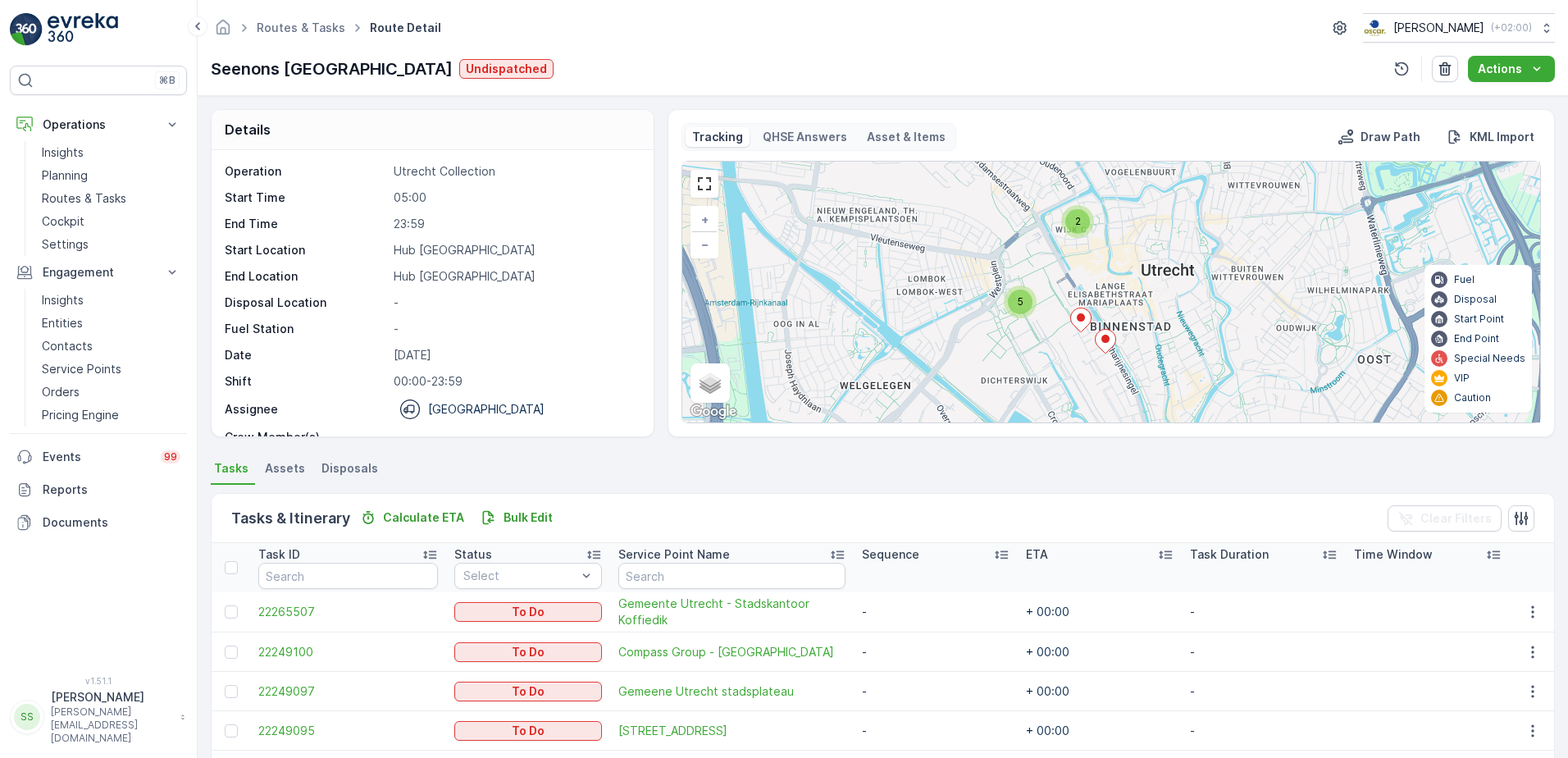
drag, startPoint x: 1154, startPoint y: 301, endPoint x: 1156, endPoint y: 196, distance: 105.0
click at [1156, 196] on div "2 5 + − Satellite Roadmap Terrain Hybrid Leaflet Keyboard shortcuts Map Data Ma…" at bounding box center [1111, 292] width 857 height 260
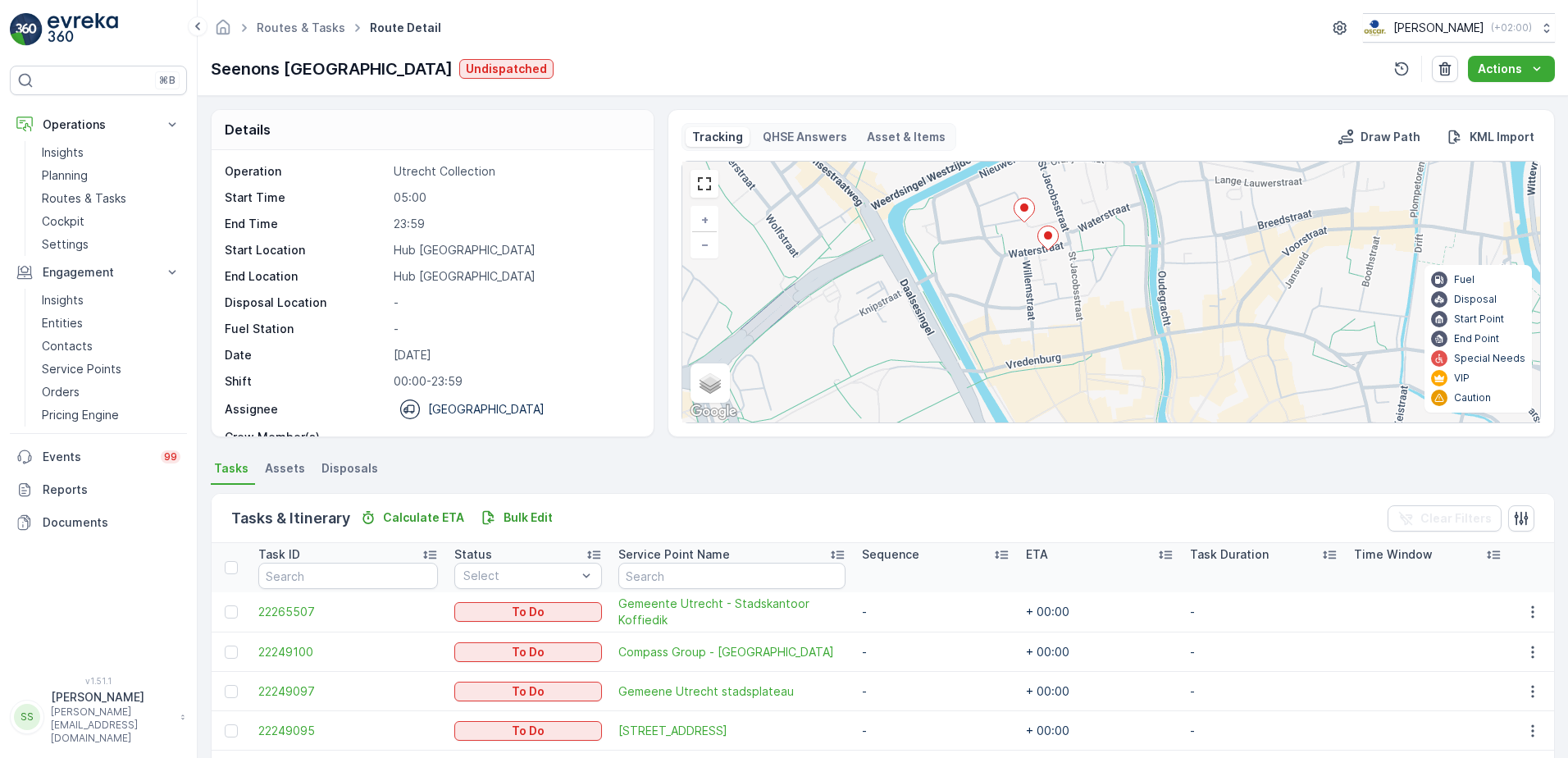
drag, startPoint x: 1126, startPoint y: 325, endPoint x: 1118, endPoint y: 319, distance: 10.0
click at [1123, 321] on div "5 + − Satellite Roadmap Terrain Hybrid Leaflet Keyboard shortcuts Map Data Map …" at bounding box center [1111, 292] width 857 height 260
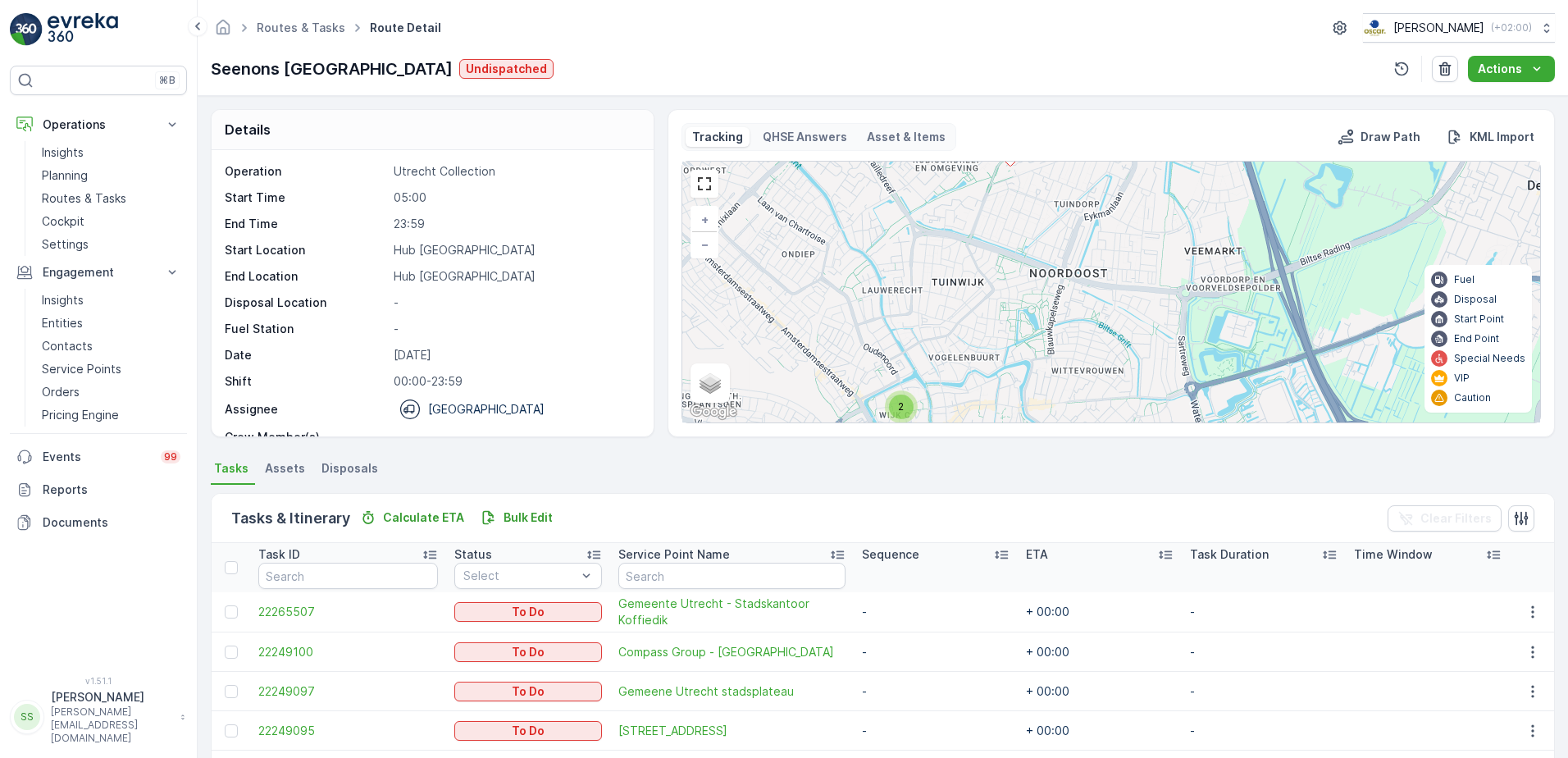
drag, startPoint x: 1093, startPoint y: 211, endPoint x: 964, endPoint y: 389, distance: 219.8
click at [964, 389] on div "2 5 + − Satellite Roadmap Terrain Hybrid Leaflet Keyboard shortcuts Map Data Ma…" at bounding box center [1111, 292] width 857 height 260
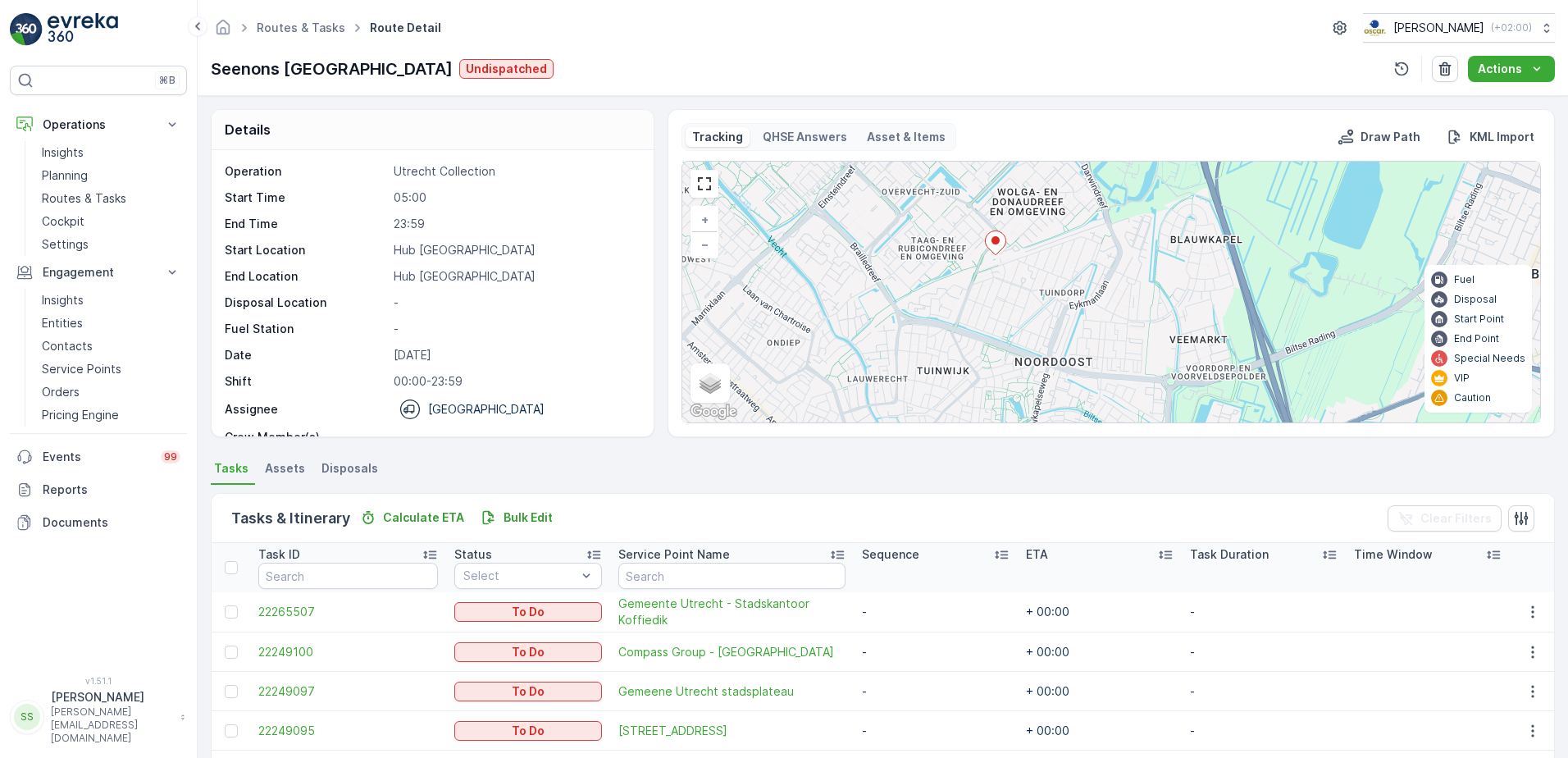
click at [988, 286] on div "2 5 + − Satellite Roadmap Terrain Hybrid Leaflet Keyboard shortcuts Map Data Ma…" at bounding box center [1111, 292] width 857 height 260
click at [993, 240] on ellipse at bounding box center [995, 242] width 8 height 8
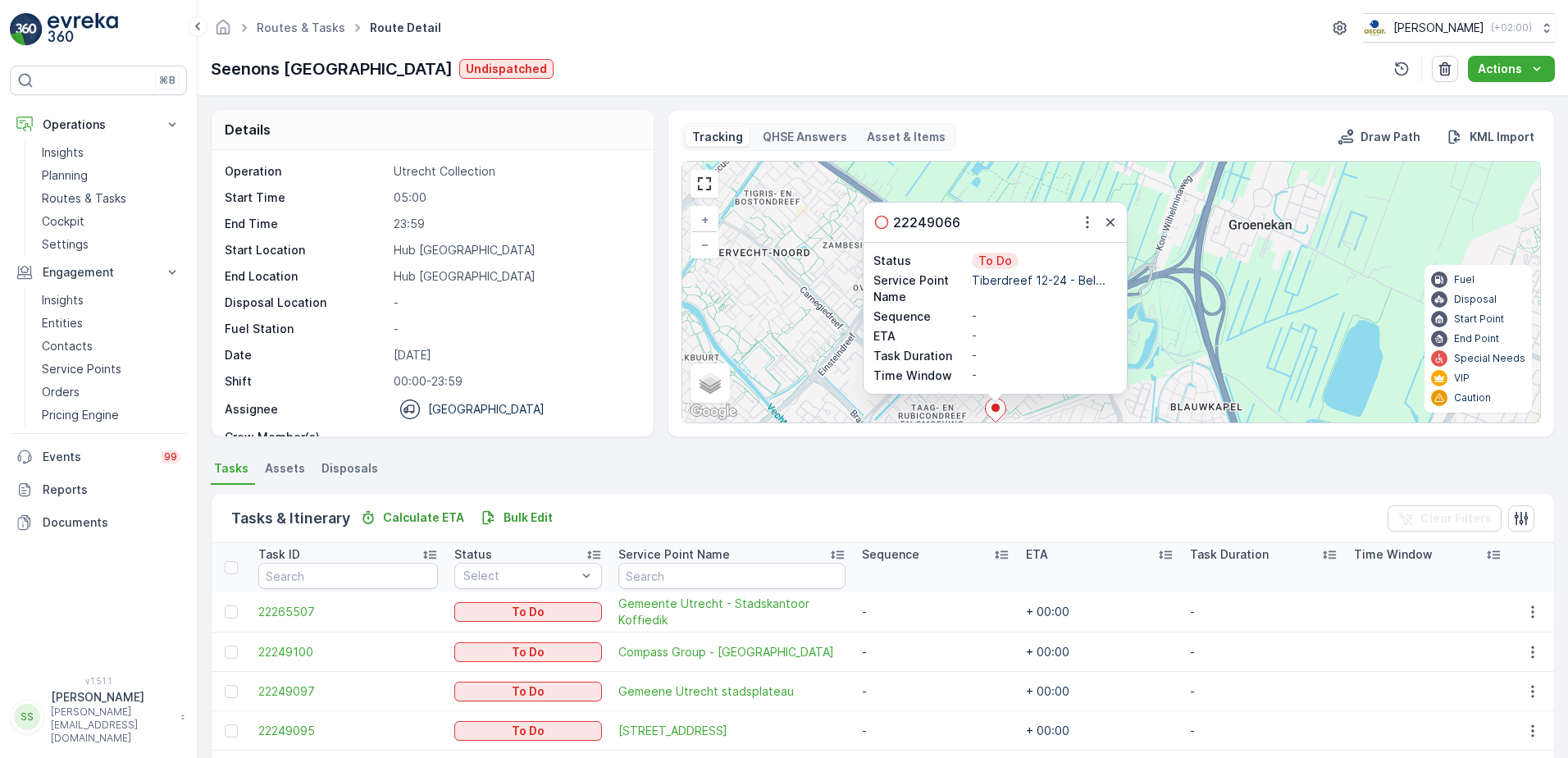
drag, startPoint x: 1108, startPoint y: 226, endPoint x: 1096, endPoint y: 309, distance: 83.9
click at [1108, 226] on icon "button" at bounding box center [1110, 222] width 17 height 17
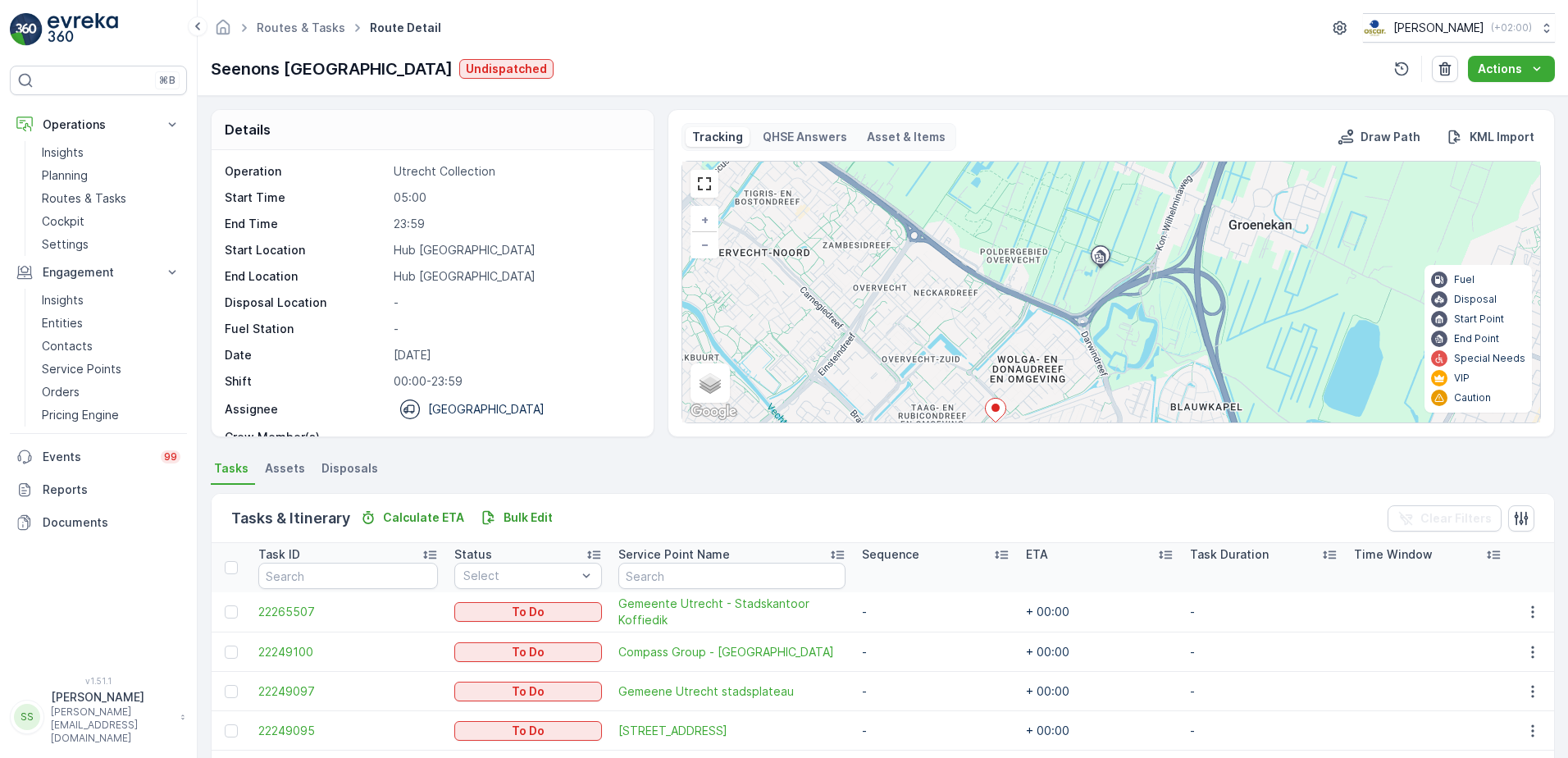
drag, startPoint x: 1066, startPoint y: 344, endPoint x: 1079, endPoint y: 210, distance: 134.6
click at [1080, 202] on div "2 5 + − Satellite Roadmap Terrain Hybrid Leaflet Keyboard shortcuts Map Data Ma…" at bounding box center [1111, 292] width 857 height 260
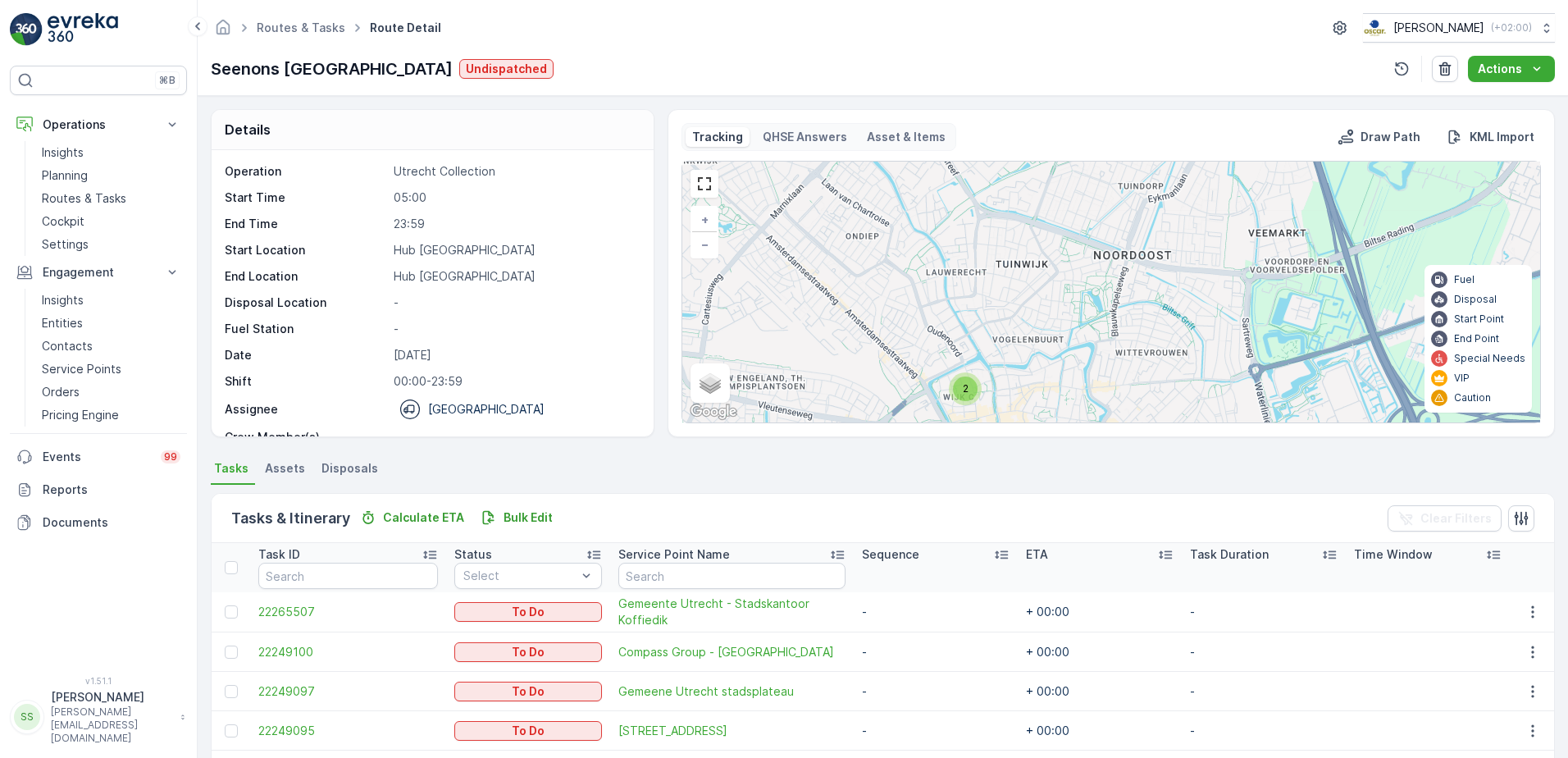
drag, startPoint x: 1117, startPoint y: 227, endPoint x: 1134, endPoint y: 202, distance: 30.2
click at [1134, 202] on div "2 5 + − Satellite Roadmap Terrain Hybrid Leaflet Keyboard shortcuts Map Data Ma…" at bounding box center [1111, 292] width 857 height 260
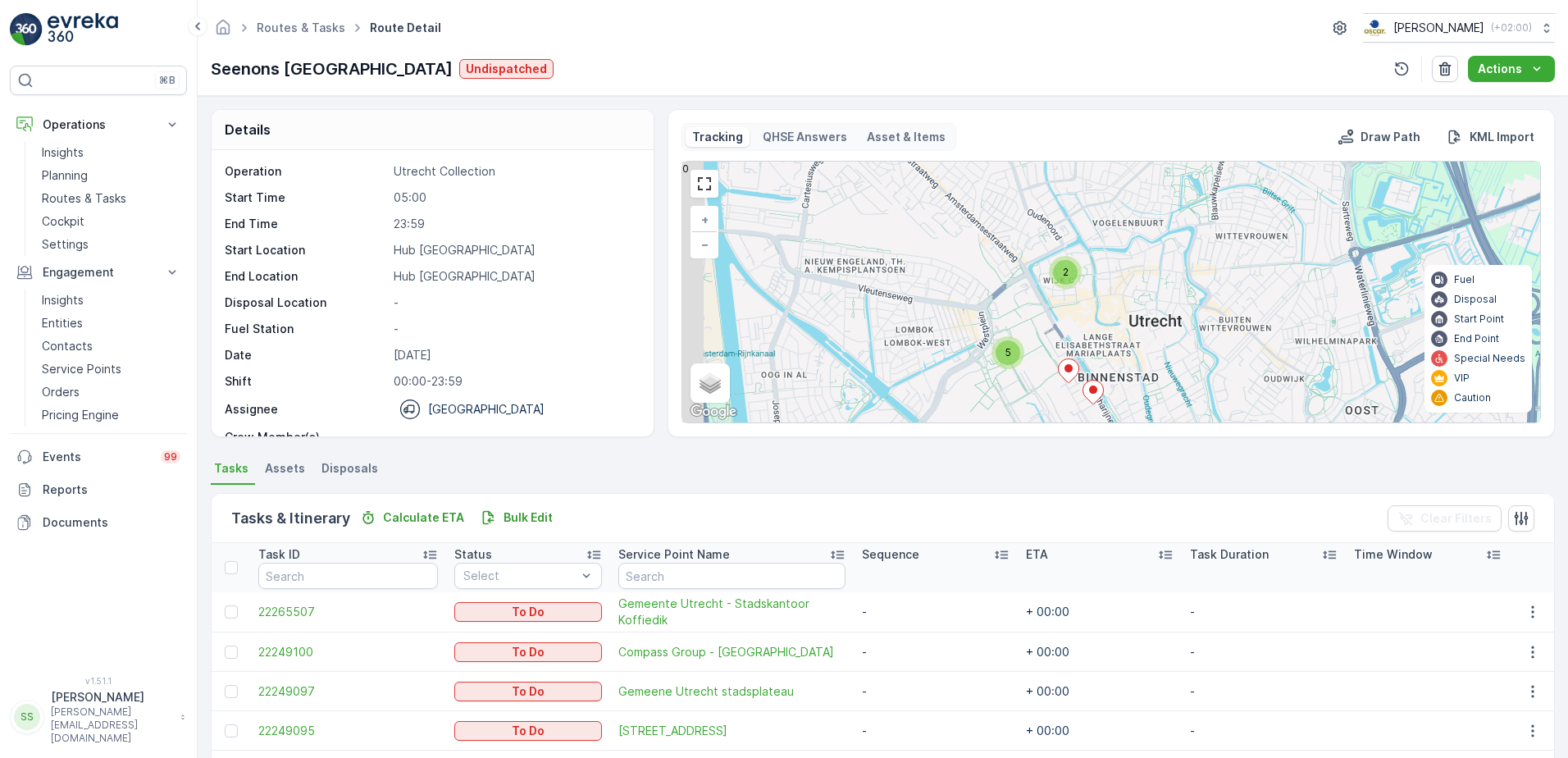
drag, startPoint x: 1130, startPoint y: 255, endPoint x: 1161, endPoint y: 195, distance: 67.5
click at [1163, 196] on div "2 5 + − Satellite Roadmap Terrain Hybrid Leaflet Keyboard shortcuts Map Data Ma…" at bounding box center [1111, 292] width 857 height 260
click at [1063, 272] on span "2" at bounding box center [1063, 266] width 6 height 12
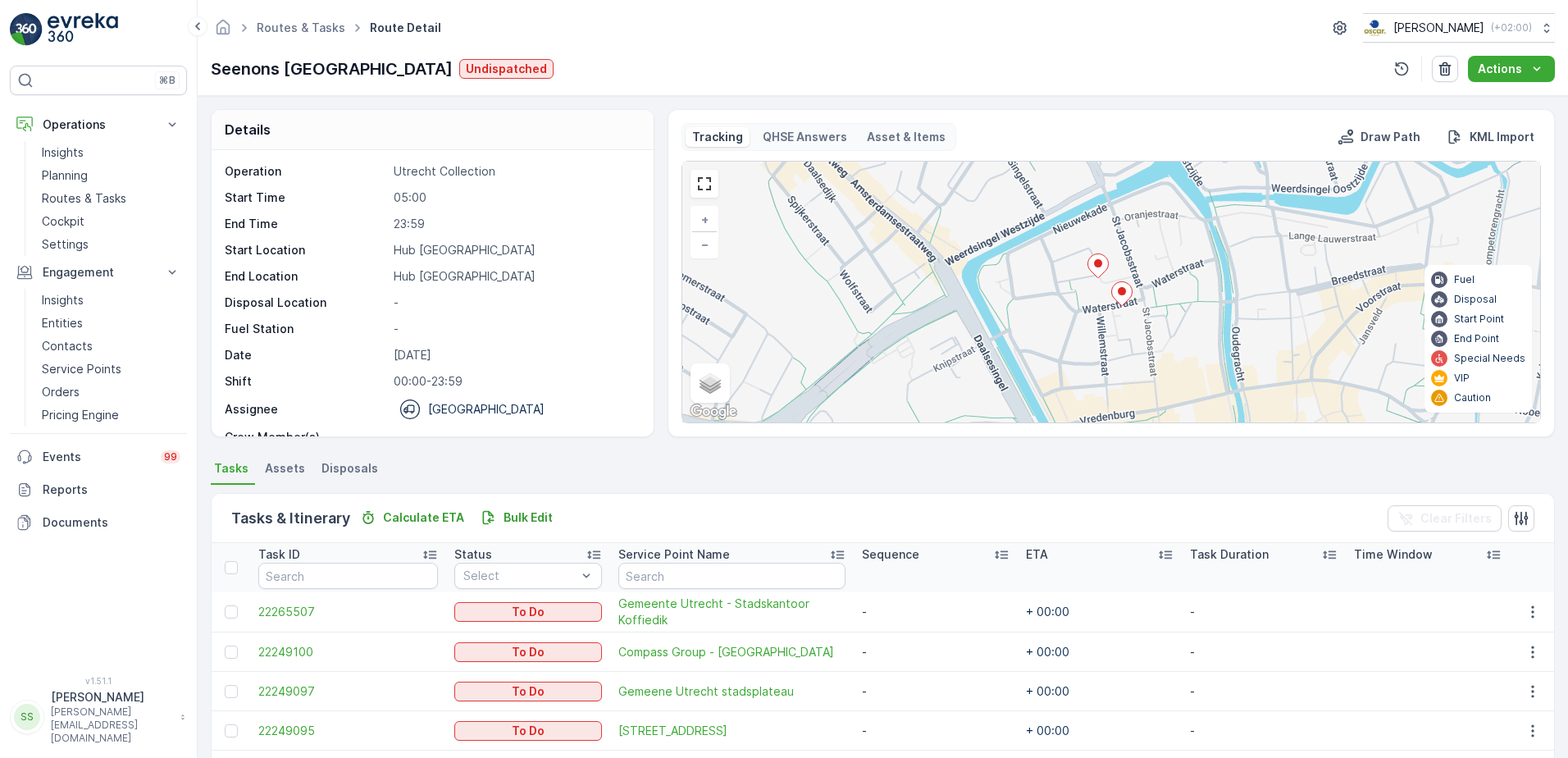
click at [1091, 259] on icon at bounding box center [1098, 266] width 21 height 24
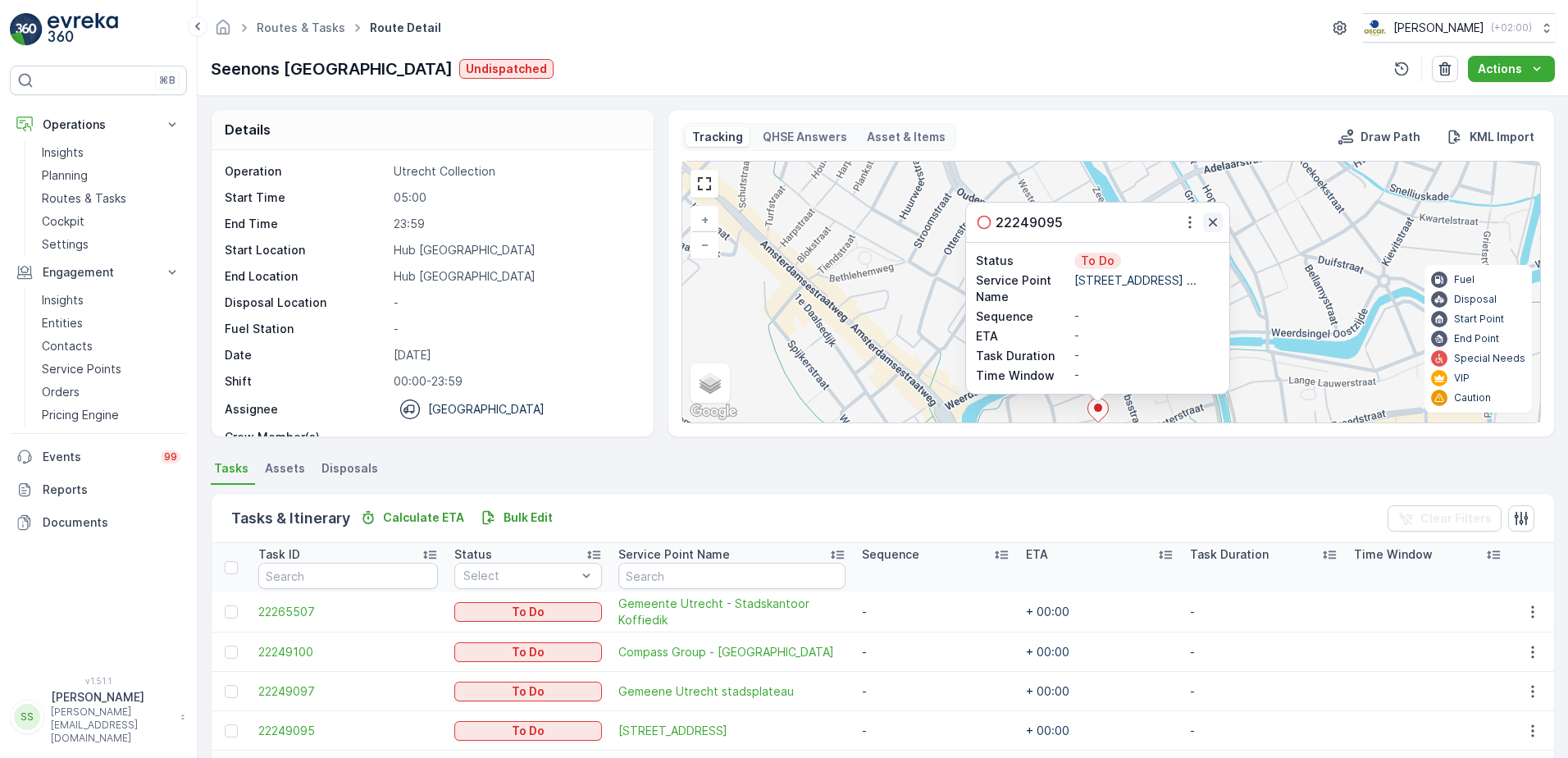
click at [1206, 223] on icon "button" at bounding box center [1213, 222] width 17 height 17
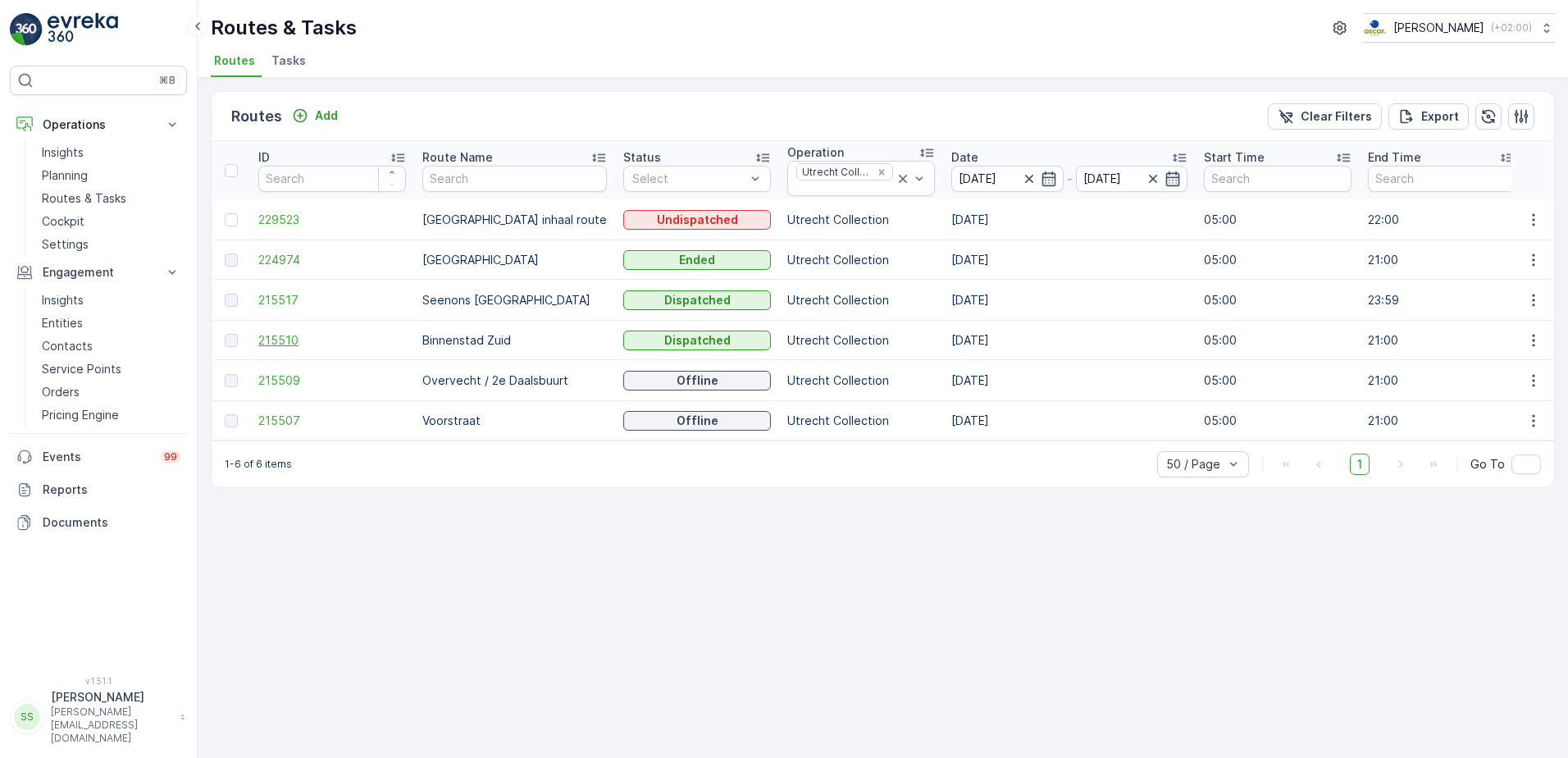
click at [286, 338] on span "215510" at bounding box center [332, 340] width 148 height 17
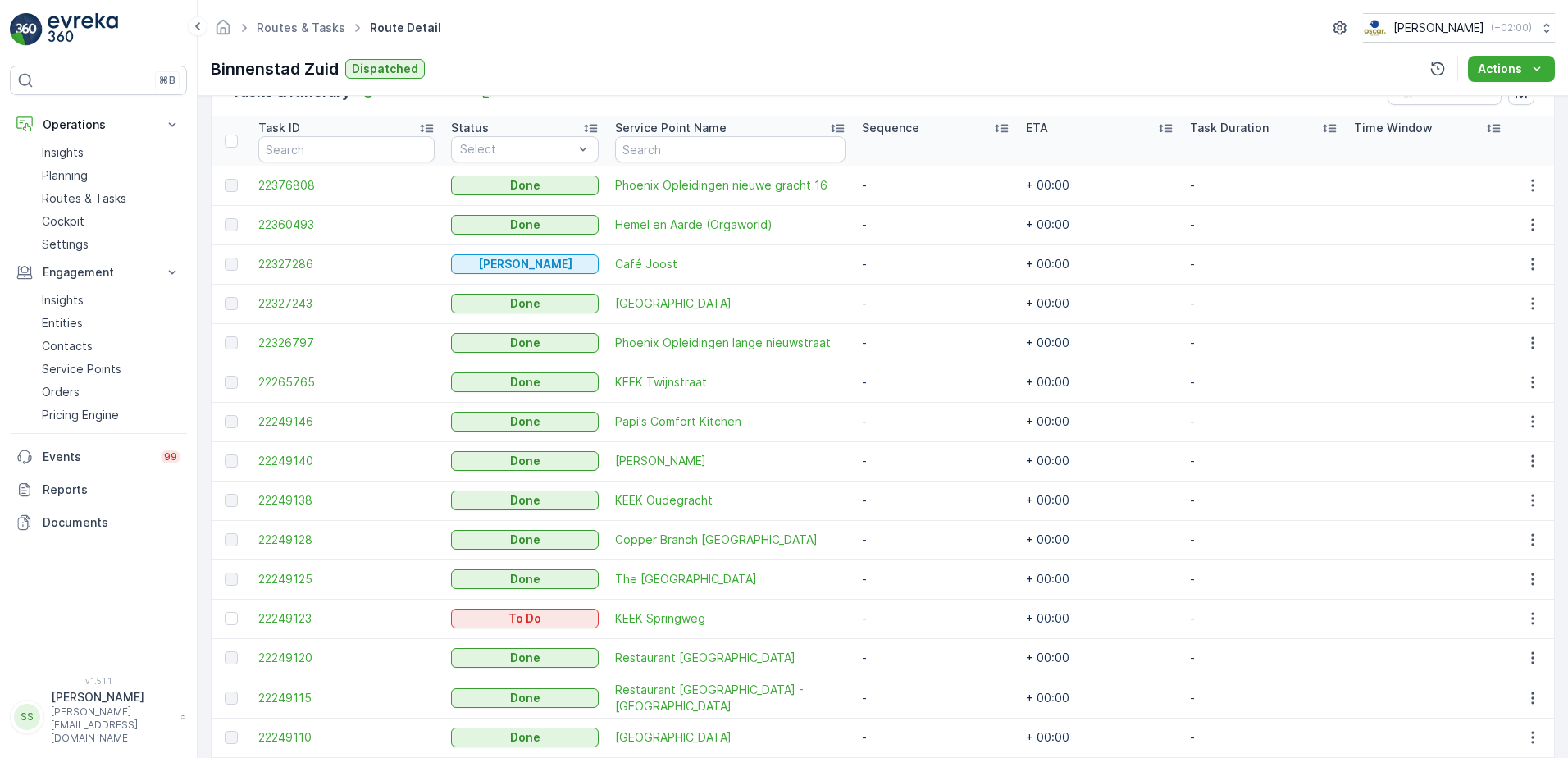
scroll to position [731, 0]
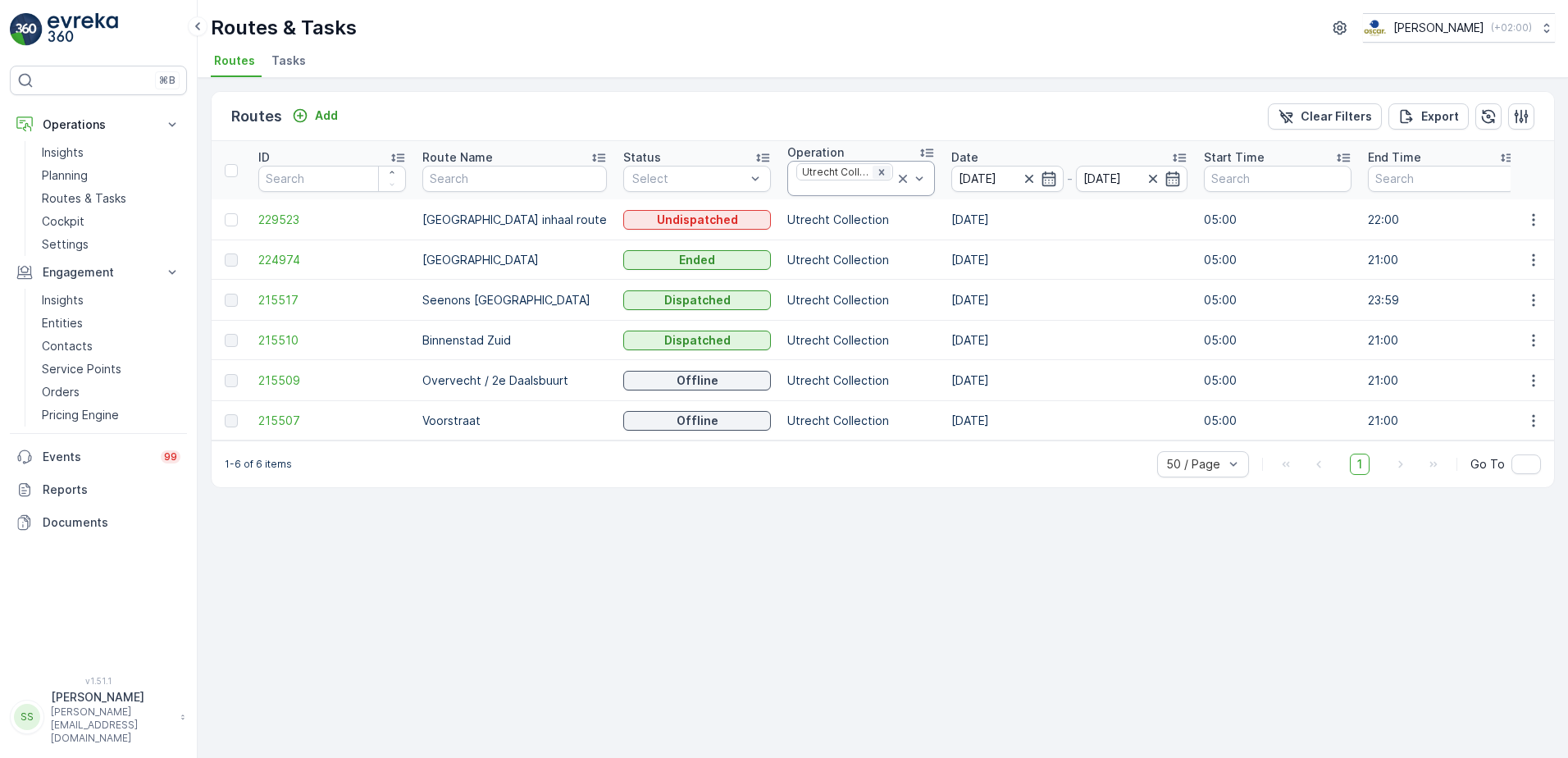
click at [879, 172] on icon "Remove Utrecht Collection" at bounding box center [881, 172] width 6 height 6
click at [825, 106] on div "Routes Add Clear Filters Export" at bounding box center [882, 116] width 1342 height 49
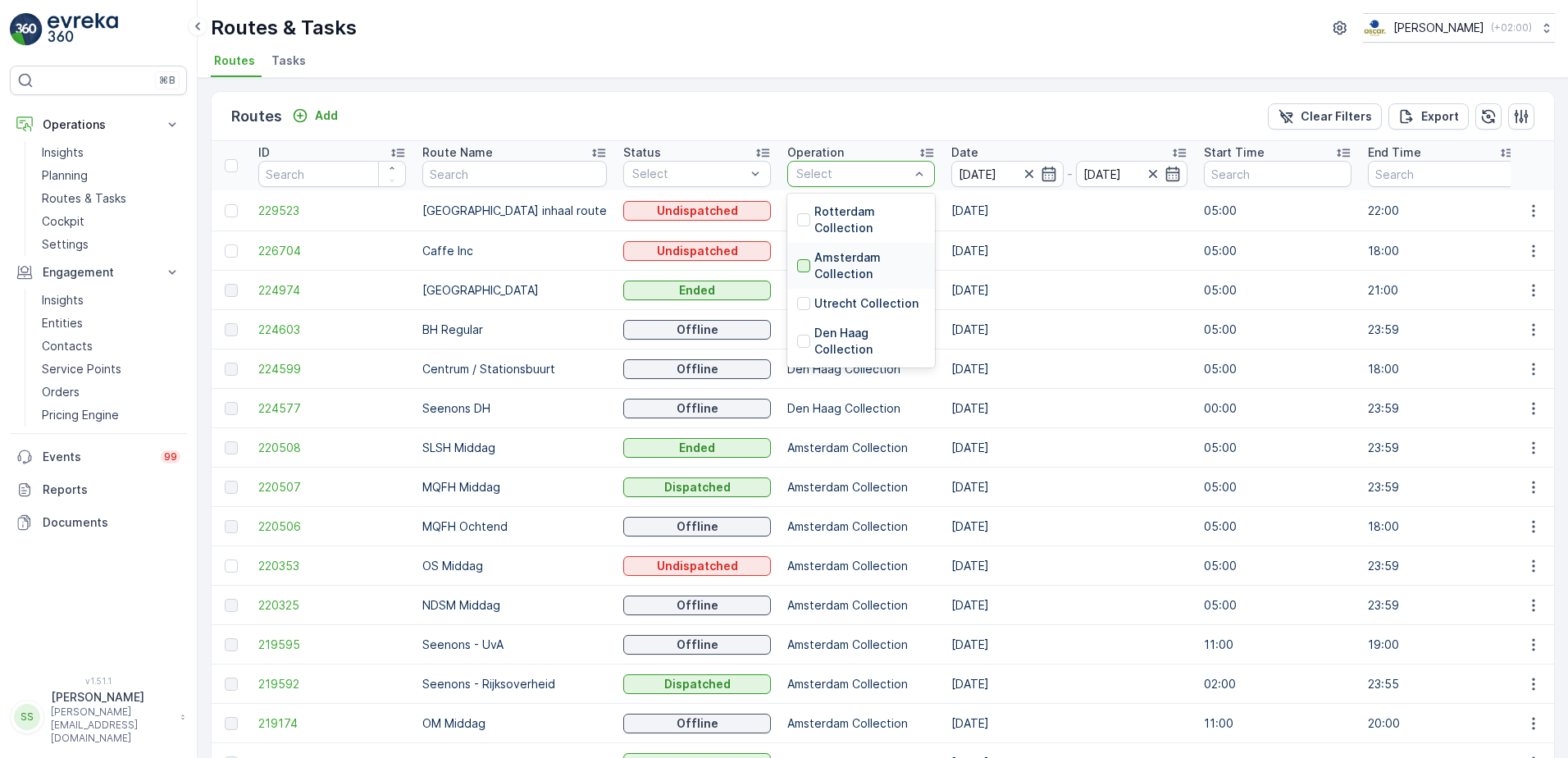
click at [797, 264] on div at bounding box center [803, 265] width 13 height 13
click at [806, 109] on div "Routes Add Clear Filters Export" at bounding box center [882, 116] width 1342 height 49
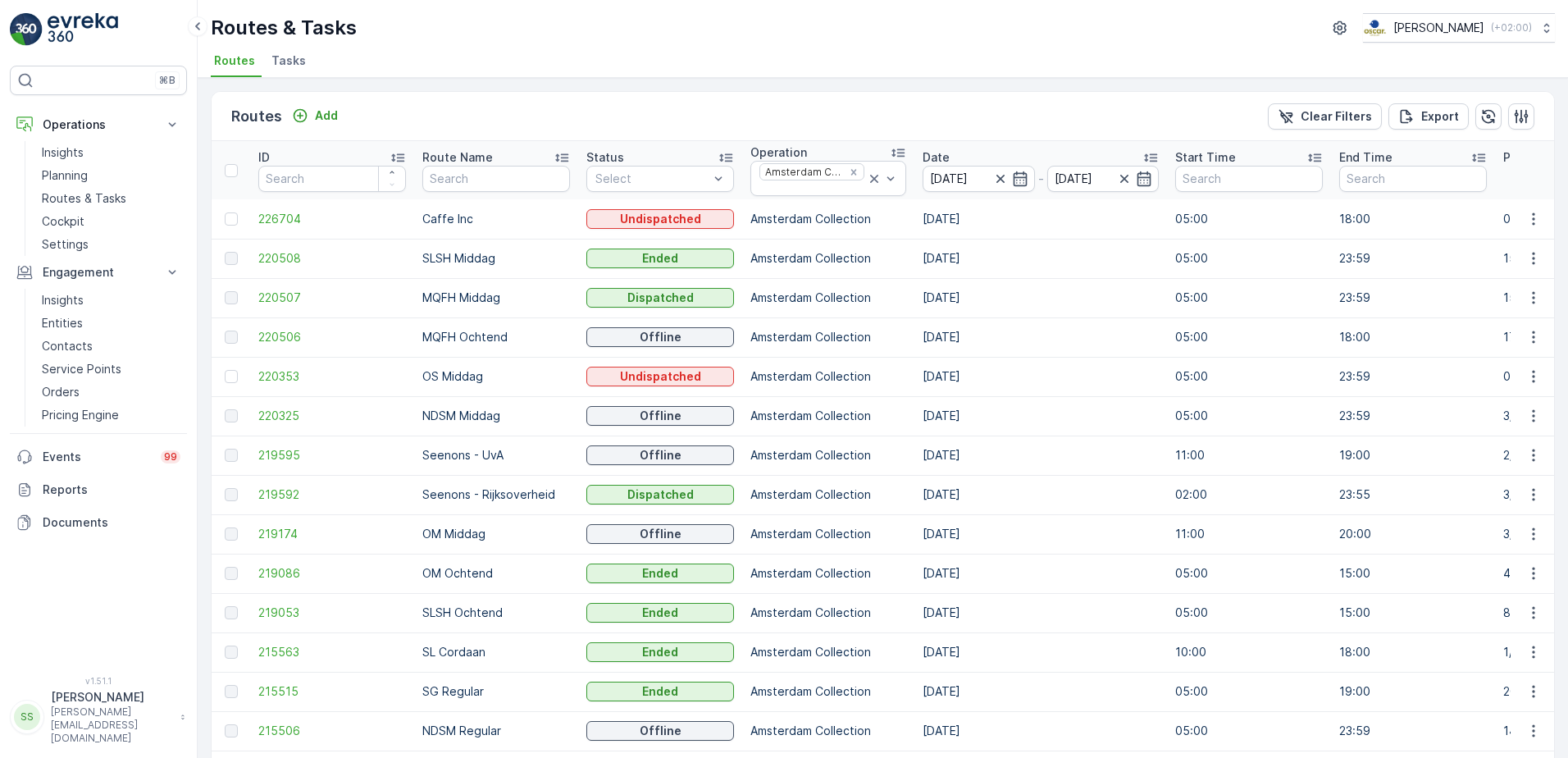
click at [816, 104] on div "Routes Add Clear Filters Export" at bounding box center [882, 116] width 1342 height 49
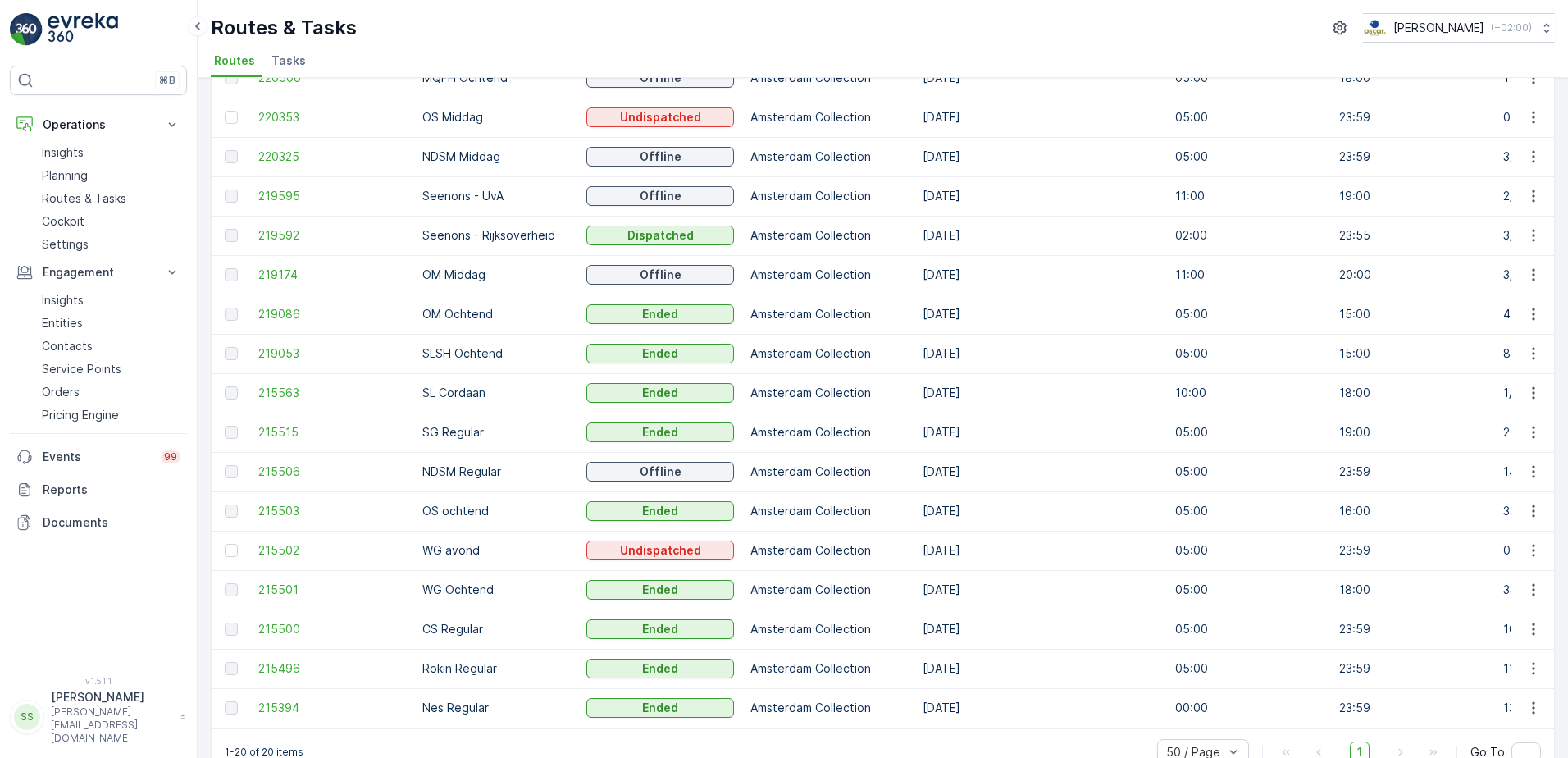
scroll to position [299, 0]
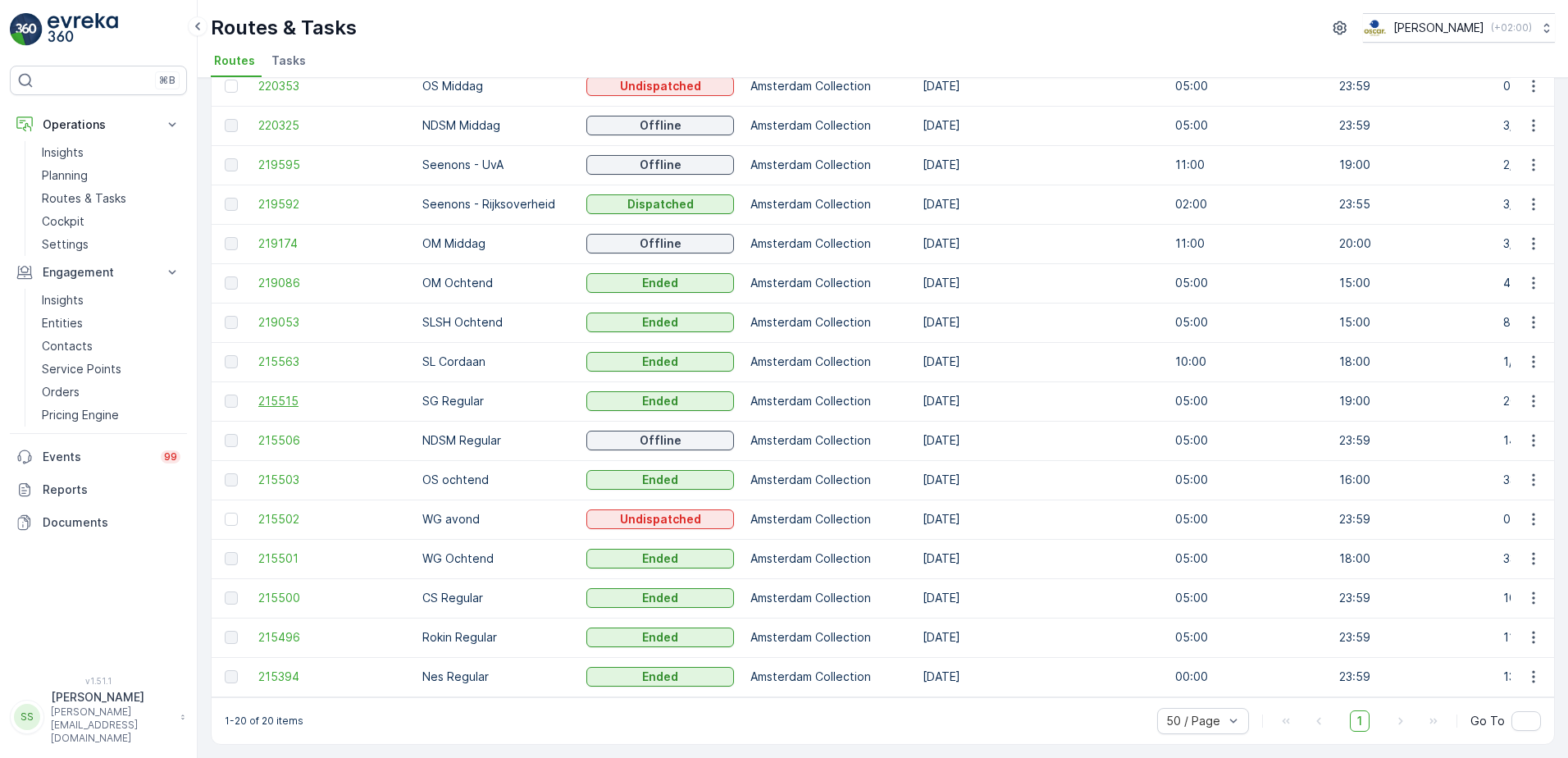
click at [301, 393] on span "215515" at bounding box center [332, 401] width 148 height 17
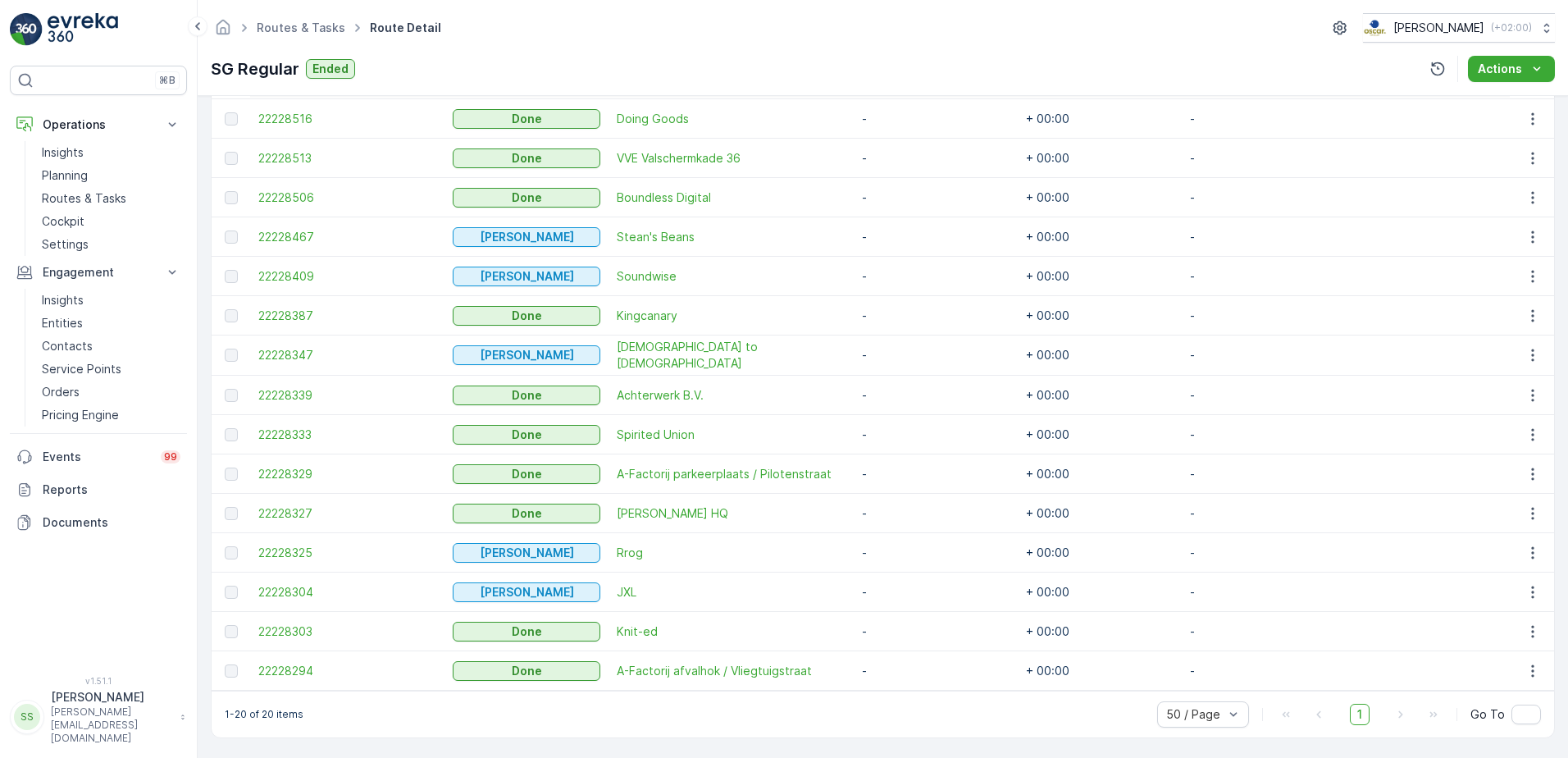
scroll to position [692, 0]
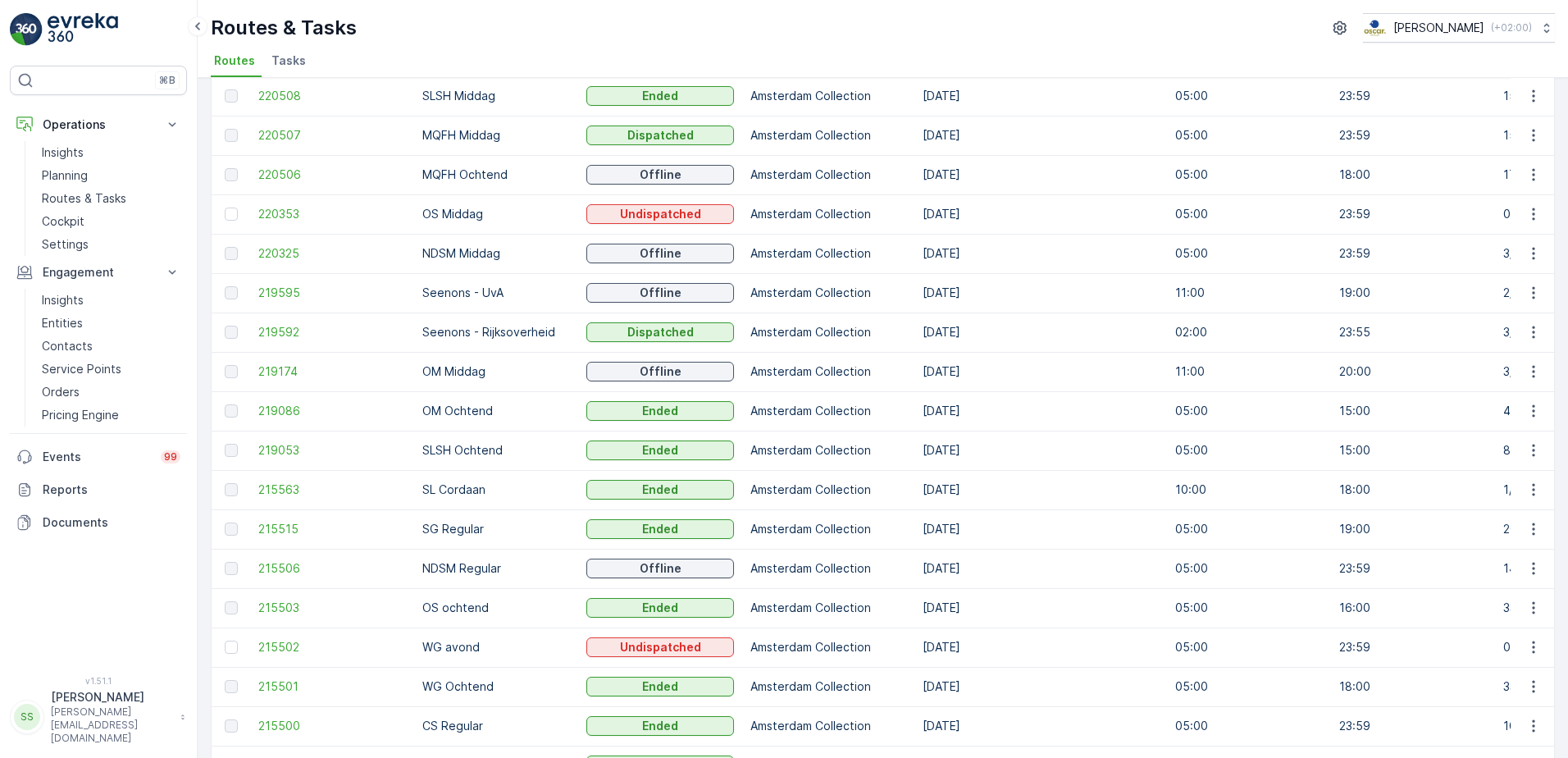
scroll to position [164, 0]
click at [242, 598] on td at bounding box center [231, 605] width 38 height 39
click at [274, 600] on span "215503" at bounding box center [332, 606] width 148 height 17
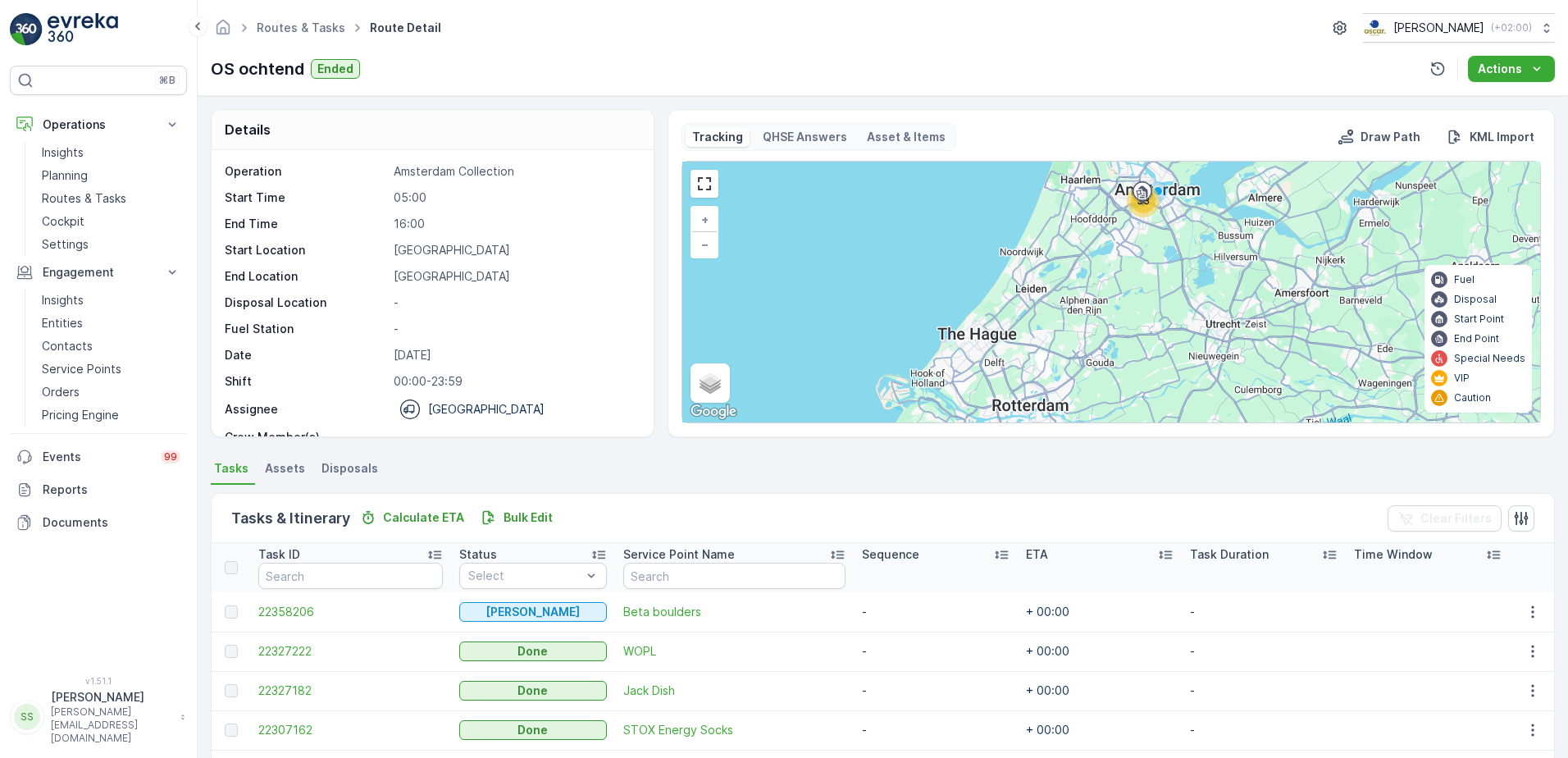
click at [614, 158] on div "Operation Amsterdam Collection Start Time 05:00 End Time 16:00 Start Location […" at bounding box center [432, 293] width 442 height 286
click at [243, 124] on p "Details" at bounding box center [247, 129] width 46 height 20
drag, startPoint x: 243, startPoint y: 124, endPoint x: 223, endPoint y: 22, distance: 103.9
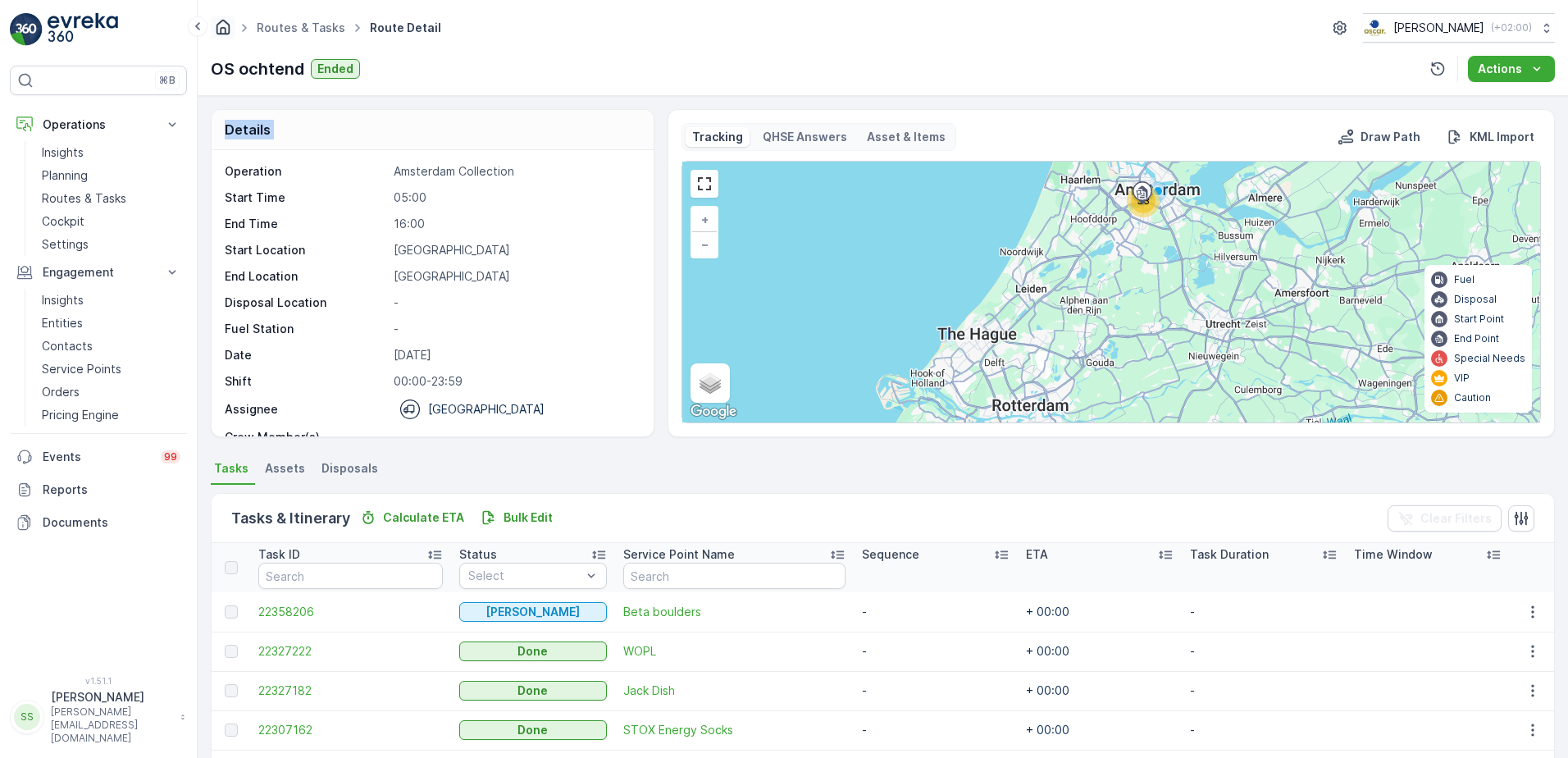
click at [381, 126] on div "Details" at bounding box center [432, 129] width 442 height 40
click at [405, 128] on div "Details" at bounding box center [432, 129] width 442 height 40
click at [693, 70] on div "OS ochtend Ended Actions" at bounding box center [882, 69] width 1344 height 27
click at [654, 138] on div "Details Operation Amsterdam Collection Start Time 05:00 End Time 16:00 Start Lo…" at bounding box center [882, 274] width 1344 height 328
click at [199, 124] on div "Details Operation Amsterdam Collection Start Time 05:00 End Time 16:00 Start Lo…" at bounding box center [882, 427] width 1370 height 662
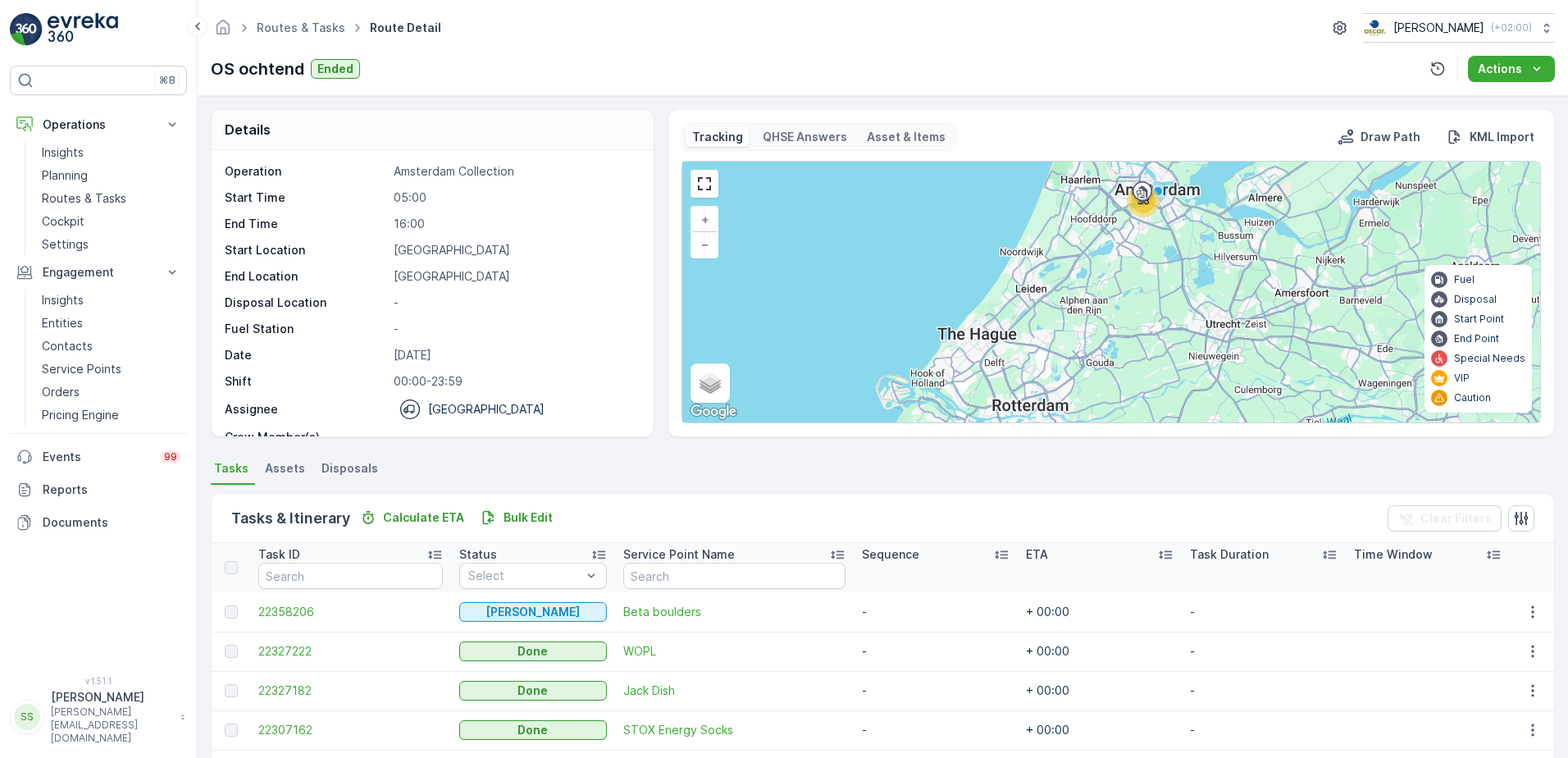
click at [526, 94] on div "Routes & Tasks Route Detail [PERSON_NAME] ( +02:00 ) OS ochtend Ended Actions" at bounding box center [882, 48] width 1370 height 96
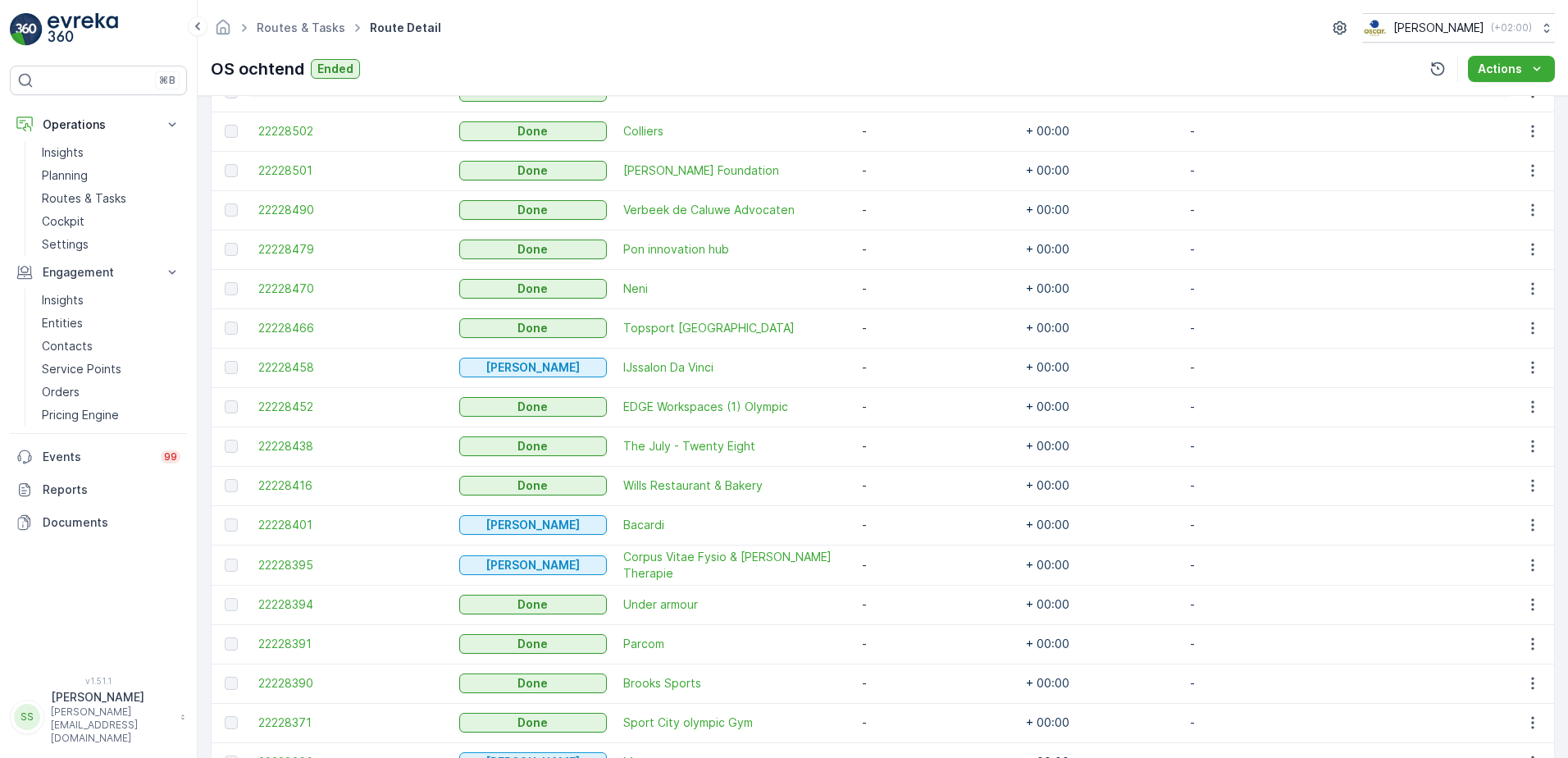
scroll to position [793, 0]
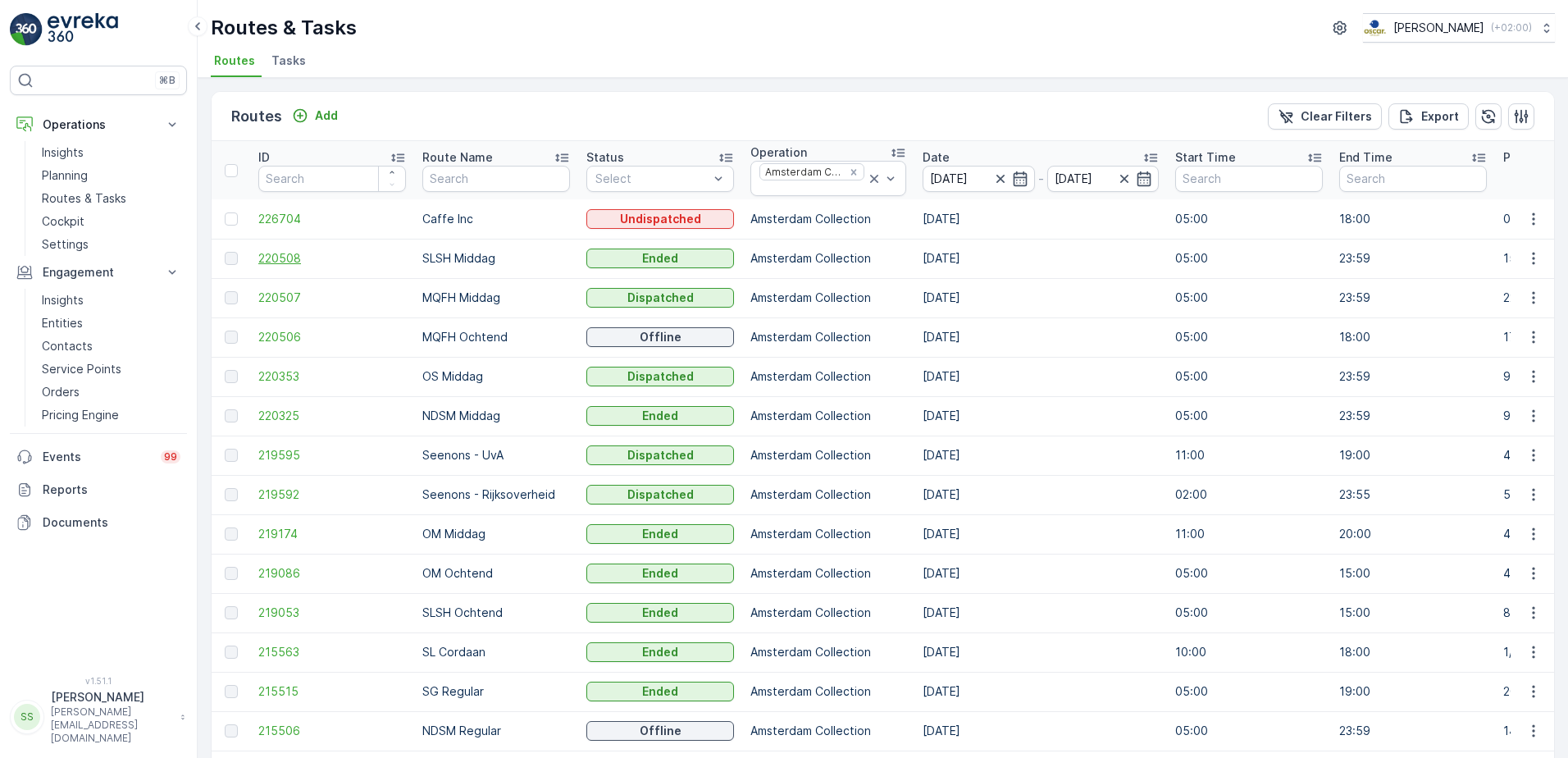
click at [271, 256] on span "220508" at bounding box center [332, 259] width 148 height 17
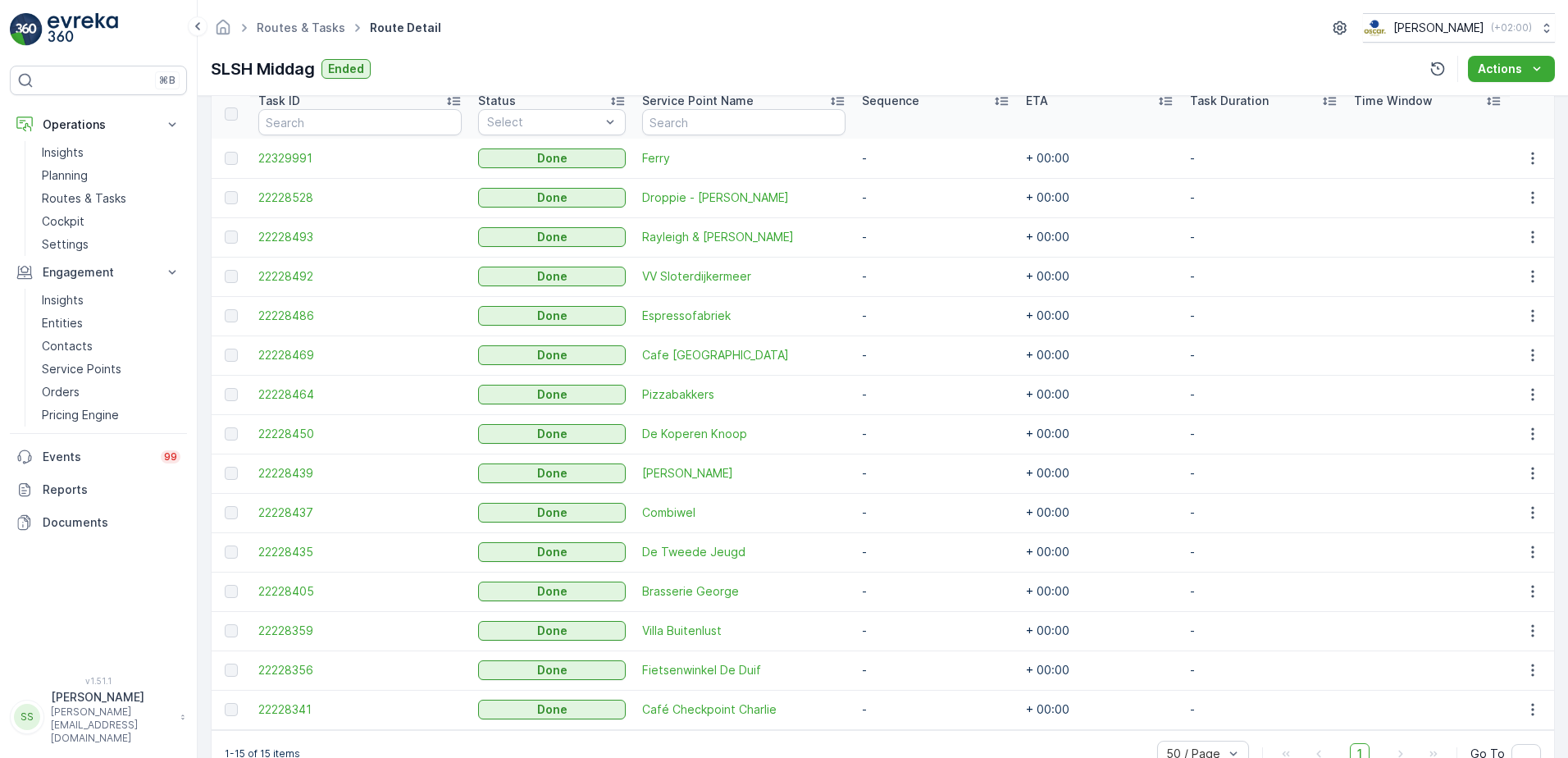
scroll to position [494, 0]
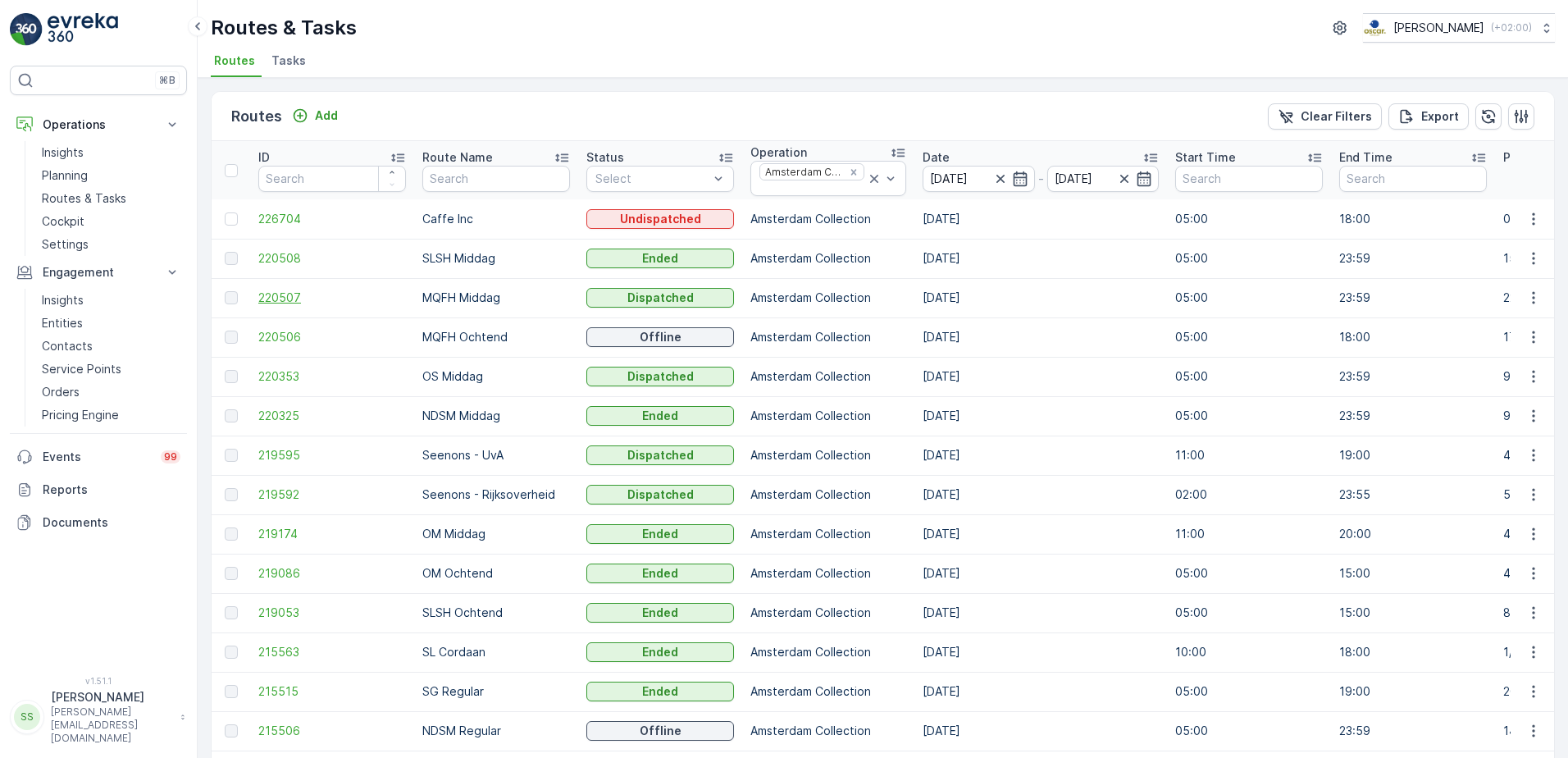
click at [280, 290] on span "220507" at bounding box center [332, 298] width 148 height 17
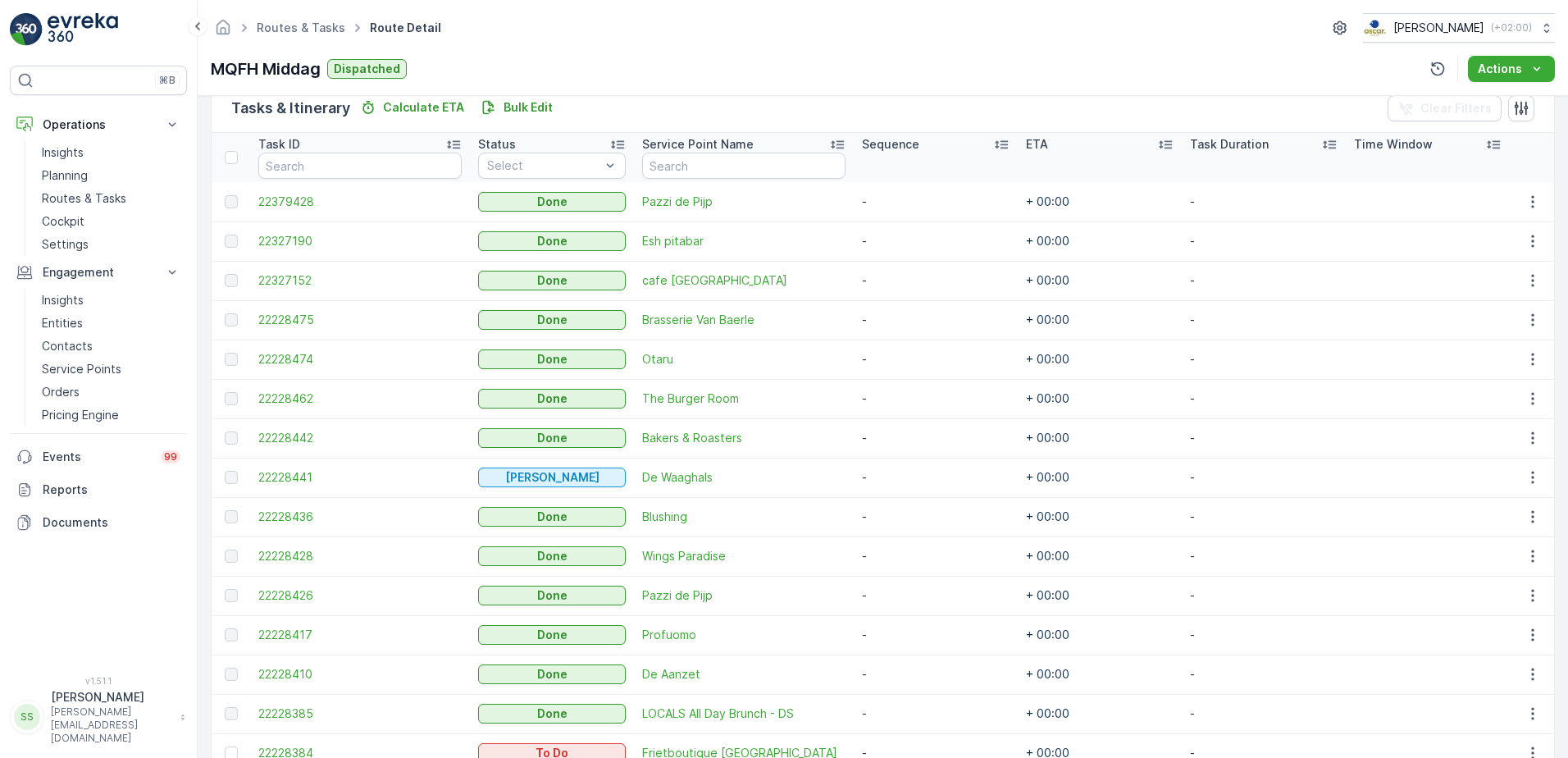
scroll to position [820, 0]
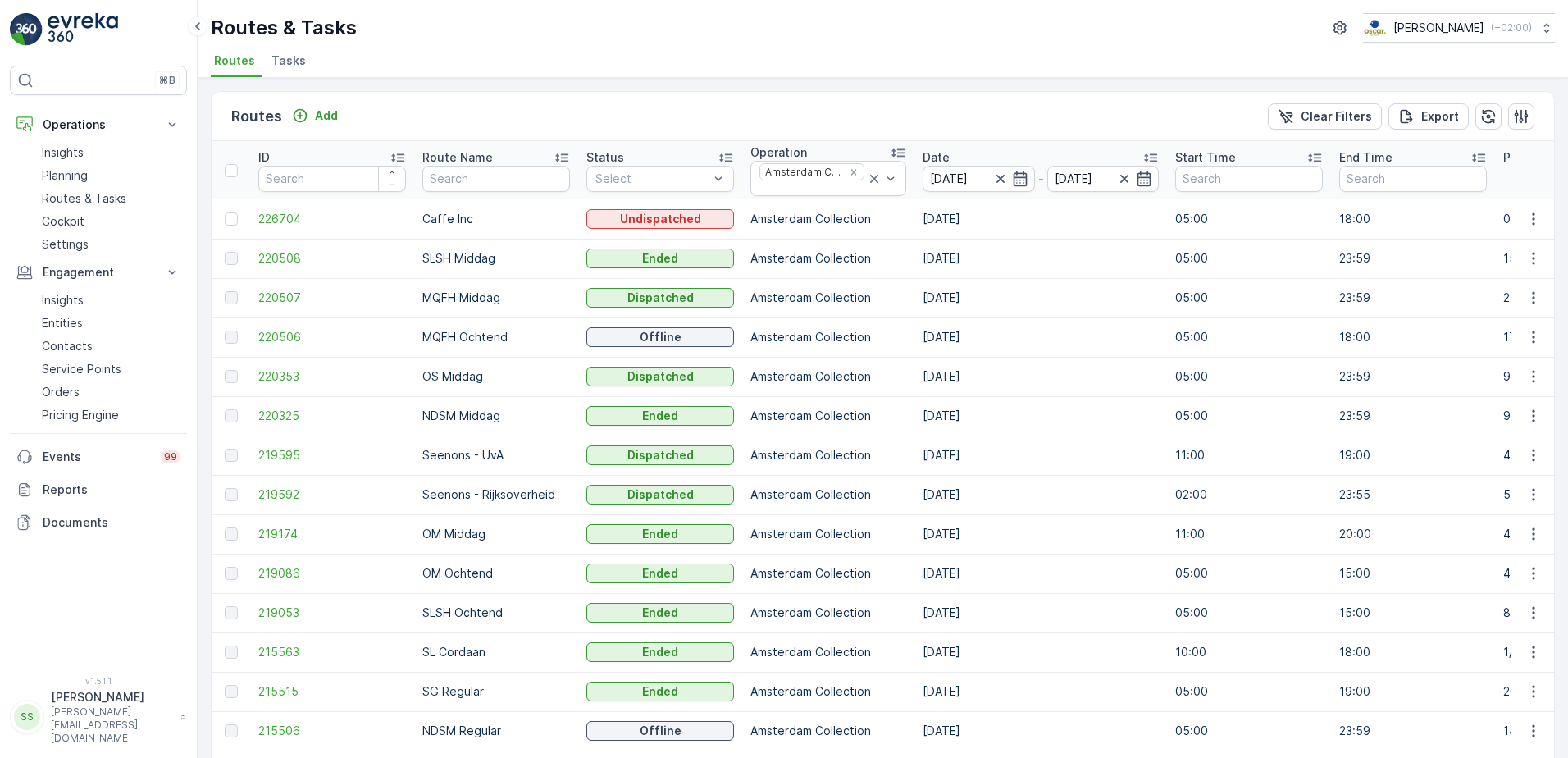
scroll to position [82, 0]
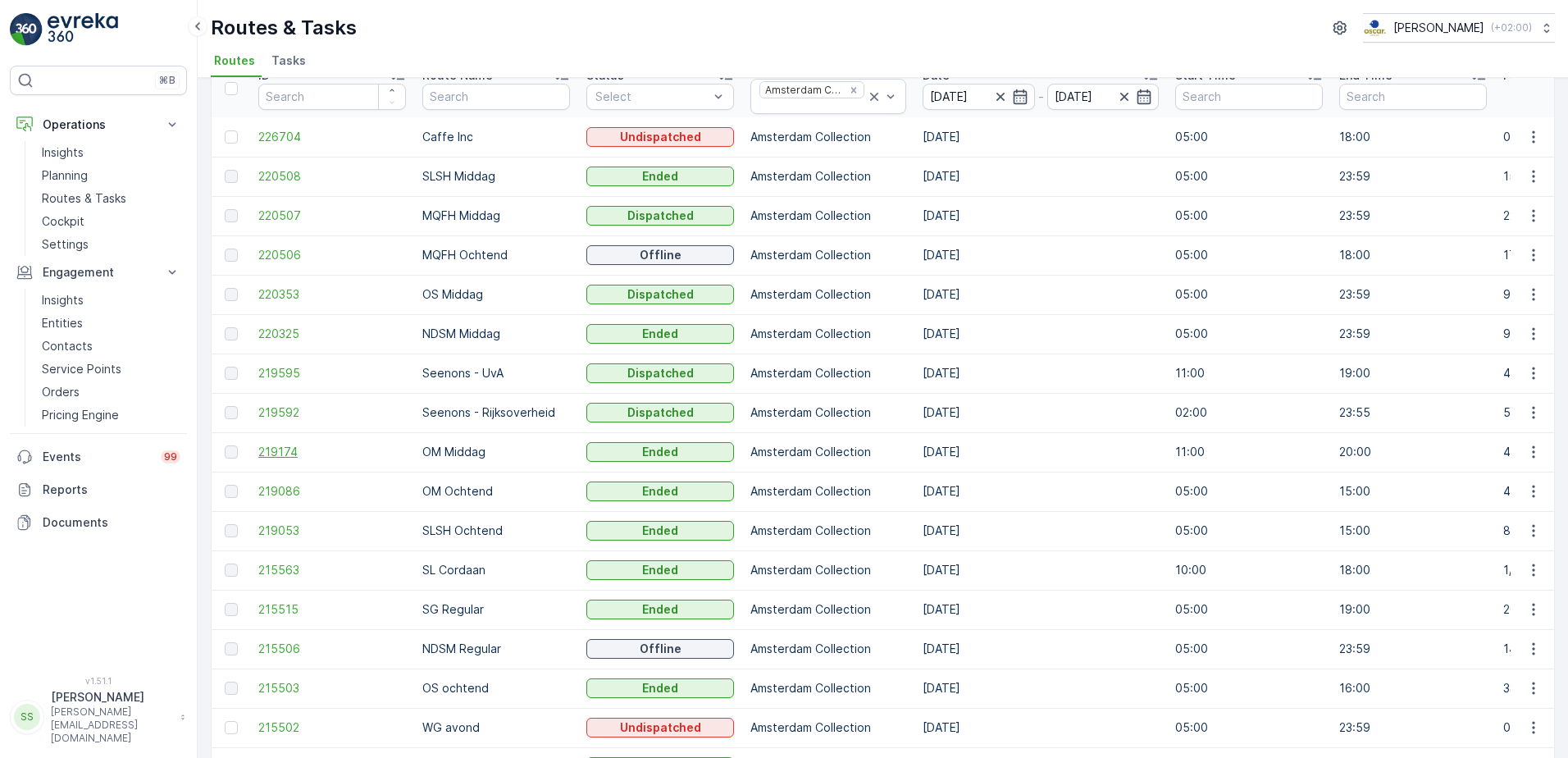
click at [283, 453] on span "219174" at bounding box center [332, 452] width 148 height 17
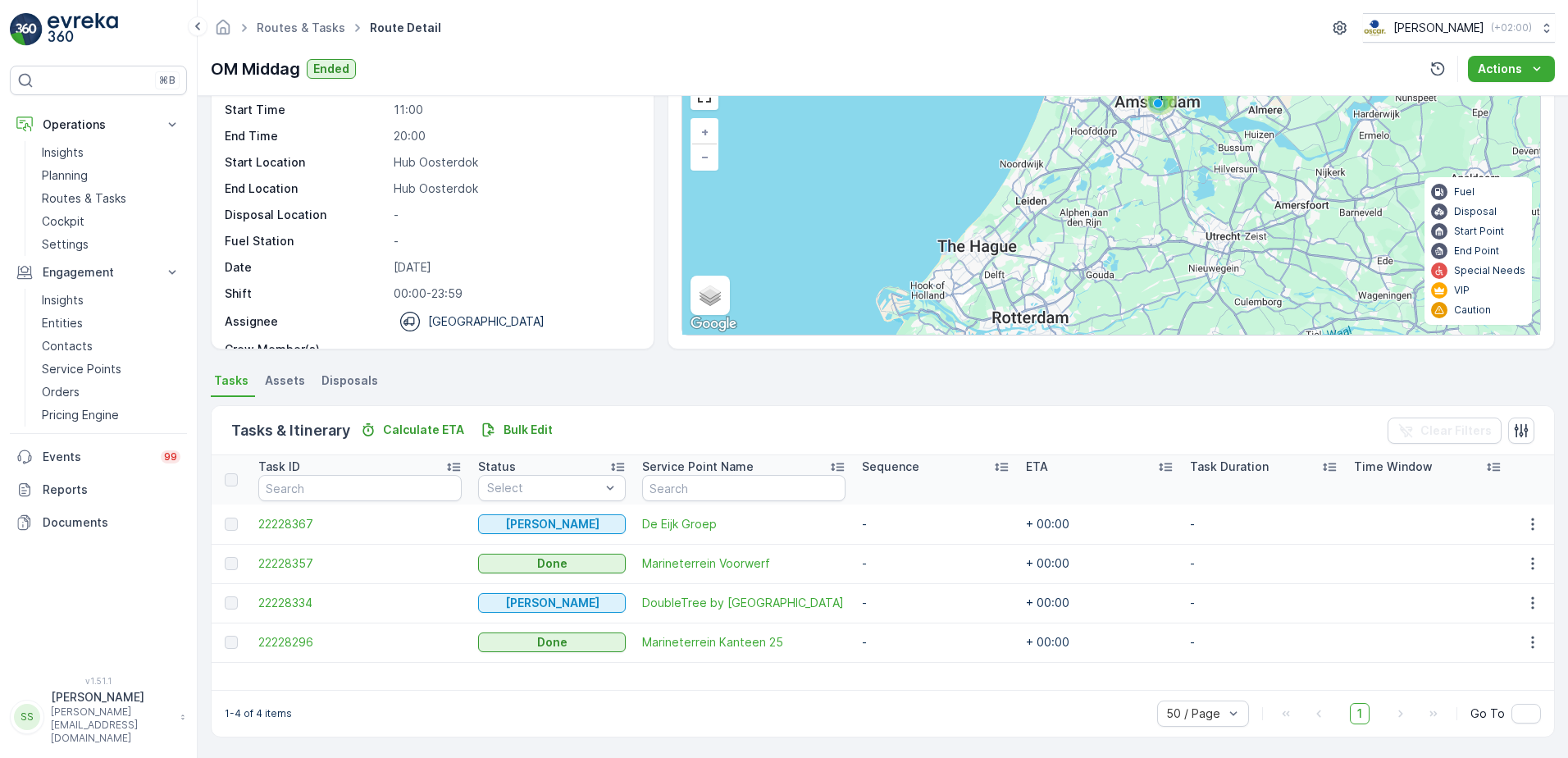
scroll to position [89, 0]
drag, startPoint x: 988, startPoint y: 601, endPoint x: 1017, endPoint y: 606, distance: 29.4
click at [1017, 606] on td "+ 00:00" at bounding box center [1100, 601] width 164 height 39
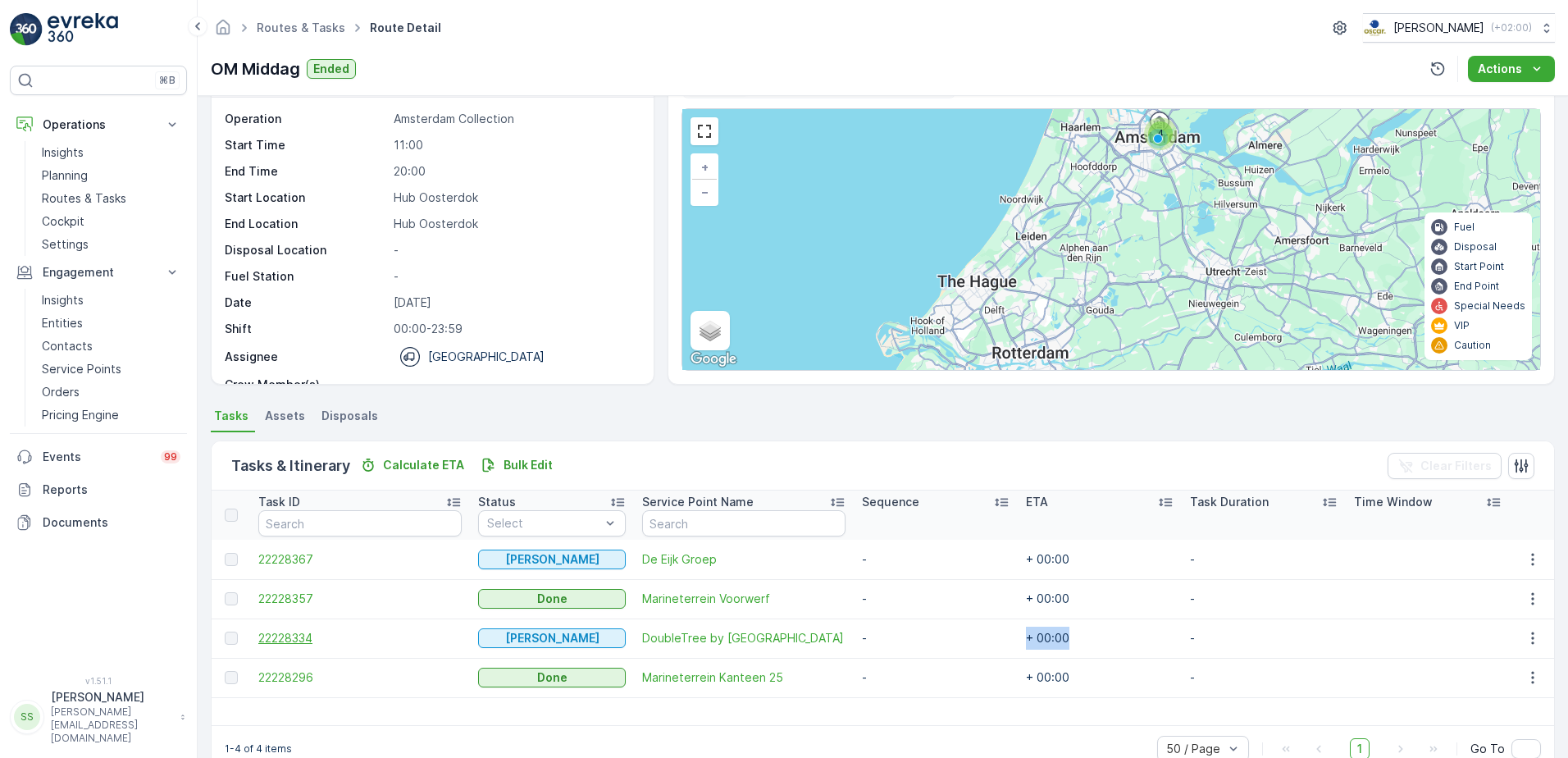
scroll to position [82, 0]
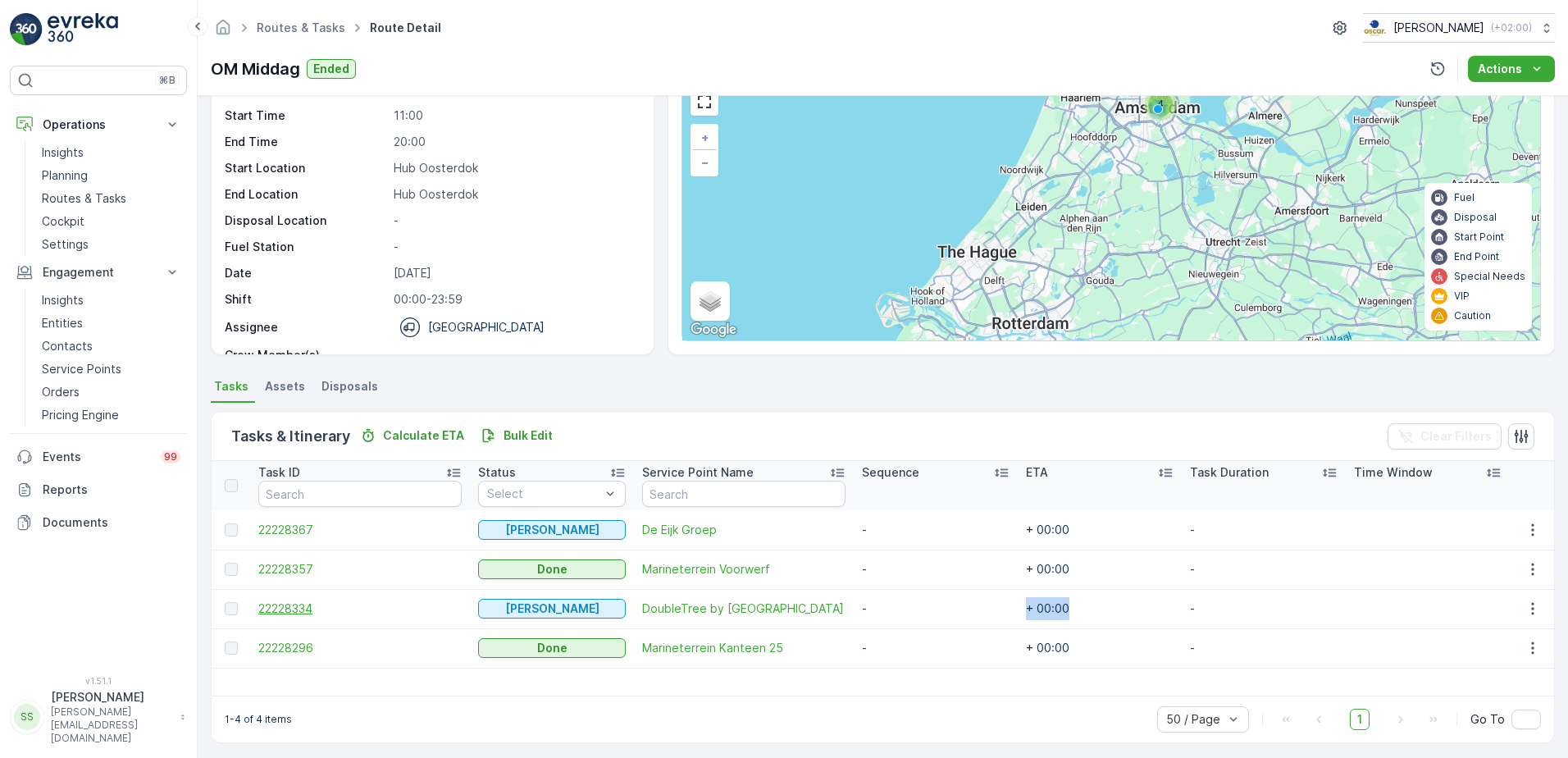
click at [280, 608] on span "22228334" at bounding box center [359, 609] width 203 height 17
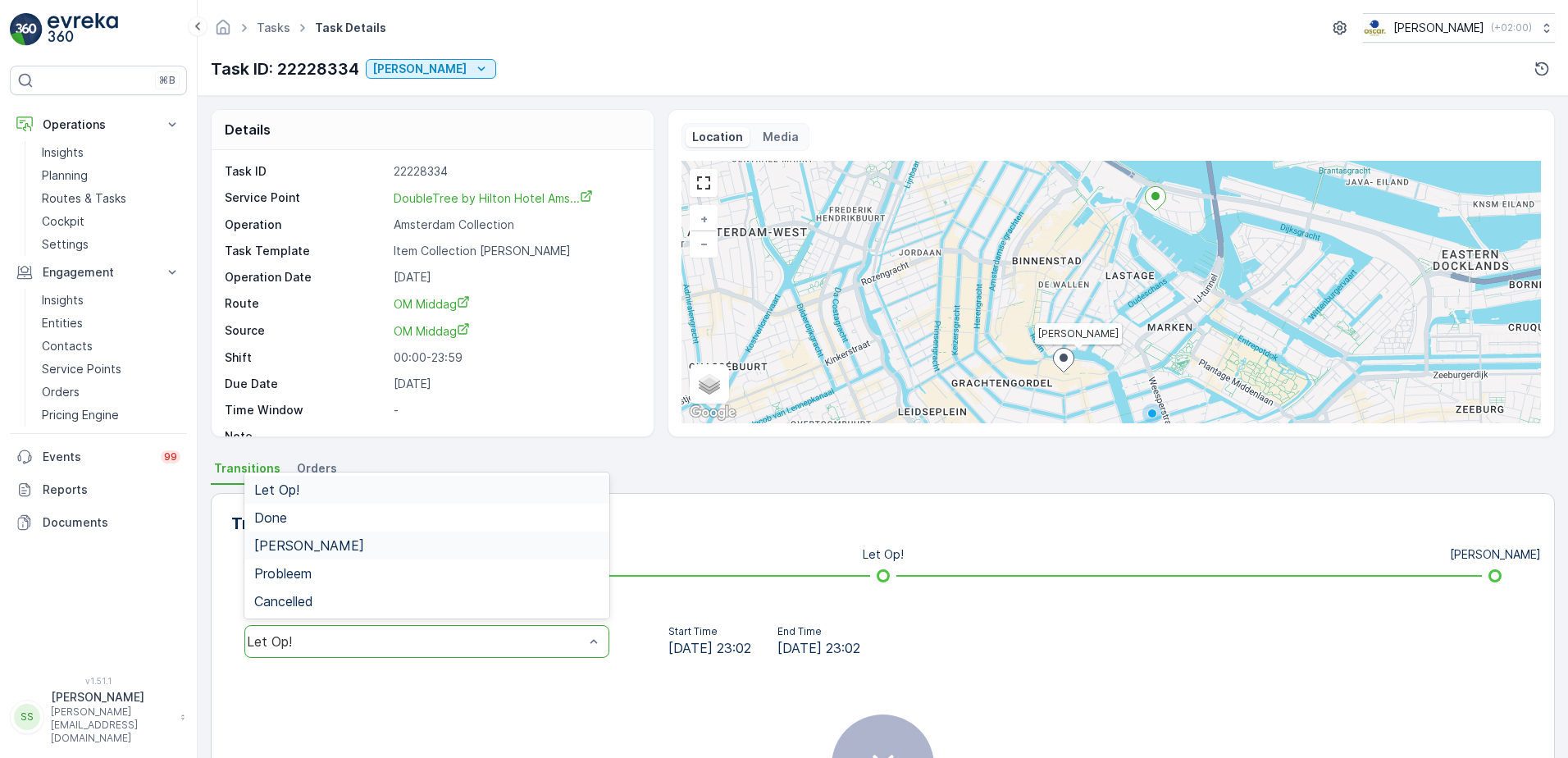
click at [308, 551] on span "[PERSON_NAME]" at bounding box center [309, 546] width 109 height 15
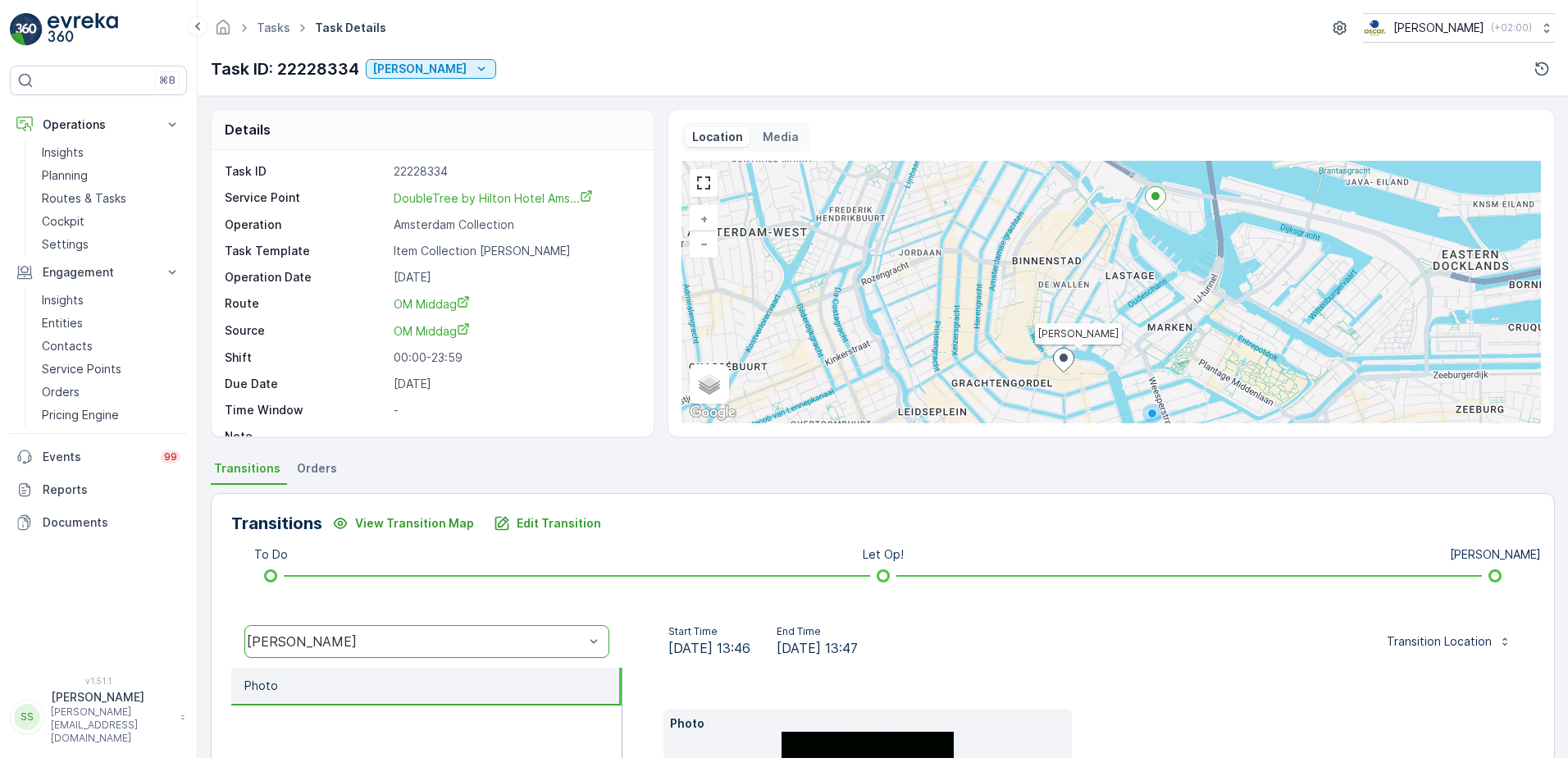
click at [622, 624] on div "Start Time [DATE] 13:46 End Time [DATE] 13:47 Transition Location" at bounding box center [1078, 641] width 912 height 52
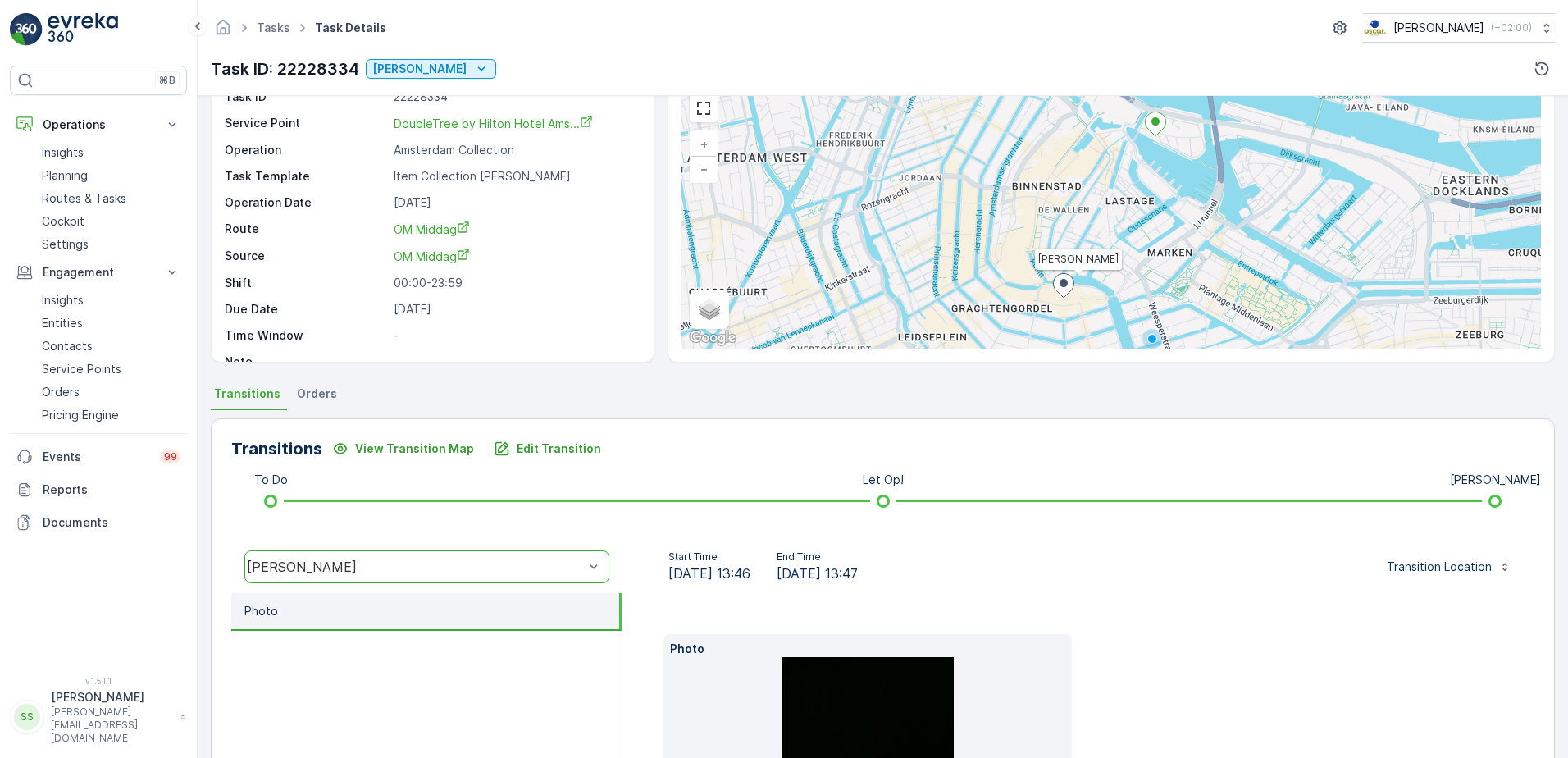
scroll to position [246, 0]
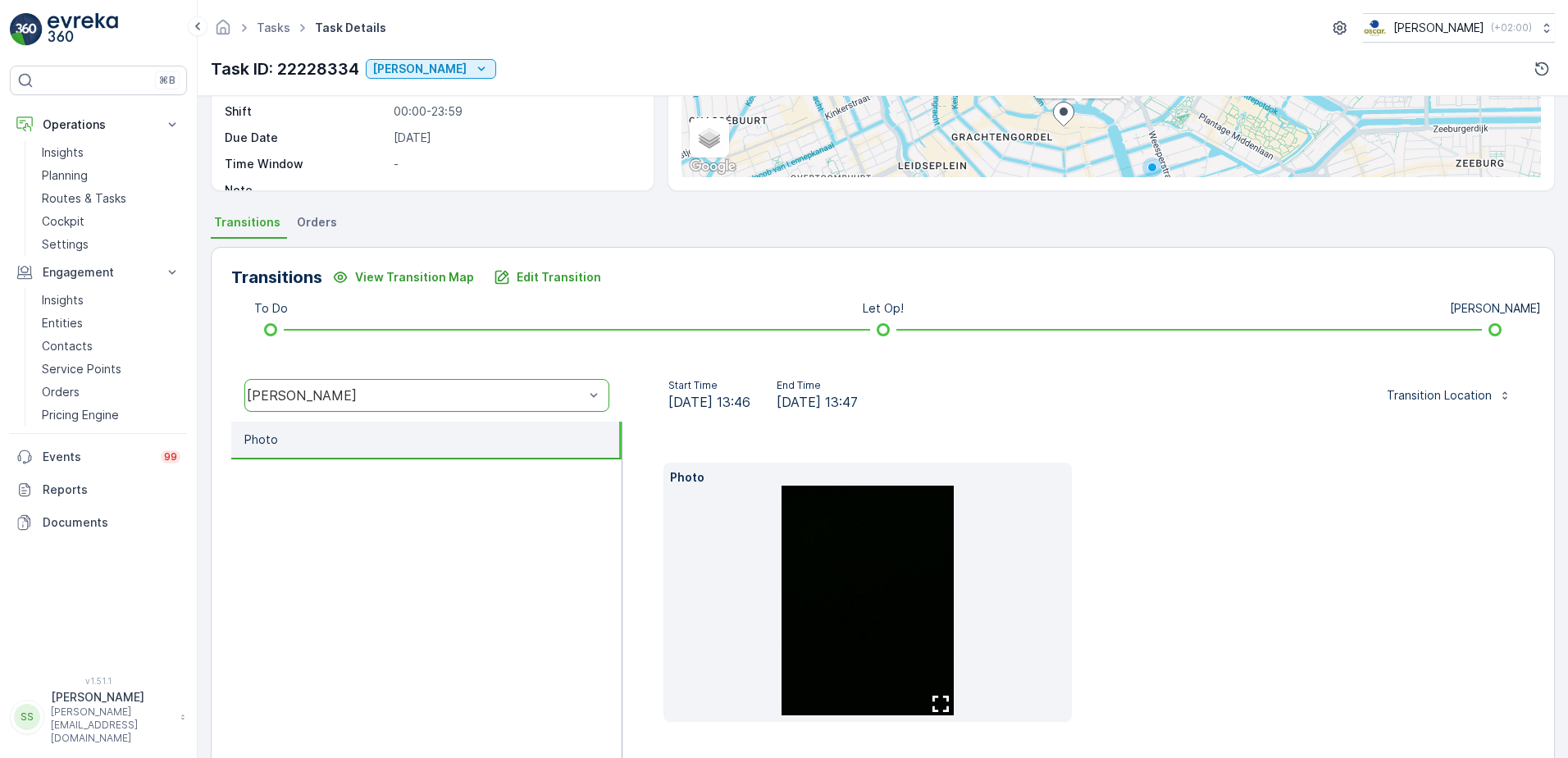
click at [842, 629] on img at bounding box center [867, 600] width 172 height 230
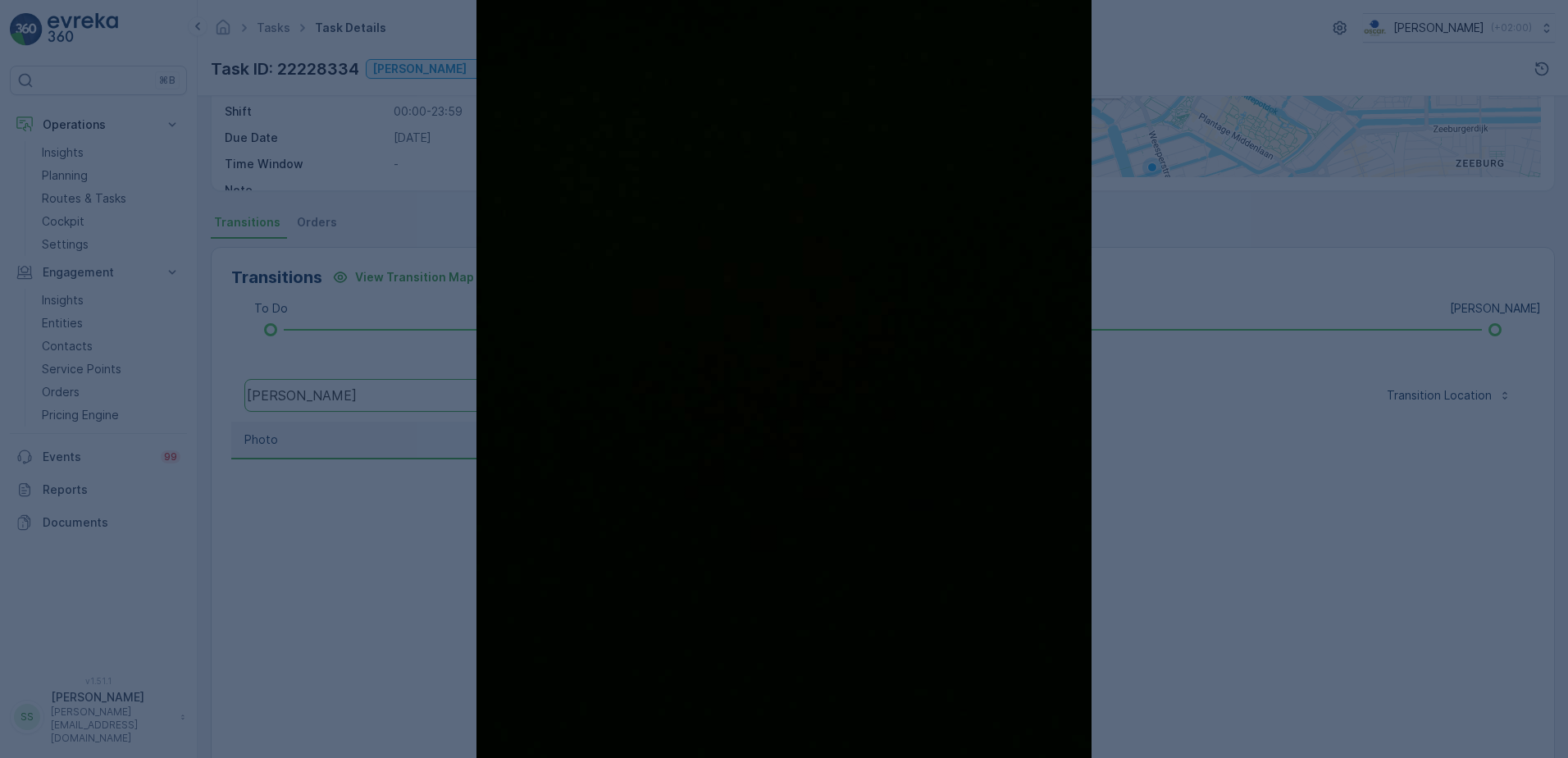
click at [1383, 468] on div at bounding box center [784, 379] width 1568 height 758
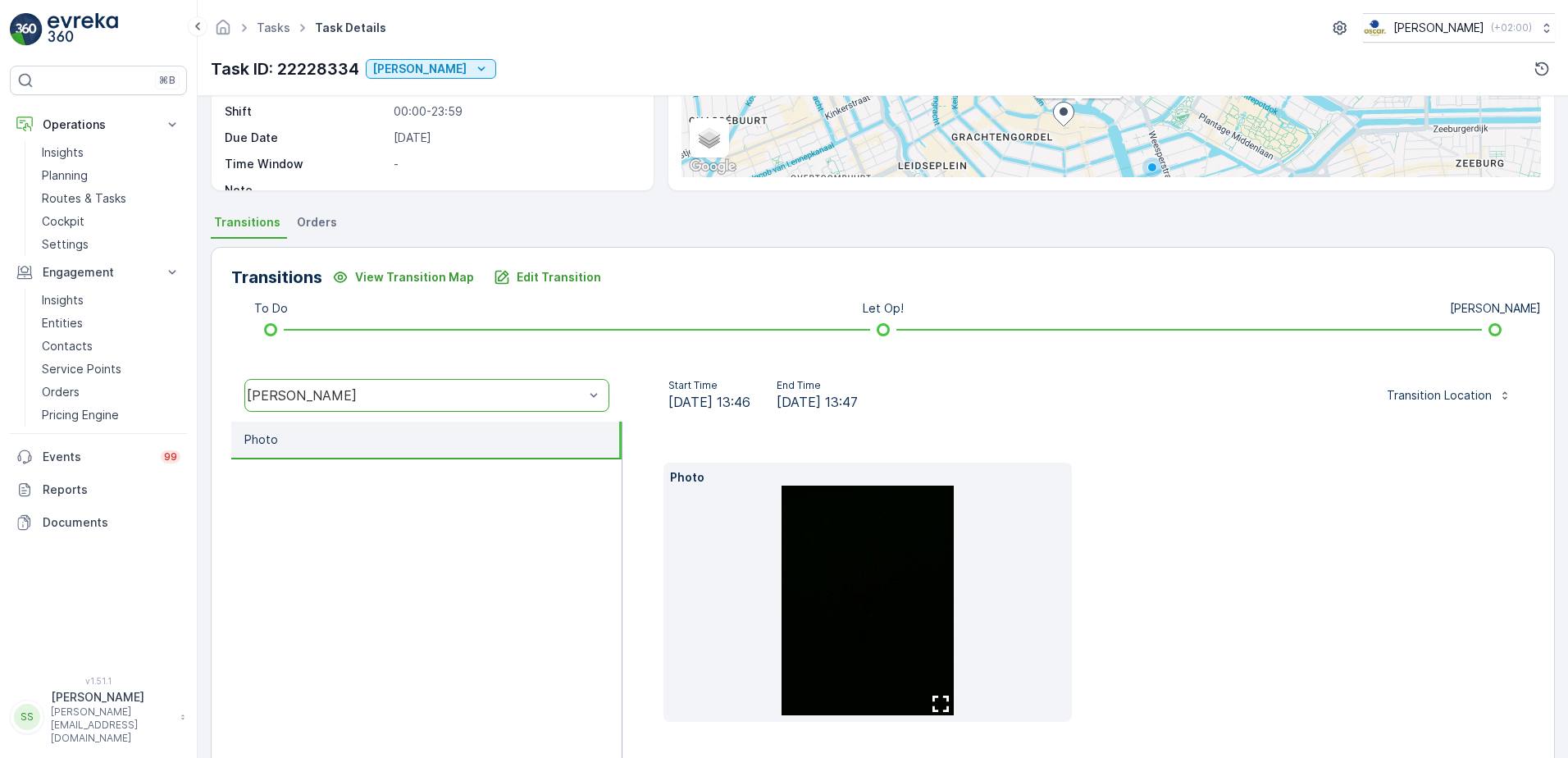
drag, startPoint x: 740, startPoint y: 401, endPoint x: 954, endPoint y: 406, distance: 214.1
click at [954, 406] on div "Start Time [DATE] 13:46 End Time [DATE] 13:47 Transition Location" at bounding box center [1078, 396] width 886 height 33
drag, startPoint x: 954, startPoint y: 406, endPoint x: 1231, endPoint y: 445, distance: 279.7
click at [1231, 445] on div "Photo" at bounding box center [1078, 598] width 912 height 354
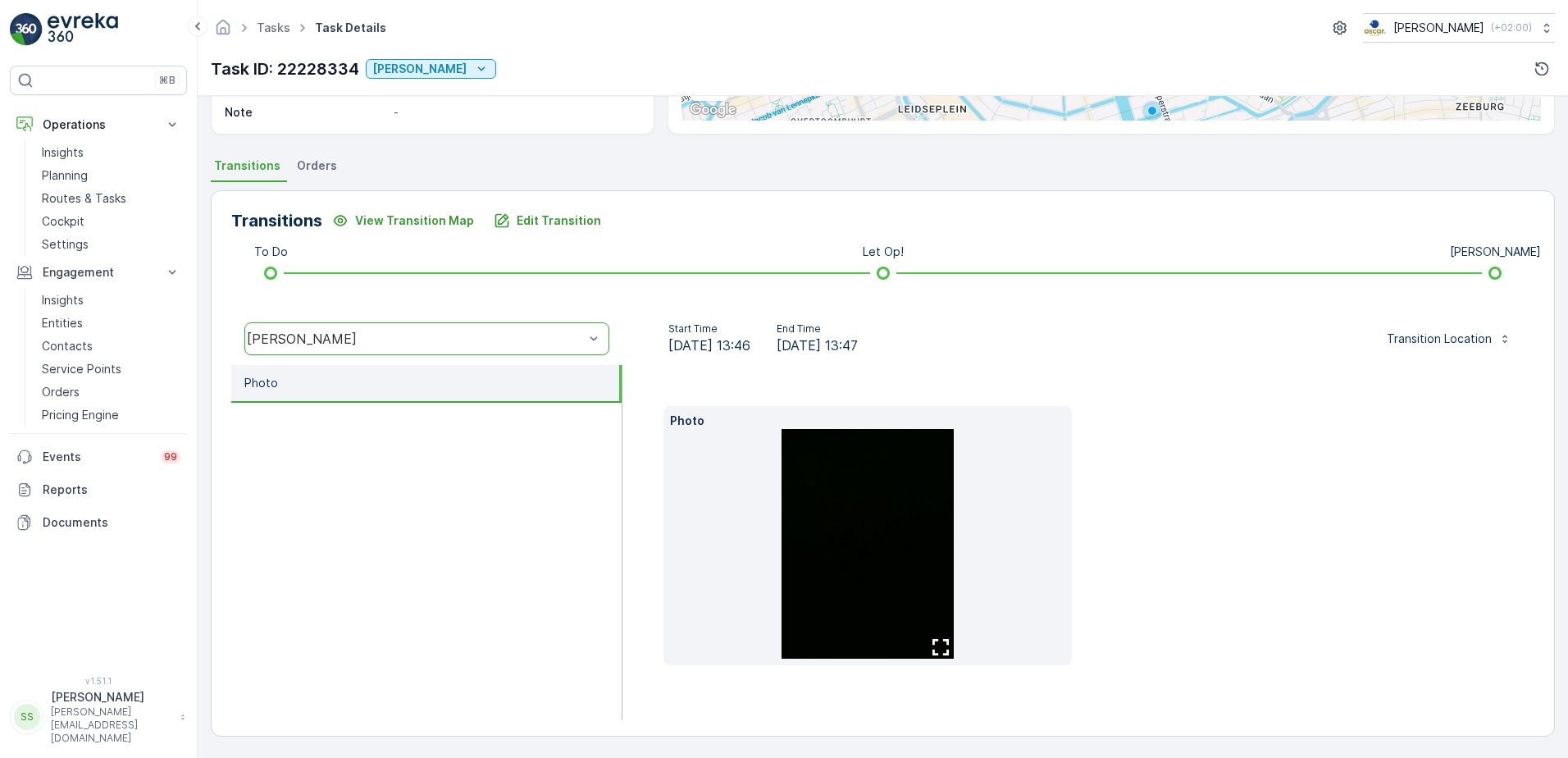
scroll to position [0, 0]
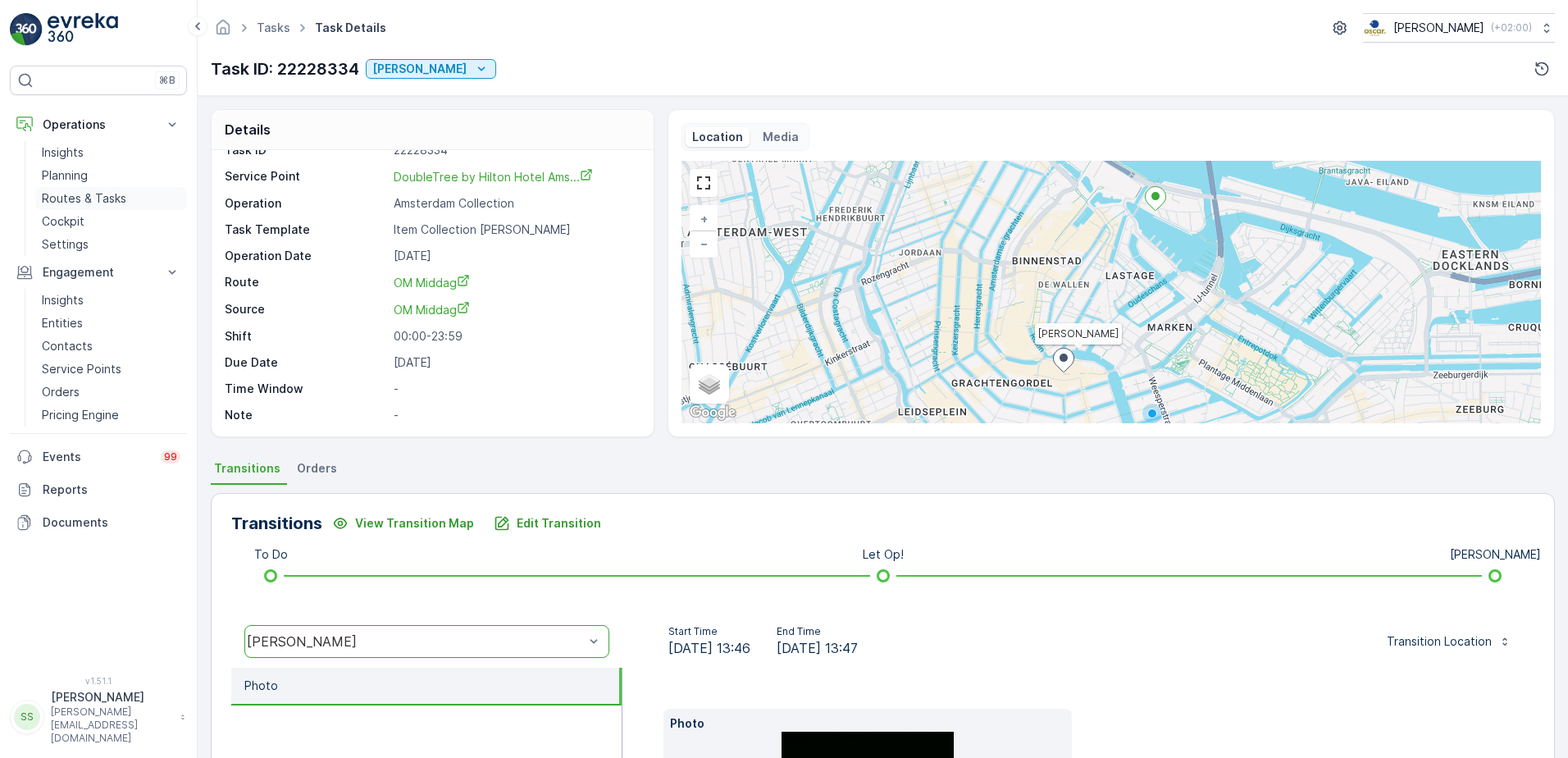
click at [84, 197] on p "Routes & Tasks" at bounding box center [84, 198] width 85 height 17
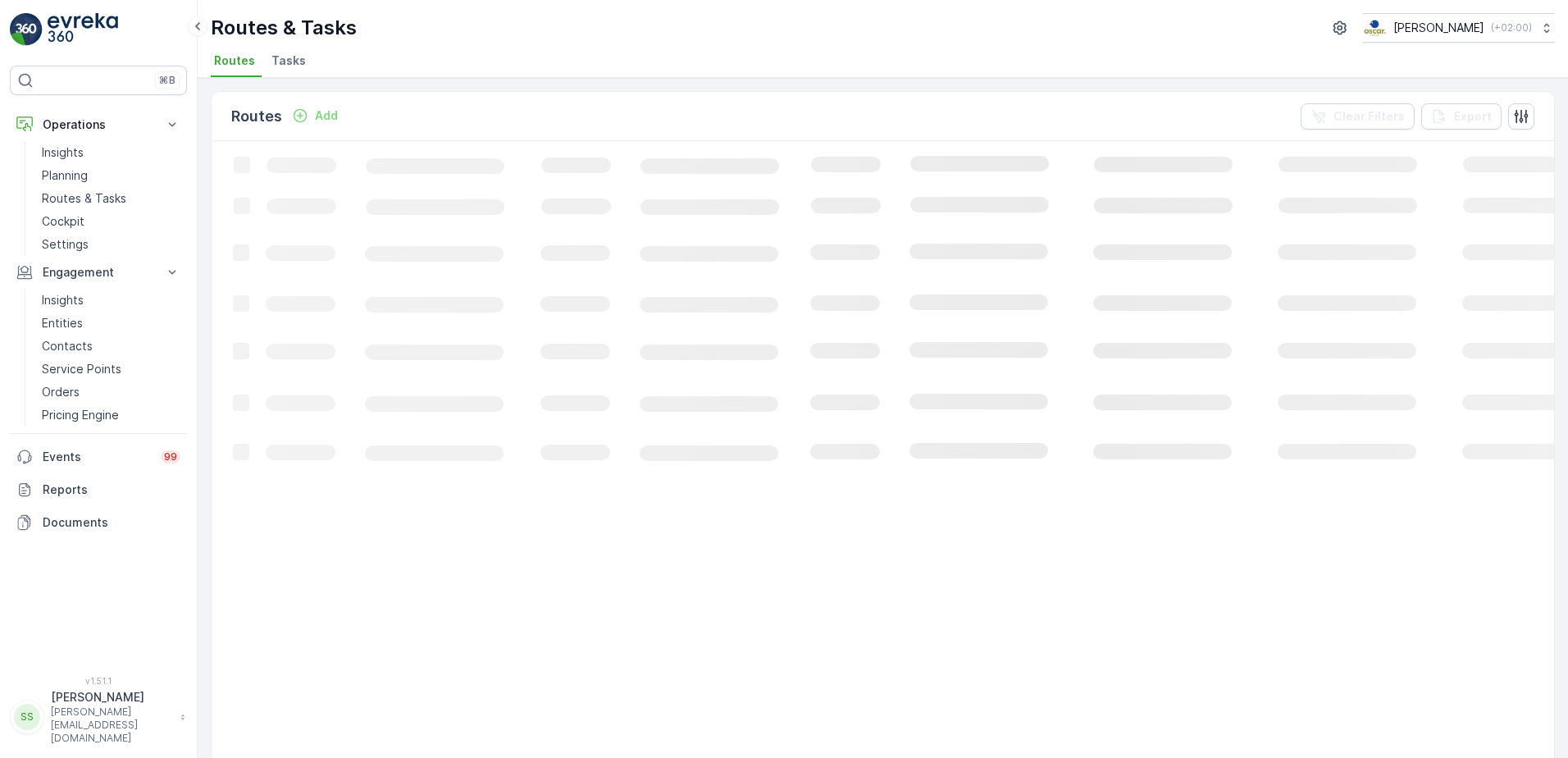
click at [305, 61] on li "Tasks" at bounding box center [289, 63] width 44 height 28
click at [446, 62] on ul "Routes Tasks" at bounding box center [876, 63] width 1331 height 28
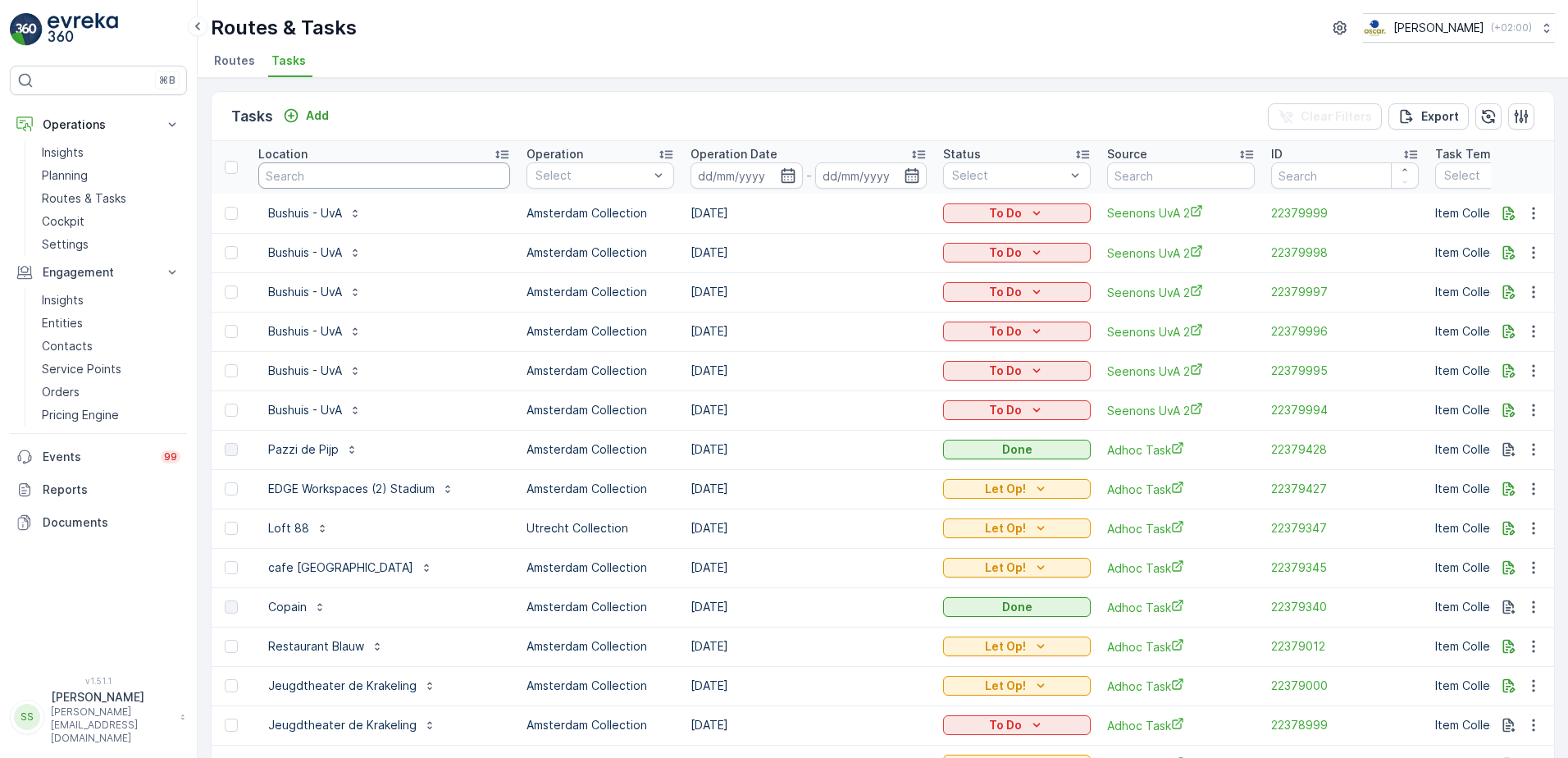
click at [401, 172] on input "text" at bounding box center [384, 176] width 252 height 27
type input "atelier"
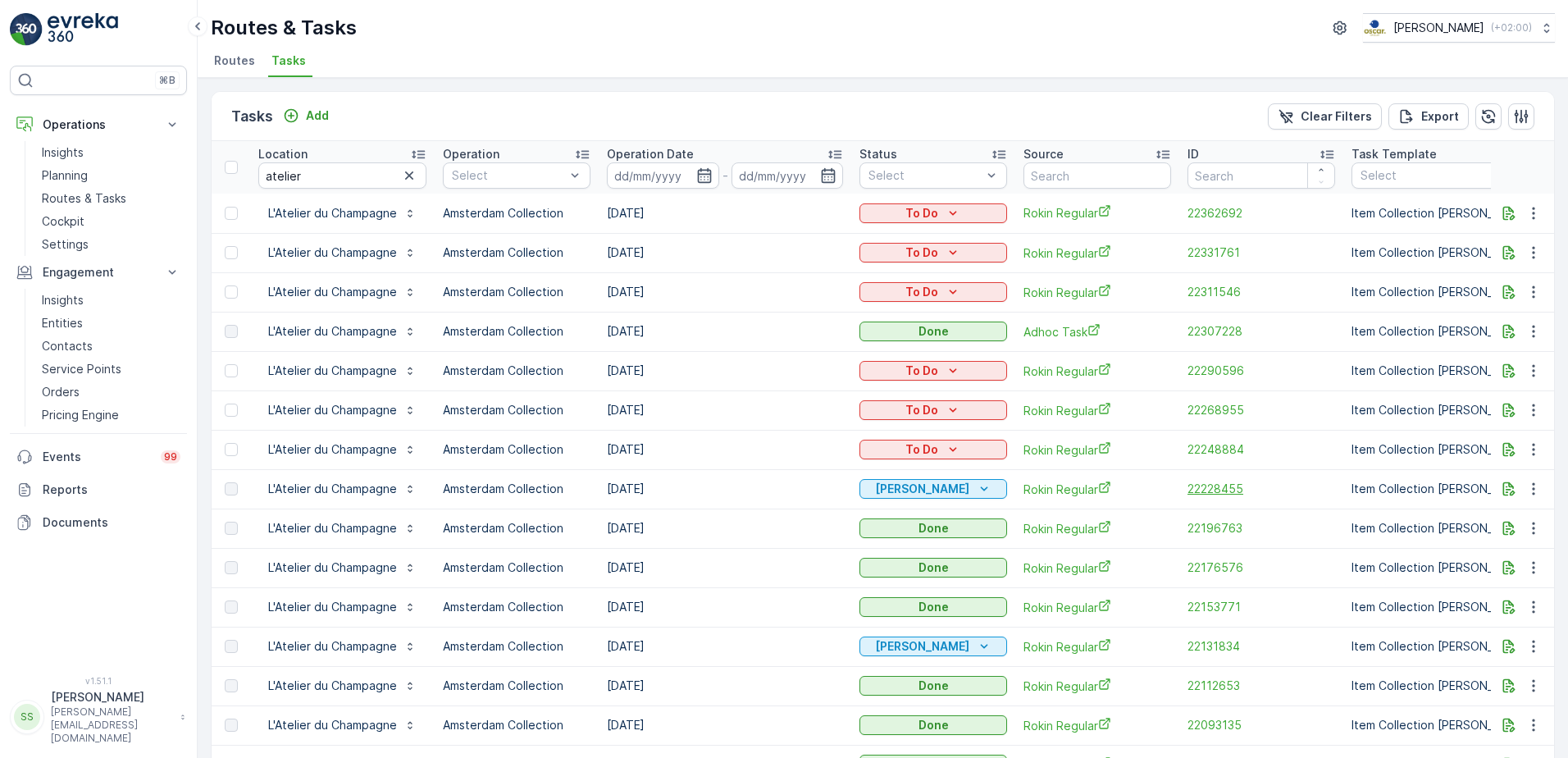
click at [1206, 491] on span "22228455" at bounding box center [1261, 488] width 148 height 17
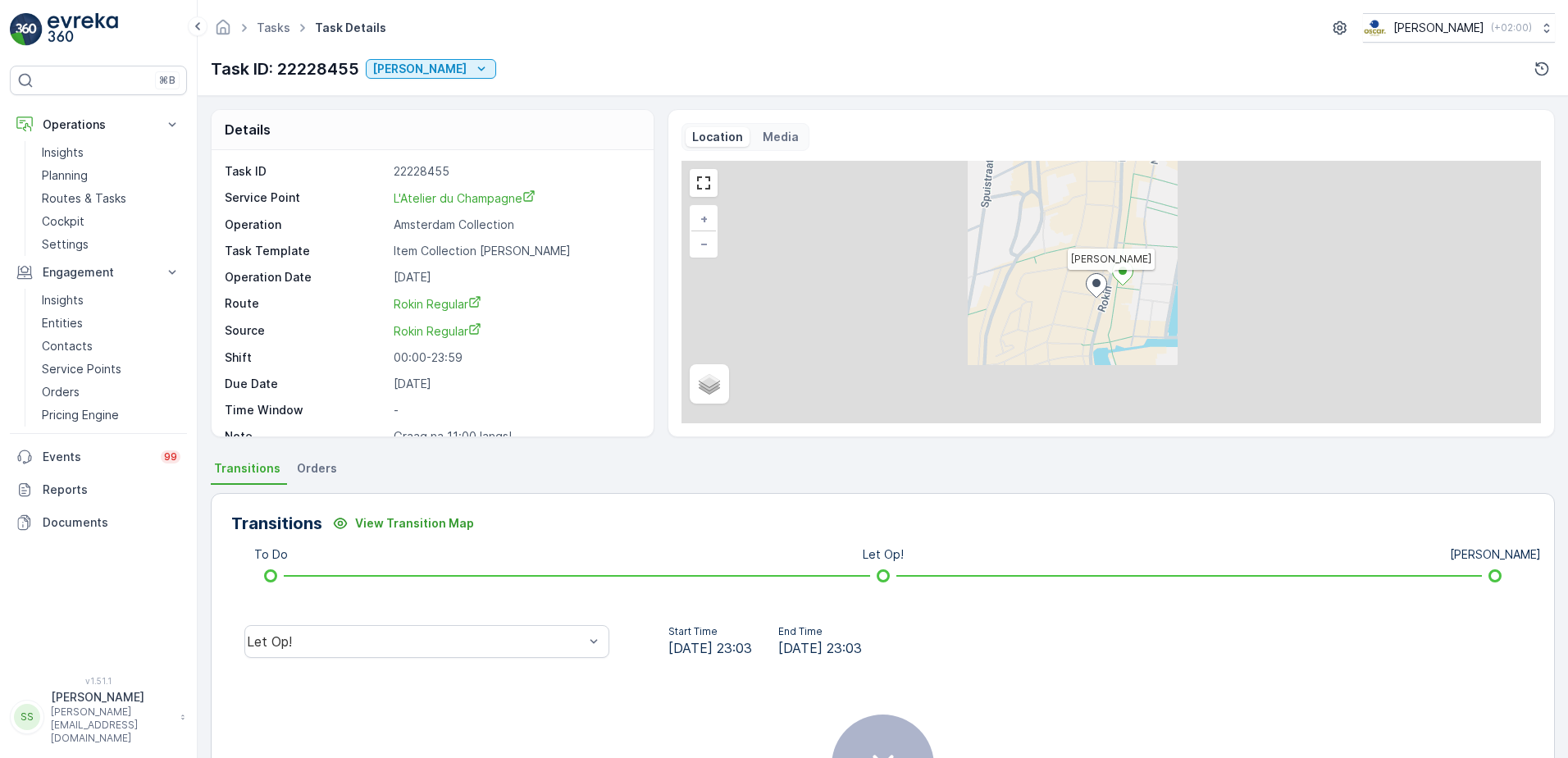
click at [321, 466] on span "Orders" at bounding box center [317, 469] width 40 height 17
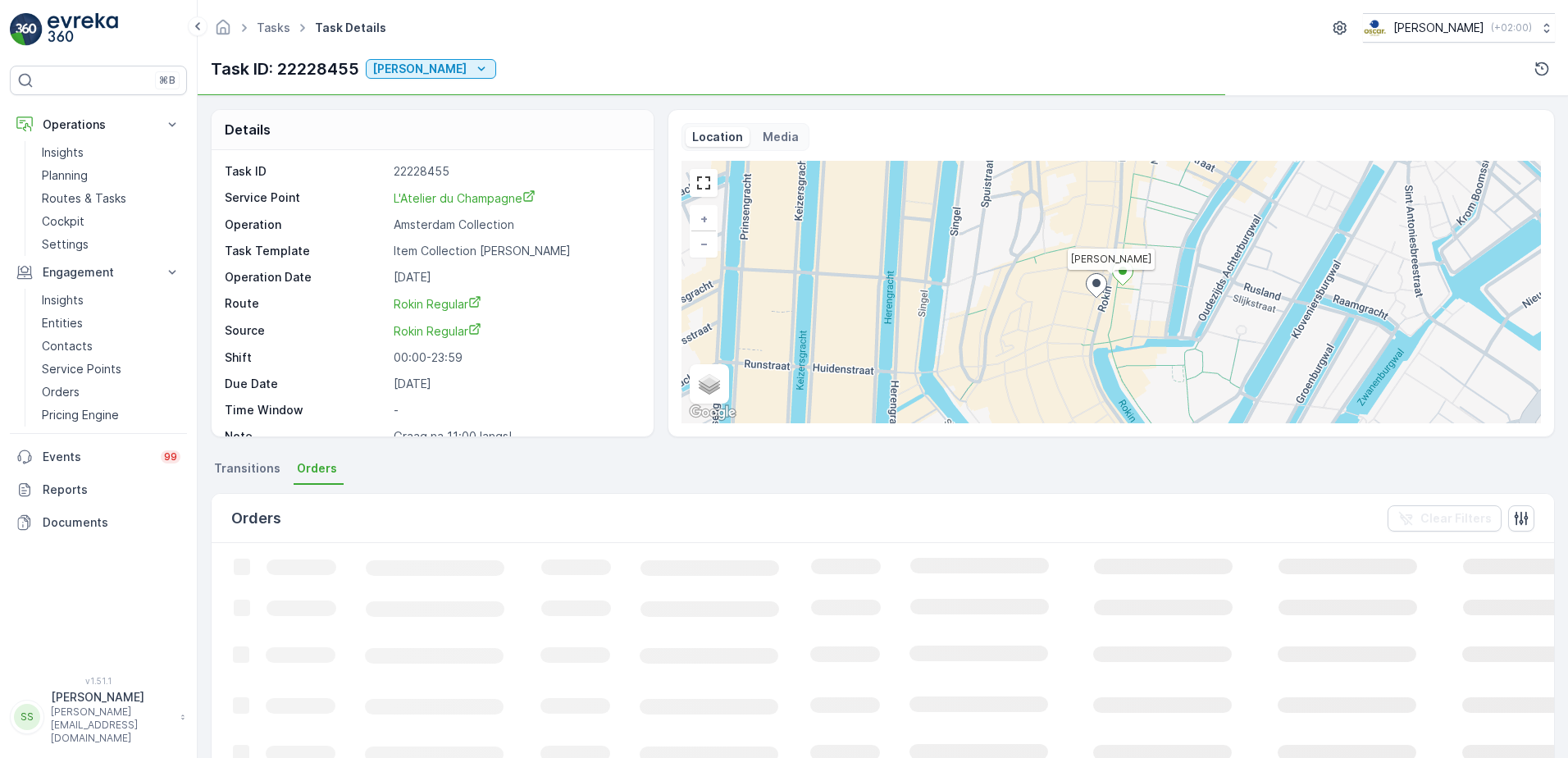
click at [219, 472] on span "Transitions" at bounding box center [247, 469] width 66 height 17
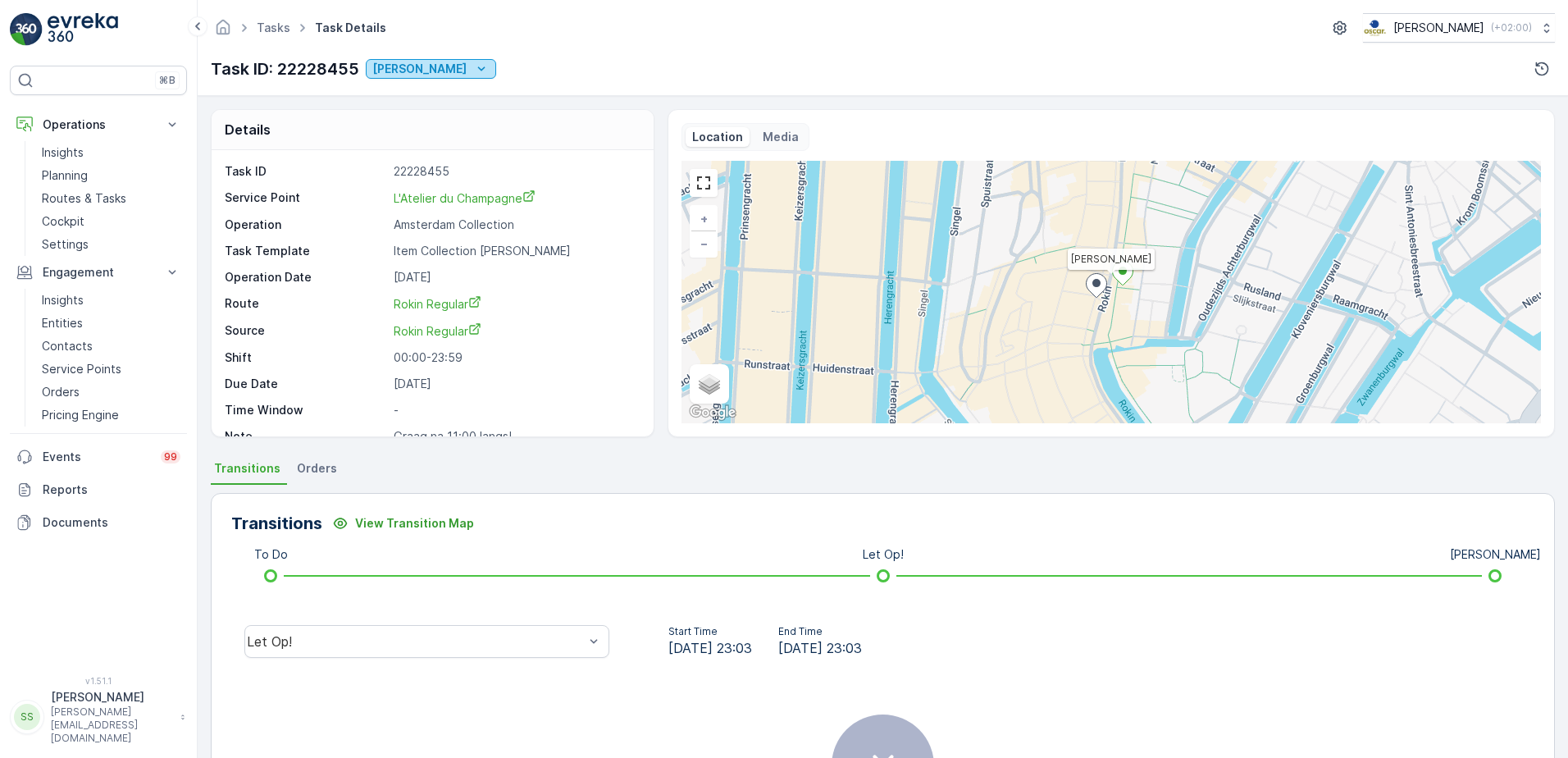
click at [473, 76] on icon "Geen Afval" at bounding box center [482, 69] width 17 height 17
click at [548, 95] on div "Tasks Task Details [PERSON_NAME] ( +02:00 ) Task ID: 22228455 [PERSON_NAME]" at bounding box center [882, 48] width 1370 height 96
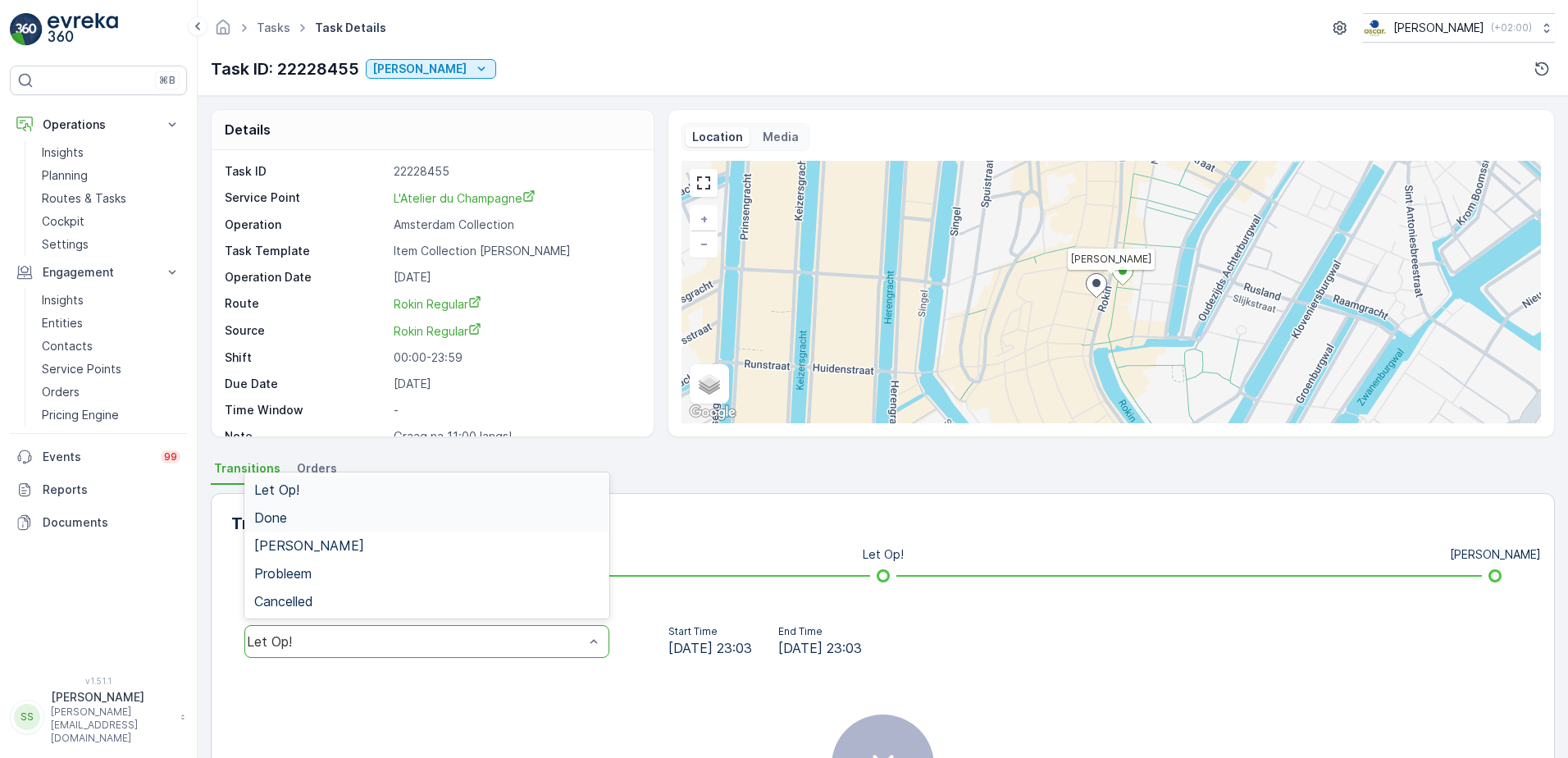
click at [303, 515] on div "Done" at bounding box center [427, 517] width 345 height 15
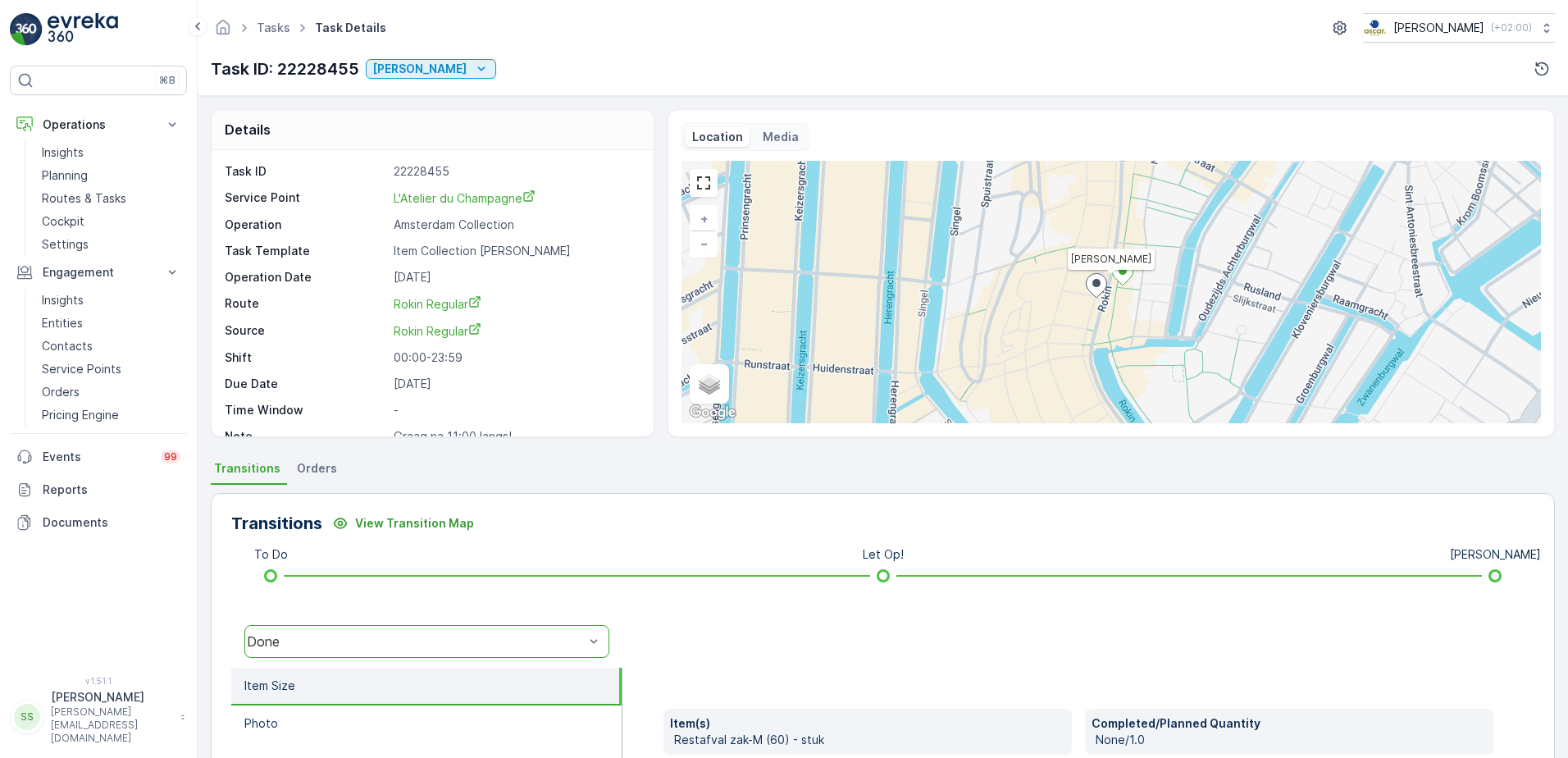
click at [676, 532] on div "Transitions View Transition Map" at bounding box center [882, 523] width 1303 height 27
drag, startPoint x: 453, startPoint y: 680, endPoint x: 539, endPoint y: 639, distance: 95.3
click at [452, 678] on li "Item Size" at bounding box center [426, 686] width 391 height 37
click at [265, 34] on link "Tasks" at bounding box center [273, 27] width 34 height 14
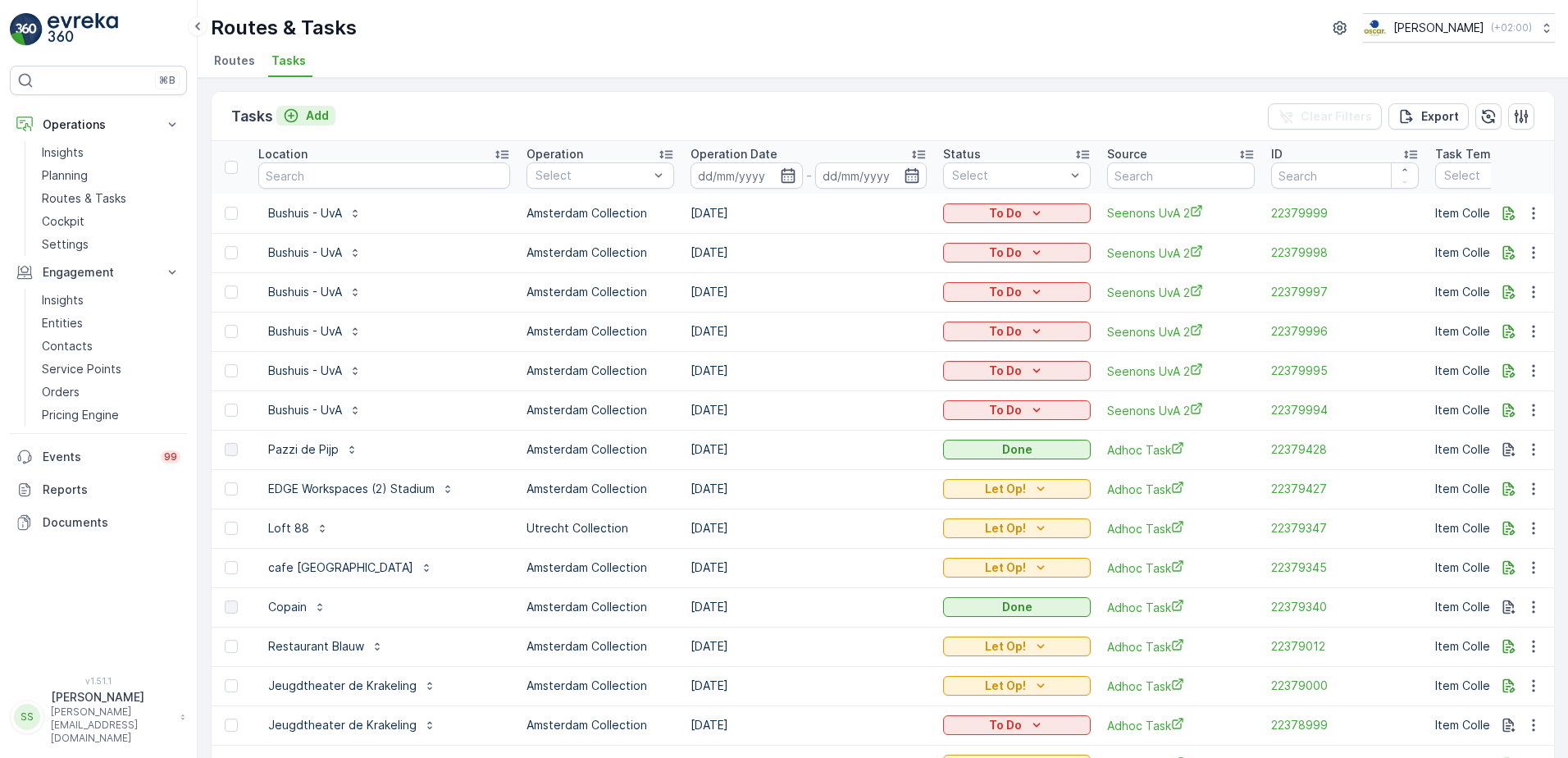
click at [311, 106] on button "Add" at bounding box center [305, 116] width 59 height 20
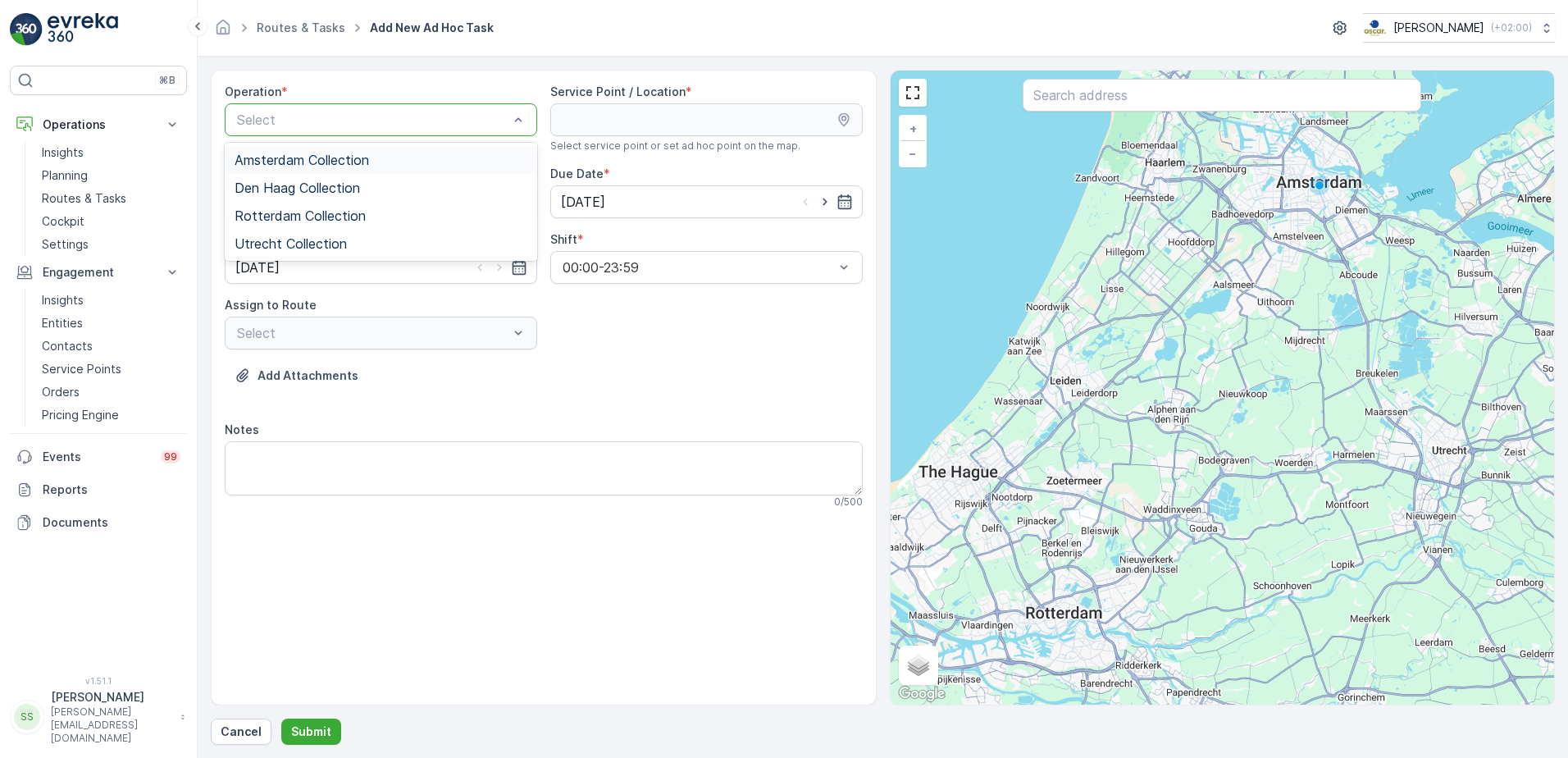
click at [284, 164] on span "Amsterdam Collection" at bounding box center [302, 160] width 134 height 15
drag, startPoint x: 701, startPoint y: 352, endPoint x: 1126, endPoint y: 104, distance: 492.1
click at [701, 352] on div "Operation * option Amsterdam Collection, selected. Amsterdam Collection Service…" at bounding box center [543, 303] width 638 height 438
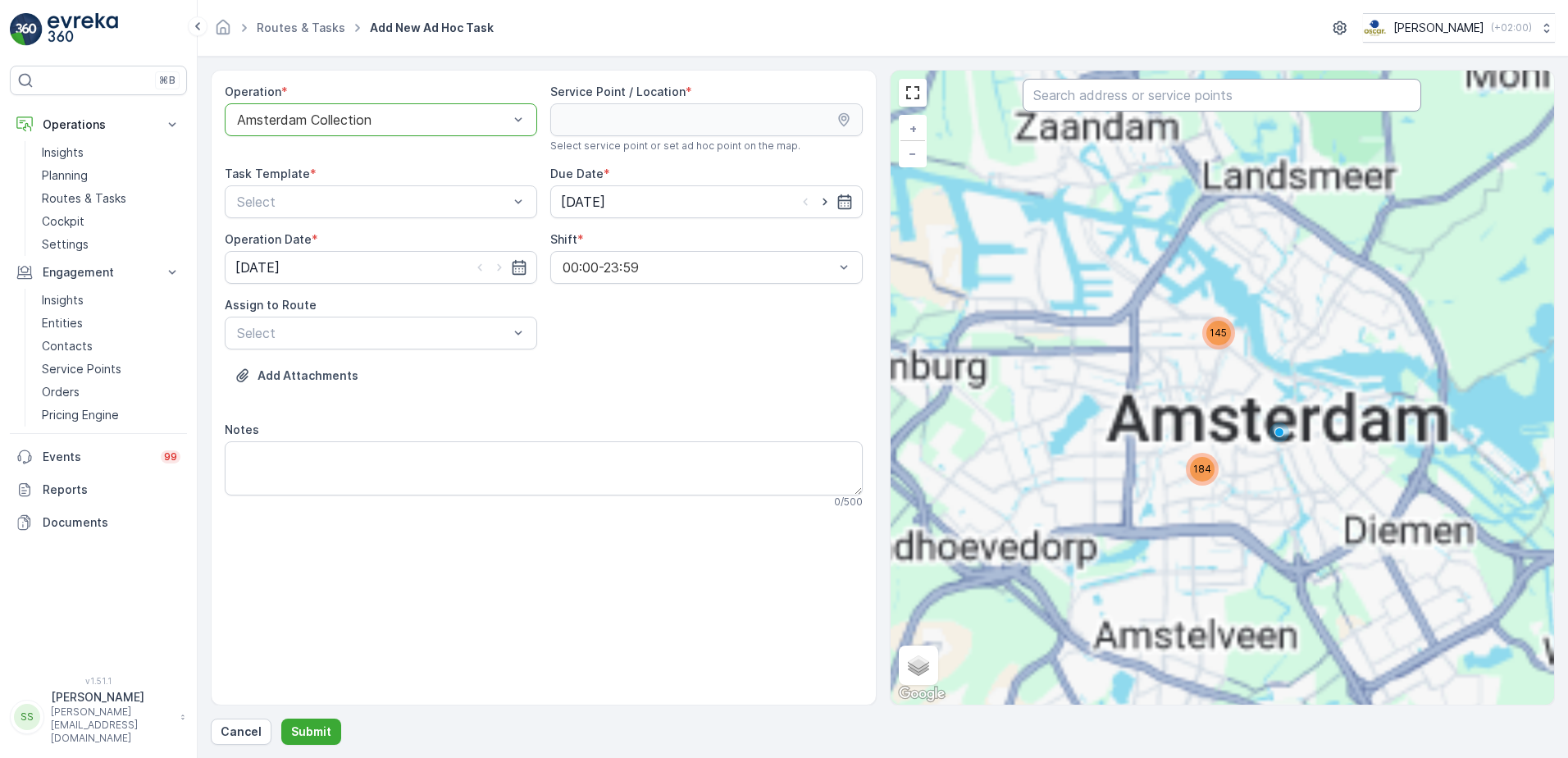
click at [1115, 90] on input "text" at bounding box center [1221, 95] width 399 height 33
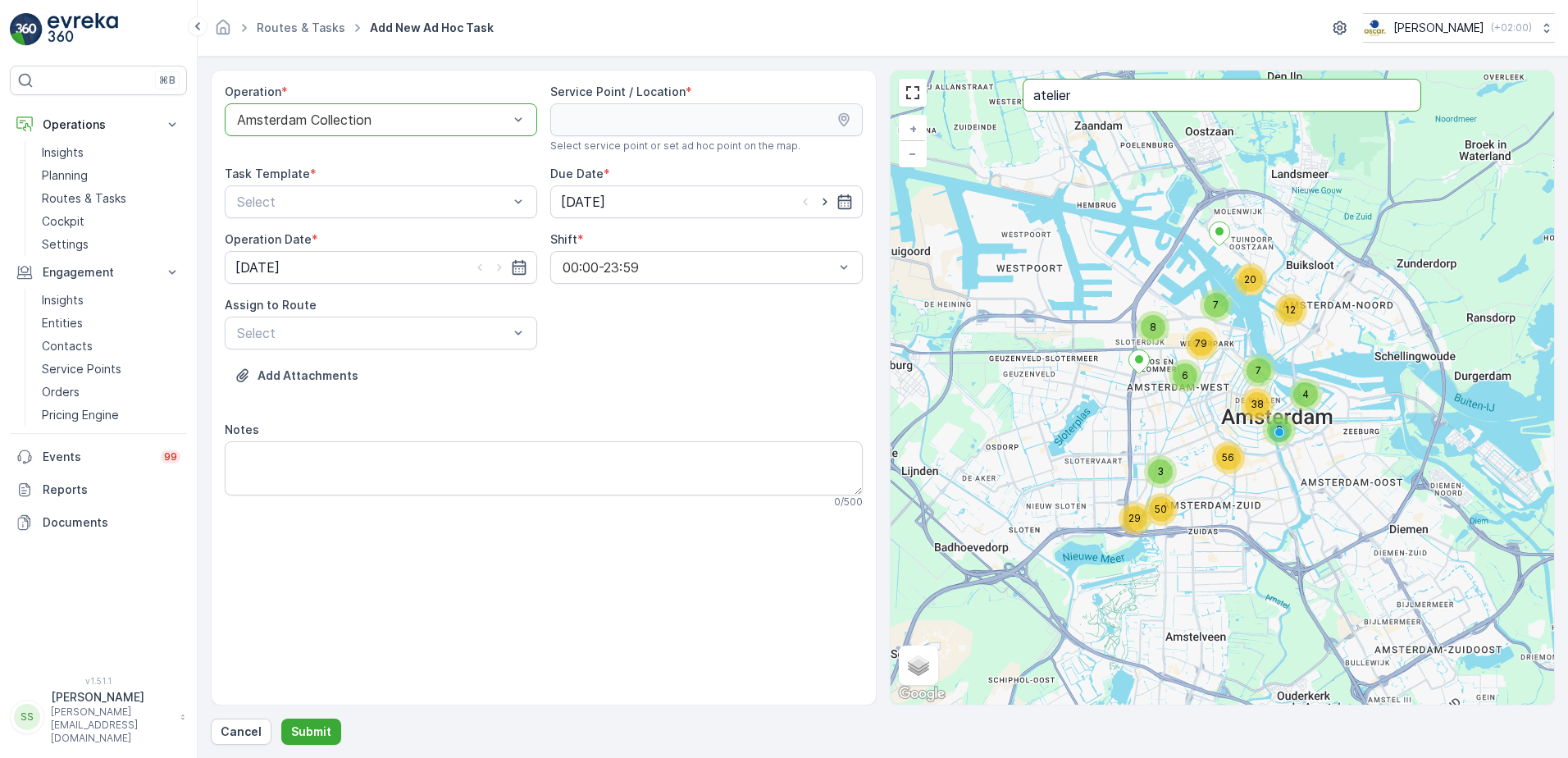
type input "atelier"
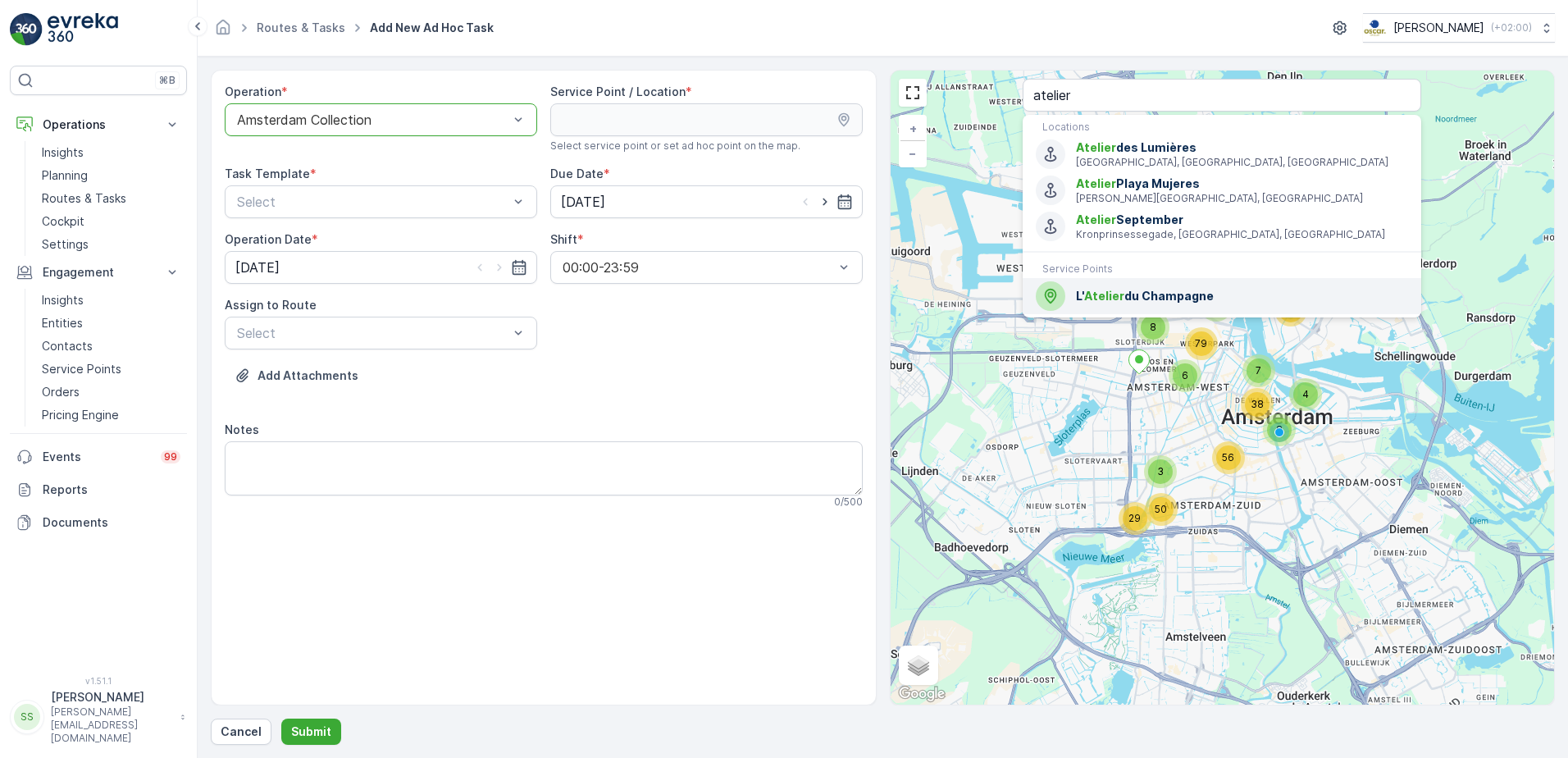
click at [1155, 293] on span "L' Atelier du Champagne" at bounding box center [1241, 296] width 332 height 17
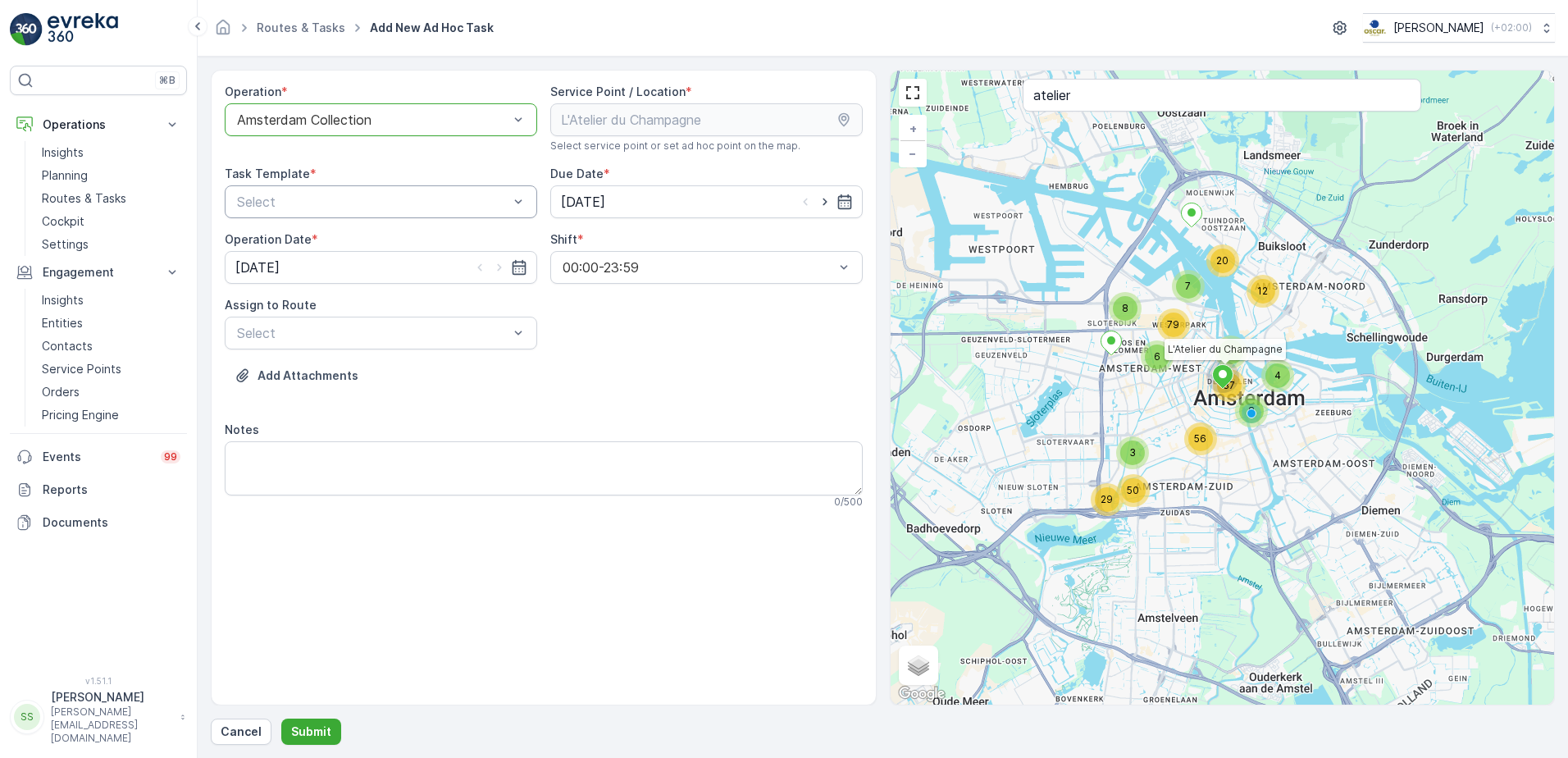
click at [332, 185] on div "Select" at bounding box center [381, 202] width 313 height 33
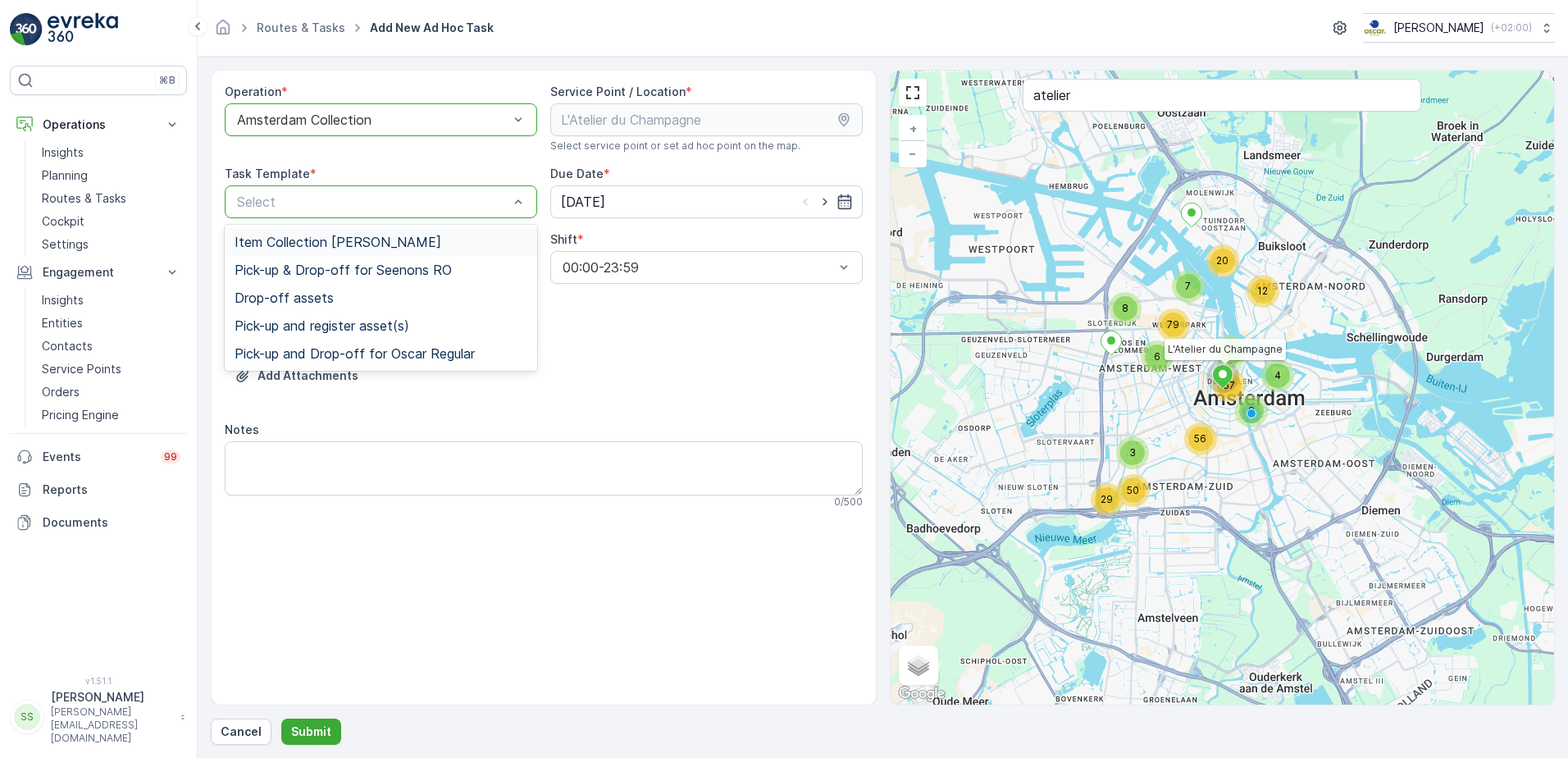
click at [313, 238] on span "Item Collection [PERSON_NAME]" at bounding box center [337, 242] width 206 height 15
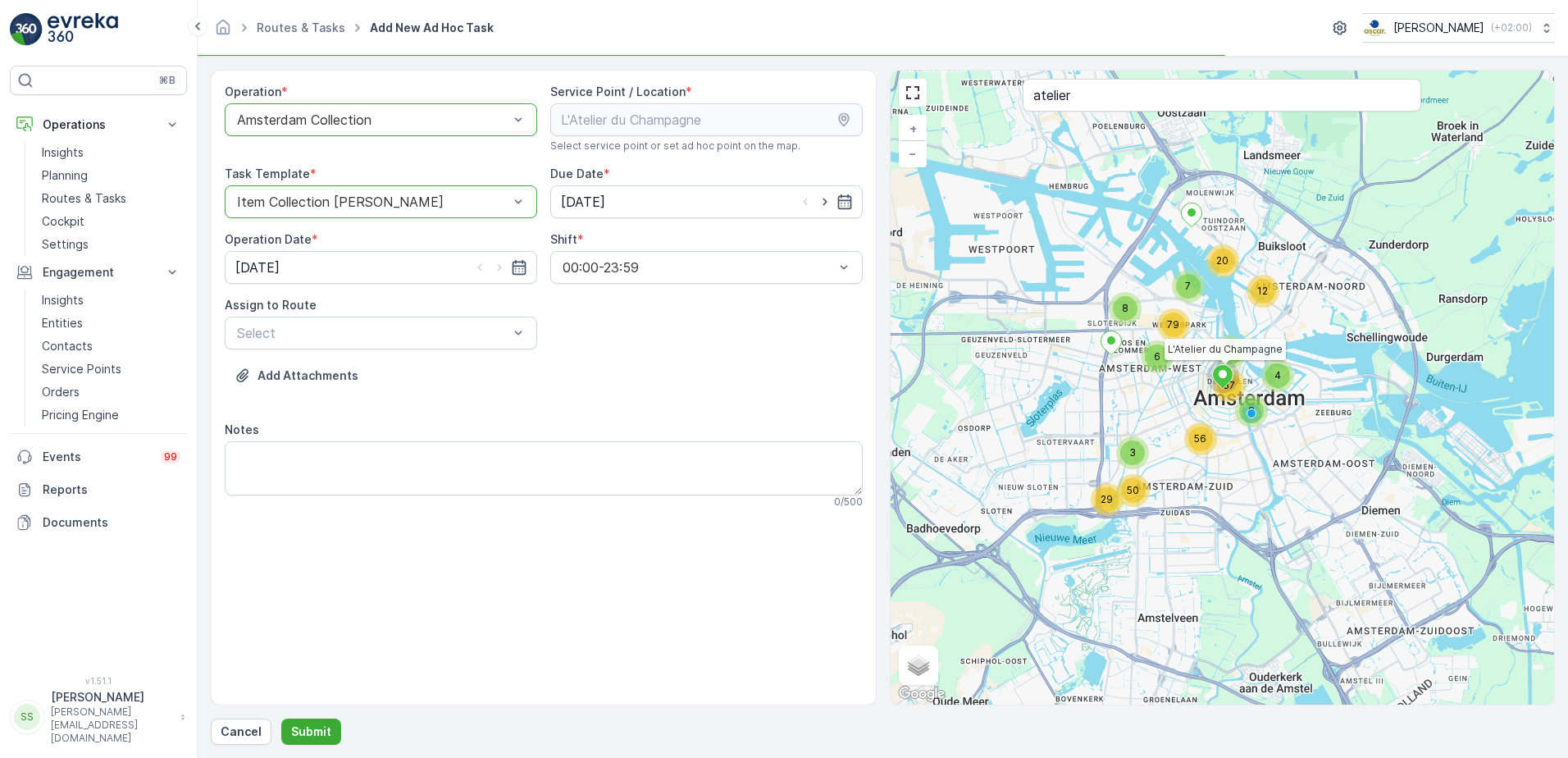
click at [774, 402] on div "Add Attachments" at bounding box center [543, 385] width 638 height 46
click at [337, 343] on div "Select" at bounding box center [381, 333] width 313 height 33
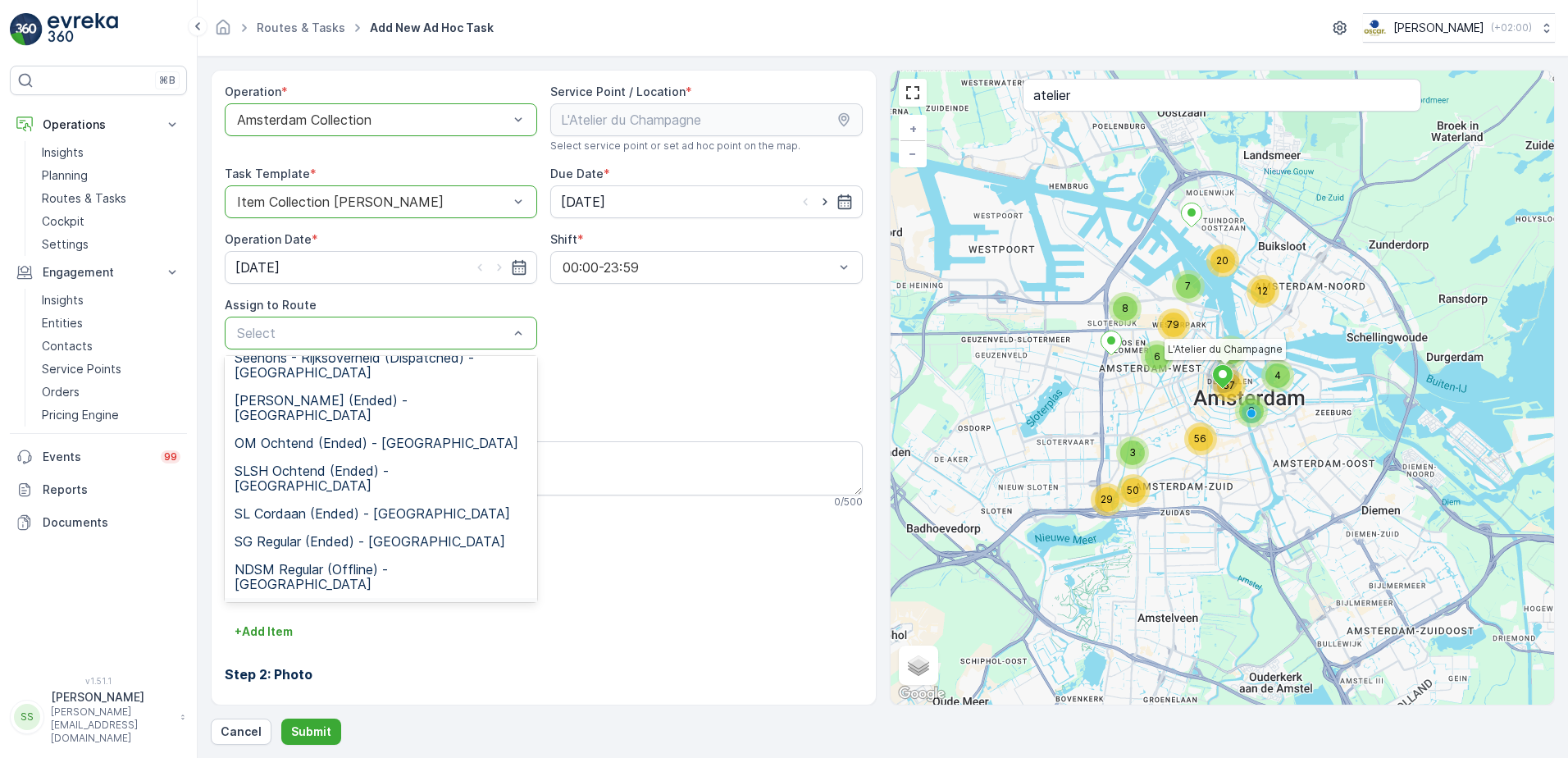
scroll to position [333, 0]
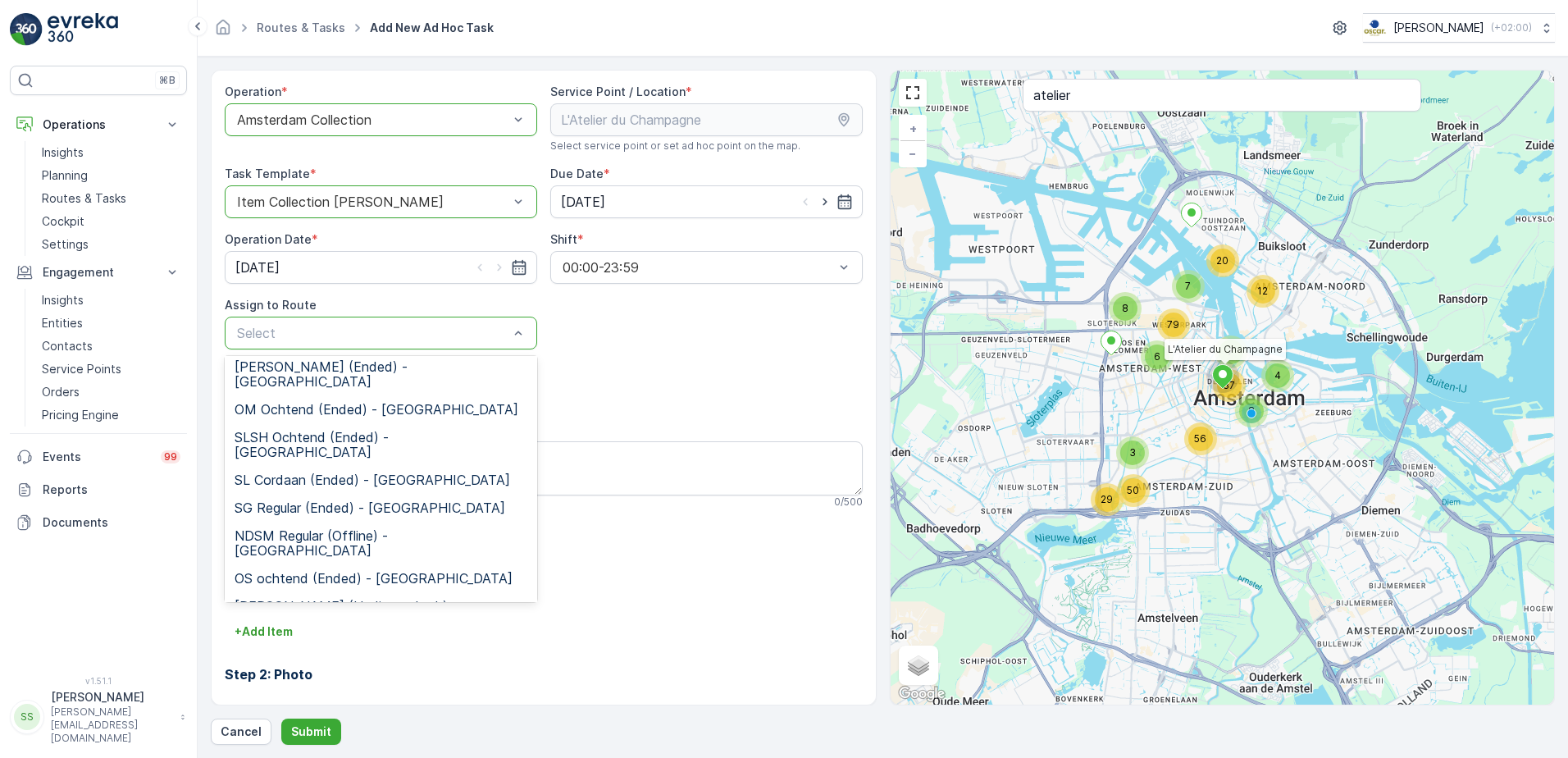
click at [277, 697] on span "Rokin Regular (Ended) - [GEOGRAPHIC_DATA]" at bounding box center [377, 704] width 286 height 15
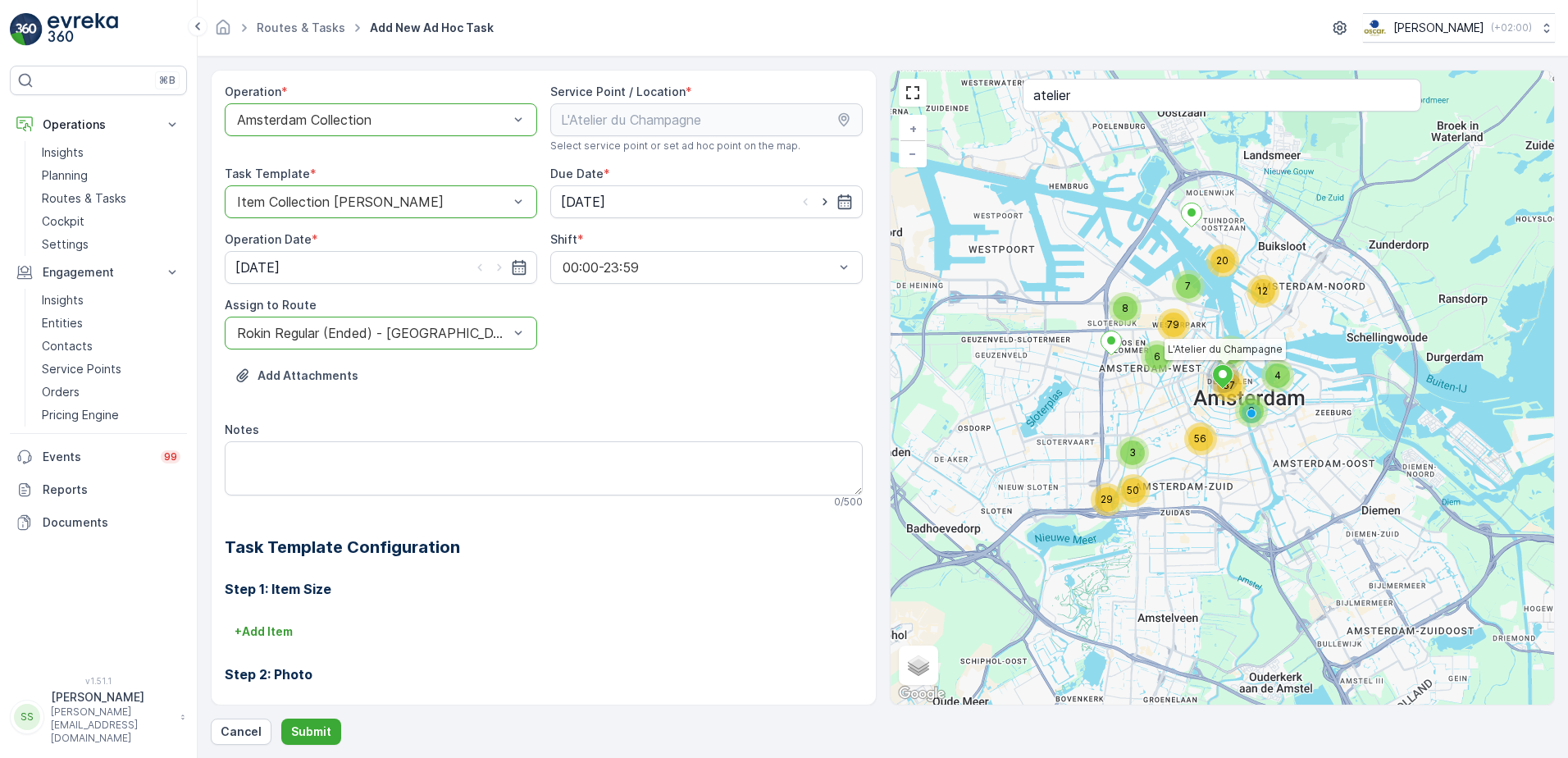
click at [568, 386] on div "Add Attachments" at bounding box center [543, 385] width 638 height 46
click at [315, 722] on button "Submit" at bounding box center [311, 731] width 60 height 27
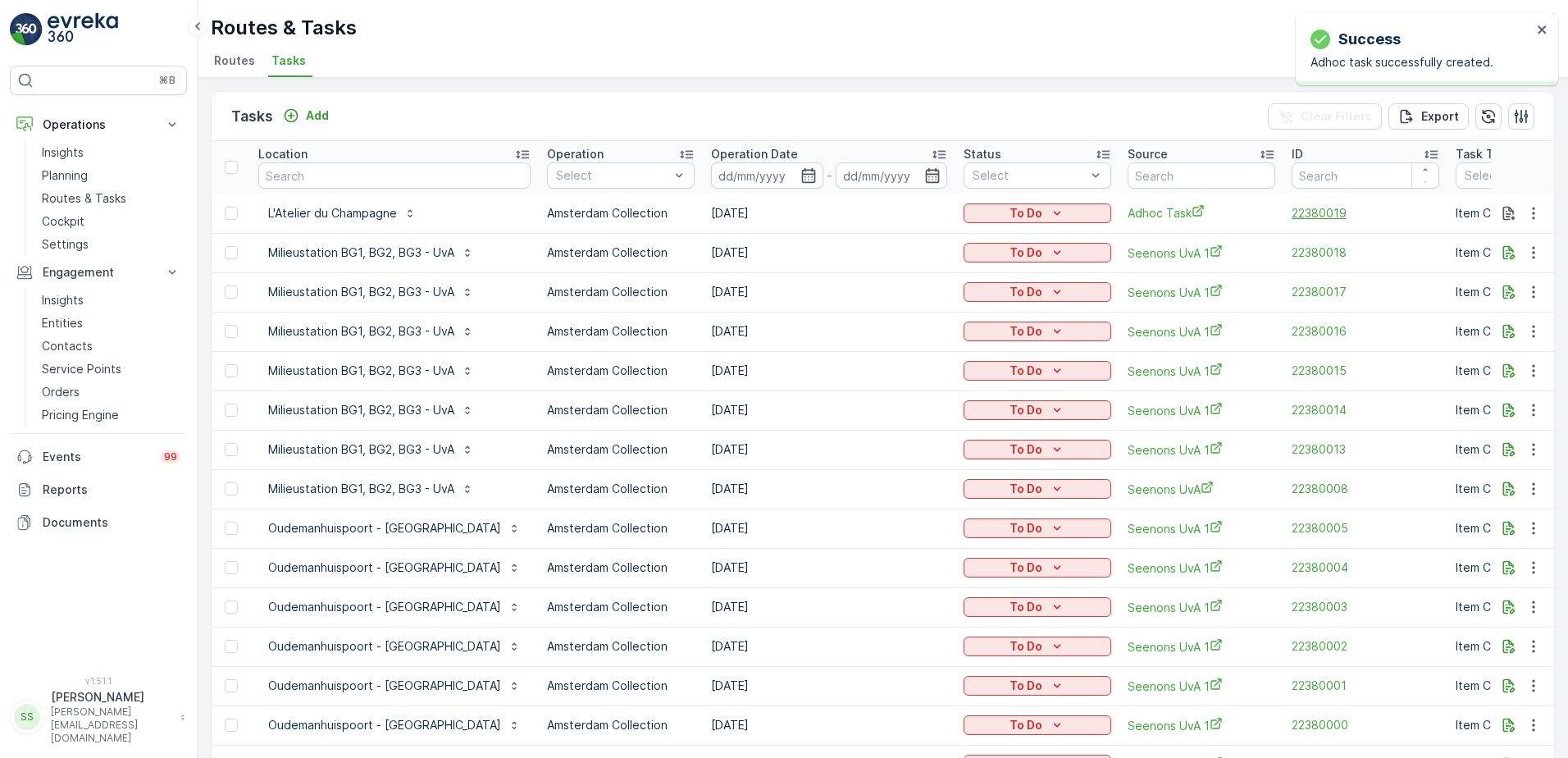
click at [1291, 210] on span "22380019" at bounding box center [1365, 213] width 148 height 17
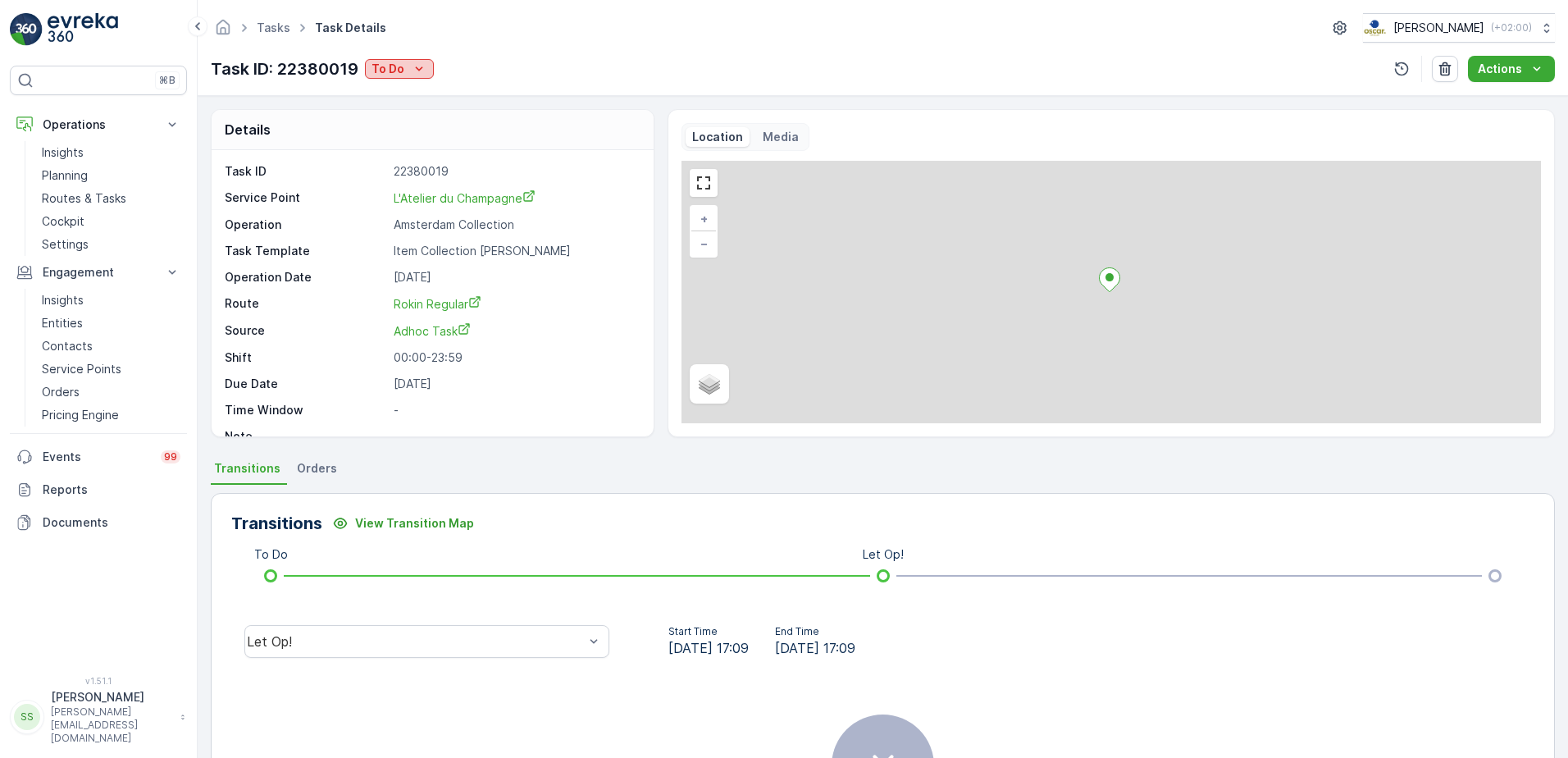
click at [412, 76] on icon "To Do" at bounding box center [419, 69] width 17 height 17
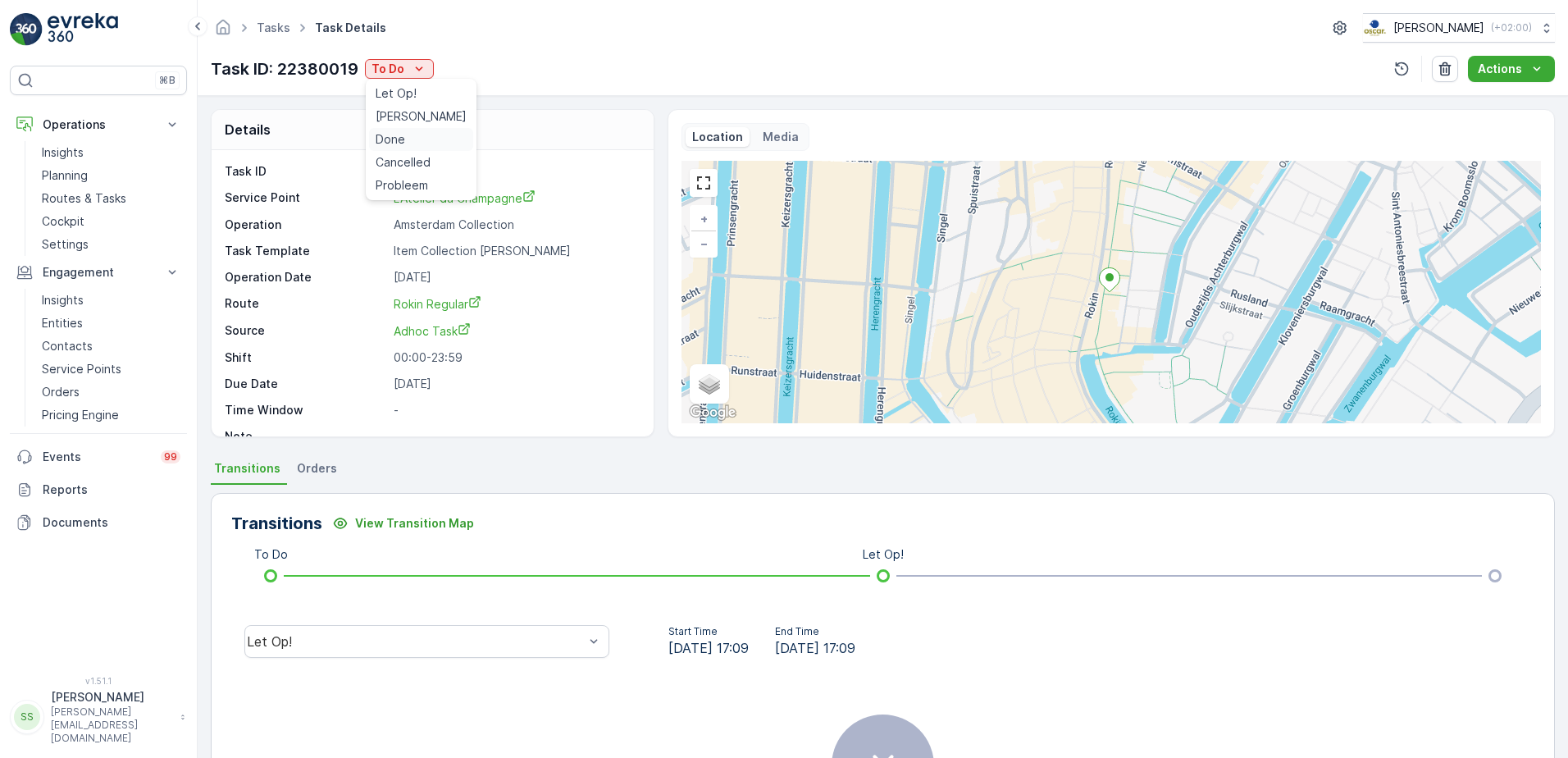
click at [389, 139] on span "Done" at bounding box center [391, 139] width 30 height 17
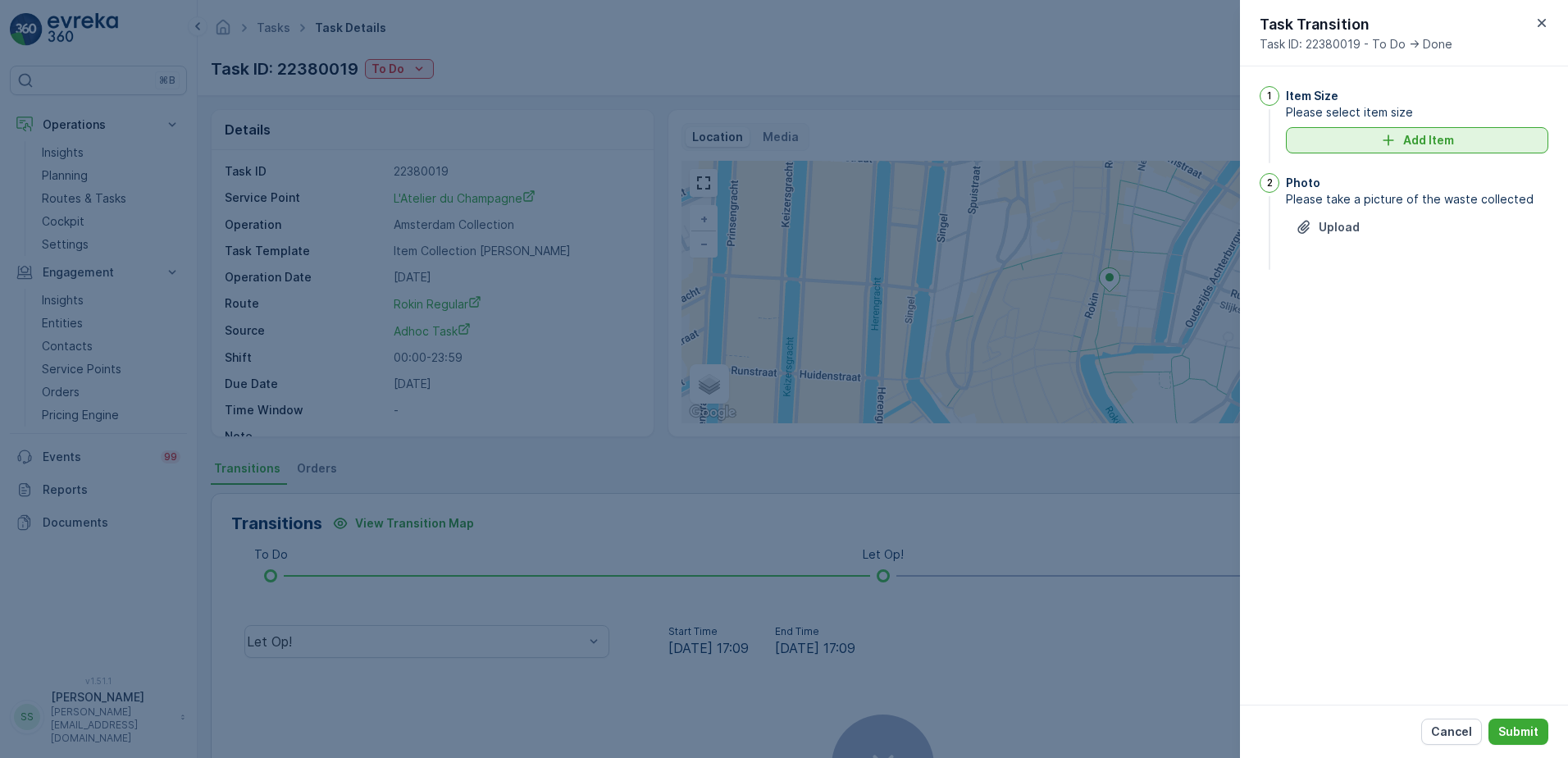
click at [1399, 139] on div "Add Item" at bounding box center [1416, 140] width 243 height 17
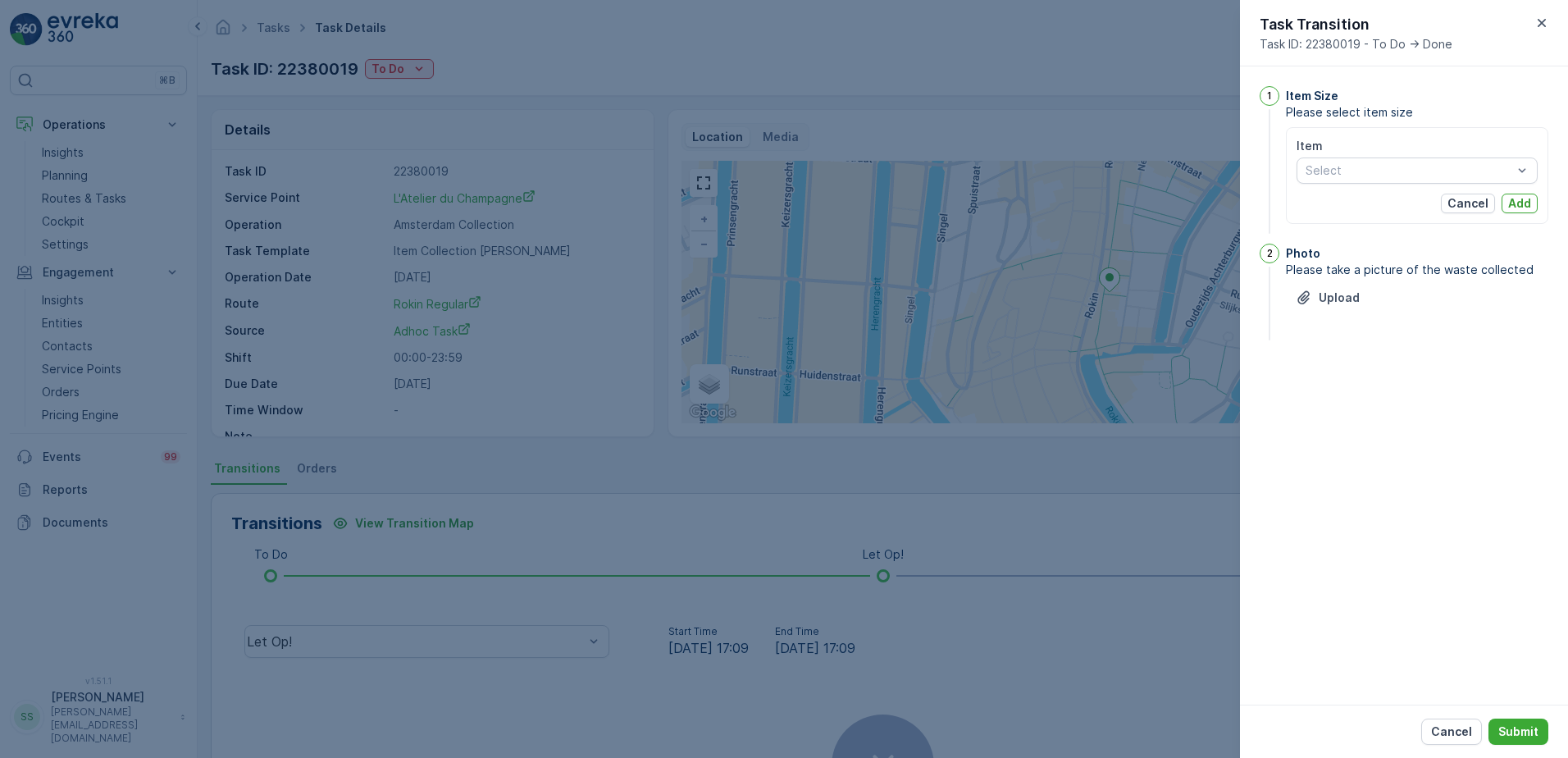
click at [1492, 377] on div "1 Item Size Please select item size Item Select Cancel Add 2 Photo Please take …" at bounding box center [1404, 385] width 328 height 638
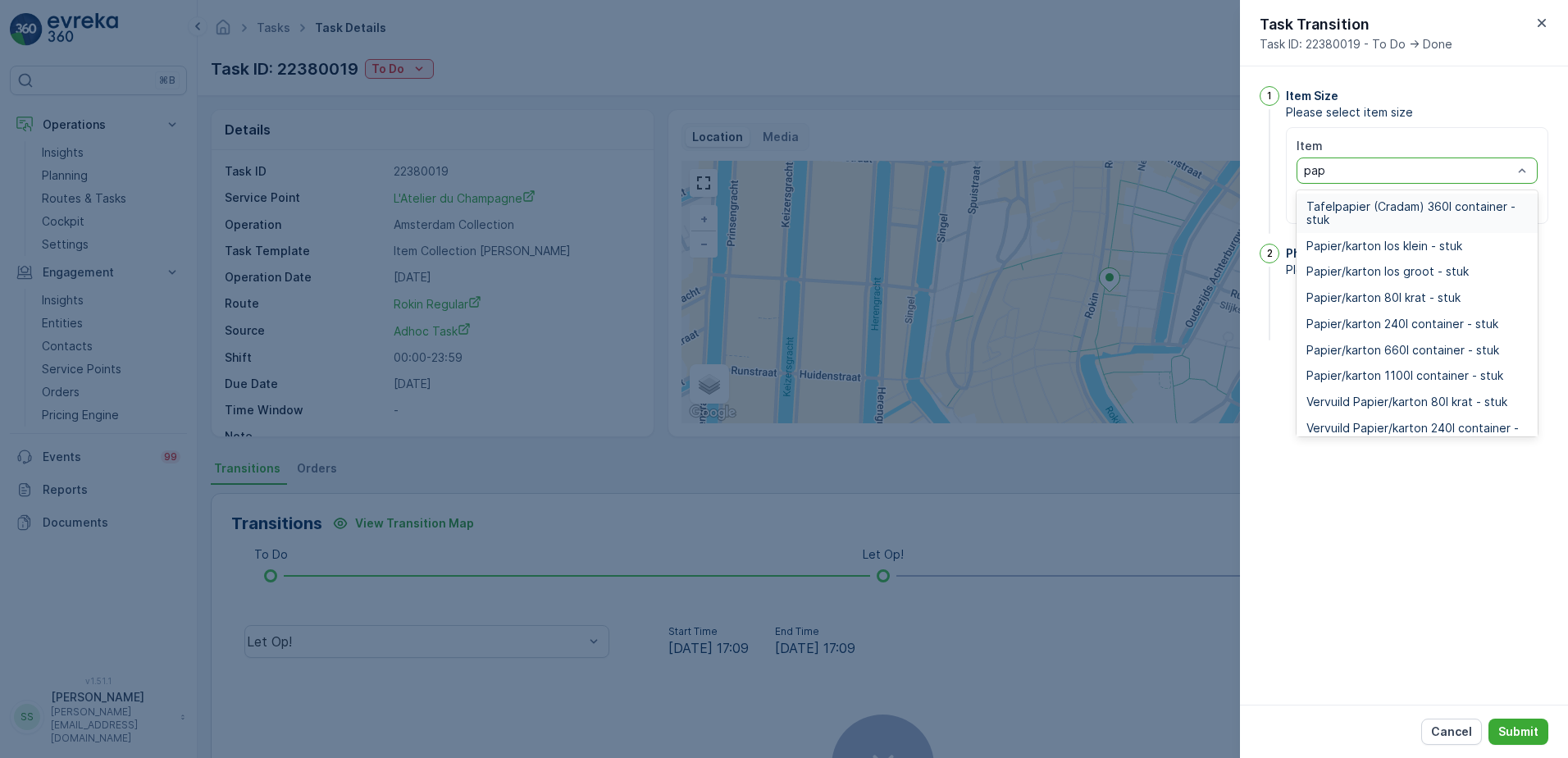
type input "papi"
type input "papier"
drag, startPoint x: 1375, startPoint y: 298, endPoint x: 1418, endPoint y: 293, distance: 43.3
click at [1375, 298] on span "Papier/karton 80l krat - stuk" at bounding box center [1383, 298] width 154 height 13
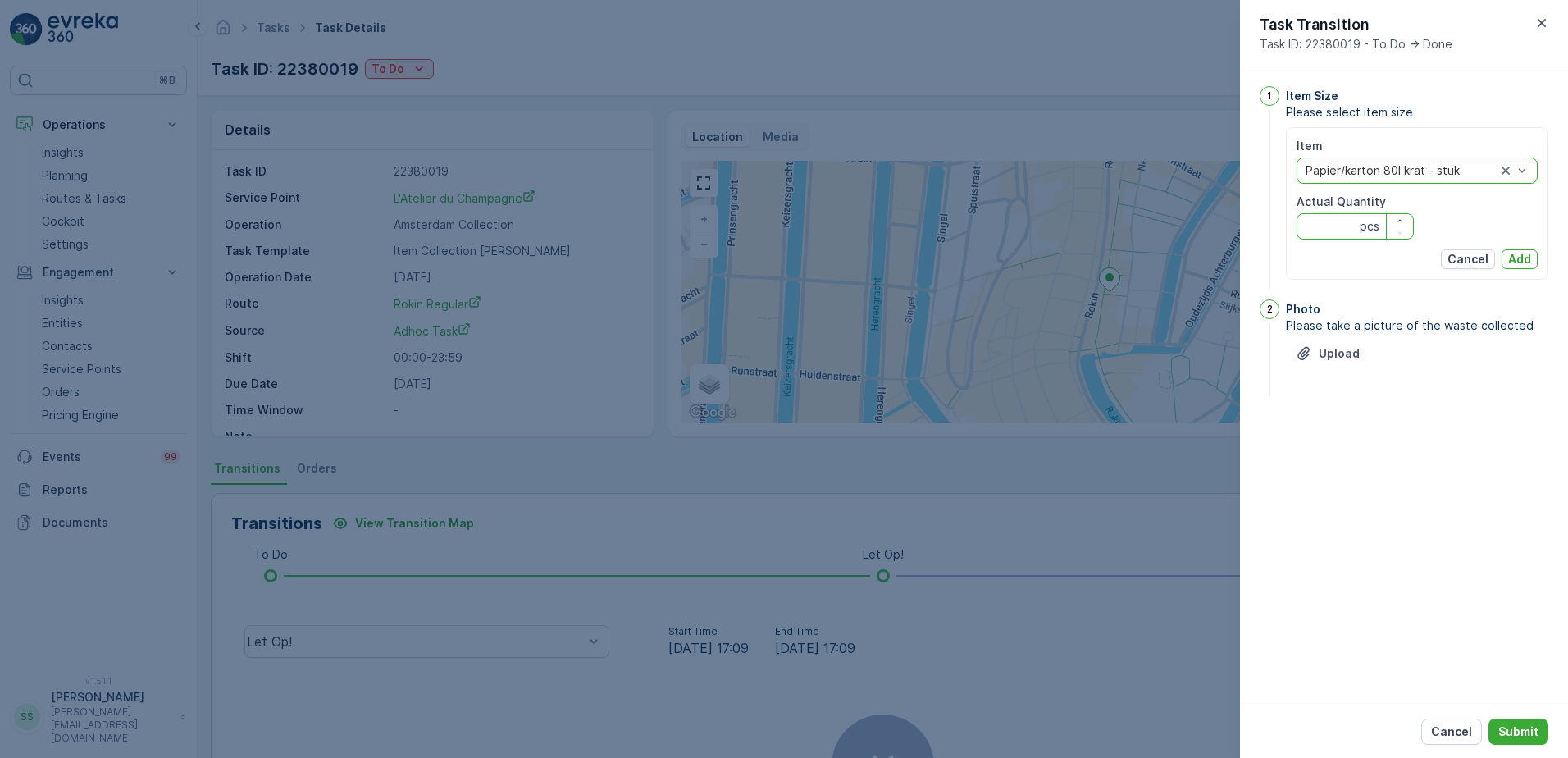
click at [1323, 232] on Quantity "Actual Quantity" at bounding box center [1354, 226] width 117 height 27
type Quantity "1"
click at [1517, 256] on p "Add" at bounding box center [1519, 260] width 23 height 17
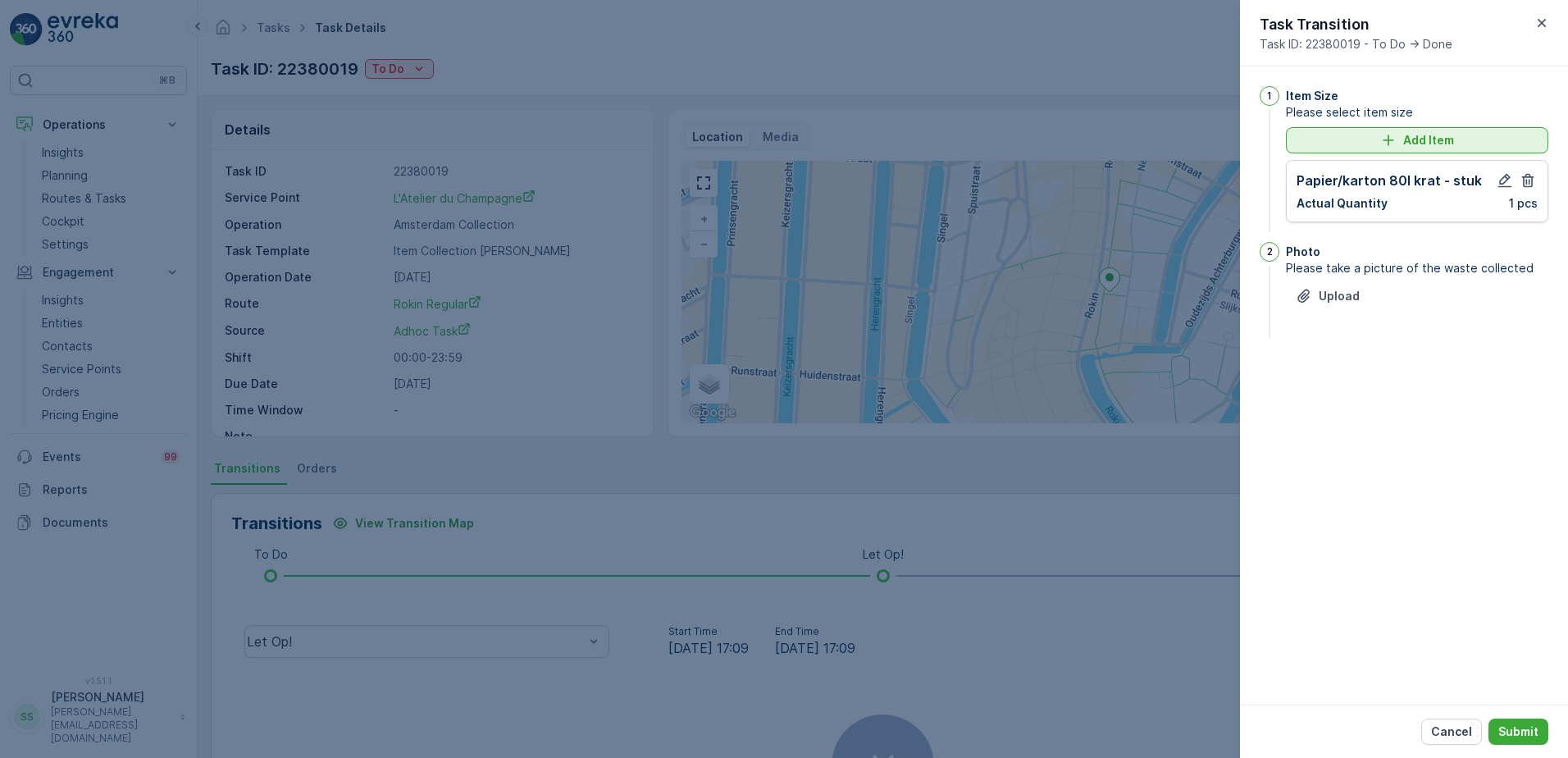
click at [1367, 138] on div "Add Item" at bounding box center [1416, 140] width 243 height 17
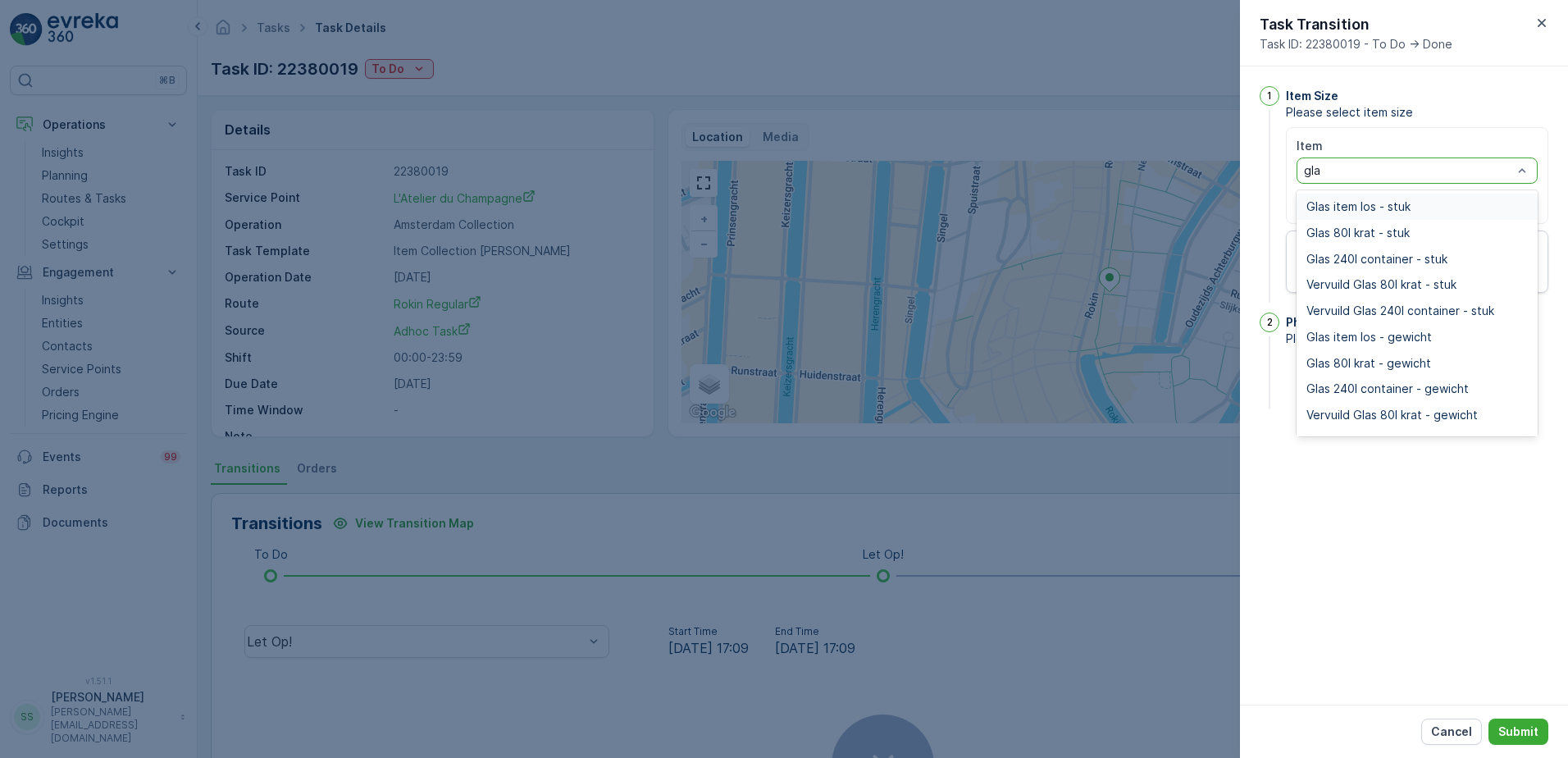
type input "glas"
click at [1373, 234] on span "Glas 80l krat - stuk" at bounding box center [1357, 233] width 104 height 13
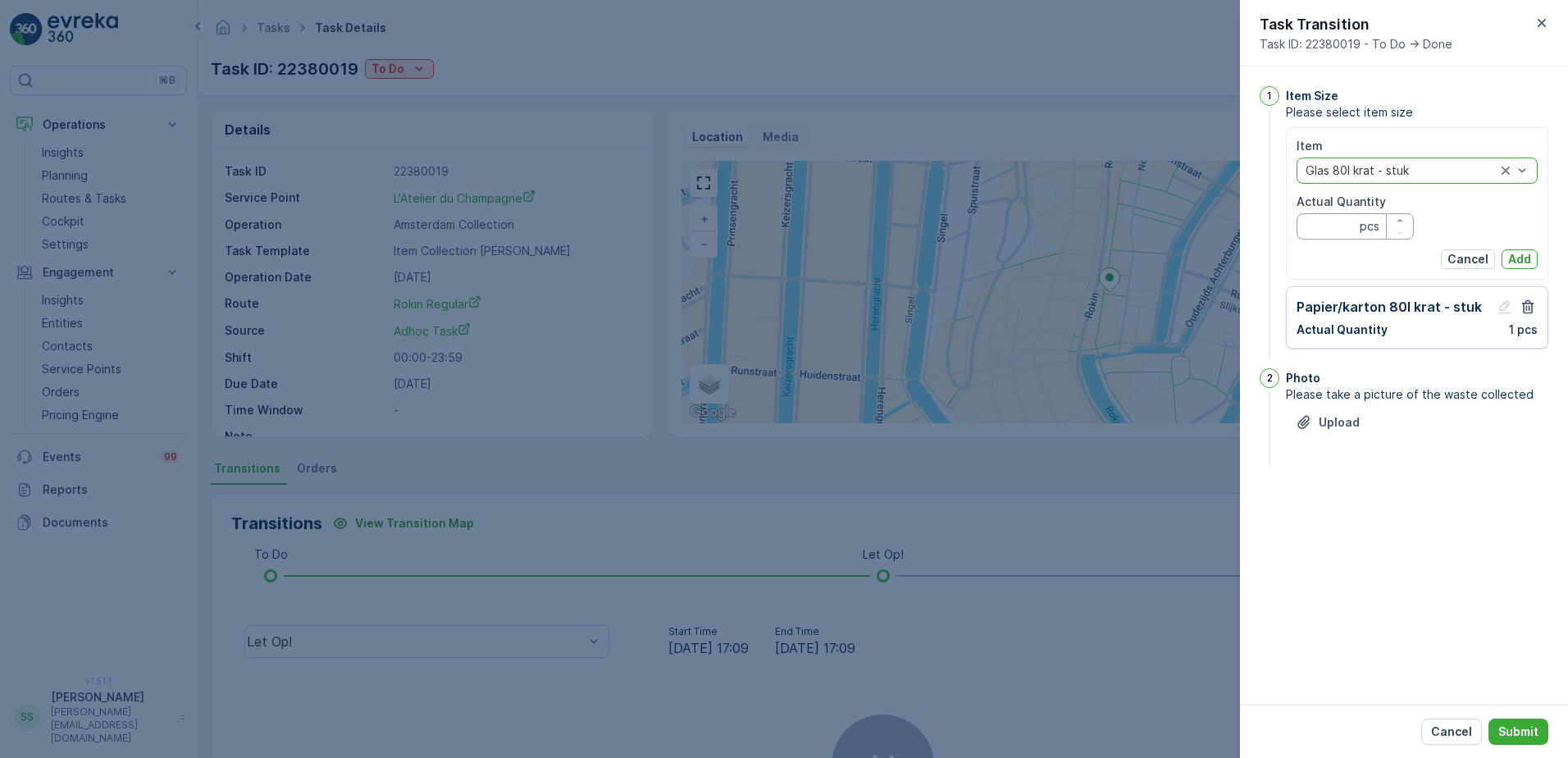
click at [1336, 224] on Quantity "Actual Quantity" at bounding box center [1354, 226] width 117 height 27
type Quantity "1"
click at [1522, 263] on p "Add" at bounding box center [1519, 260] width 23 height 17
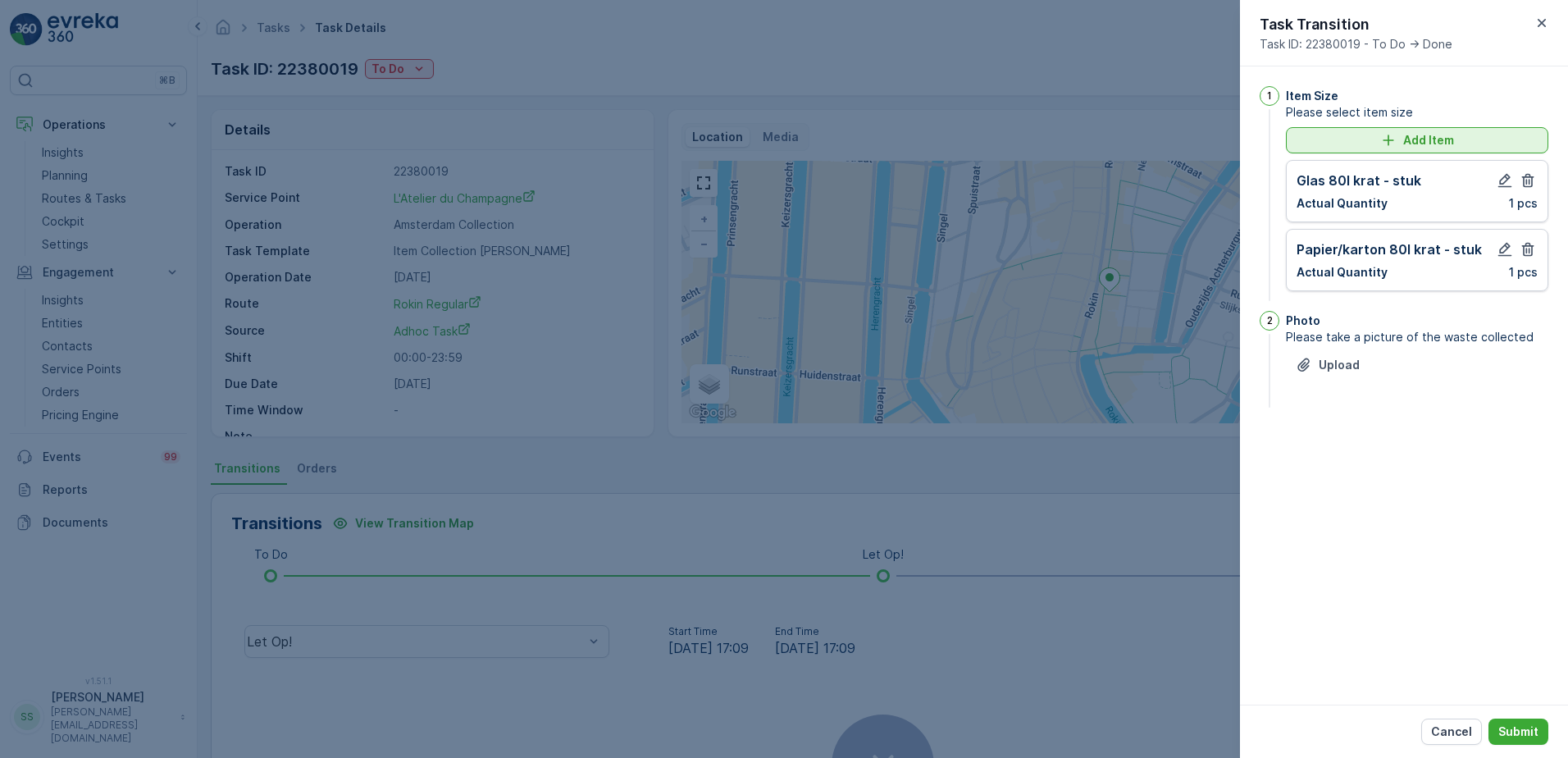
click at [1370, 140] on div "Add Item" at bounding box center [1416, 140] width 243 height 17
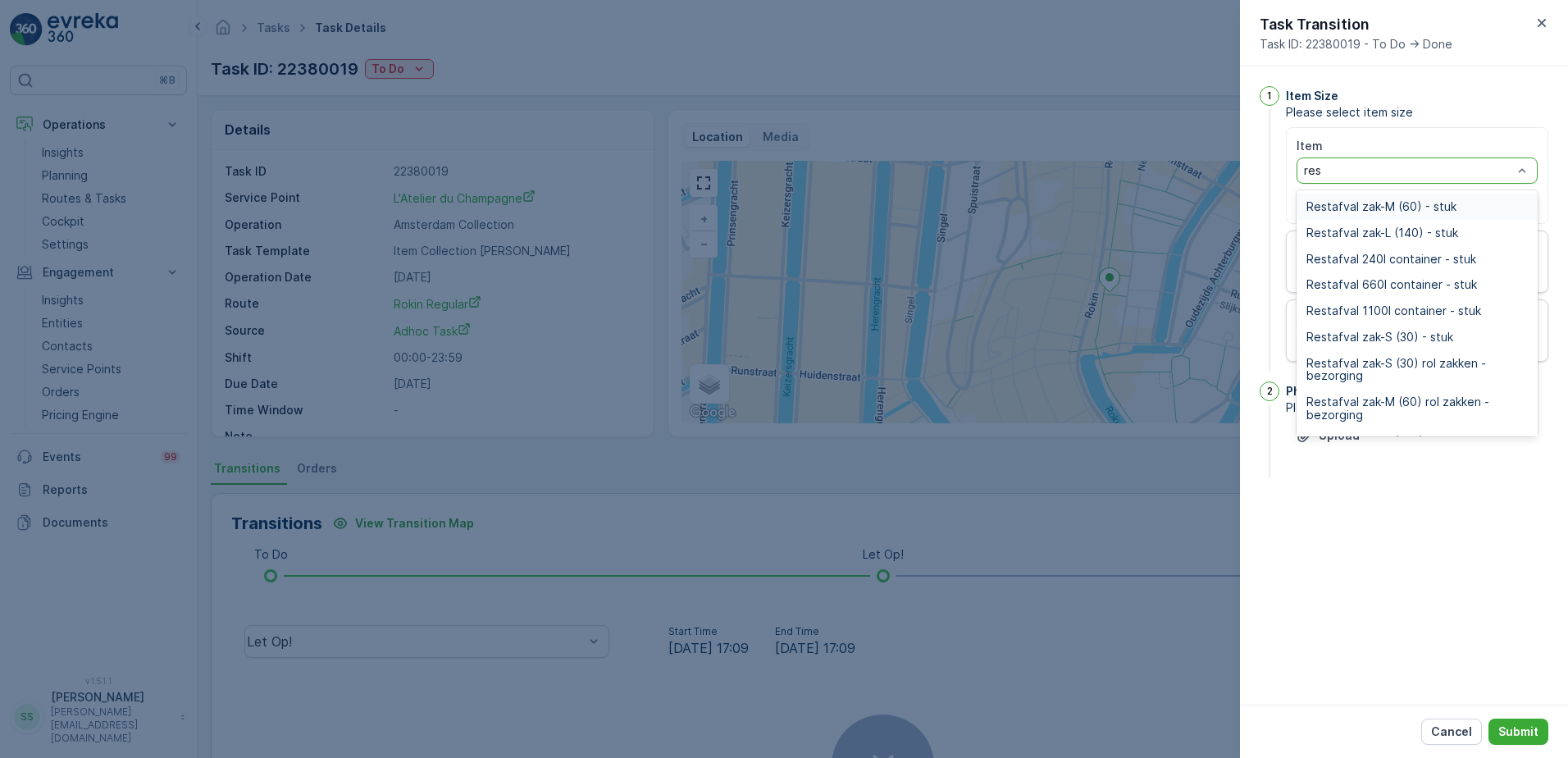
type input "rest"
click at [1368, 200] on span "Restafval zak-M (60) - stuk" at bounding box center [1381, 207] width 150 height 13
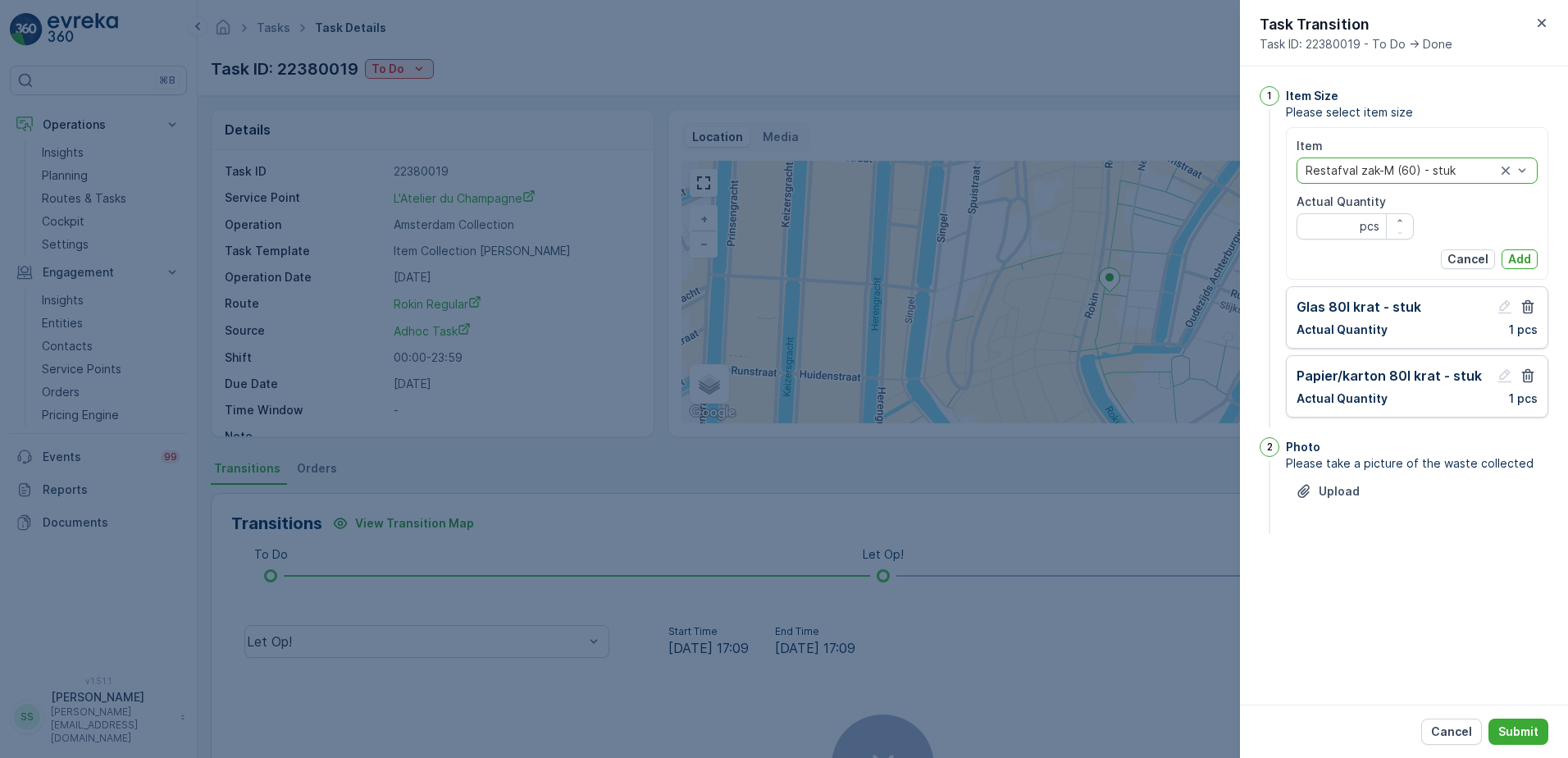
click at [1329, 241] on div "Item option Restafval zak-M (60) - stuk, selected. Restafval zak-M (60) - stuk …" at bounding box center [1416, 203] width 241 height 131
click at [1328, 230] on Quantity "Actual Quantity" at bounding box center [1354, 226] width 117 height 27
type Quantity "2"
click at [1517, 251] on p "Add" at bounding box center [1519, 260] width 23 height 17
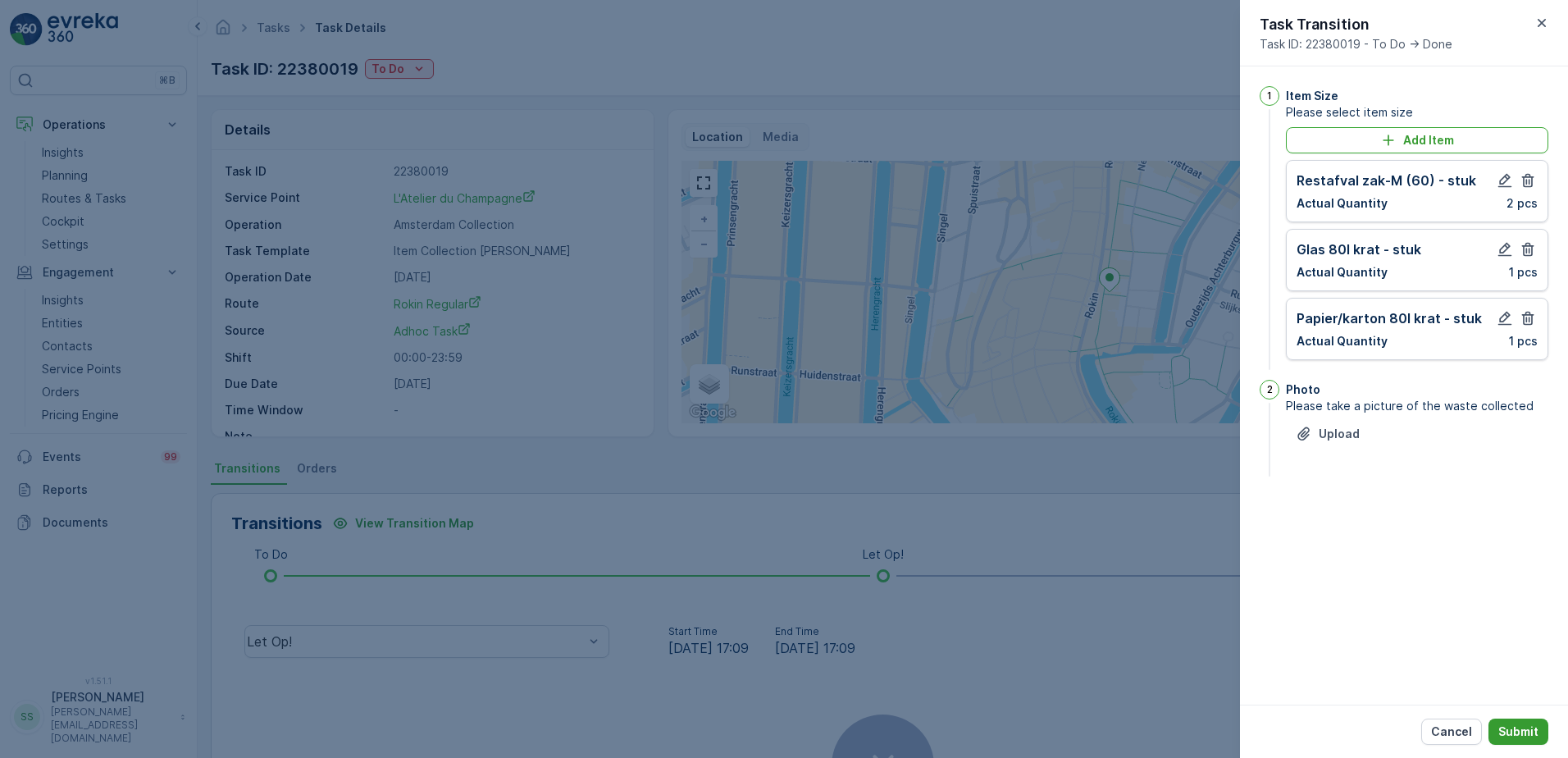
click at [1517, 735] on p "Submit" at bounding box center [1518, 731] width 40 height 17
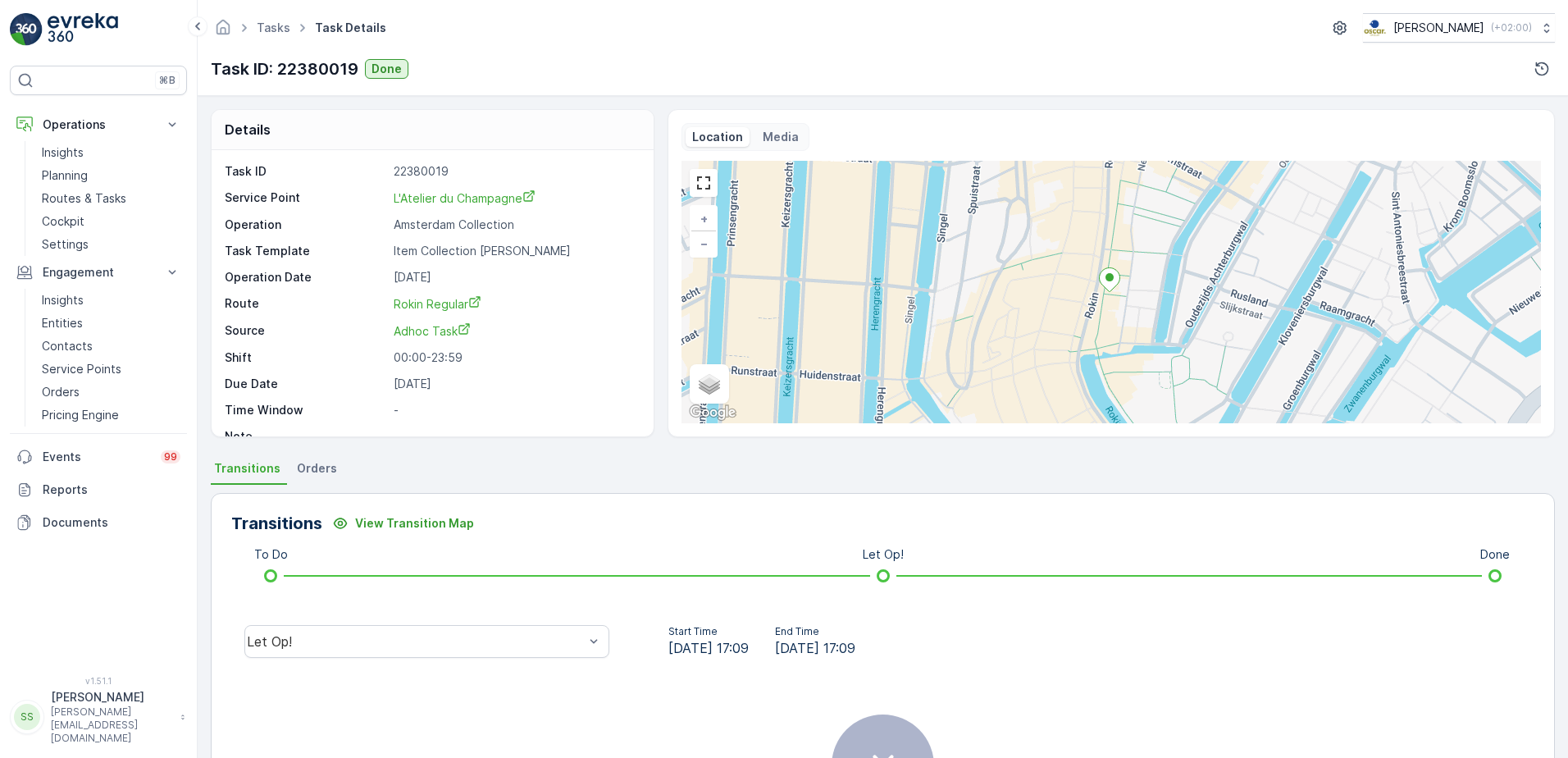
click at [654, 455] on div "Details Task ID 22380019 Service Point L'Atelier du Champagne Operation Amsterd…" at bounding box center [882, 427] width 1370 height 662
click at [654, 40] on div "Tasks Task Details [PERSON_NAME] ( +02:00 )" at bounding box center [882, 28] width 1344 height 30
click at [365, 138] on div "Details" at bounding box center [432, 129] width 442 height 40
click at [348, 104] on div "Details Task ID 22380019 Service Point L'Atelier du Champagne Operation Amsterd…" at bounding box center [882, 427] width 1370 height 662
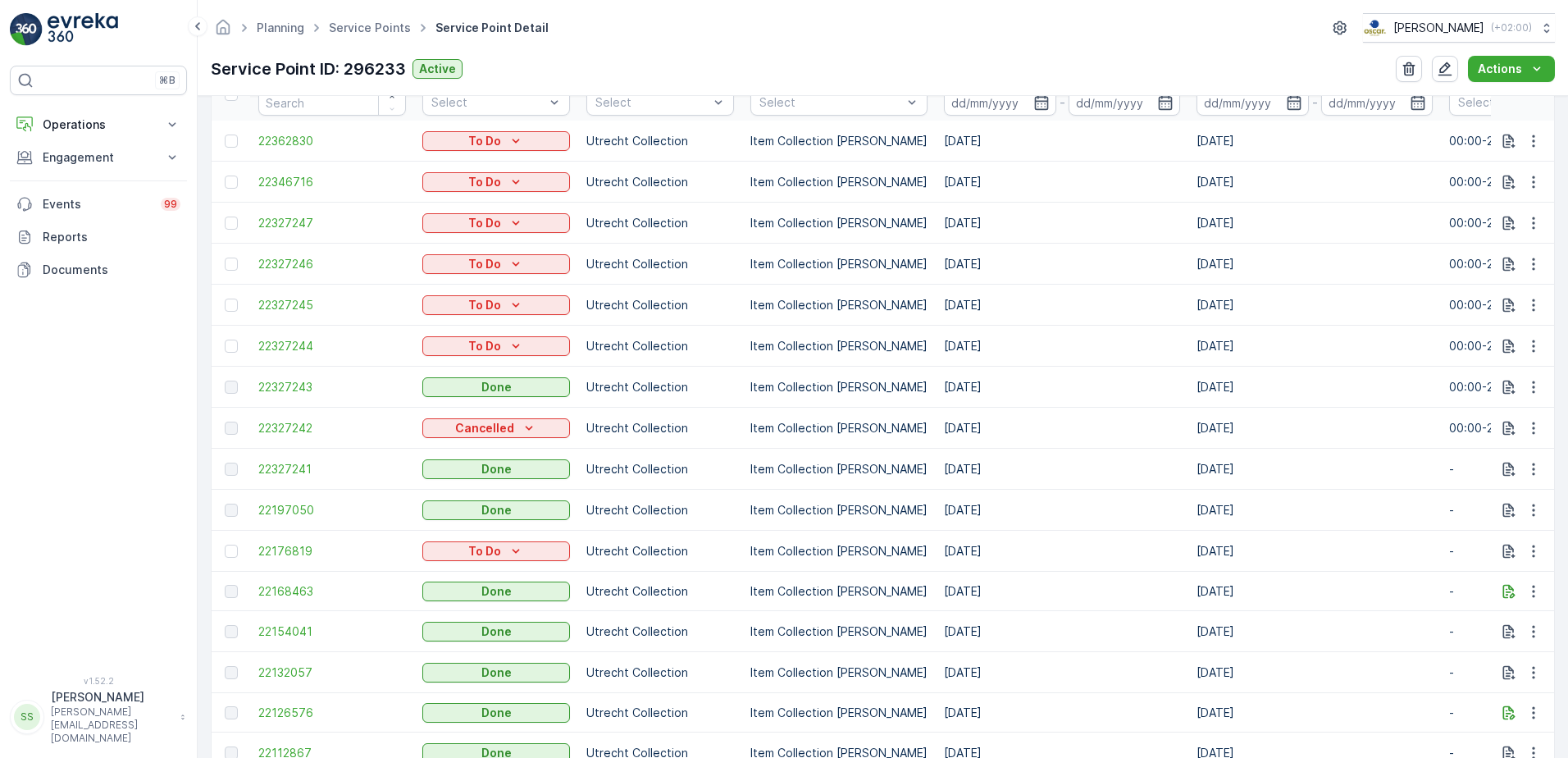
scroll to position [574, 0]
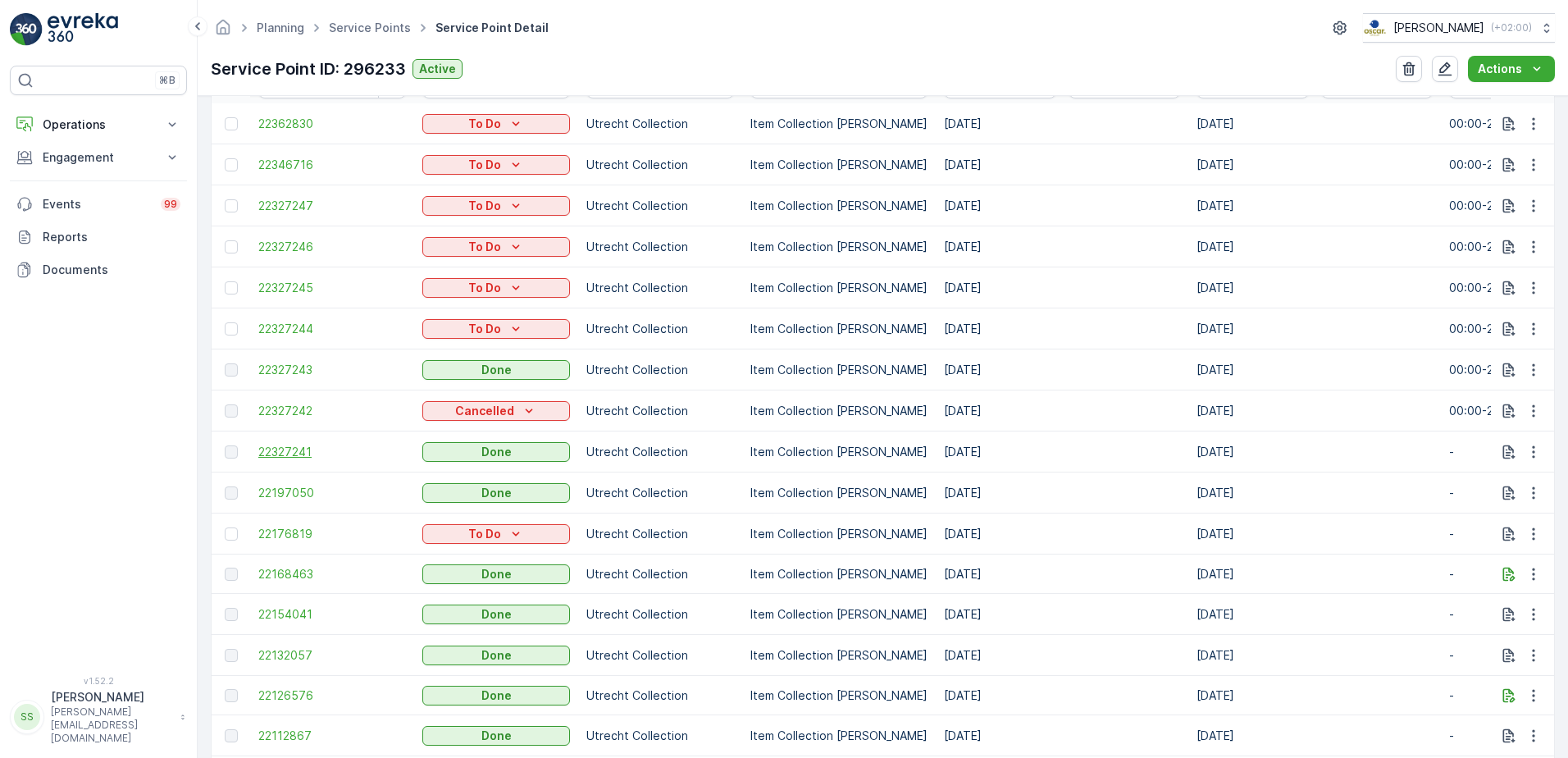
click at [301, 453] on span "22327241" at bounding box center [332, 452] width 148 height 17
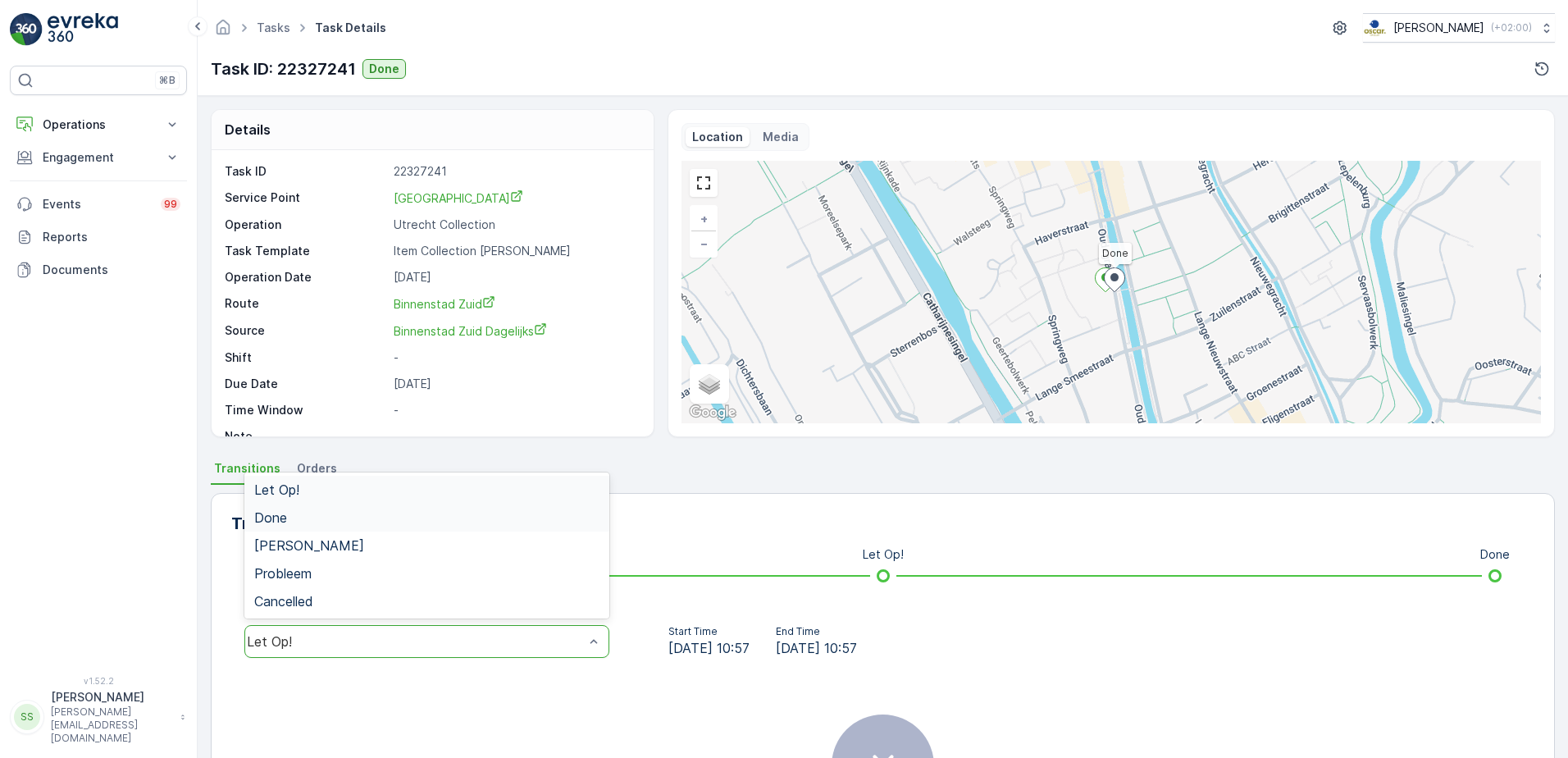
click at [303, 513] on div "Done" at bounding box center [427, 517] width 345 height 15
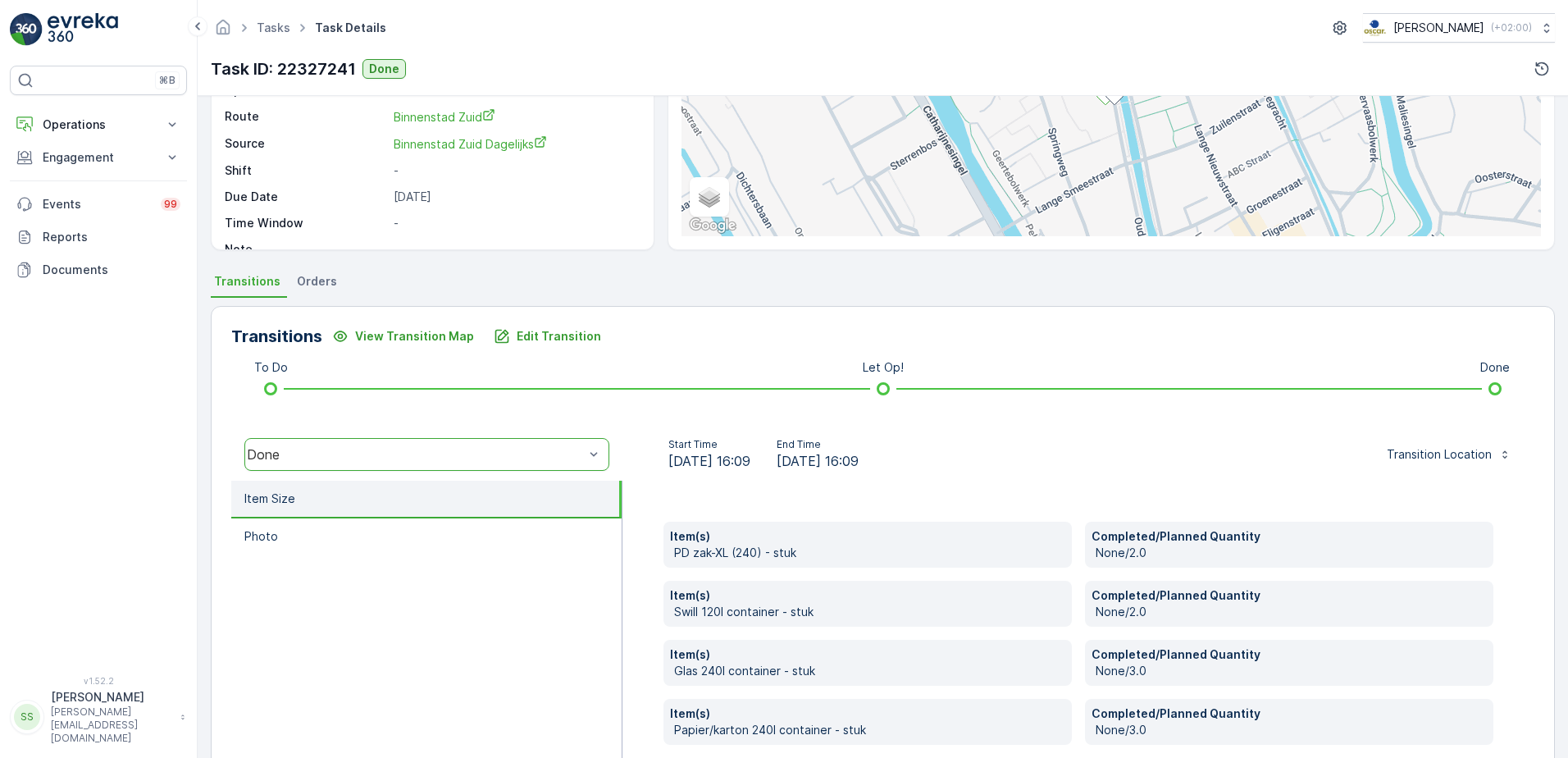
scroll to position [385, 0]
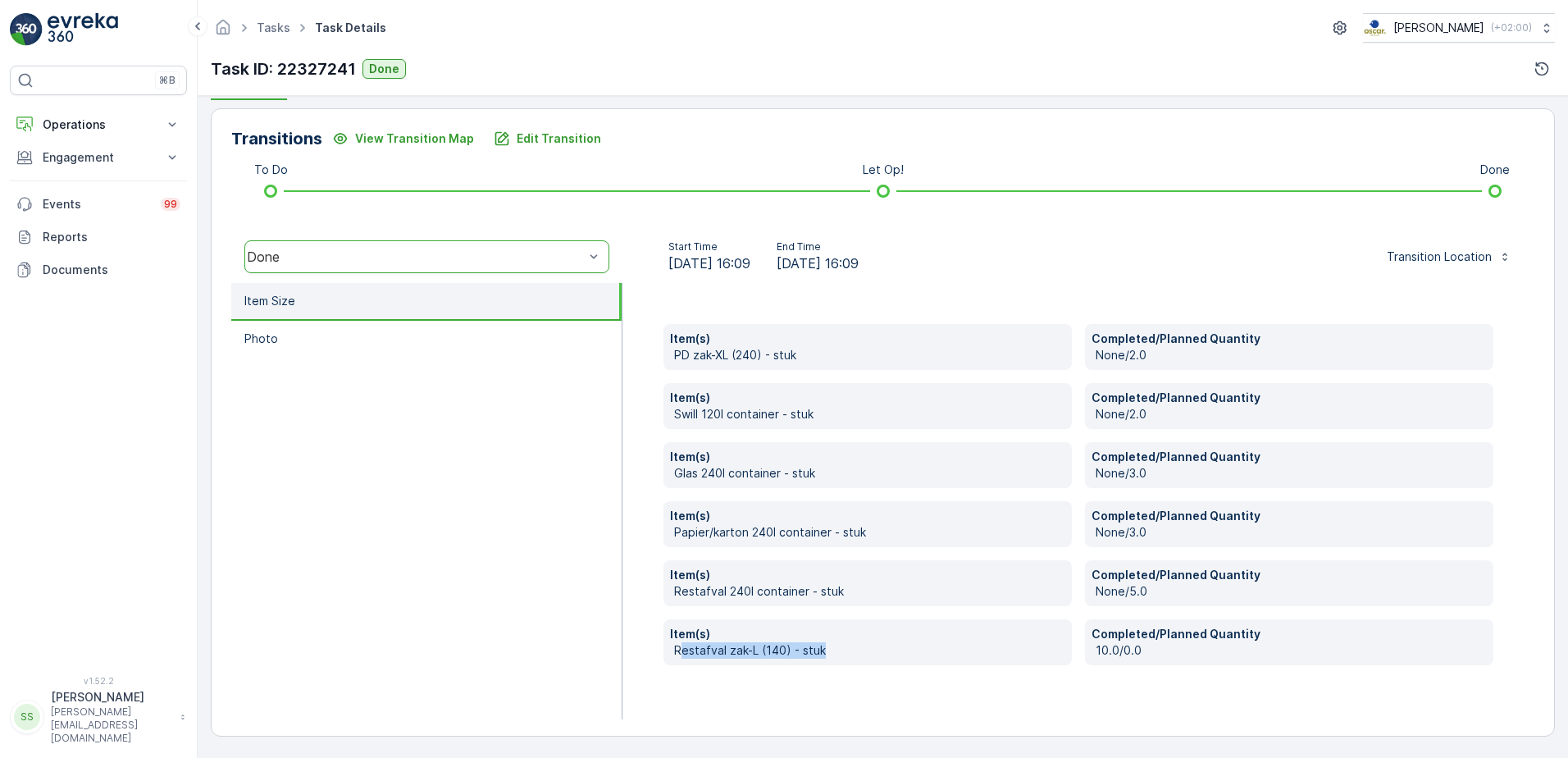
drag, startPoint x: 684, startPoint y: 657, endPoint x: 839, endPoint y: 649, distance: 155.2
click at [839, 649] on p "Restafval zak-L (140) - stuk" at bounding box center [870, 650] width 391 height 17
drag, startPoint x: 839, startPoint y: 649, endPoint x: 880, endPoint y: 655, distance: 41.4
click at [893, 659] on div "Item(s) Restafval zak-L (140) - stuk" at bounding box center [867, 642] width 408 height 46
drag, startPoint x: 839, startPoint y: 649, endPoint x: 646, endPoint y: 649, distance: 193.0
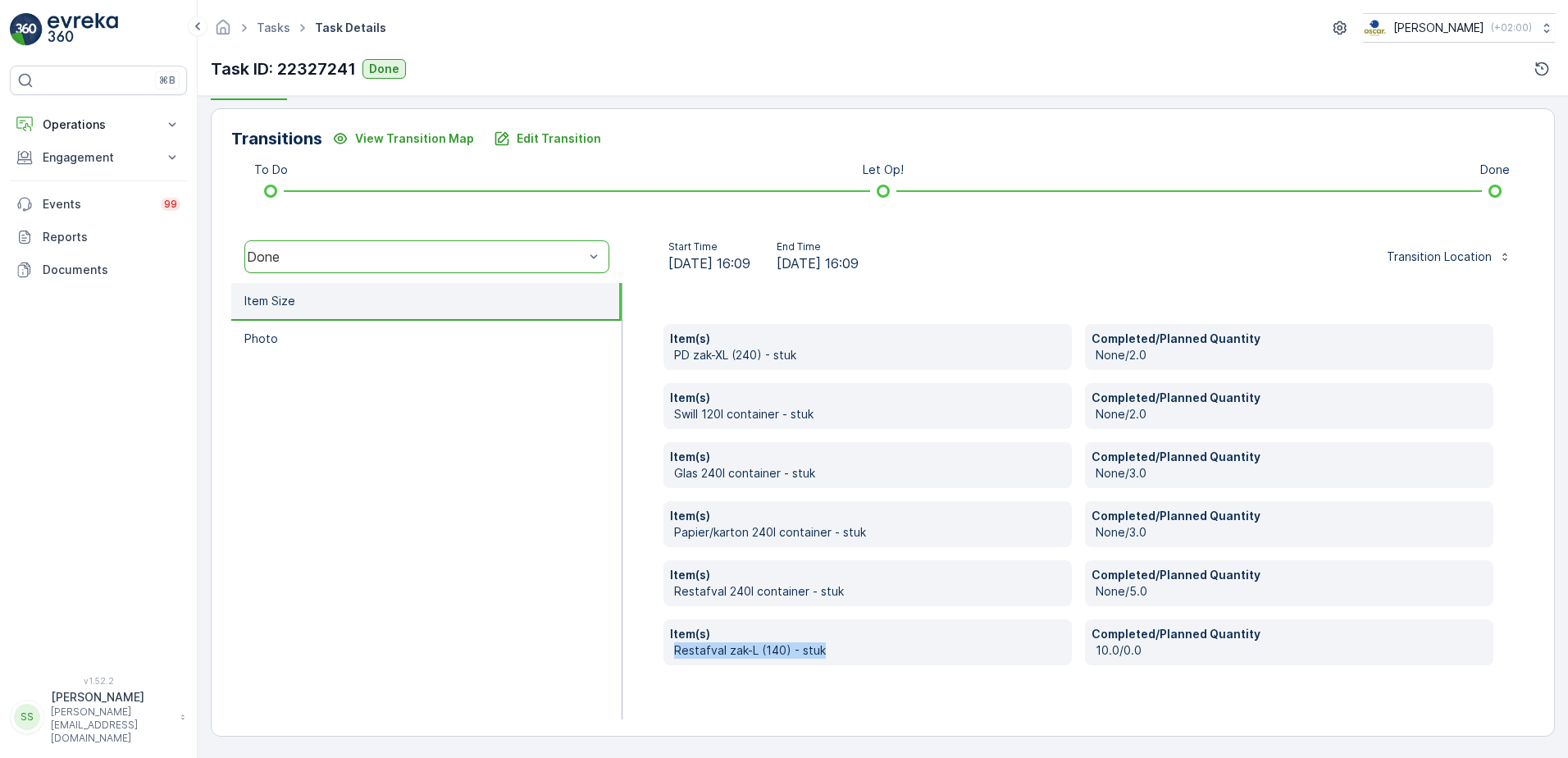
click at [646, 649] on div "Item(s) PD zak-XL (240) - stuk Completed/Planned Quantity None/2.0 Item(s) Swil…" at bounding box center [1078, 501] width 912 height 436
drag, startPoint x: 646, startPoint y: 649, endPoint x: 796, endPoint y: 700, distance: 158.4
click at [796, 700] on div "Item(s) PD zak-XL (240) - stuk Completed/Planned Quantity None/2.0 Item(s) Swil…" at bounding box center [1078, 501] width 912 height 436
click at [765, 591] on p "Restafval 240l container - stuk" at bounding box center [870, 591] width 391 height 17
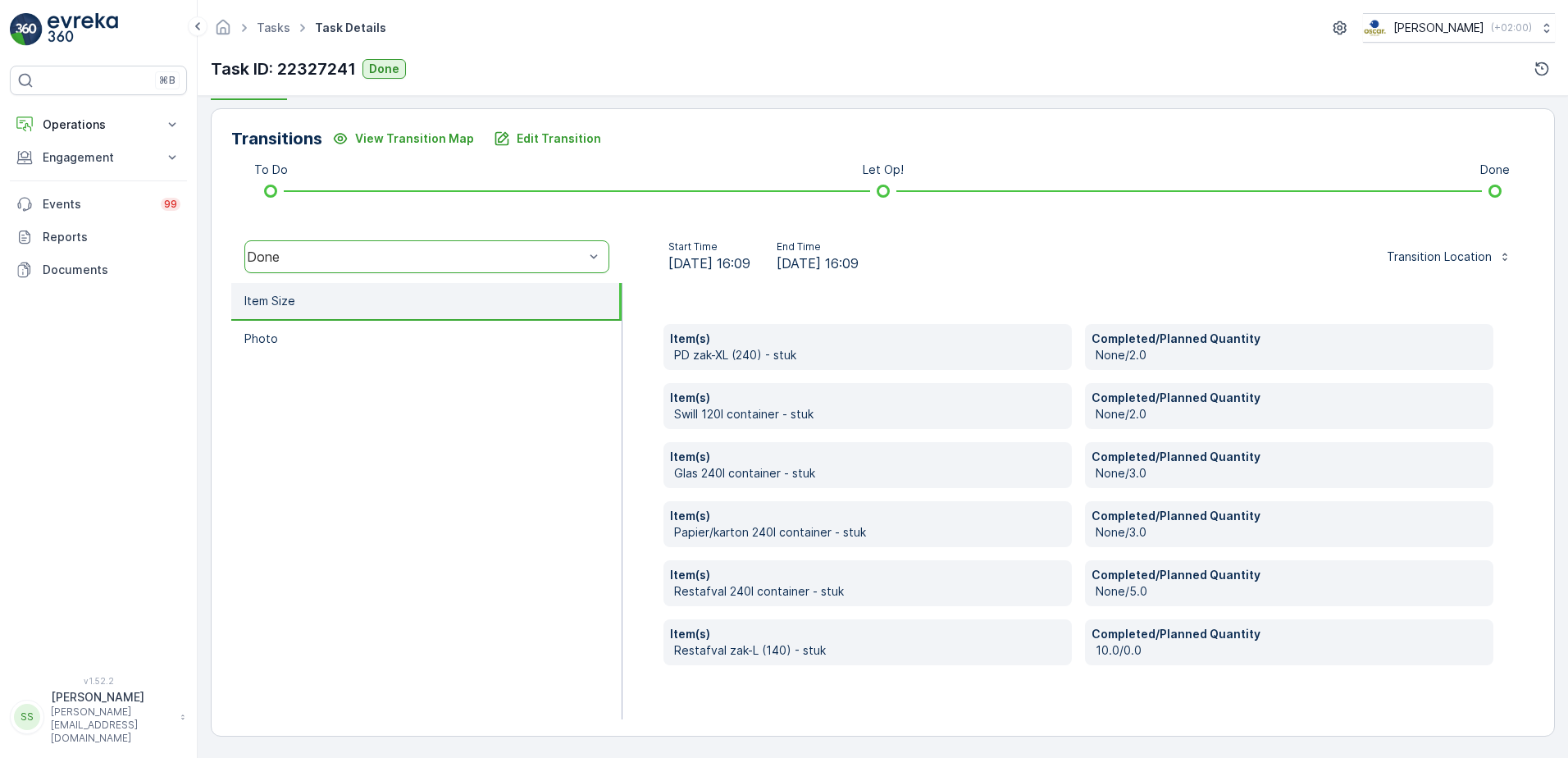
drag, startPoint x: 765, startPoint y: 591, endPoint x: 722, endPoint y: 688, distance: 106.1
click at [722, 688] on div "Item(s) PD zak-XL (240) - stuk Completed/Planned Quantity None/2.0 Item(s) Swil…" at bounding box center [1078, 501] width 912 height 436
click at [732, 652] on p "Restafval zak-L (140) - stuk" at bounding box center [870, 650] width 391 height 17
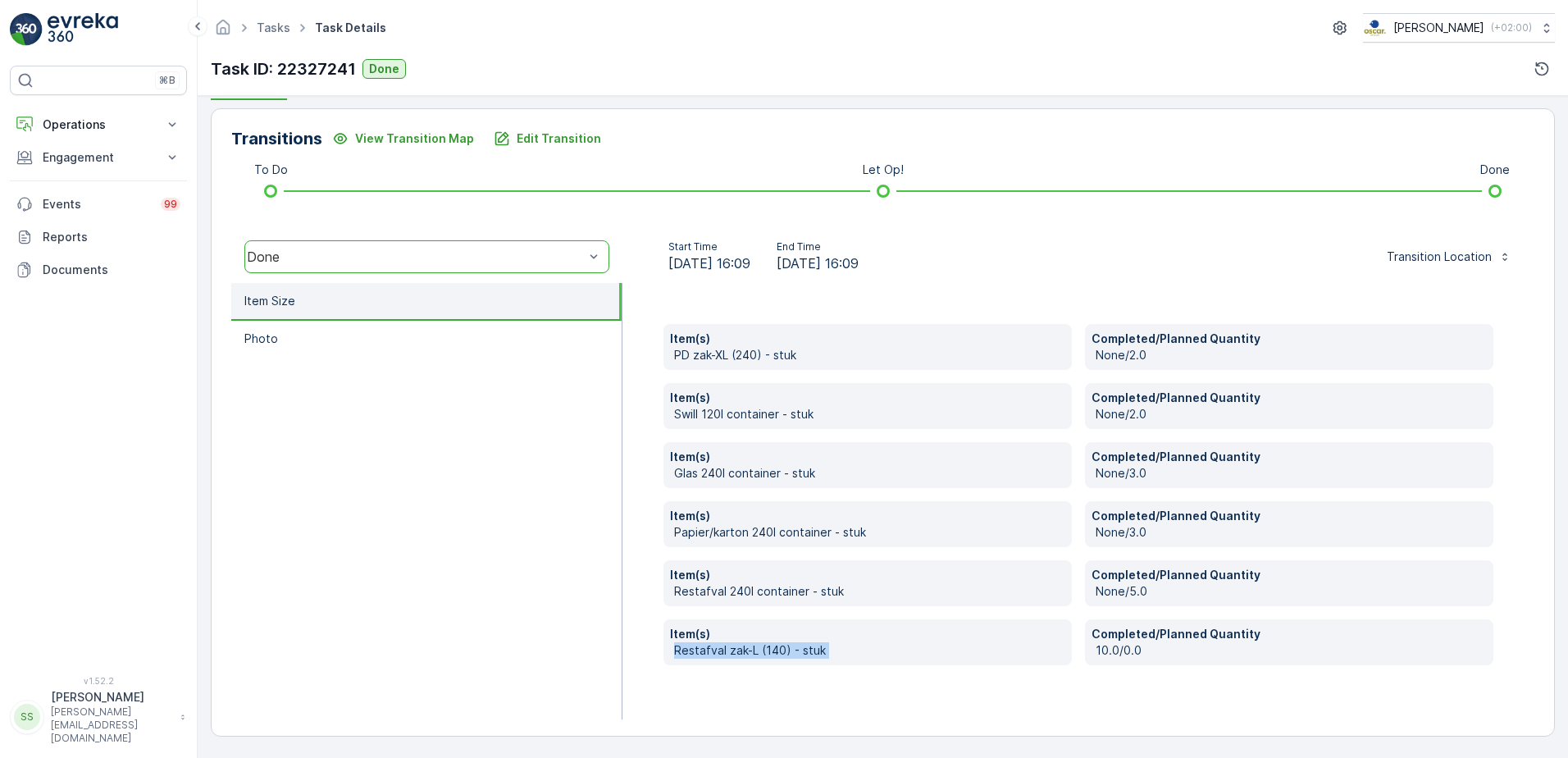
drag, startPoint x: 732, startPoint y: 652, endPoint x: 848, endPoint y: 661, distance: 116.3
click at [862, 661] on div "Item(s) Restafval zak-L (140) - stuk" at bounding box center [867, 642] width 408 height 46
click at [736, 658] on div "Item(s) Restafval zak-L (140) - stuk" at bounding box center [867, 642] width 408 height 46
drag, startPoint x: 905, startPoint y: 655, endPoint x: 888, endPoint y: 653, distance: 17.1
click at [903, 655] on p "Restafval zak-L (140) - stuk" at bounding box center [870, 650] width 391 height 17
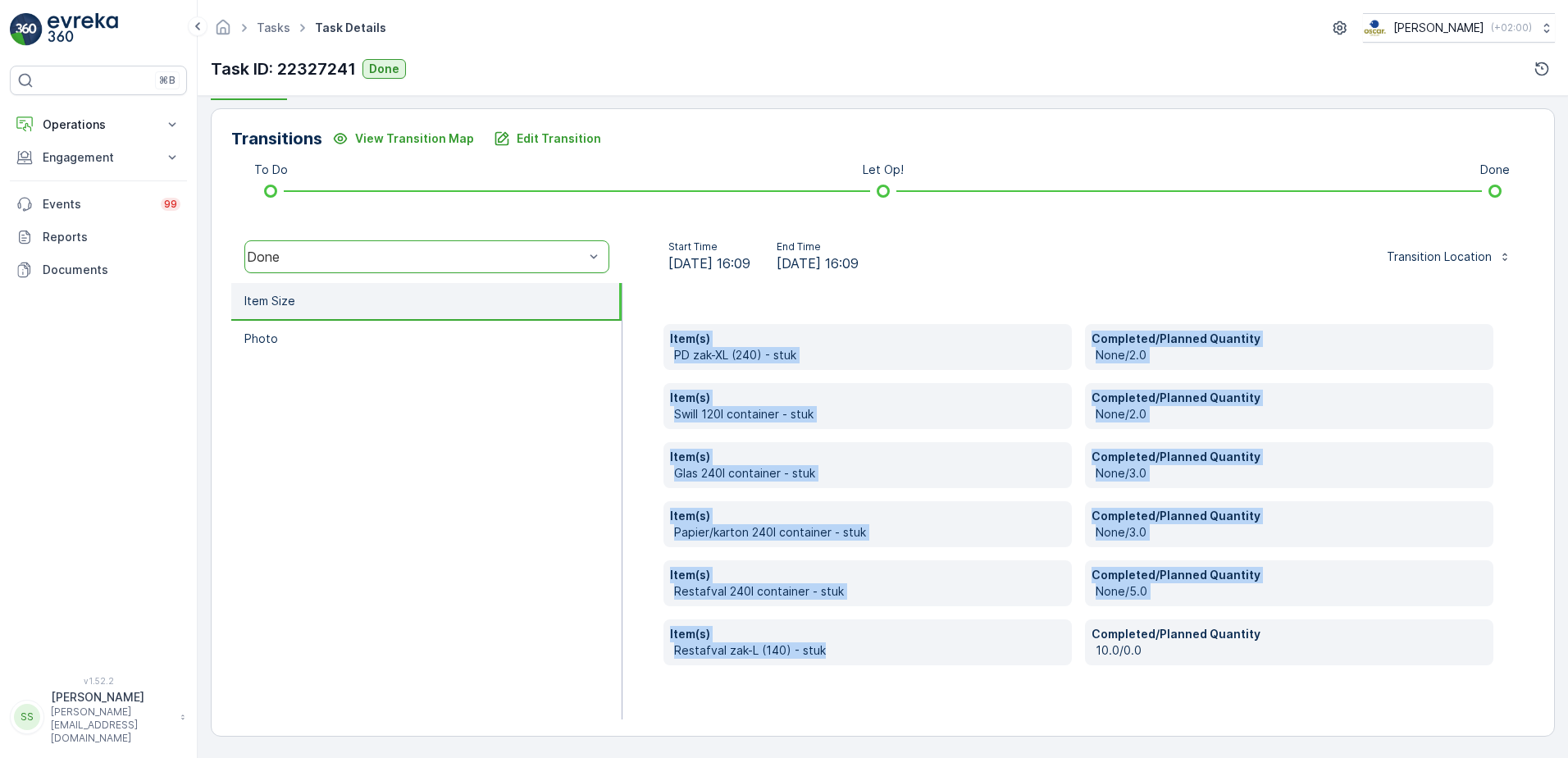
drag, startPoint x: 660, startPoint y: 651, endPoint x: 610, endPoint y: 651, distance: 50.0
click at [610, 651] on div "Item Size Photo Item(s) PD zak-XL (240) - stuk Completed/Planned Quantity None/…" at bounding box center [882, 501] width 1303 height 436
drag, startPoint x: 610, startPoint y: 651, endPoint x: 771, endPoint y: 682, distance: 164.0
click at [771, 682] on div "Item(s) PD zak-XL (240) - stuk Completed/Planned Quantity None/2.0 Item(s) Swil…" at bounding box center [1078, 501] width 912 height 436
click at [671, 659] on div "Item(s) Restafval zak-L (140) - stuk" at bounding box center [867, 642] width 408 height 46
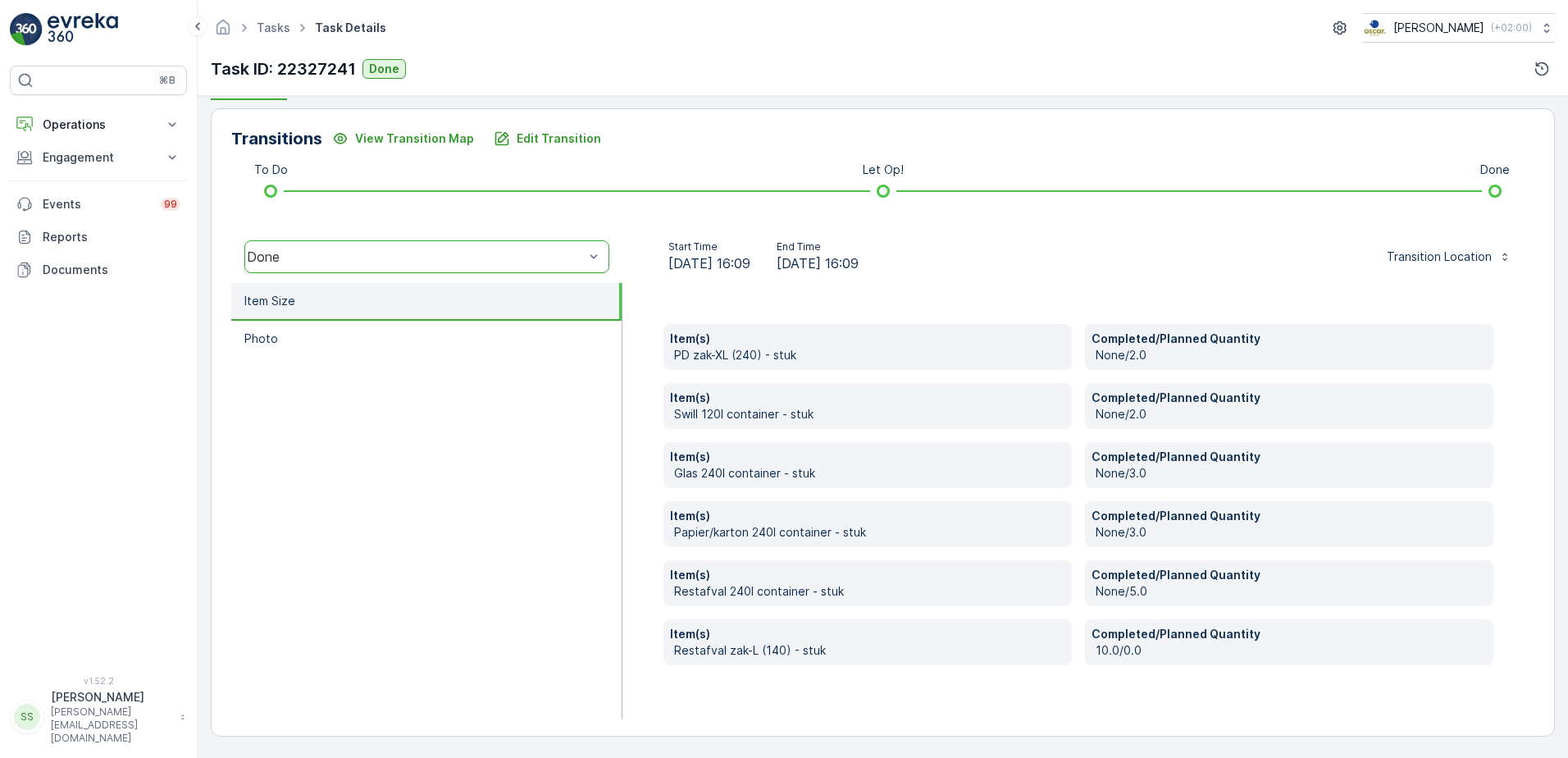
click at [643, 464] on div "Item(s) PD zak-XL (240) - stuk Completed/Planned Quantity None/2.0 Item(s) Swil…" at bounding box center [1078, 501] width 912 height 436
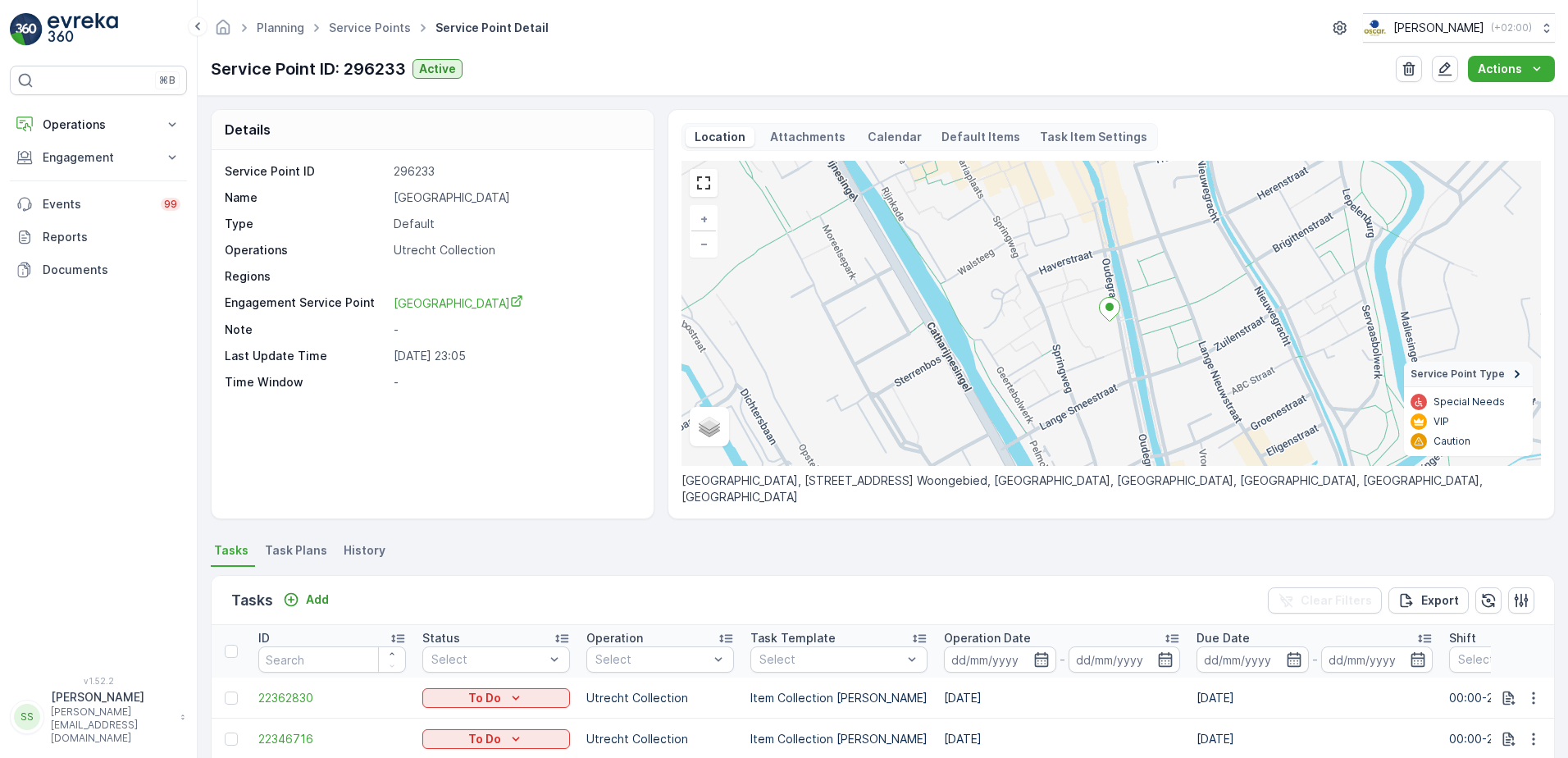
click at [199, 285] on div "Details Service Point ID 296233 Name Conscious Hotel Utrecht Type Default Opera…" at bounding box center [882, 427] width 1370 height 662
